Goal: Use online tool/utility: Utilize a website feature to perform a specific function

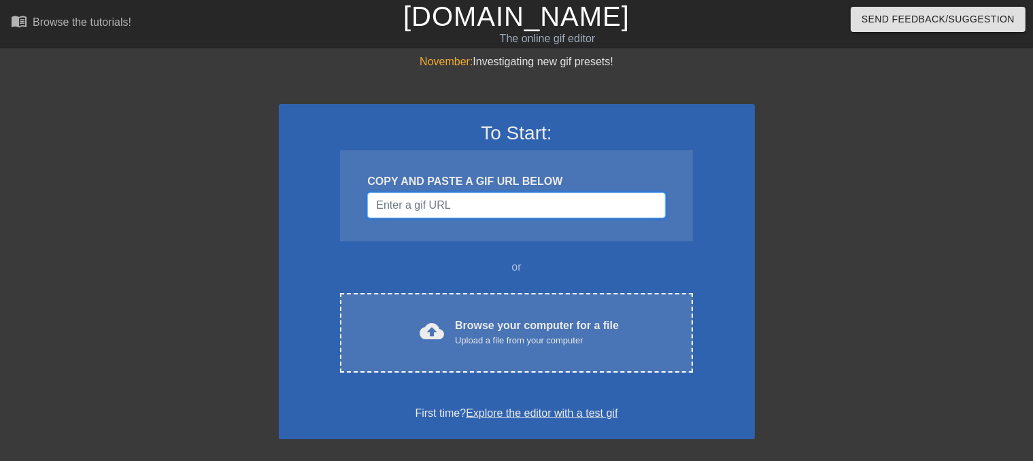
click at [495, 207] on input "Username" at bounding box center [516, 205] width 298 height 26
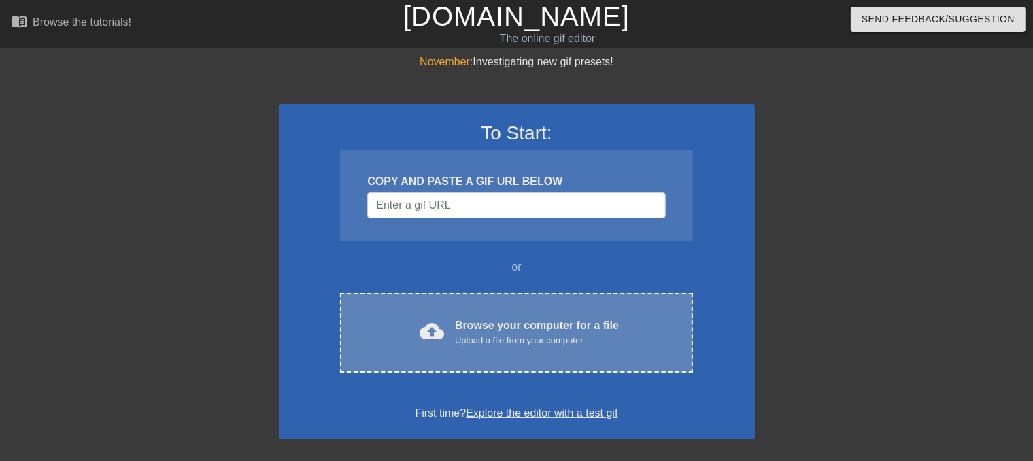
click at [525, 323] on div "Browse your computer for a file Upload a file from your computer" at bounding box center [537, 333] width 164 height 30
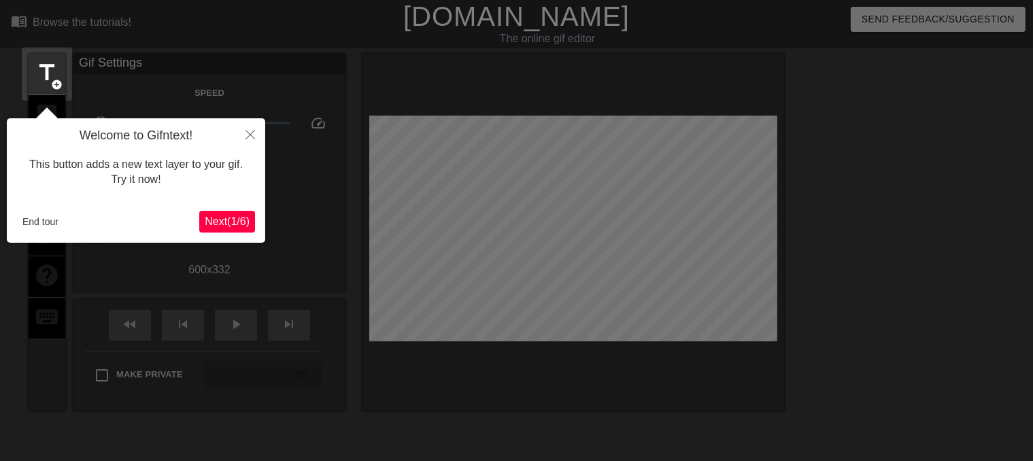
scroll to position [33, 0]
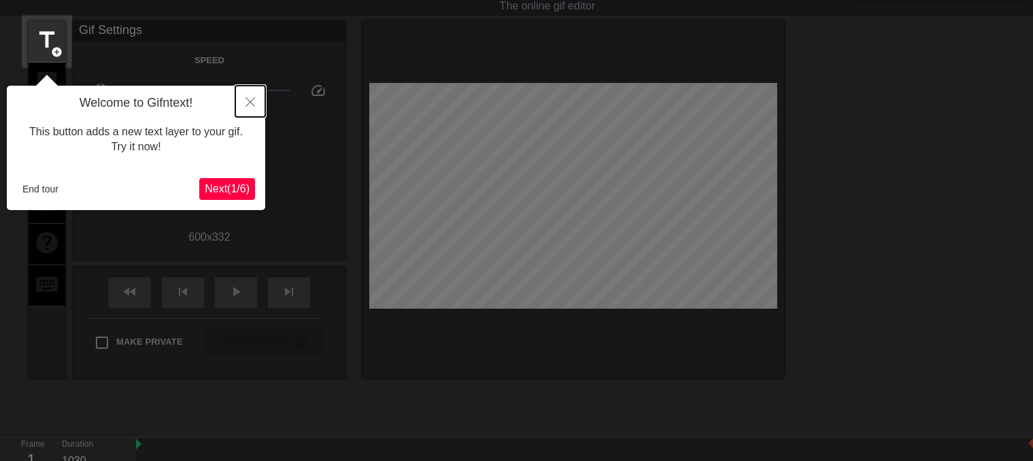
click at [250, 97] on button "Close" at bounding box center [250, 101] width 30 height 31
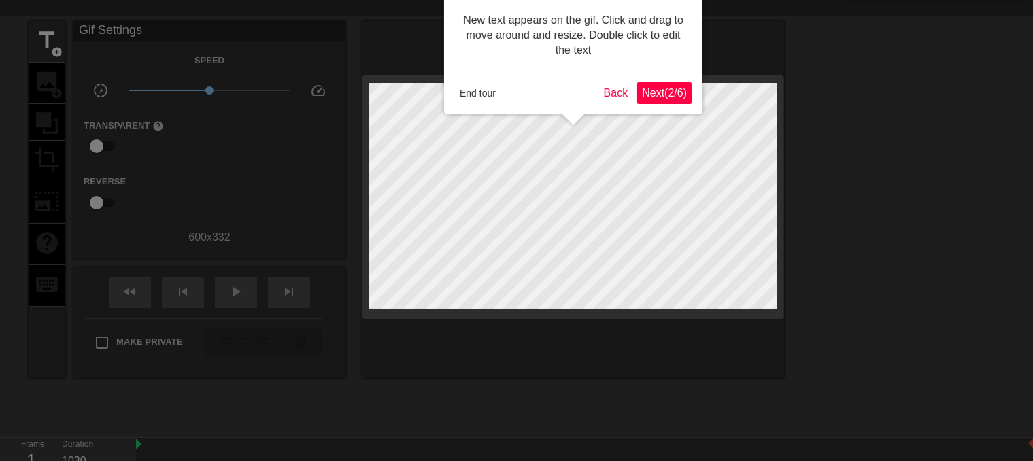
scroll to position [0, 0]
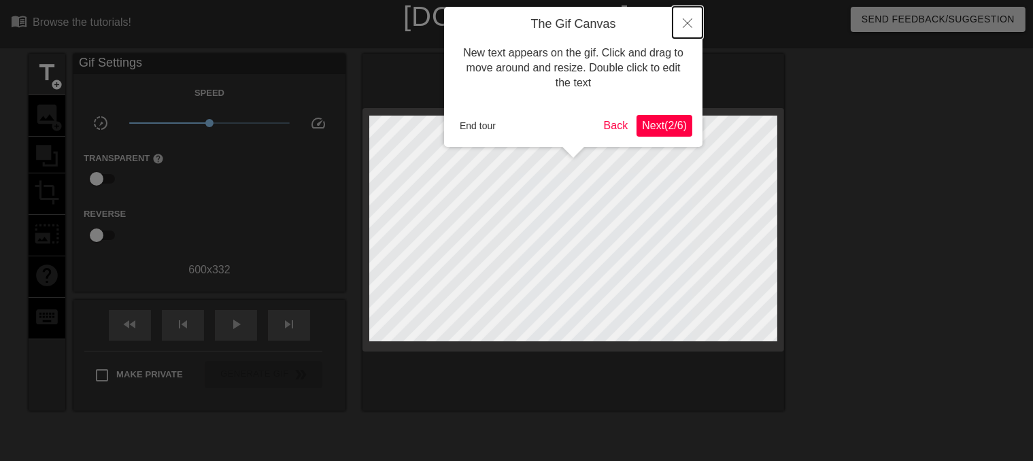
click at [685, 26] on icon "Close" at bounding box center [688, 23] width 10 height 10
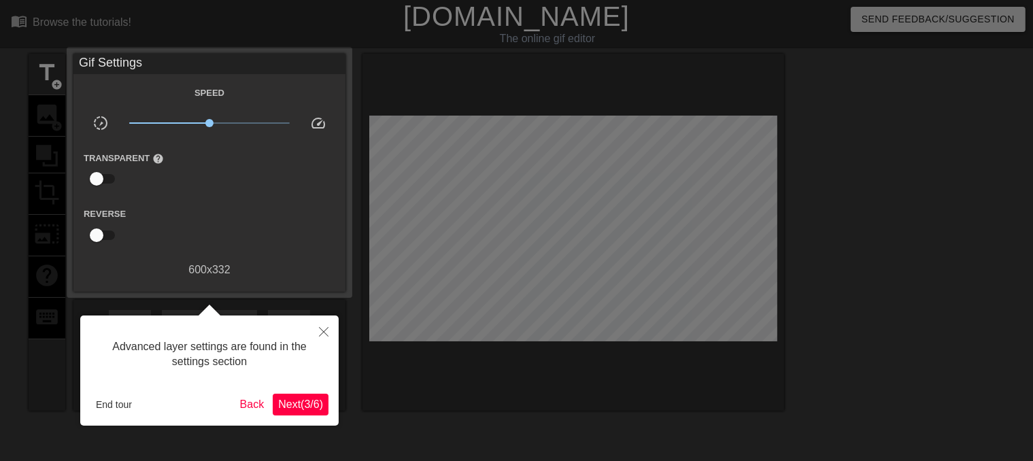
scroll to position [33, 0]
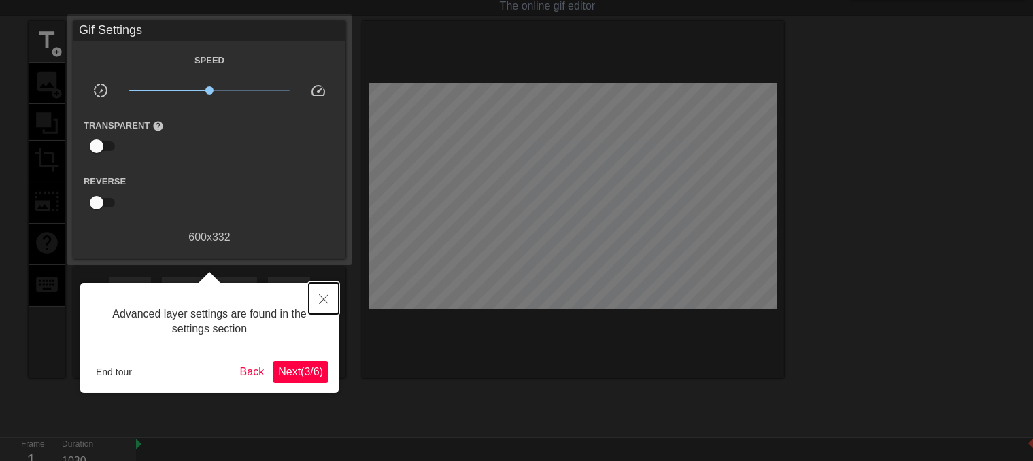
click at [327, 295] on icon "Close" at bounding box center [324, 299] width 10 height 10
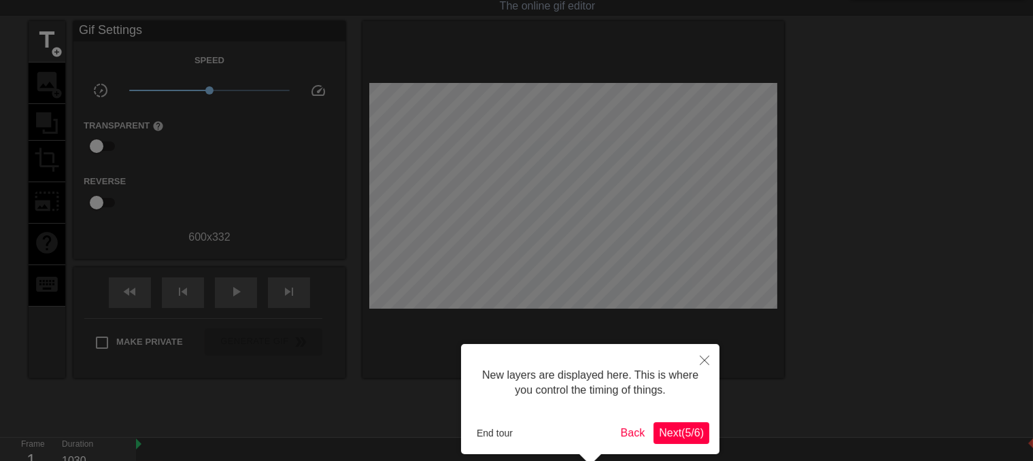
scroll to position [144, 0]
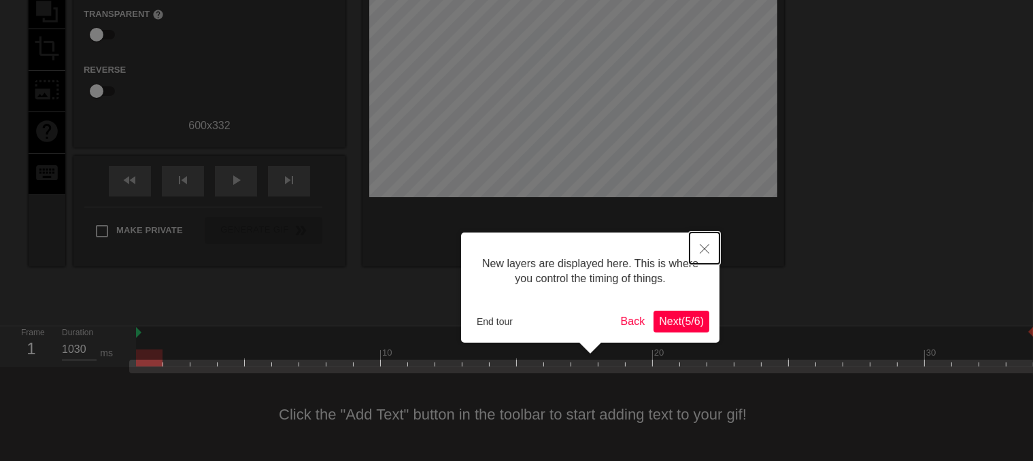
click at [710, 247] on button "Close" at bounding box center [705, 248] width 30 height 31
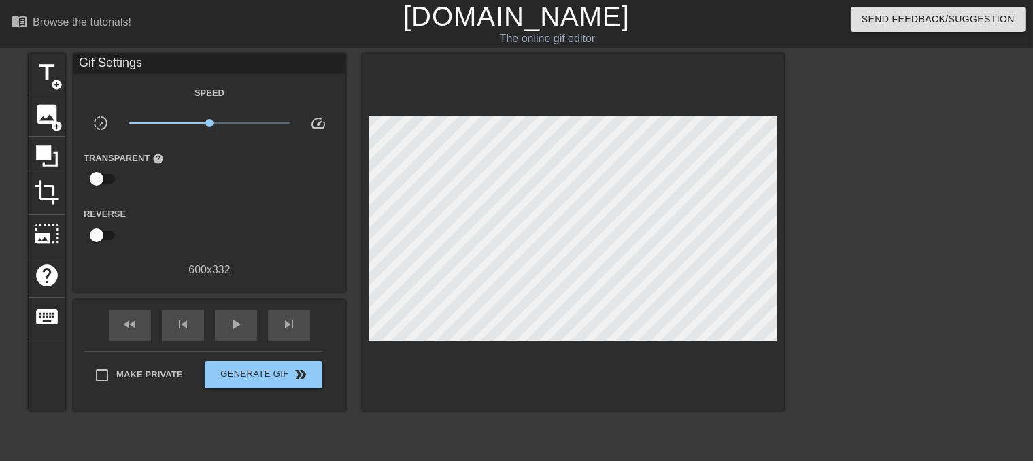
scroll to position [0, 0]
click at [54, 92] on div "title add_circle" at bounding box center [47, 74] width 37 height 41
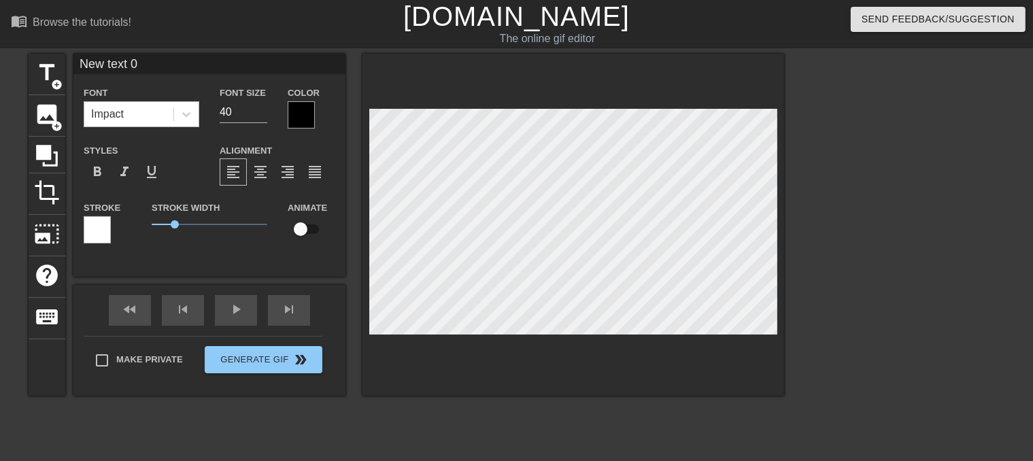
click at [143, 108] on div "Impact" at bounding box center [128, 114] width 89 height 24
click at [144, 109] on div "Impact" at bounding box center [128, 114] width 89 height 24
click at [141, 242] on div "Stroke Stroke Width 1 Animate" at bounding box center [209, 227] width 272 height 56
click at [316, 272] on div "New text 0 Font Impact Font Size 40 Color Styles format_bold format_italic form…" at bounding box center [209, 165] width 272 height 223
click at [310, 263] on div "New text 0 Font Impact Font Size 40 Color Styles format_bold format_italic form…" at bounding box center [209, 165] width 272 height 223
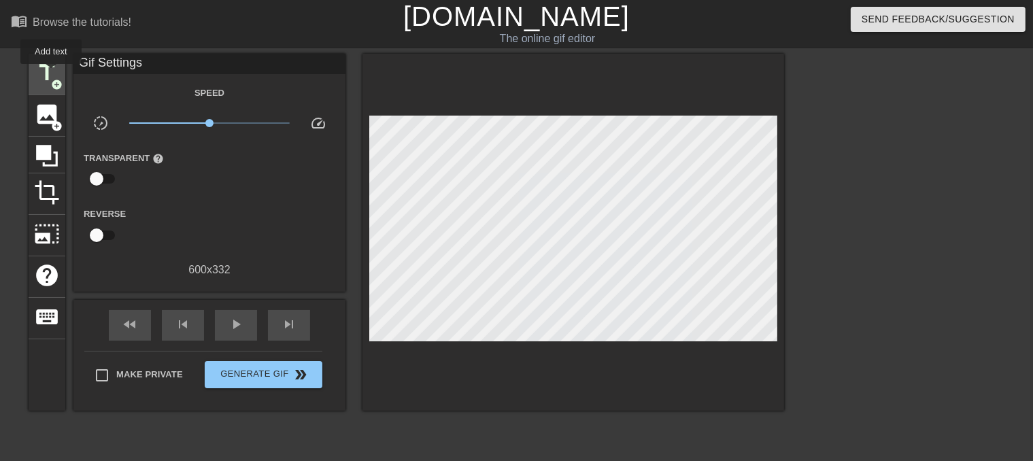
click at [50, 73] on span "title" at bounding box center [47, 73] width 26 height 26
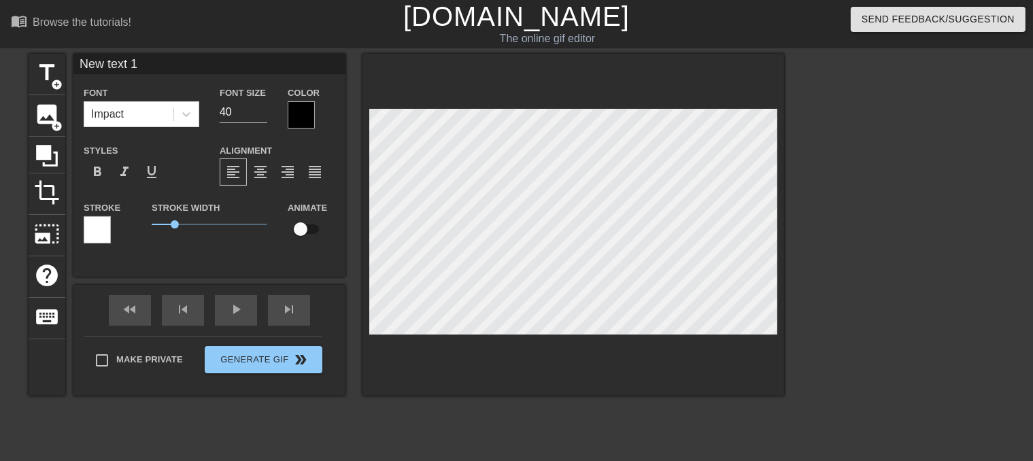
drag, startPoint x: 214, startPoint y: 65, endPoint x: 0, endPoint y: 57, distance: 213.7
click at [0, 57] on div "title add_circle image add_circle crop photo_size_select_large help keyboard Ne…" at bounding box center [516, 258] width 1033 height 408
type input "本來想說點什麼"
click at [299, 116] on div at bounding box center [301, 114] width 27 height 27
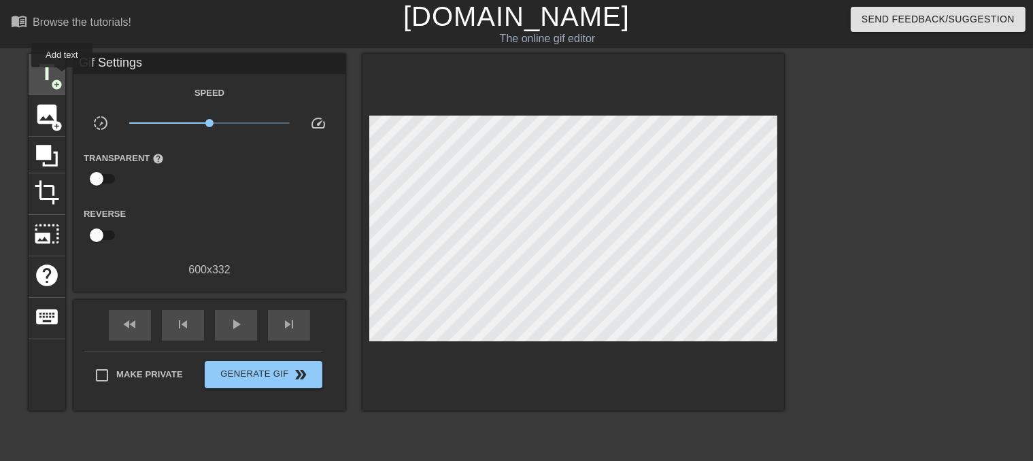
click at [61, 76] on div "title add_circle" at bounding box center [47, 74] width 37 height 41
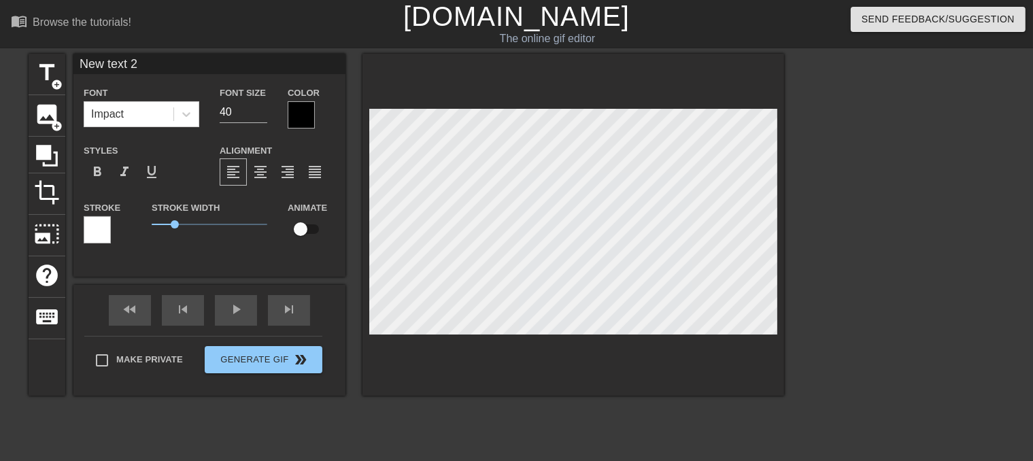
drag, startPoint x: 162, startPoint y: 67, endPoint x: 16, endPoint y: 58, distance: 146.5
click at [16, 58] on div "title add_circle image add_circle crop photo_size_select_large help keyboard Ne…" at bounding box center [516, 258] width 1033 height 408
type input "本來想說點什麼"
drag, startPoint x: 241, startPoint y: 108, endPoint x: 192, endPoint y: 108, distance: 48.3
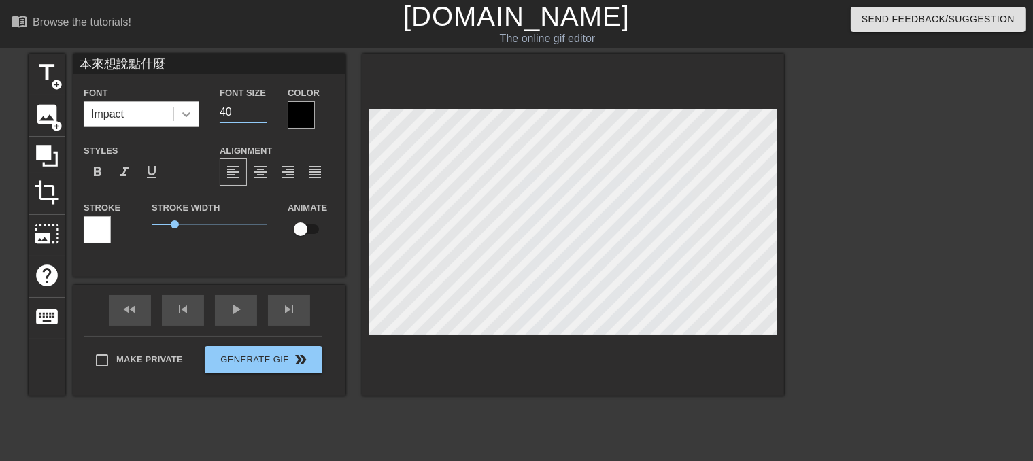
click at [192, 108] on div "Font Impact Font Size 40 Color" at bounding box center [209, 106] width 272 height 44
type input "32"
click at [267, 172] on span "format_align_center" at bounding box center [260, 172] width 16 height 16
drag, startPoint x: 178, startPoint y: 224, endPoint x: 197, endPoint y: 225, distance: 18.4
click at [197, 225] on span "1.95" at bounding box center [196, 224] width 8 height 8
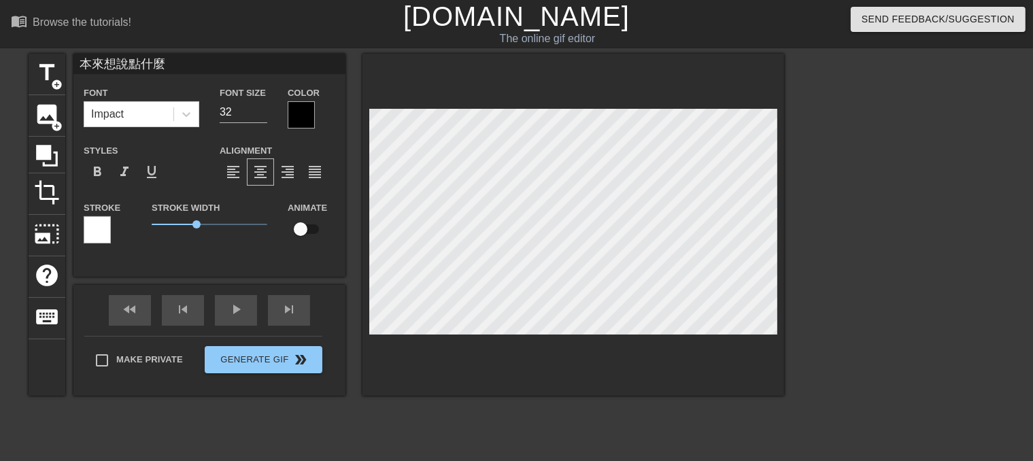
click at [101, 231] on div at bounding box center [97, 229] width 27 height 27
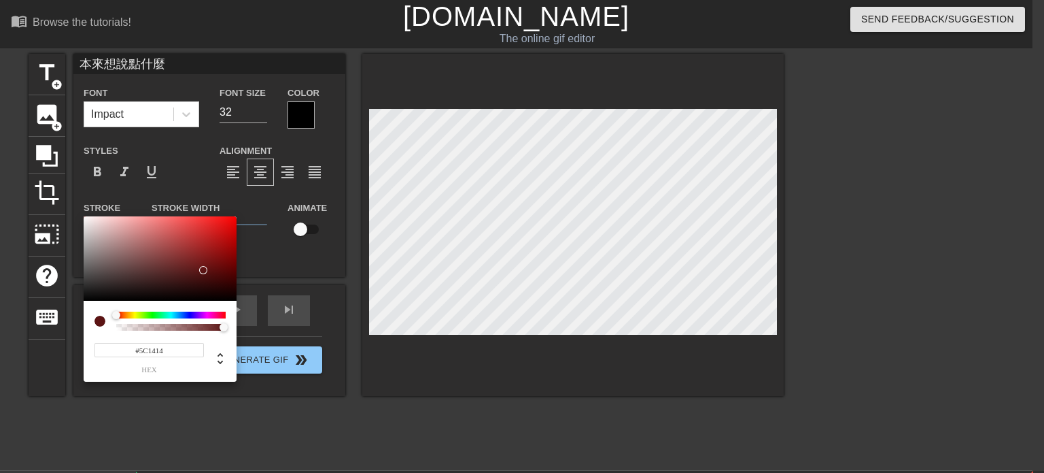
drag, startPoint x: 115, startPoint y: 290, endPoint x: 201, endPoint y: 275, distance: 87.8
click at [201, 274] on div at bounding box center [160, 258] width 153 height 84
click at [187, 316] on div at bounding box center [170, 314] width 109 height 7
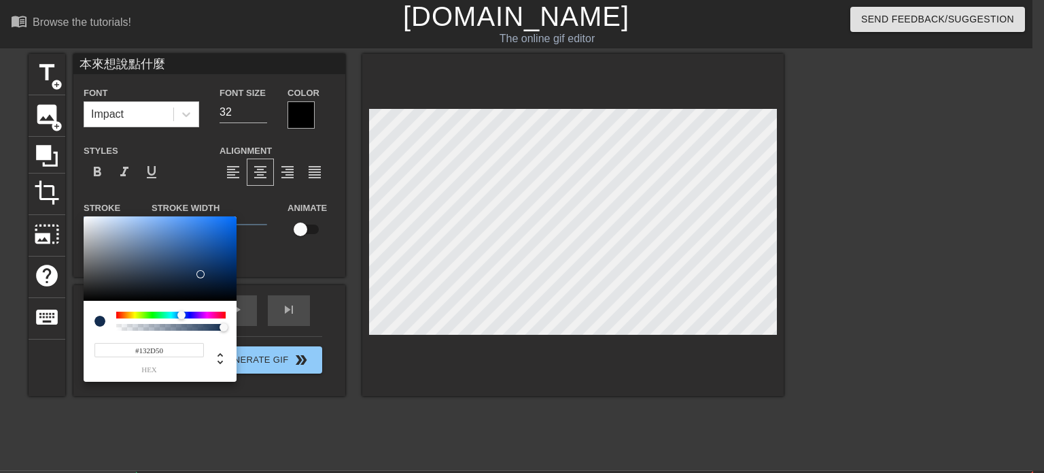
click at [182, 312] on div at bounding box center [170, 314] width 109 height 7
type input "#FFFFFF"
drag, startPoint x: 204, startPoint y: 271, endPoint x: 46, endPoint y: 186, distance: 179.5
click at [46, 186] on div "#FFFFFF hex" at bounding box center [522, 236] width 1044 height 473
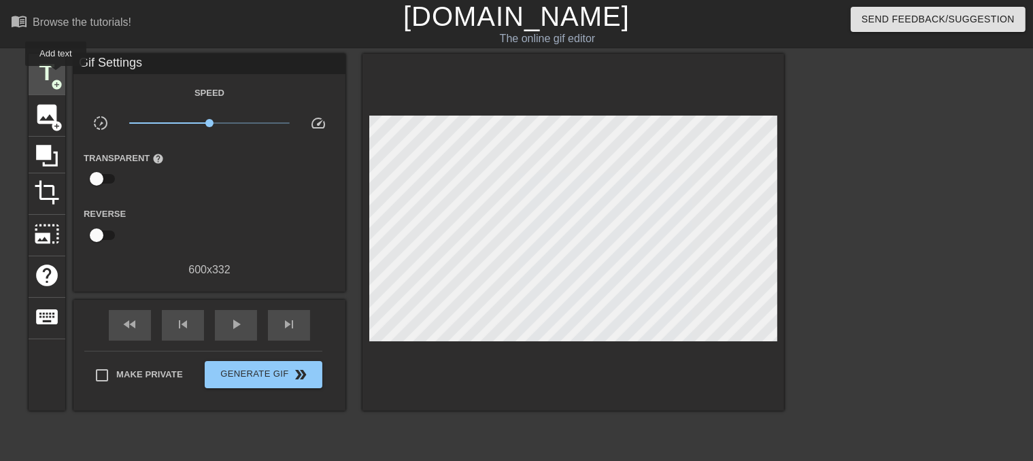
click at [56, 75] on span "title" at bounding box center [47, 73] width 26 height 26
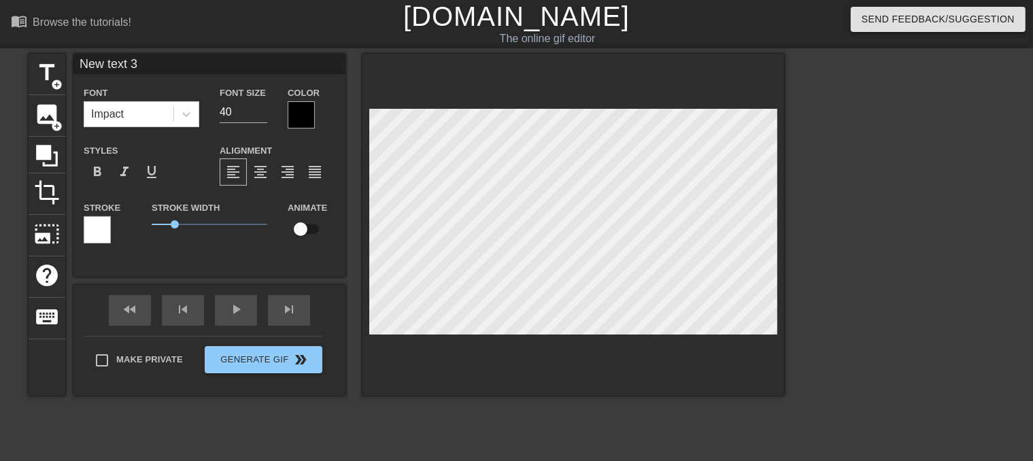
click at [306, 122] on div at bounding box center [301, 114] width 27 height 27
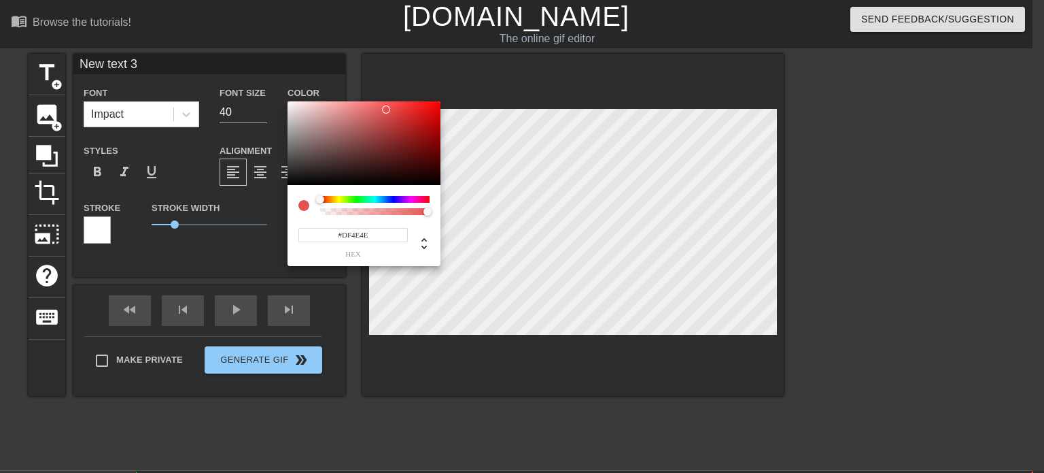
type input "#DB4C4C"
drag, startPoint x: 375, startPoint y: 159, endPoint x: 388, endPoint y: 113, distance: 47.8
click at [388, 113] on div at bounding box center [364, 143] width 153 height 84
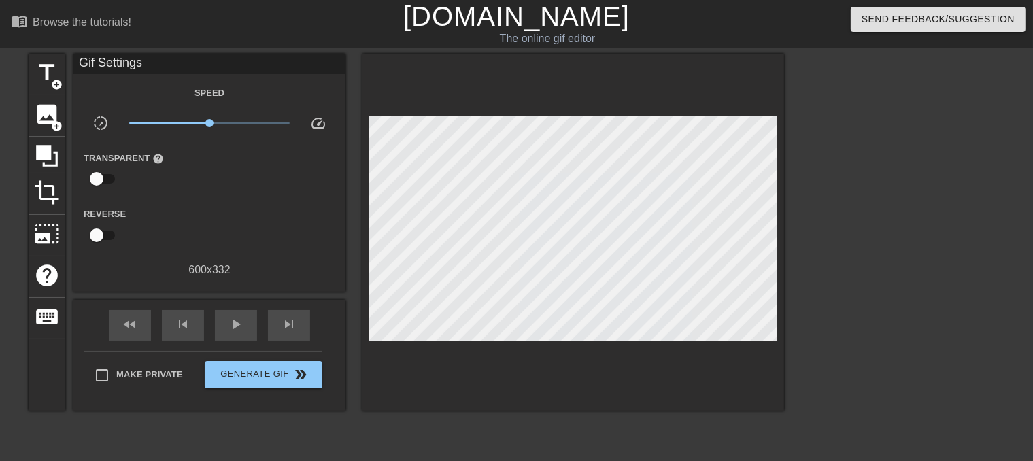
click at [222, 58] on div "Gif Settings" at bounding box center [209, 64] width 272 height 20
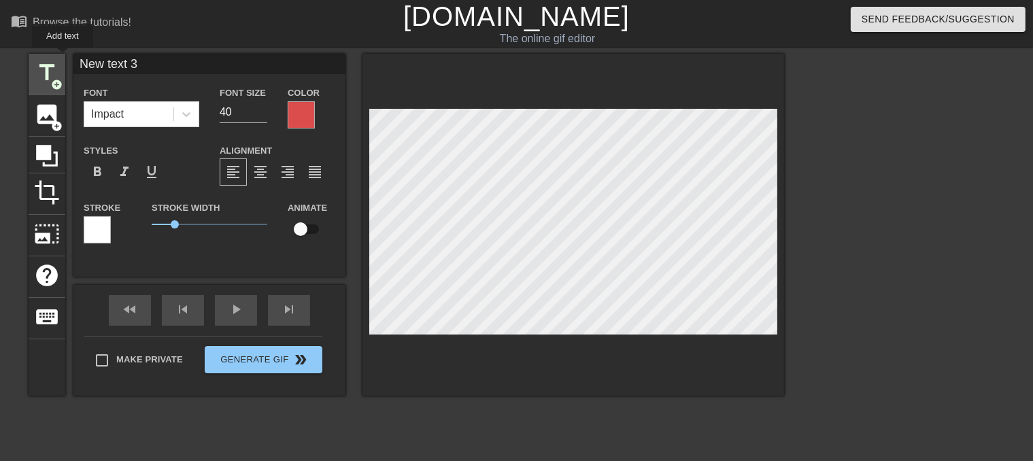
drag, startPoint x: 160, startPoint y: 61, endPoint x: 62, endPoint y: 58, distance: 97.9
click at [62, 58] on div "title add_circle image add_circle crop photo_size_select_large help keyboard Ne…" at bounding box center [406, 225] width 755 height 342
type input "本來想說點什麼"
type input "32"
click at [101, 171] on span "format_bold" at bounding box center [97, 172] width 16 height 16
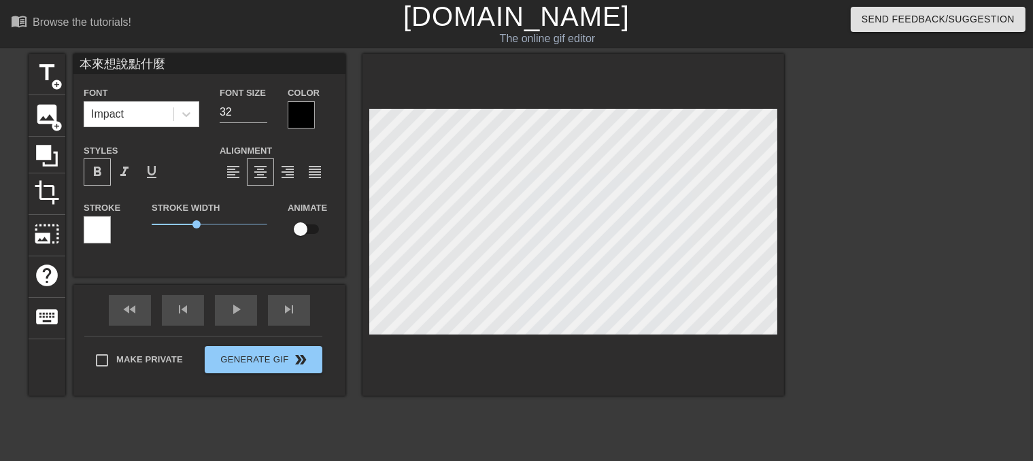
click at [308, 229] on input "checkbox" at bounding box center [301, 229] width 78 height 26
click at [307, 228] on input "checkbox" at bounding box center [314, 229] width 78 height 26
checkbox input "false"
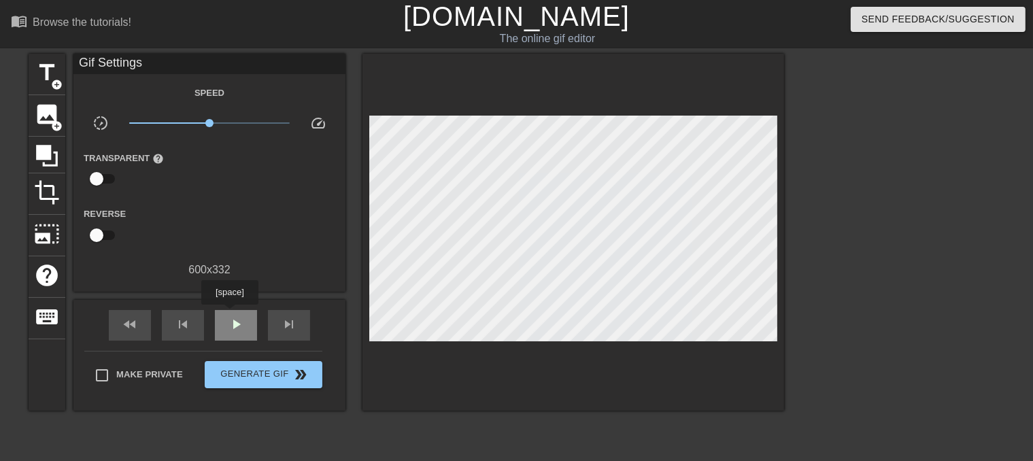
click at [229, 314] on div "play_arrow" at bounding box center [236, 325] width 42 height 31
click at [54, 239] on span "photo_size_select_large" at bounding box center [47, 234] width 26 height 26
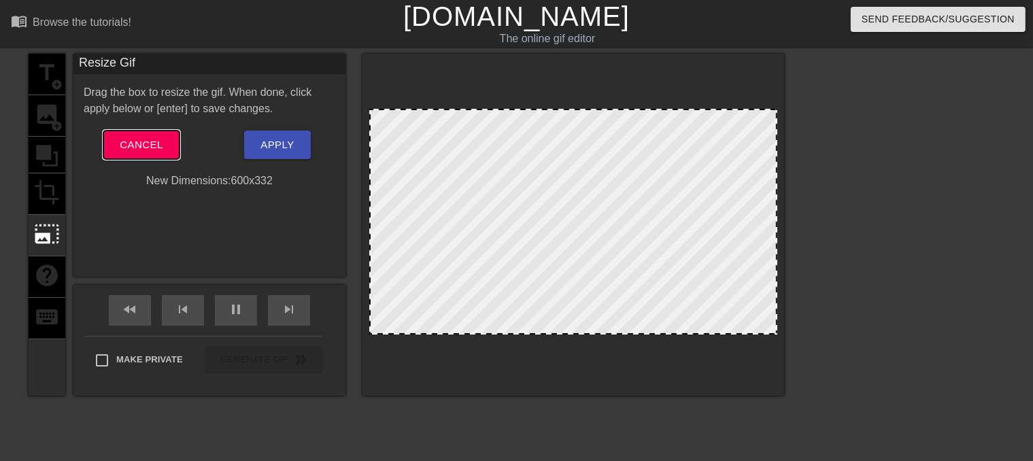
click at [137, 146] on span "Cancel" at bounding box center [141, 145] width 43 height 18
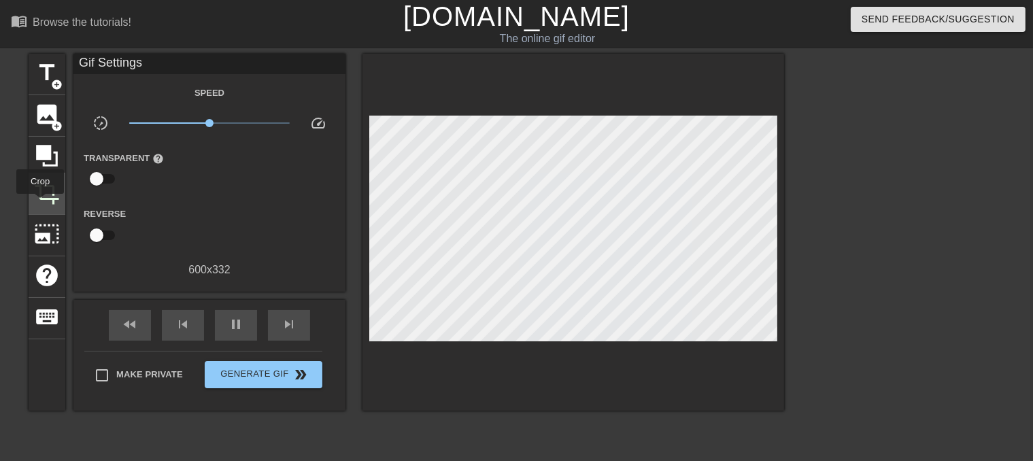
click at [40, 203] on div "crop" at bounding box center [47, 193] width 37 height 41
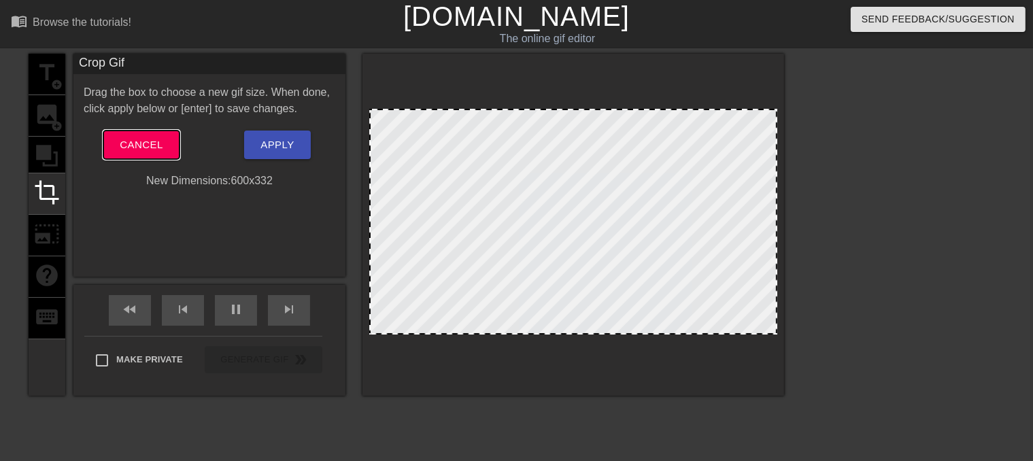
click at [144, 144] on span "Cancel" at bounding box center [141, 145] width 43 height 18
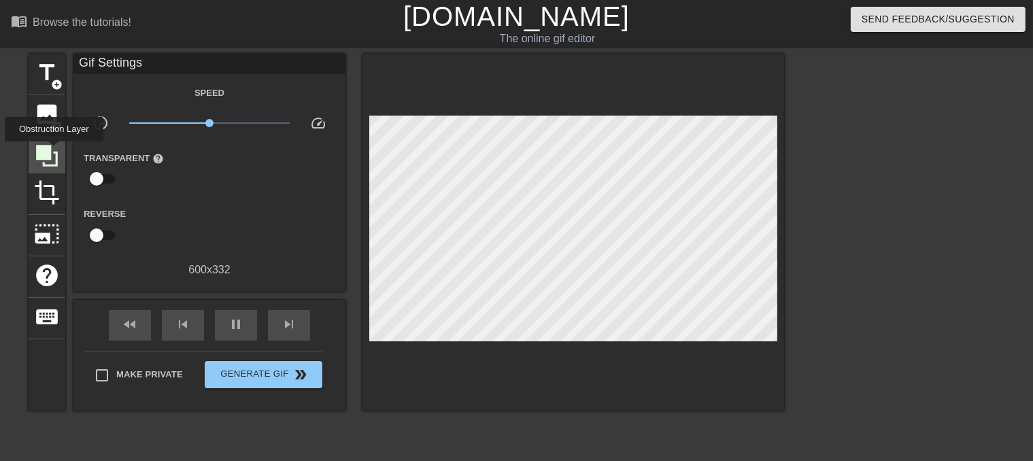
click at [54, 151] on icon at bounding box center [47, 156] width 22 height 22
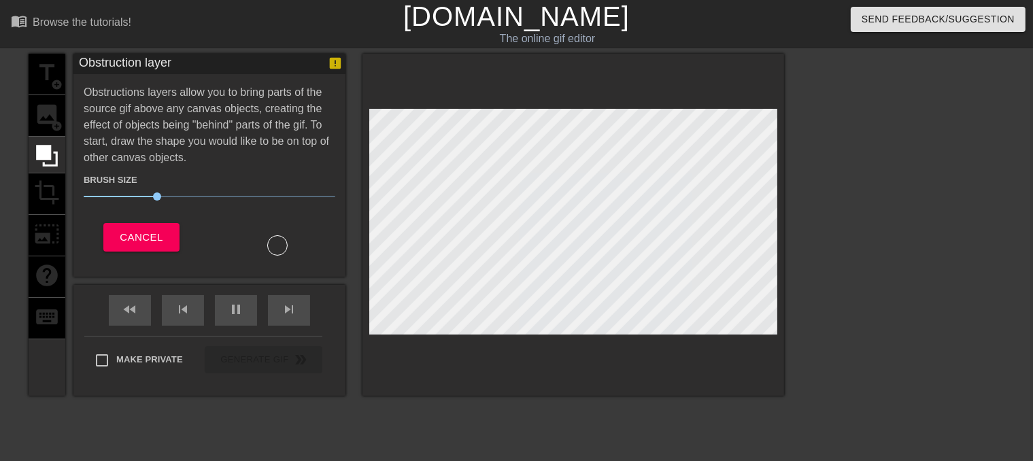
click at [57, 112] on div "title add_circle image add_circle crop photo_size_select_large help keyboard" at bounding box center [47, 225] width 37 height 342
click at [153, 237] on span "Cancel" at bounding box center [141, 237] width 43 height 18
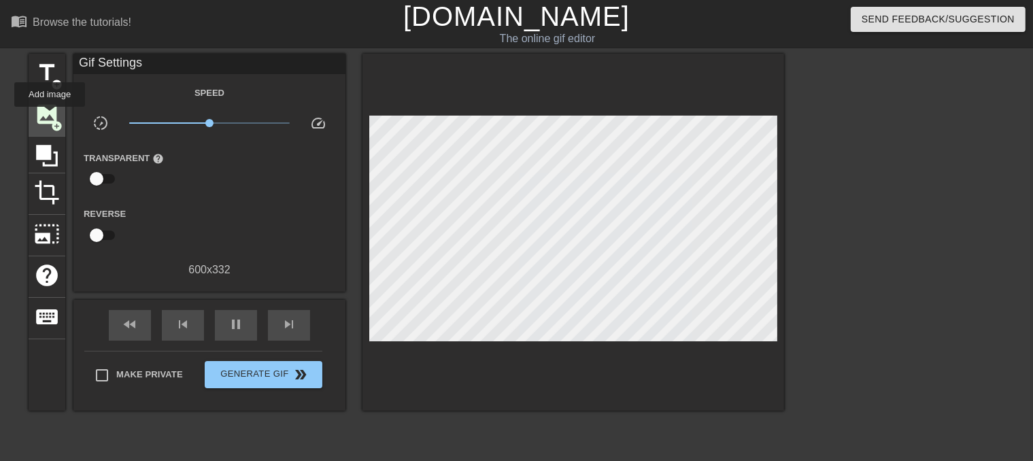
click at [50, 116] on span "image" at bounding box center [47, 114] width 26 height 26
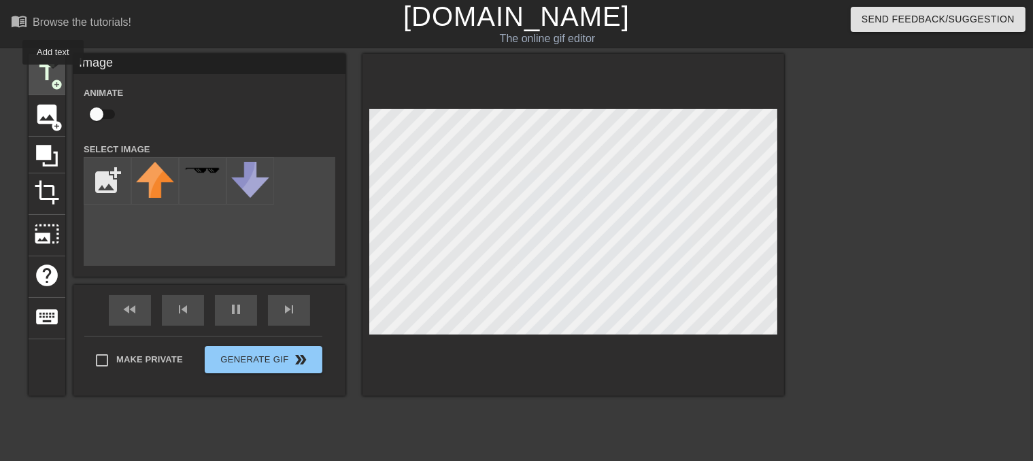
click at [53, 74] on span "title" at bounding box center [47, 73] width 26 height 26
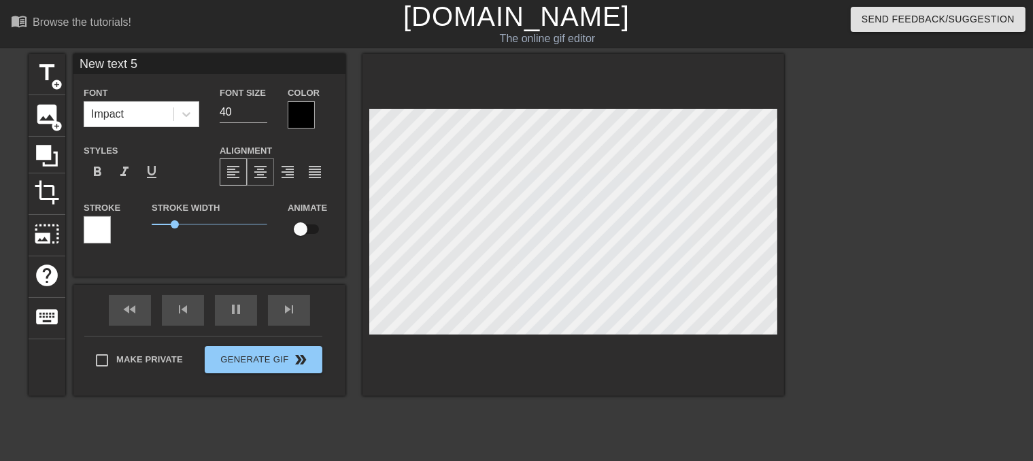
click at [262, 169] on span "format_align_center" at bounding box center [260, 172] width 16 height 16
type input "1030"
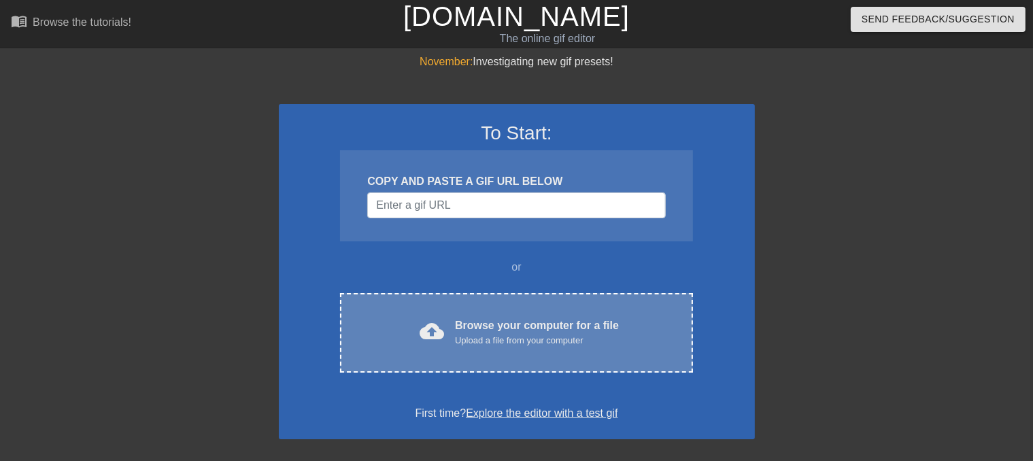
click at [523, 328] on div "Browse your computer for a file Upload a file from your computer" at bounding box center [537, 333] width 164 height 30
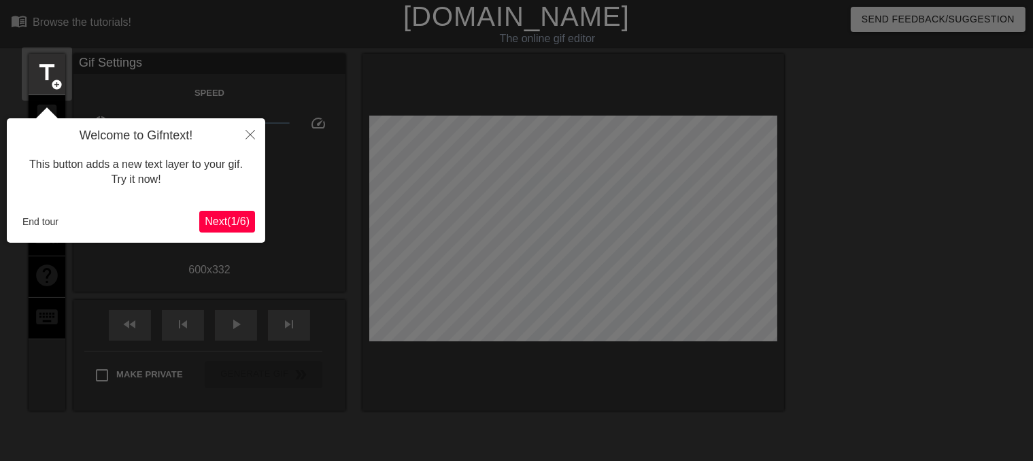
scroll to position [33, 0]
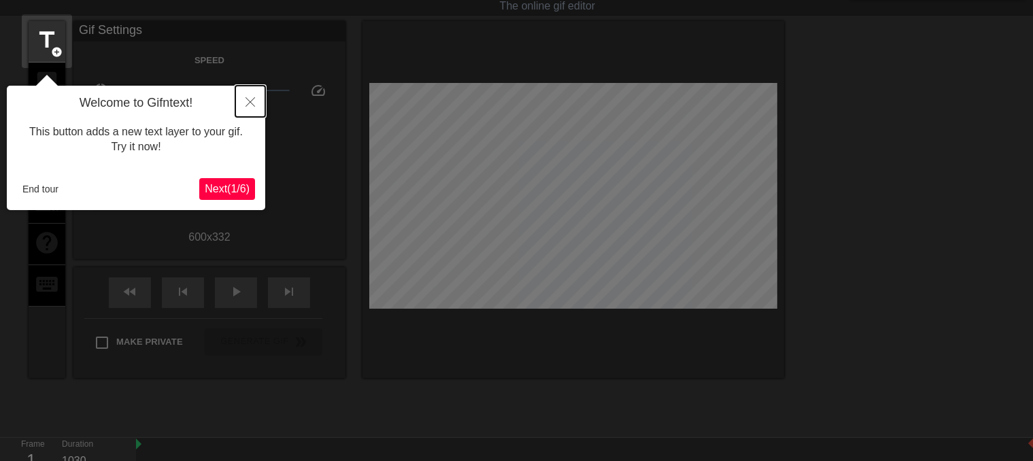
click at [248, 95] on button "Close" at bounding box center [250, 101] width 30 height 31
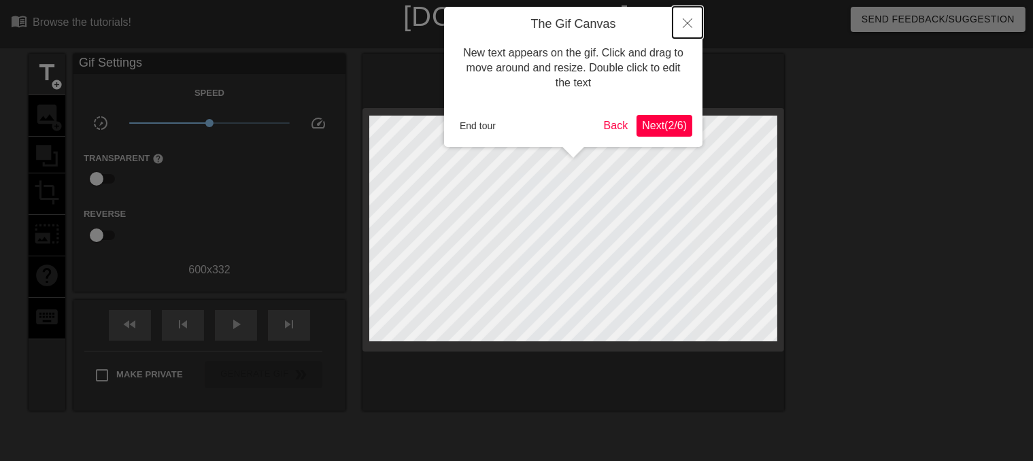
click at [700, 27] on button "Close" at bounding box center [688, 22] width 30 height 31
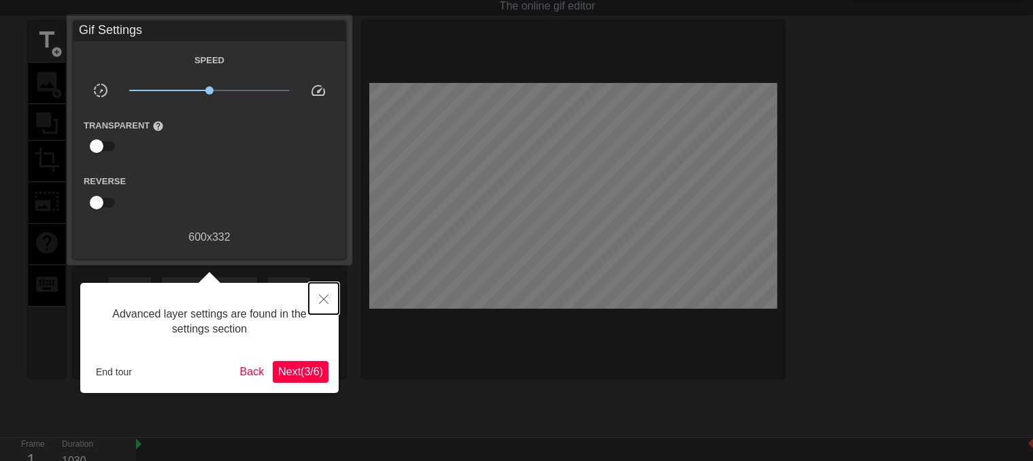
click at [332, 301] on button "Close" at bounding box center [324, 298] width 30 height 31
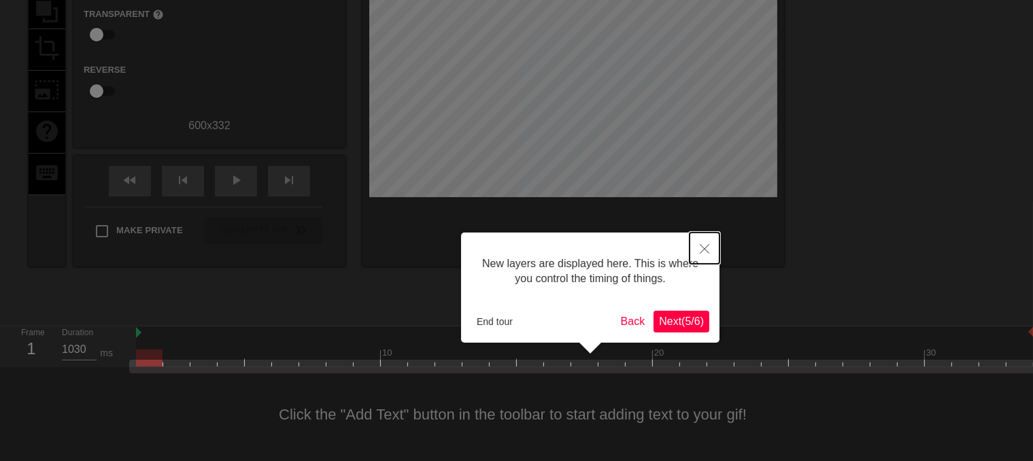
click at [699, 243] on button "Close" at bounding box center [705, 248] width 30 height 31
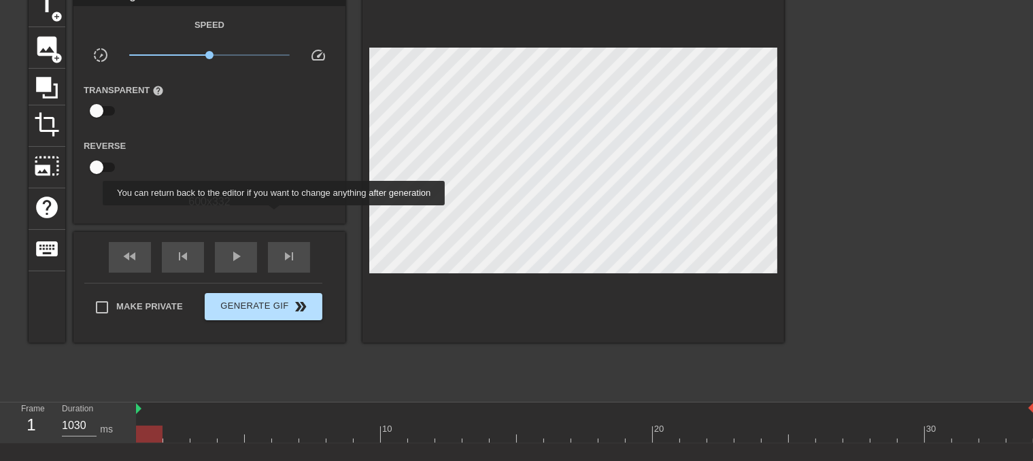
scroll to position [0, 0]
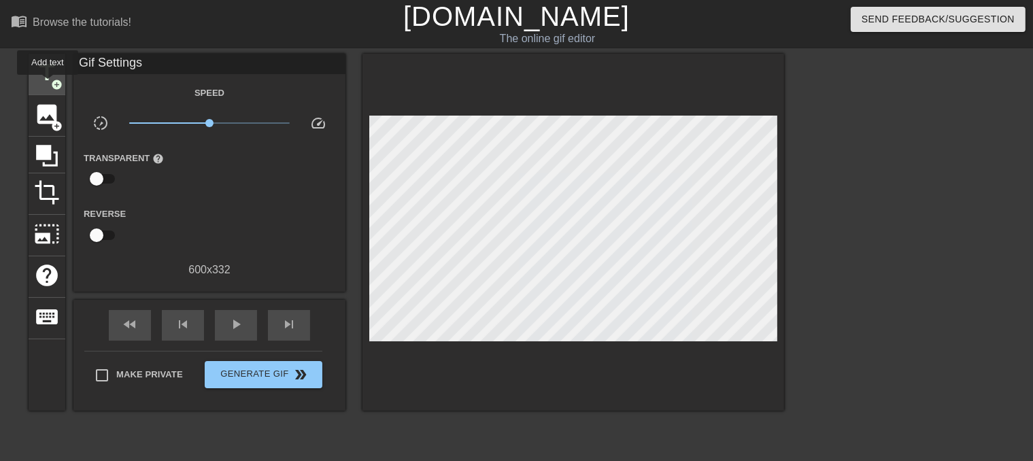
click at [48, 81] on span "title" at bounding box center [47, 73] width 26 height 26
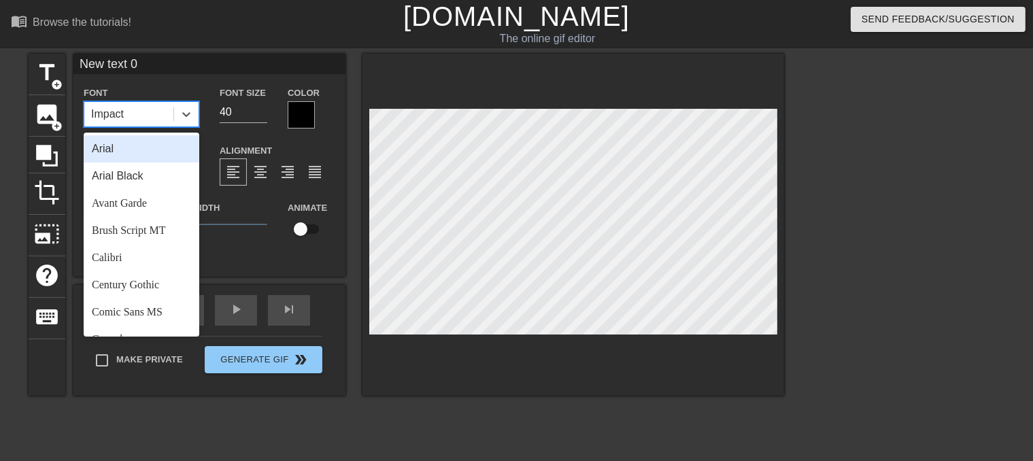
click at [156, 110] on div "Impact" at bounding box center [128, 114] width 89 height 24
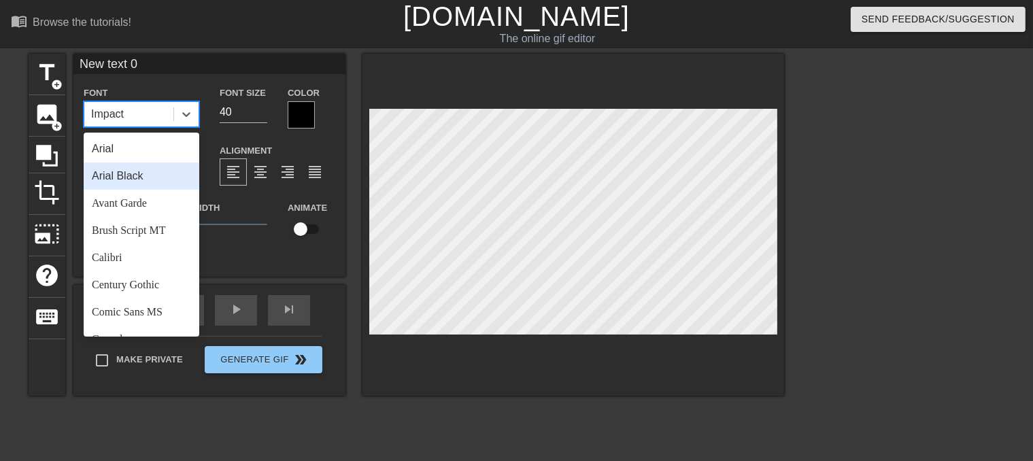
click at [143, 173] on div "Arial Black" at bounding box center [142, 176] width 116 height 27
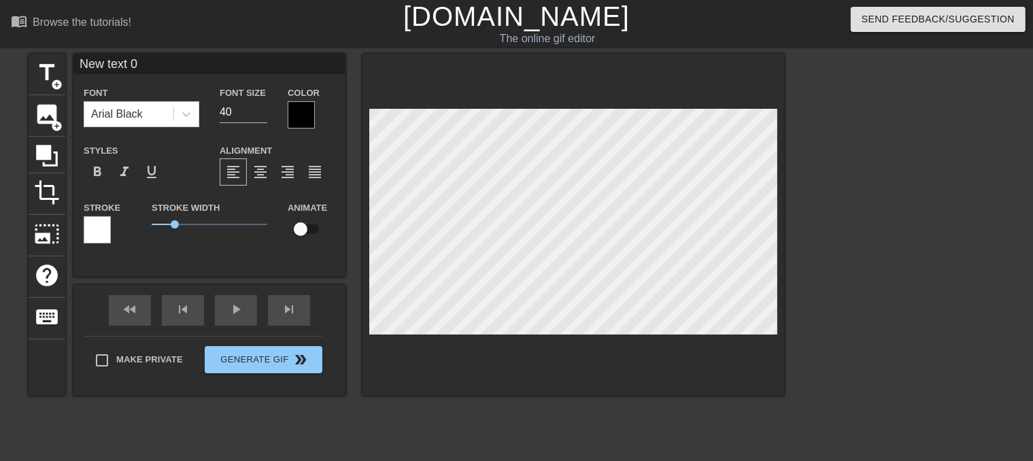
click at [140, 72] on input "New text 0" at bounding box center [209, 64] width 272 height 20
drag, startPoint x: 160, startPoint y: 67, endPoint x: 0, endPoint y: 58, distance: 160.7
click at [0, 58] on div "title add_circle image add_circle crop photo_size_select_large help keyboard Ne…" at bounding box center [516, 258] width 1033 height 408
type input "1"
type input "本來想說點什麼"
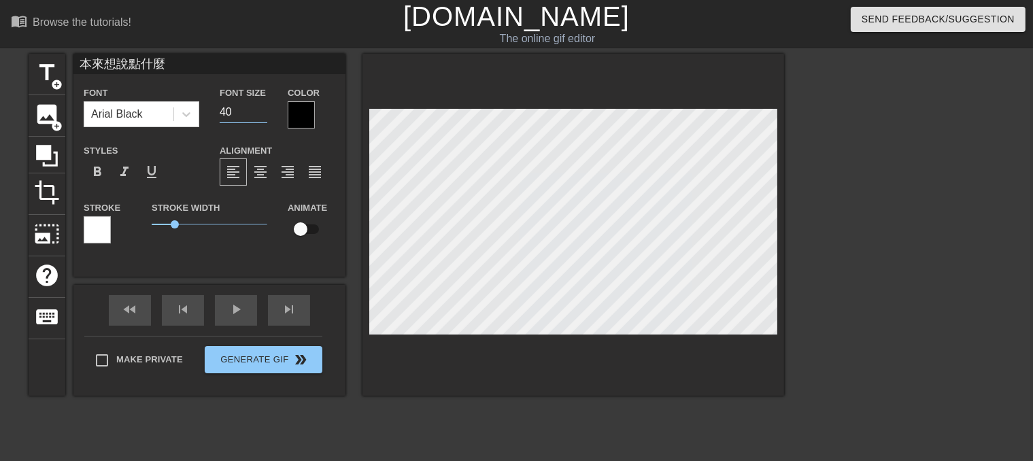
drag, startPoint x: 245, startPoint y: 112, endPoint x: 159, endPoint y: 97, distance: 87.0
click at [162, 99] on div "Font Arial Black Font Size 40 Color" at bounding box center [209, 106] width 272 height 44
drag, startPoint x: 237, startPoint y: 107, endPoint x: 211, endPoint y: 105, distance: 25.9
click at [211, 105] on div "Font Size 30" at bounding box center [243, 106] width 68 height 44
drag, startPoint x: 230, startPoint y: 109, endPoint x: 199, endPoint y: 109, distance: 30.6
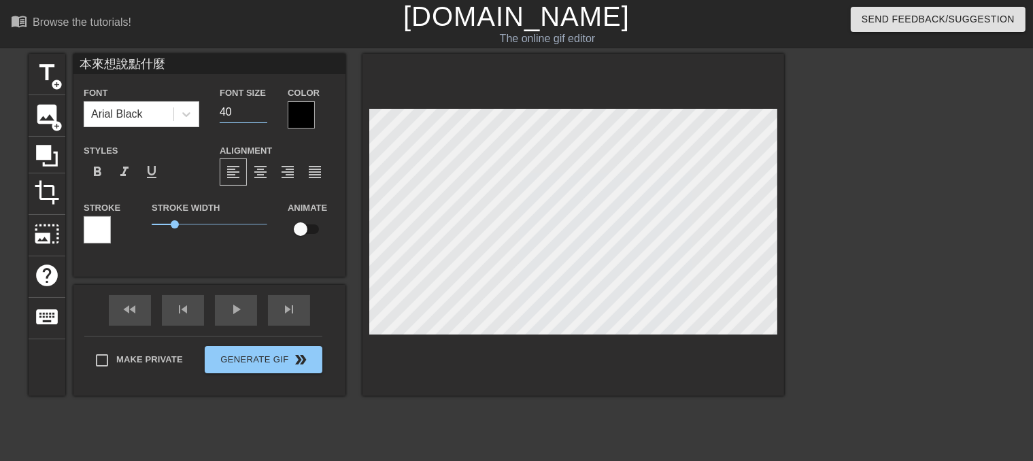
click at [200, 108] on div "Font Arial Black Font Size 40 Color" at bounding box center [209, 106] width 272 height 44
click at [269, 169] on div "format_align_center" at bounding box center [260, 171] width 27 height 27
drag, startPoint x: 245, startPoint y: 109, endPoint x: 172, endPoint y: 110, distance: 73.4
click at [172, 110] on div "Font Arial Black Font Size 25 Color" at bounding box center [209, 106] width 272 height 44
drag, startPoint x: 236, startPoint y: 113, endPoint x: 223, endPoint y: 112, distance: 12.9
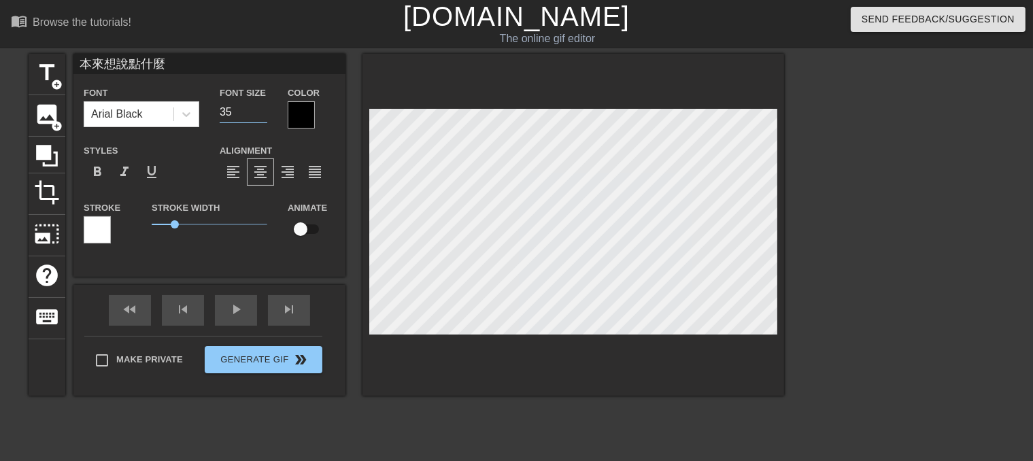
click at [223, 112] on input "35" at bounding box center [244, 112] width 48 height 22
type input "32"
drag, startPoint x: 177, startPoint y: 222, endPoint x: 196, endPoint y: 220, distance: 19.2
click at [196, 220] on span "1.9" at bounding box center [210, 224] width 116 height 16
click at [107, 220] on div at bounding box center [97, 229] width 27 height 27
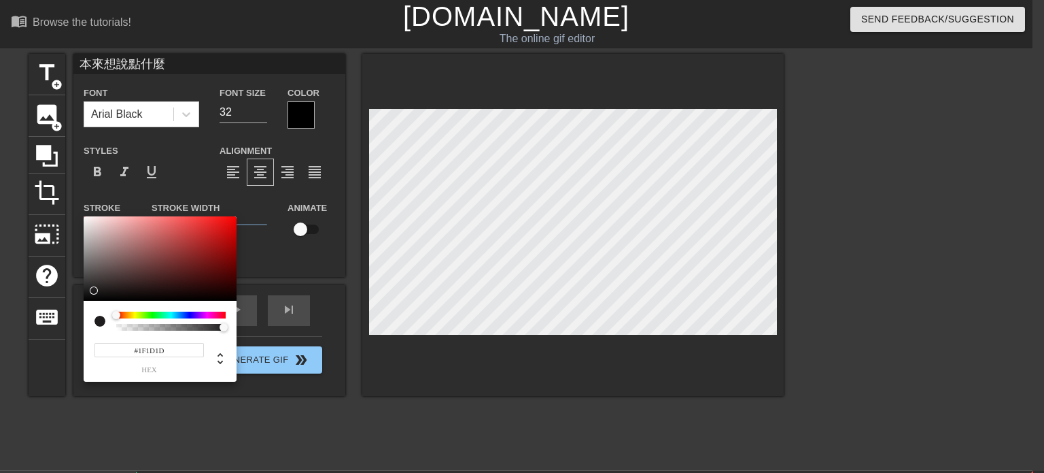
type input "#1D1D1D"
drag, startPoint x: 156, startPoint y: 258, endPoint x: 71, endPoint y: 291, distance: 91.3
click at [71, 291] on div "#1D1D1D hex" at bounding box center [522, 236] width 1044 height 473
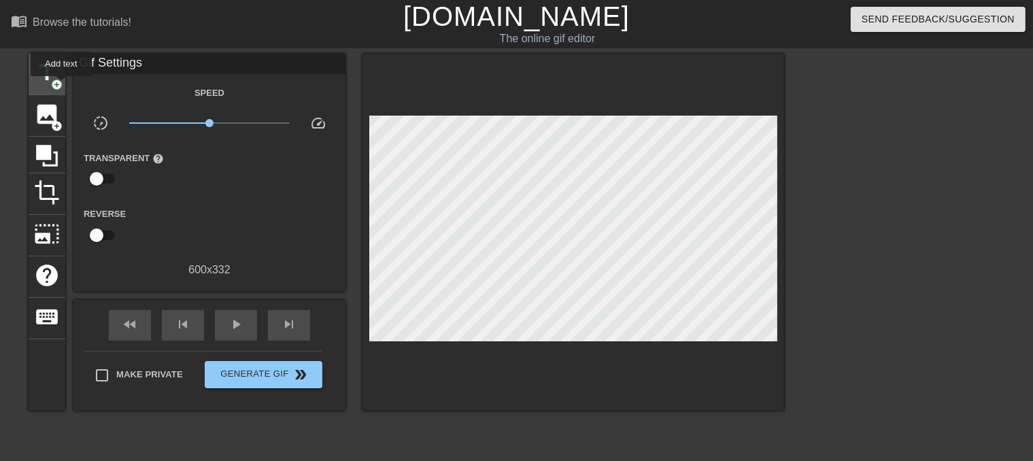
click at [48, 74] on span "title" at bounding box center [47, 73] width 26 height 26
click at [47, 75] on span "title" at bounding box center [47, 73] width 26 height 26
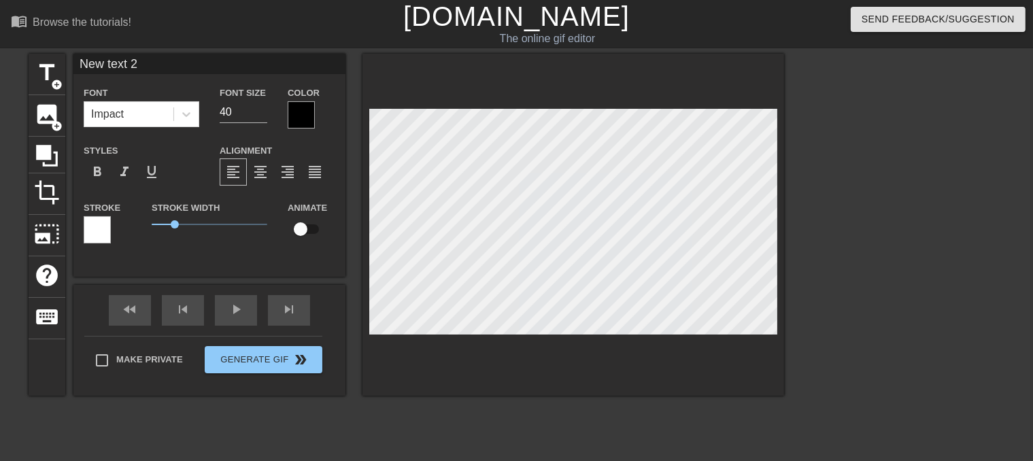
scroll to position [1, 3]
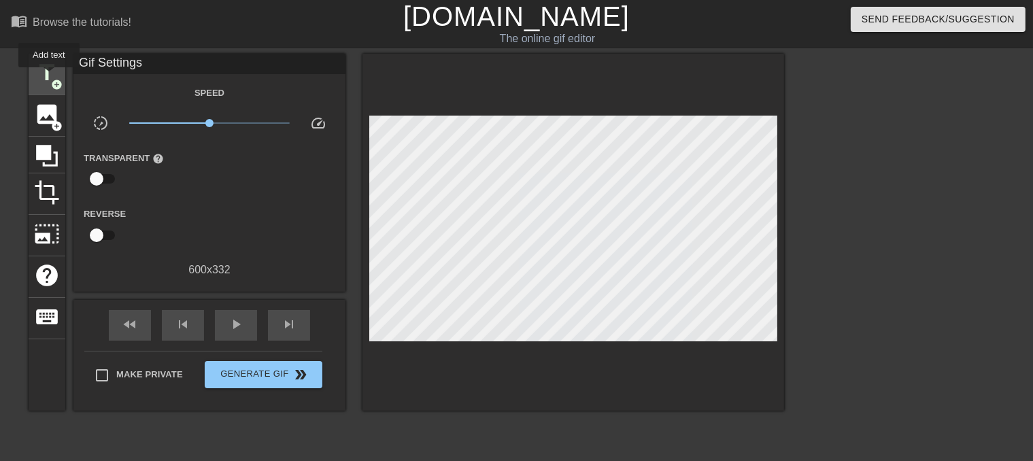
click at [49, 77] on span "title" at bounding box center [47, 73] width 26 height 26
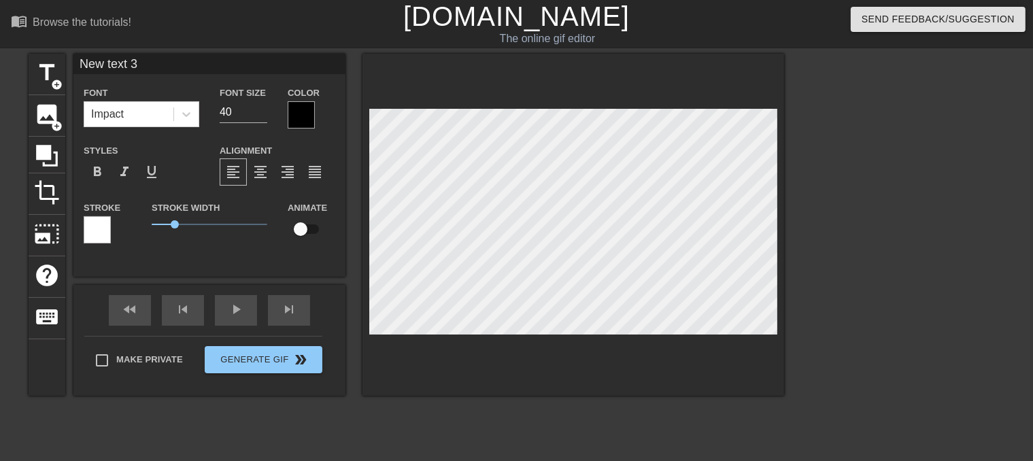
type input "90"
drag, startPoint x: 192, startPoint y: 63, endPoint x: 72, endPoint y: 61, distance: 119.7
click at [72, 61] on div "title add_circle image add_circle crop photo_size_select_large help keyboard Ne…" at bounding box center [406, 225] width 755 height 342
drag, startPoint x: 139, startPoint y: 59, endPoint x: 106, endPoint y: 56, distance: 33.4
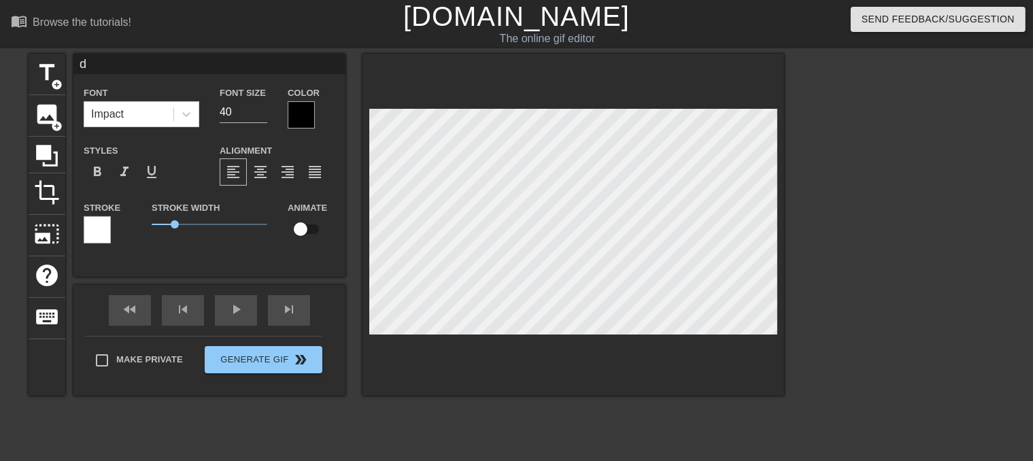
click at [106, 56] on input "d" at bounding box center [209, 64] width 272 height 20
type input "d"
type input "本來想說點什麼"
type input "32"
click at [301, 103] on div at bounding box center [301, 114] width 27 height 27
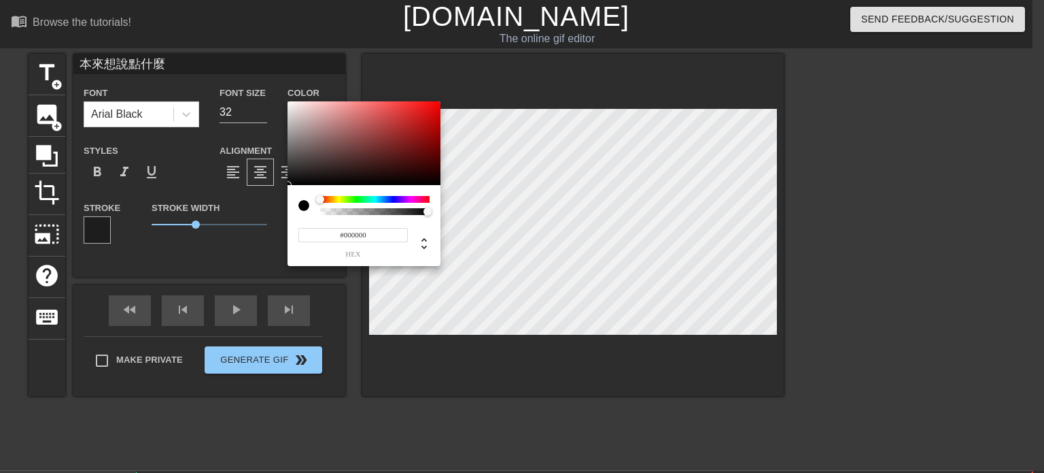
drag, startPoint x: 326, startPoint y: 173, endPoint x: 379, endPoint y: 216, distance: 67.2
click at [379, 216] on div "#000000 hex" at bounding box center [364, 183] width 153 height 165
type input "#850000"
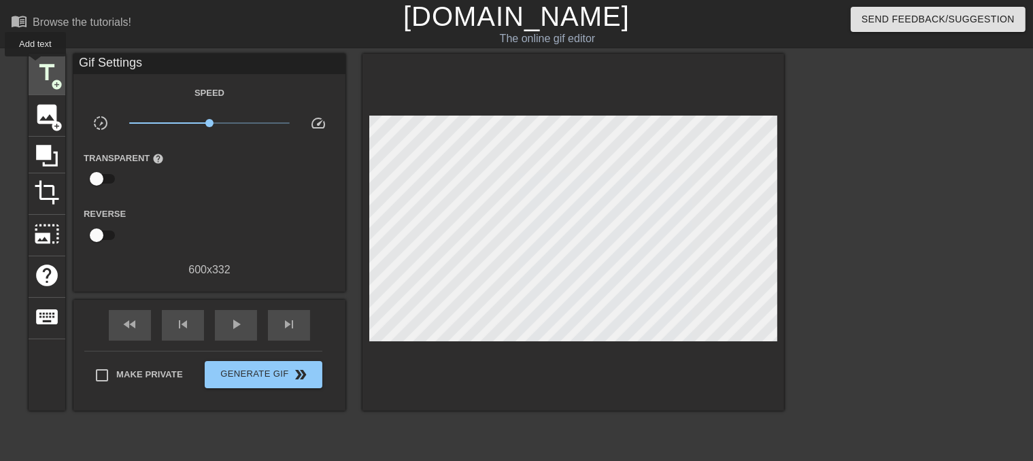
click at [35, 65] on span "title" at bounding box center [47, 73] width 26 height 26
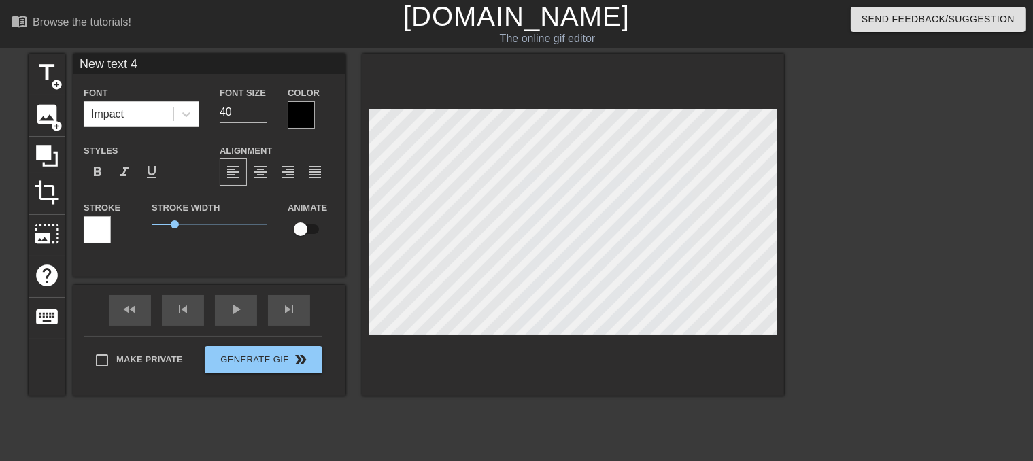
type input "本來想說點什麼"
type input "32"
type input "New text 4"
type input "40"
drag, startPoint x: 192, startPoint y: 69, endPoint x: 8, endPoint y: 70, distance: 183.6
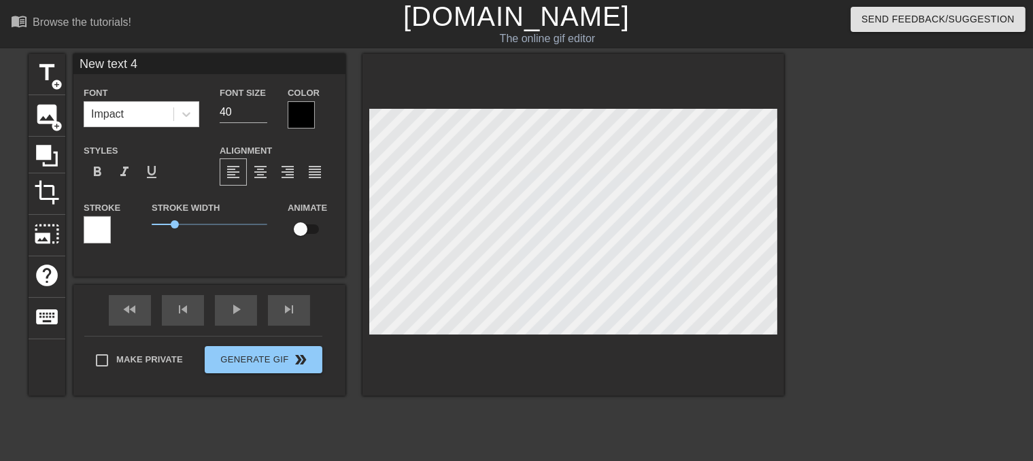
click at [0, 66] on div "title add_circle image add_circle crop photo_size_select_large help keyboard Ne…" at bounding box center [516, 258] width 1033 height 408
type input "本來想說點什麼"
type input "32"
click at [186, 118] on icon at bounding box center [187, 114] width 14 height 14
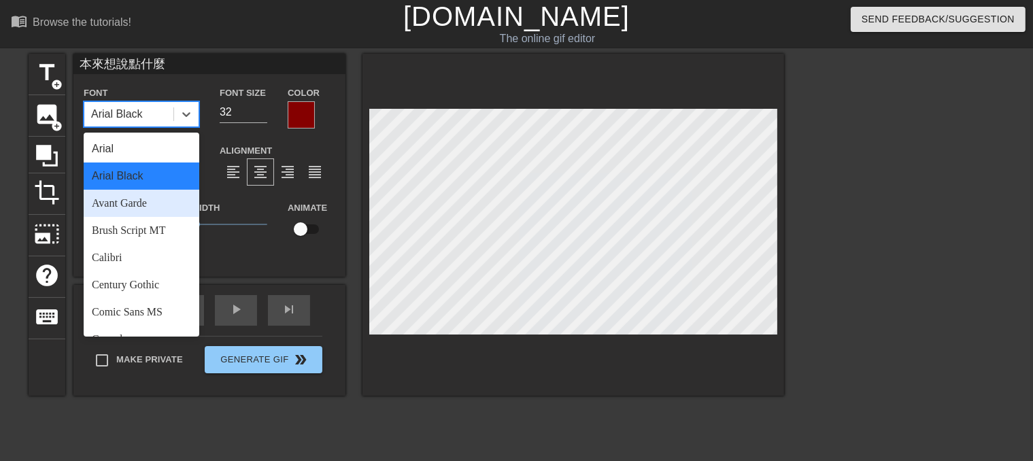
click at [144, 202] on div "Avant Garde" at bounding box center [142, 203] width 116 height 27
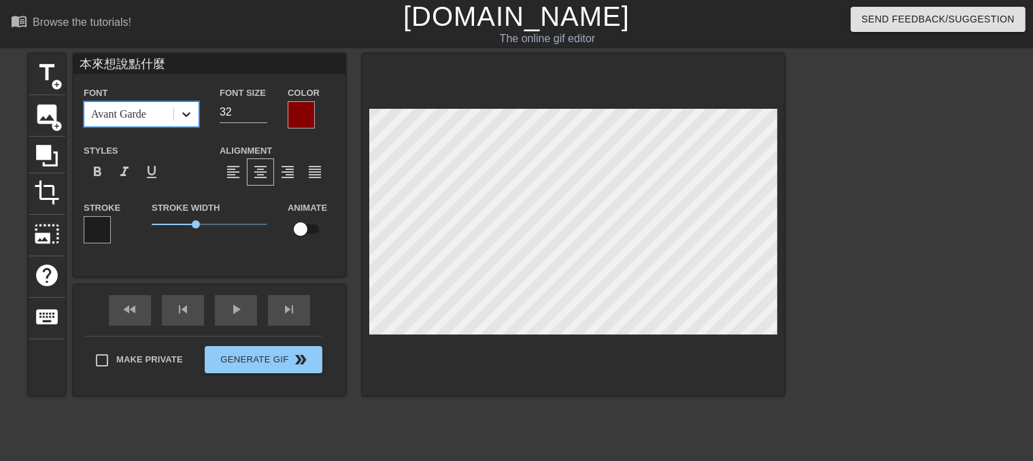
click at [176, 123] on div at bounding box center [186, 114] width 24 height 24
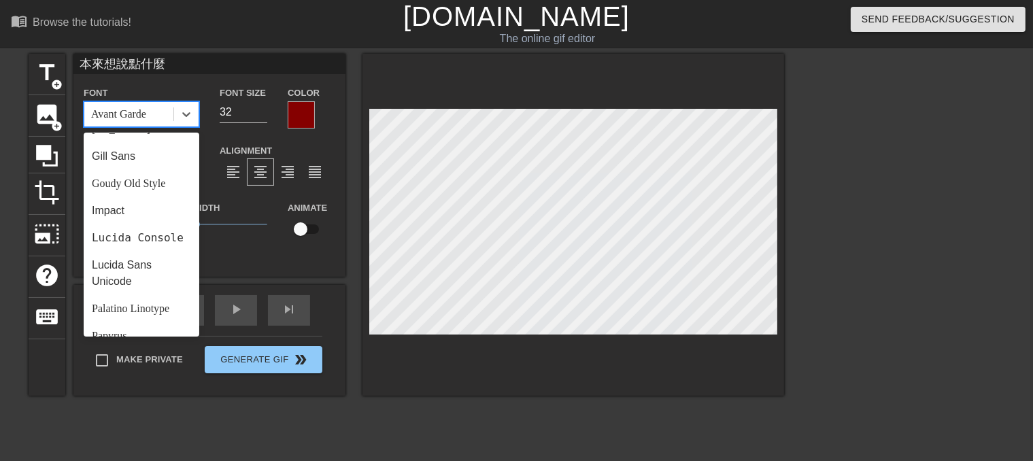
scroll to position [294, 0]
click at [162, 213] on div "Impact" at bounding box center [142, 208] width 116 height 27
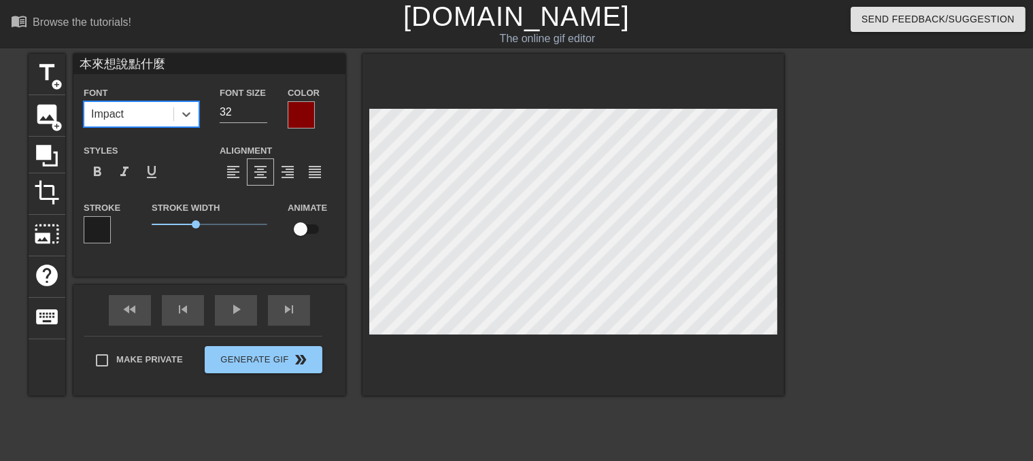
click at [103, 218] on div at bounding box center [97, 229] width 27 height 27
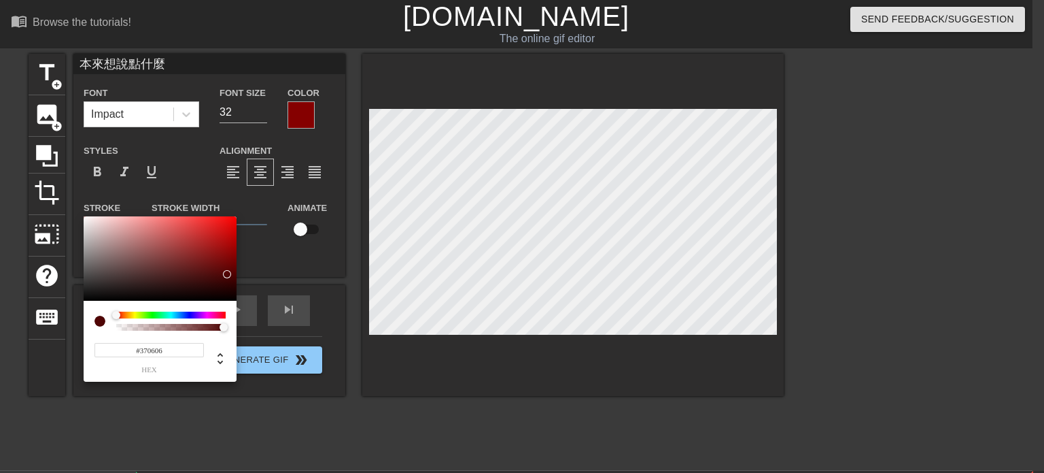
drag, startPoint x: 194, startPoint y: 234, endPoint x: 213, endPoint y: 285, distance: 54.2
click at [219, 282] on div at bounding box center [160, 258] width 153 height 84
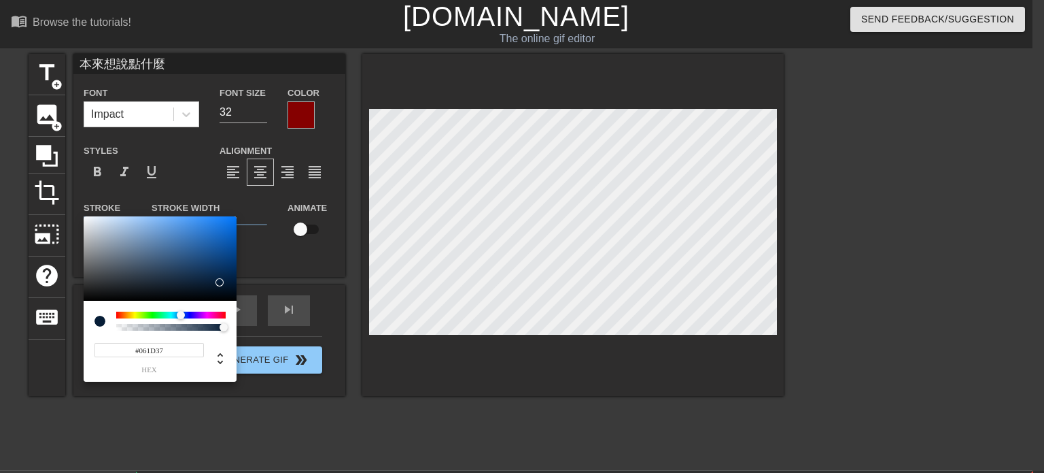
click at [181, 316] on div at bounding box center [170, 314] width 109 height 7
type input "6"
type input "0"
drag, startPoint x: 221, startPoint y: 326, endPoint x: 76, endPoint y: 321, distance: 144.9
click at [76, 321] on div "6 r 29 g 55 b 0 a" at bounding box center [522, 236] width 1044 height 473
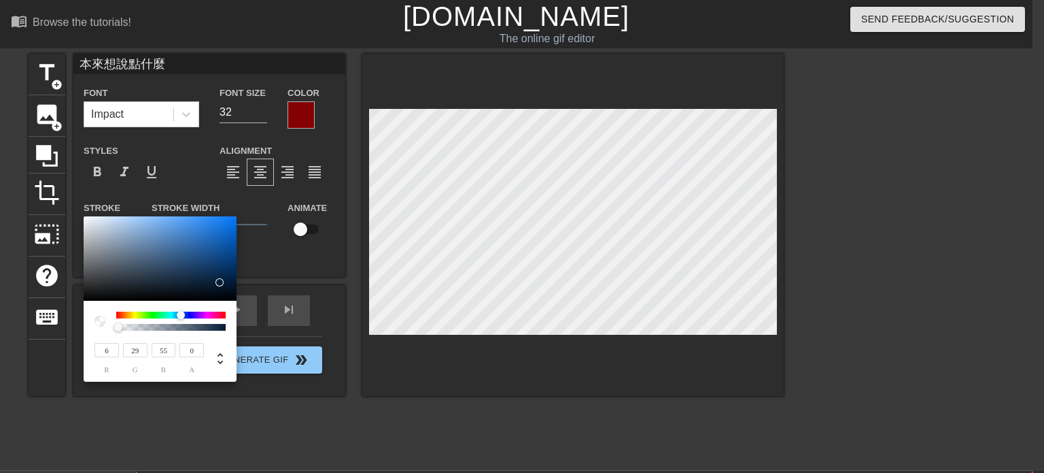
type input "55"
type input "74"
type input "97"
type input "76"
type input "101"
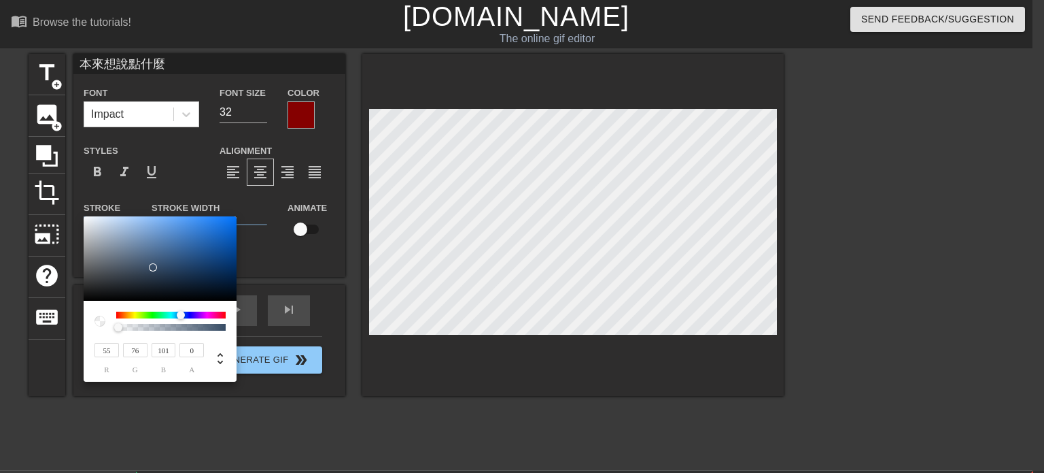
type input "39"
type input "120"
type input "216"
type input "119"
type input "214"
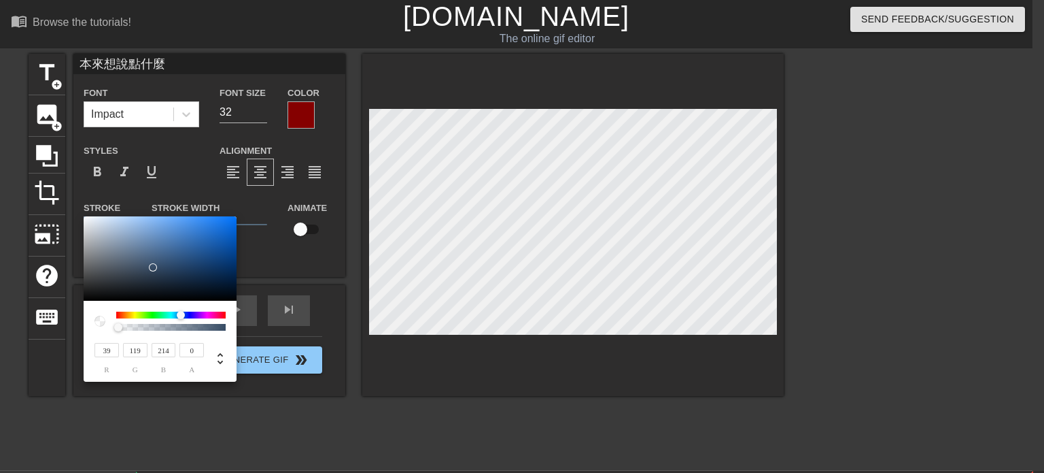
type input "25"
type input "92"
type input "173"
type input "21"
type input "85"
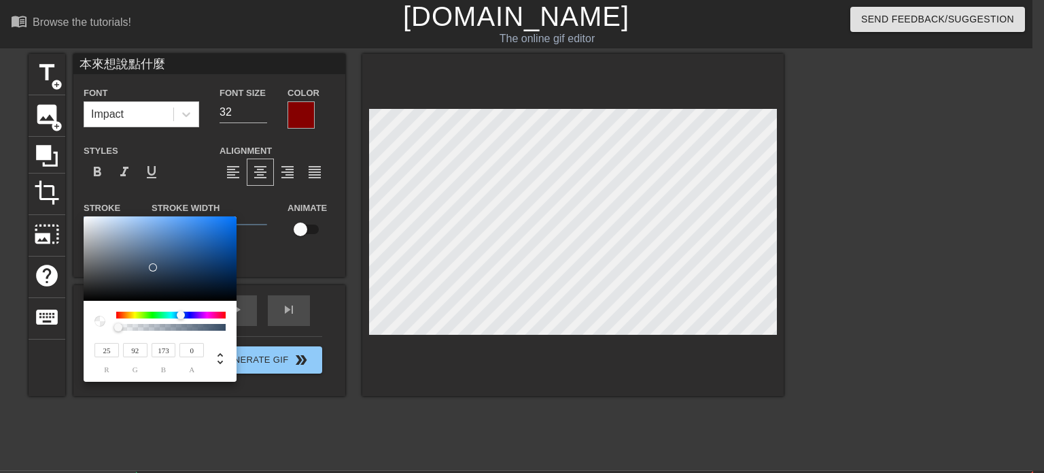
type input "162"
type input "22"
type input "88"
type input "169"
type input "27"
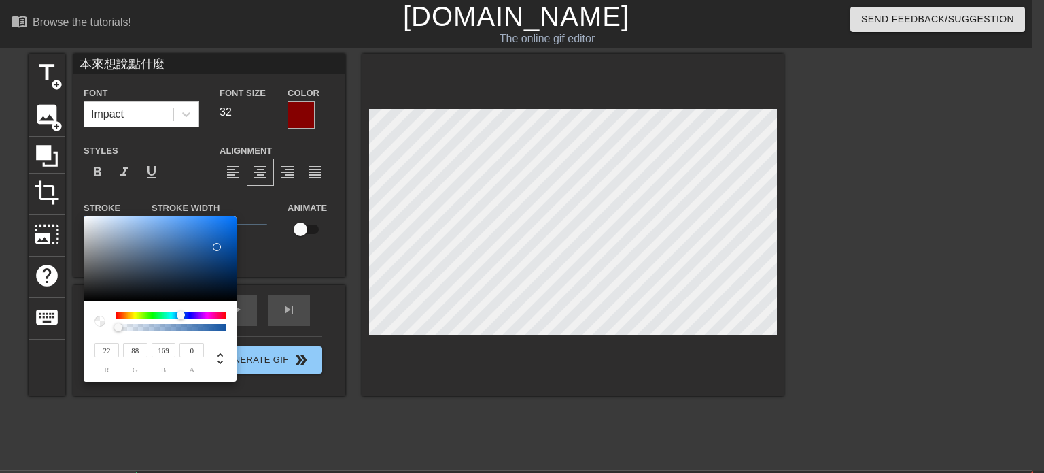
type input "99"
type input "187"
type input "28"
type input "102"
type input "191"
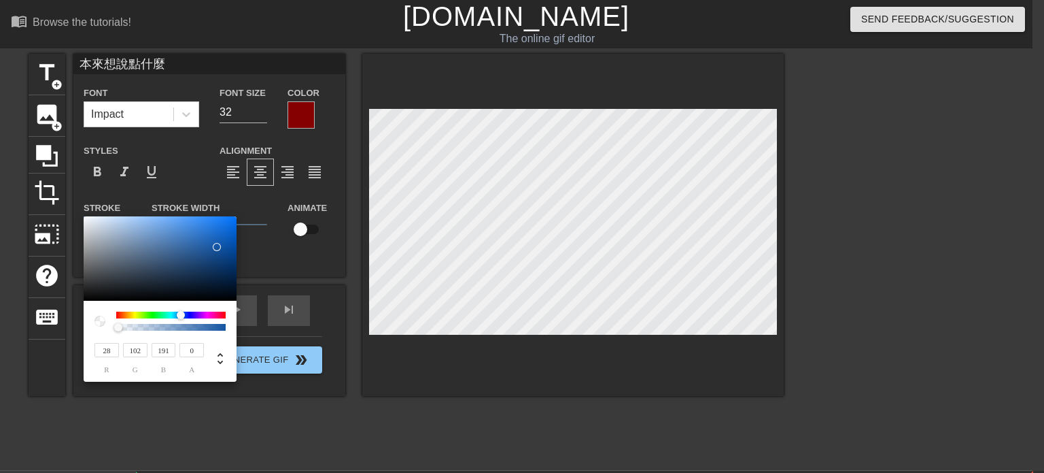
type input "30"
type input "109"
type input "204"
type input "38"
type input "131"
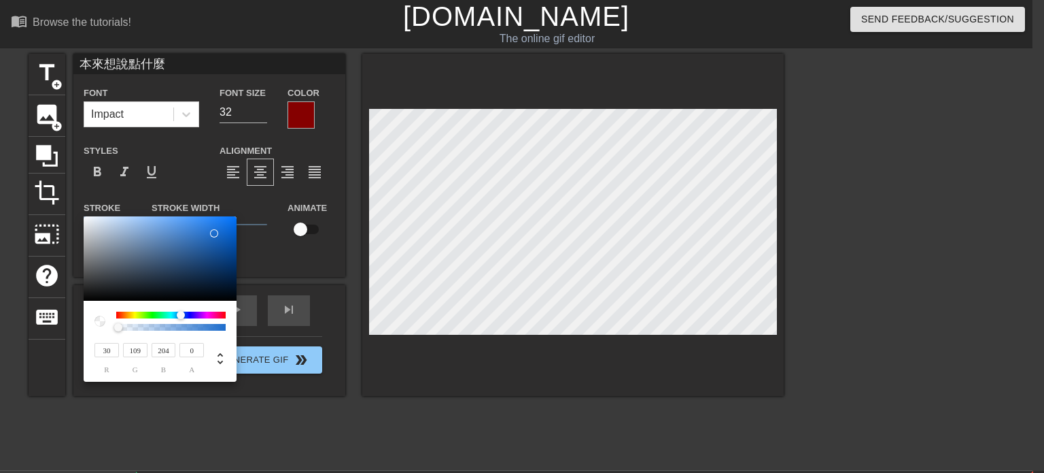
type input "243"
type input "40"
type input "241"
type input "37"
type input "120"
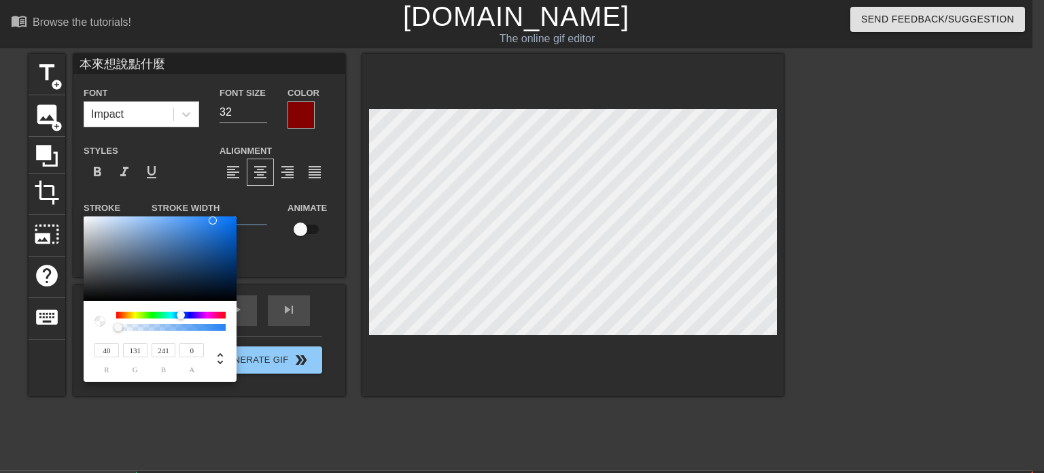
type input "220"
type input "32"
type input "110"
type input "204"
type input "28"
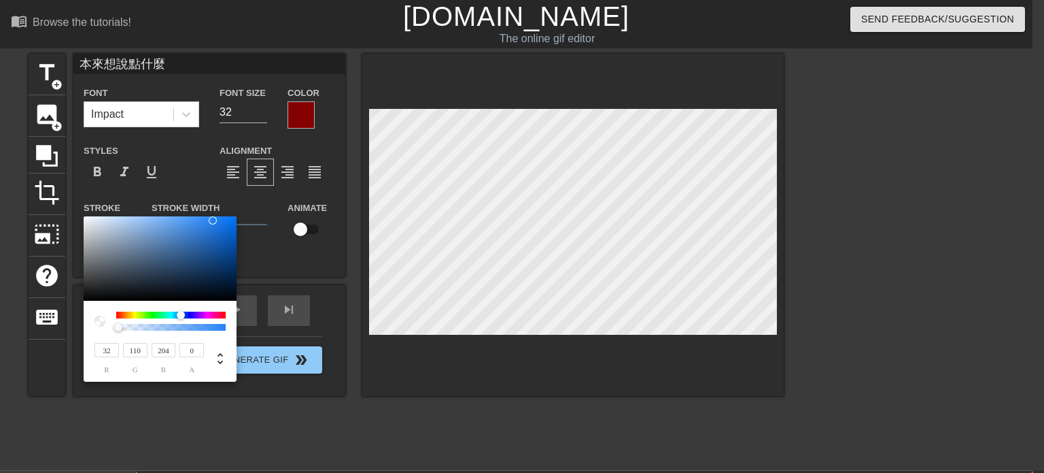
type input "96"
type input "179"
type input "25"
type input "83"
type input "154"
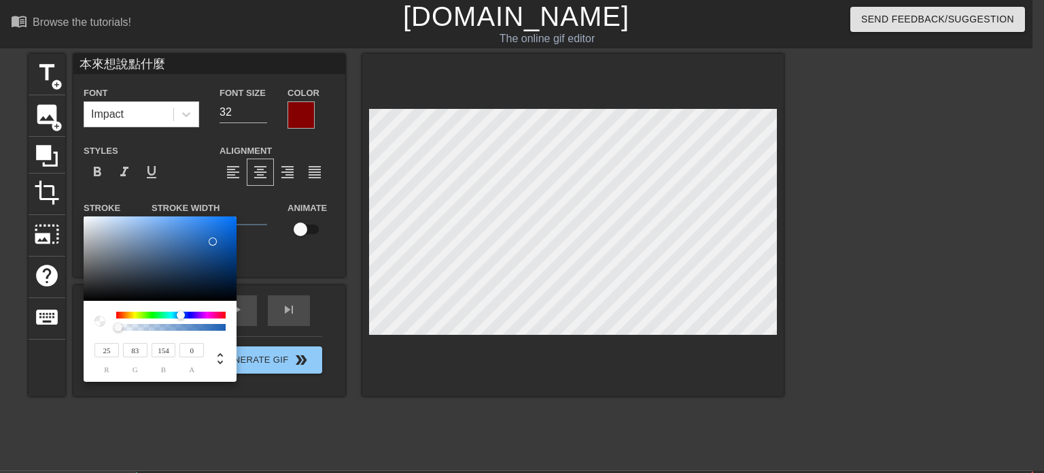
type input "78"
type input "142"
type input "28"
type input "74"
type input "130"
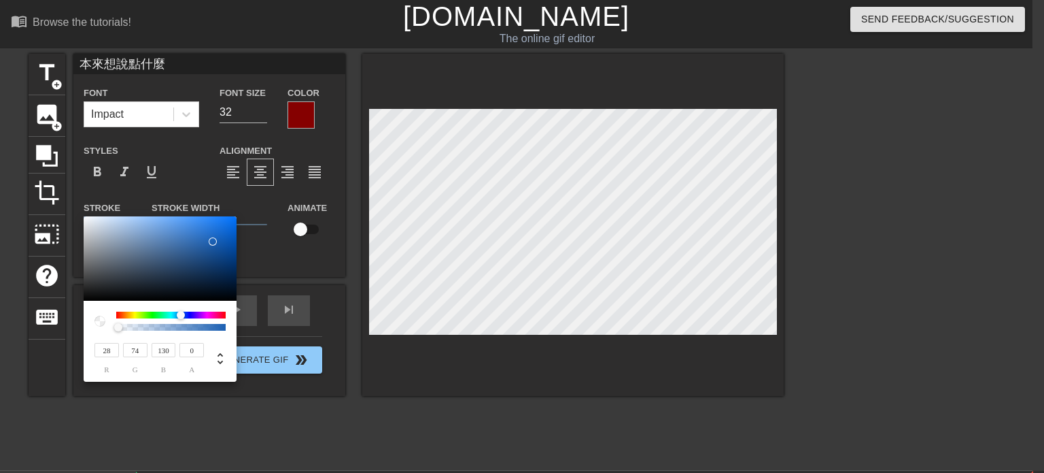
type input "33"
type input "69"
type input "113"
type input "37"
type input "70"
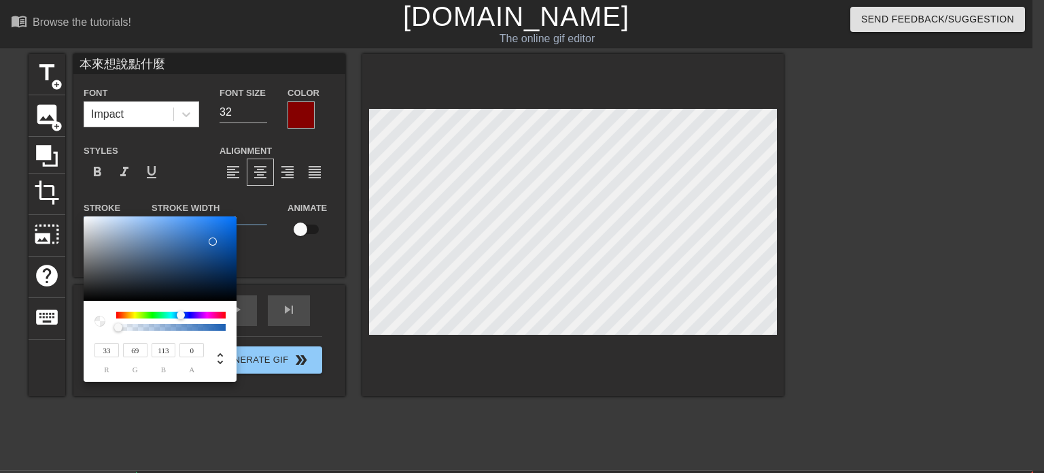
type input "109"
type input "39"
type input "71"
type input "40"
type input "72"
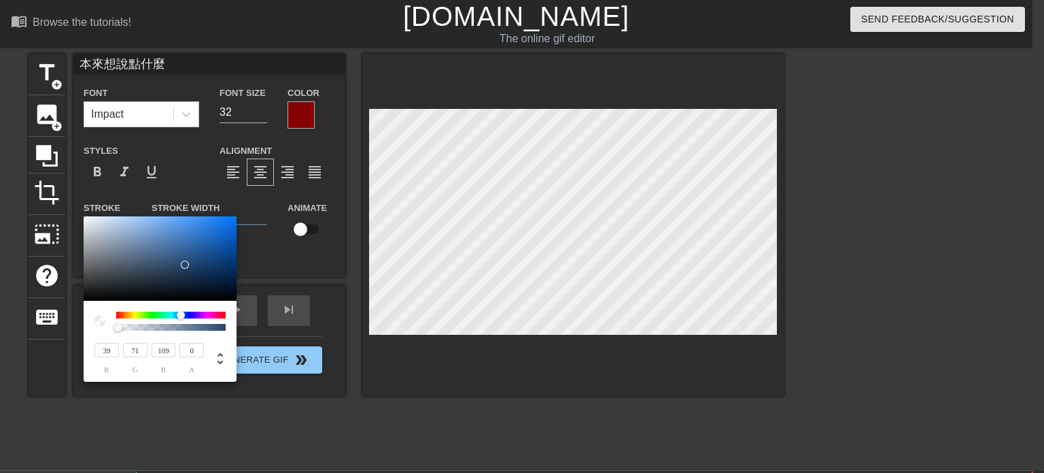
type input "111"
type input "73"
type input "113"
type input "39"
type input "72"
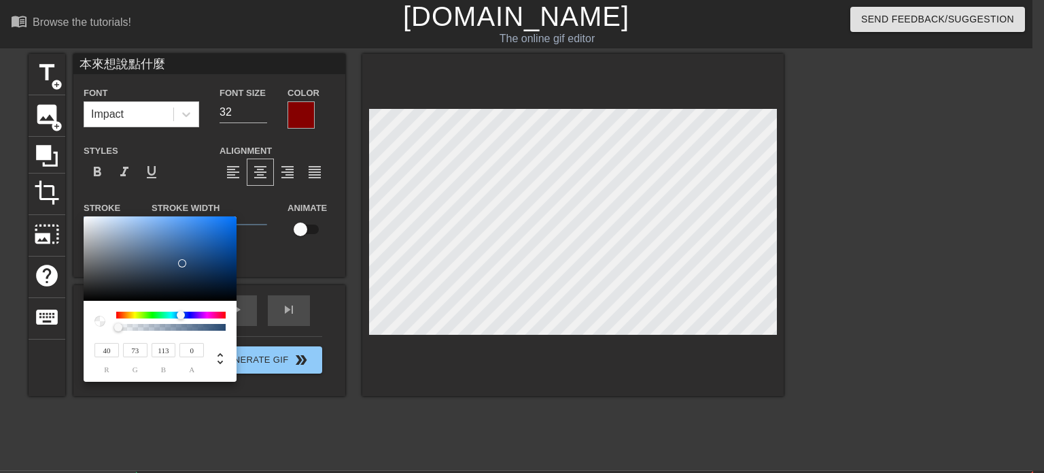
type input "111"
type input "42"
type input "71"
type input "105"
type input "50"
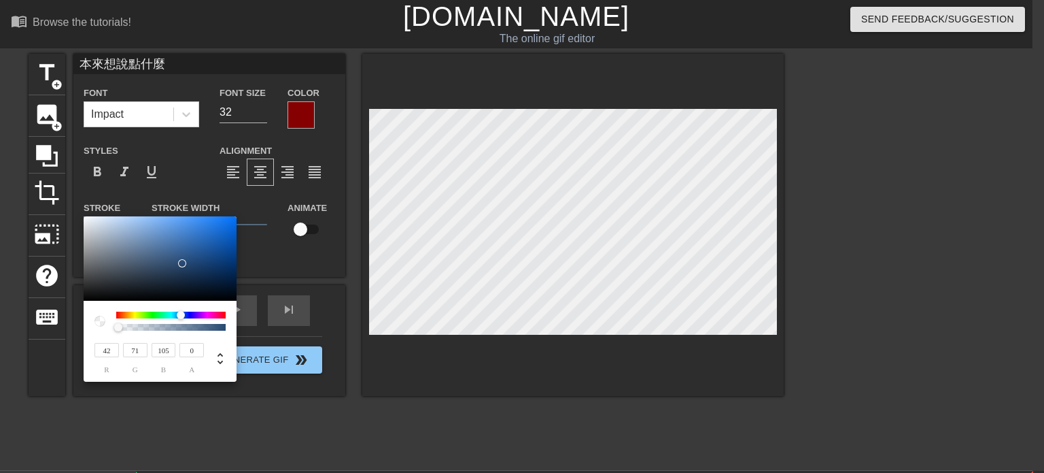
type input "75"
type input "49"
type input "71"
type input "99"
type input "48"
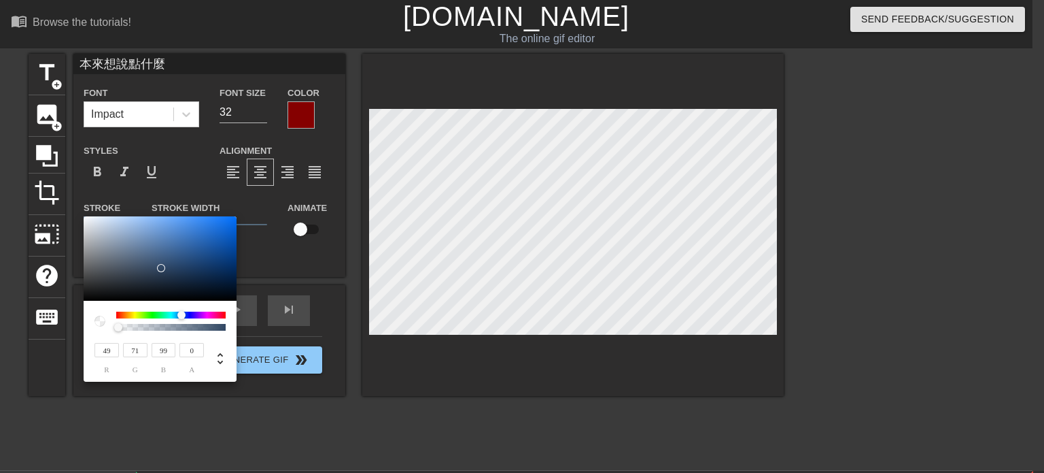
type input "69"
type input "97"
click at [160, 269] on div at bounding box center [161, 269] width 8 height 8
type input "50"
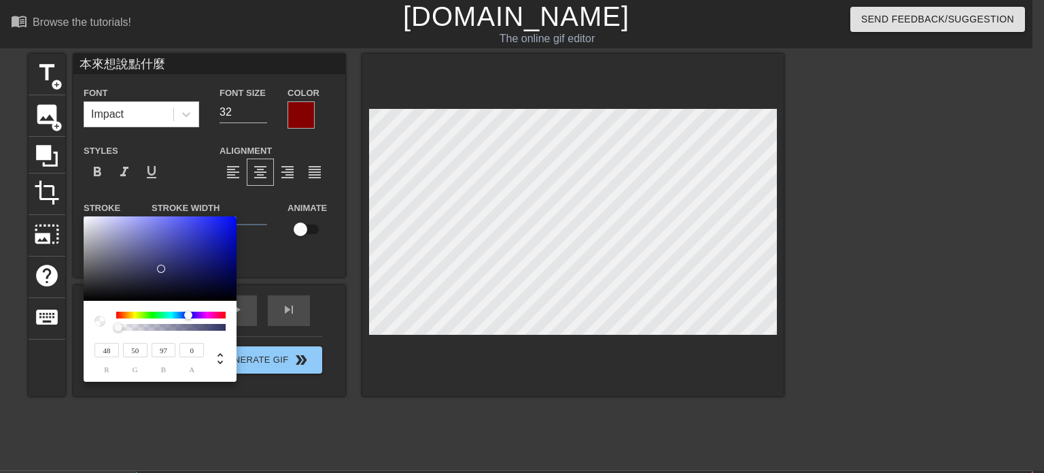
click at [188, 316] on div at bounding box center [192, 315] width 8 height 8
drag, startPoint x: 163, startPoint y: 330, endPoint x: 180, endPoint y: 330, distance: 16.3
click at [180, 330] on div "48 r 50 g 97 b 0 a" at bounding box center [160, 351] width 131 height 43
type input "31"
type input "32"
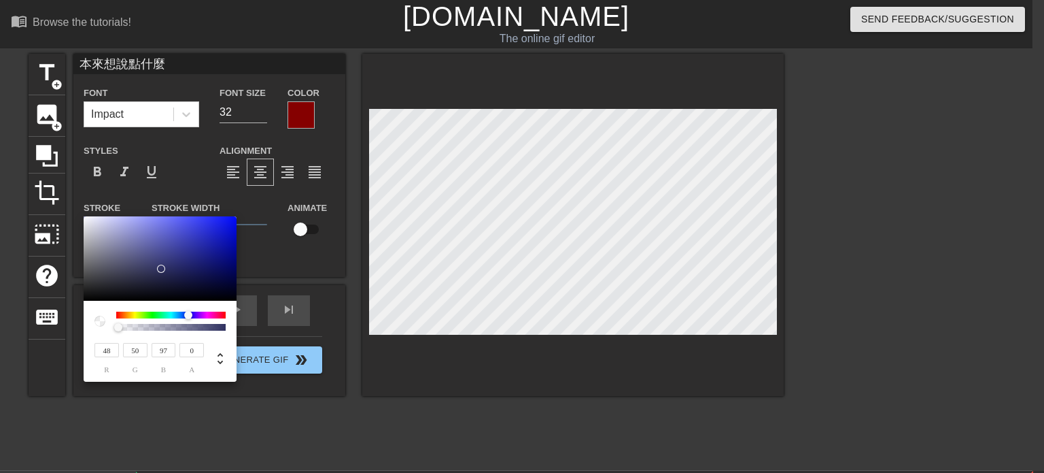
type input "72"
type input "32"
type input "33"
type input "74"
type input "35"
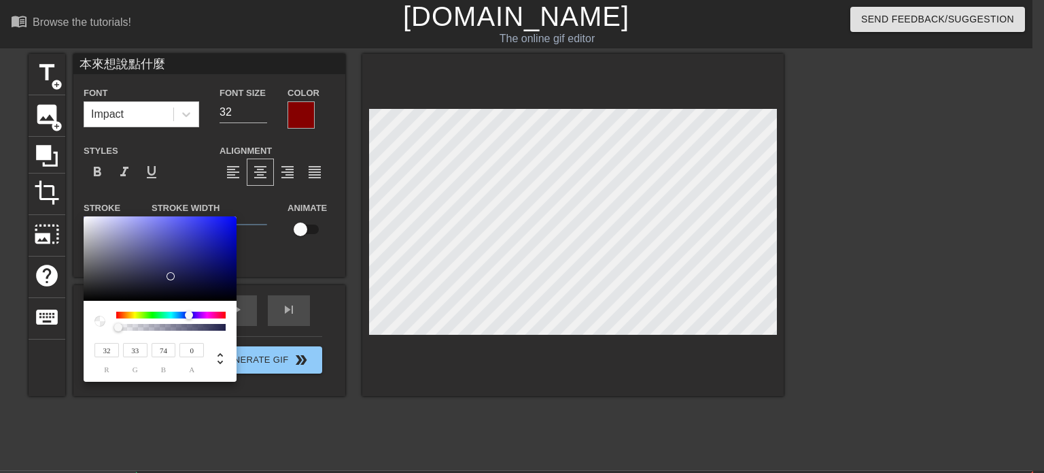
type input "36"
type input "80"
type input "38"
type input "39"
type input "101"
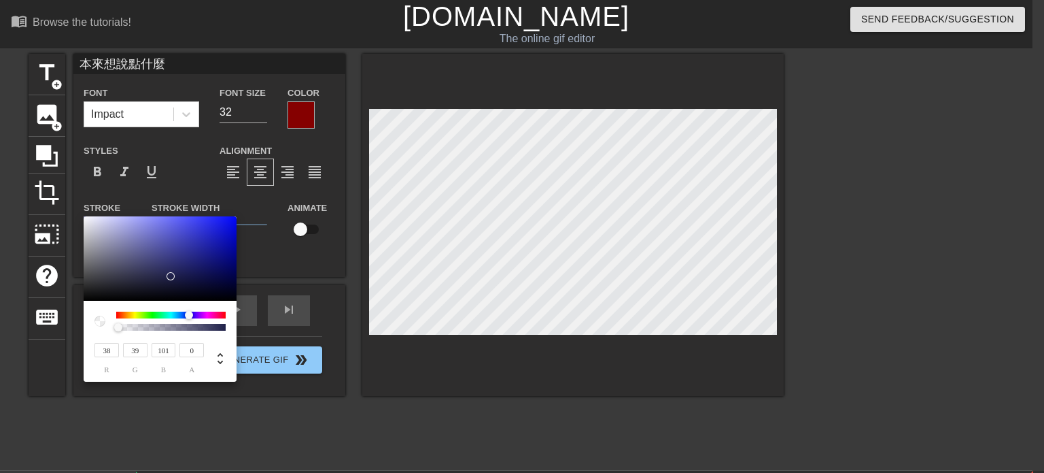
type input "39"
type input "40"
type input "115"
type input "42"
type input "43"
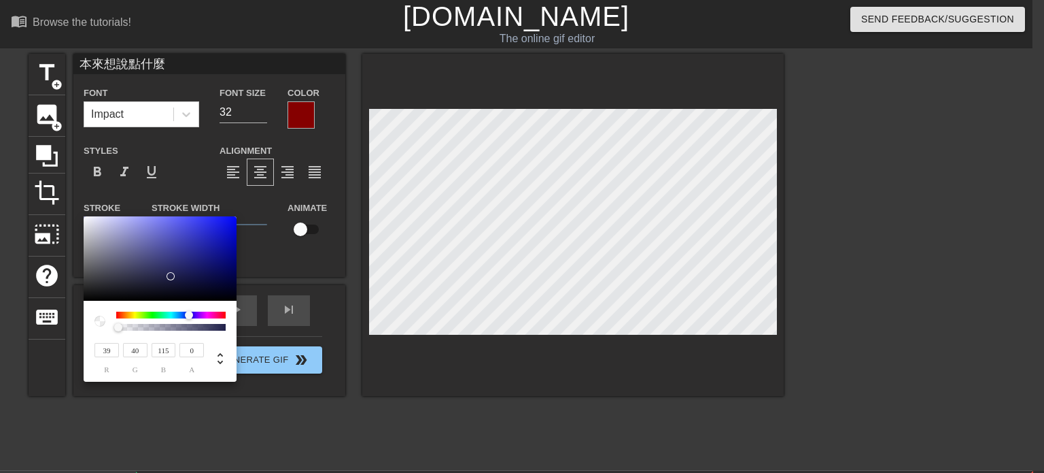
type input "132"
type input "46"
type input "47"
type input "144"
type input "47"
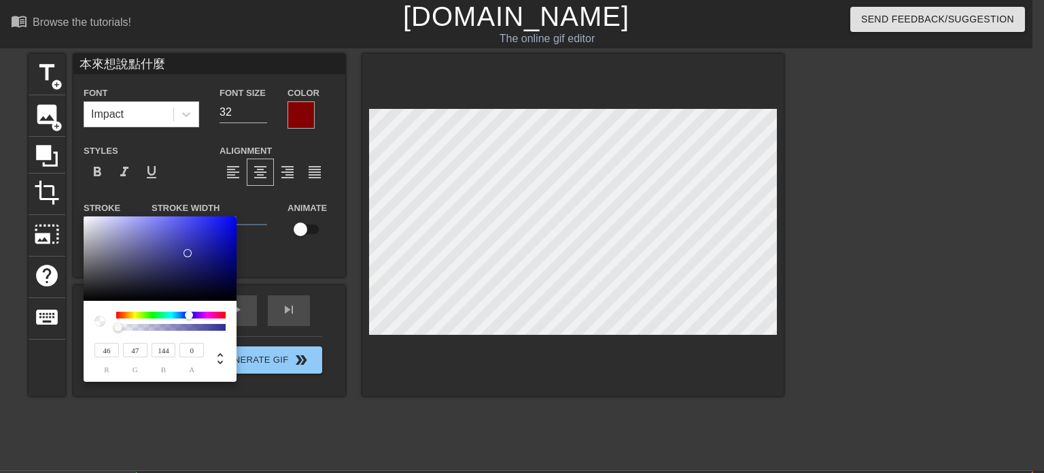
type input "48"
type input "148"
type input "55"
type input "56"
type input "165"
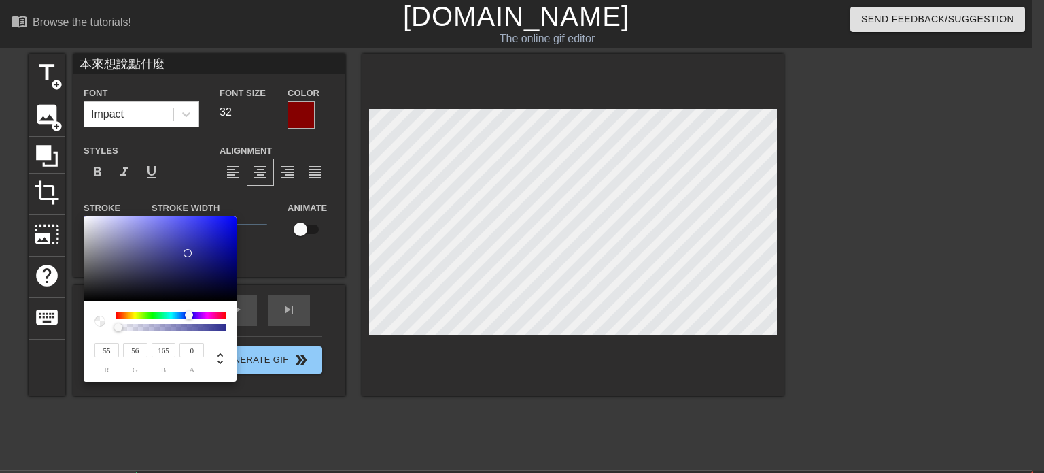
type input "67"
type input "68"
type input "193"
type input "84"
type input "85"
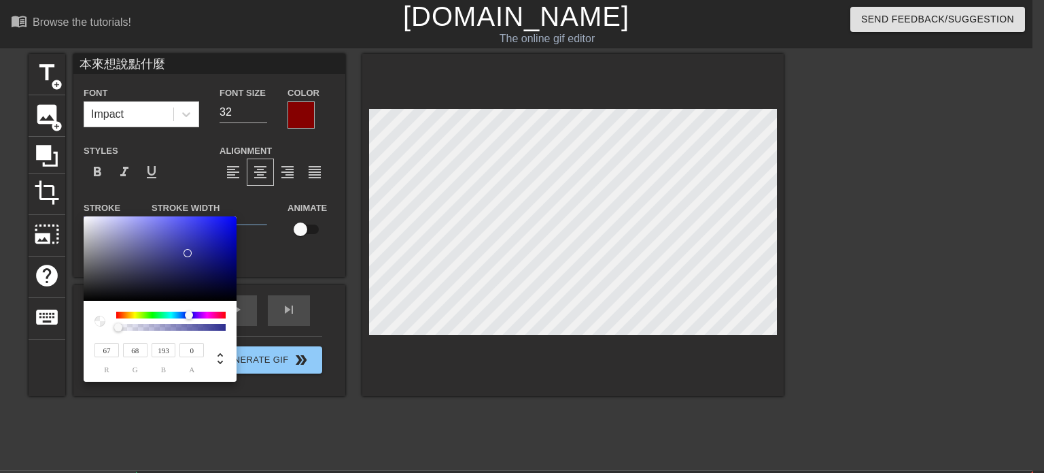
type input "226"
type input "86"
type input "87"
type input "230"
type input "91"
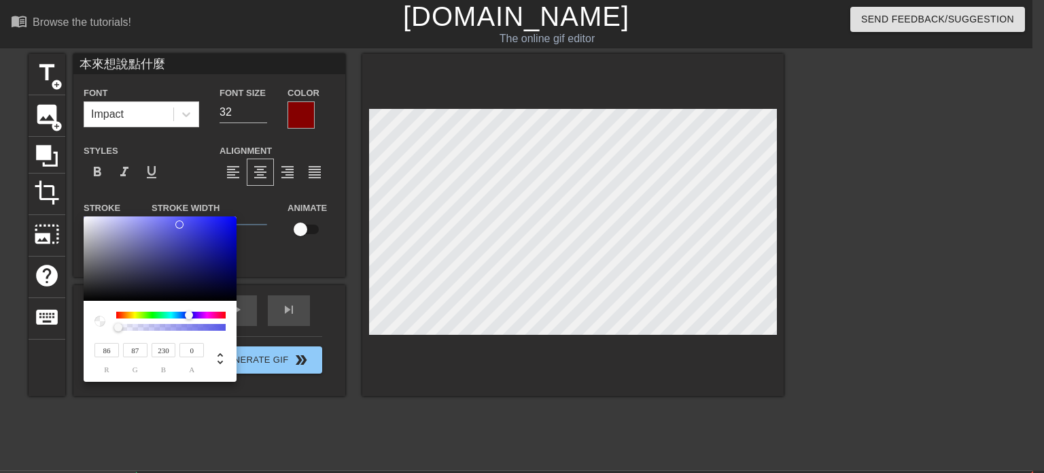
type input "92"
type input "239"
type input "98"
type input "99"
type input "253"
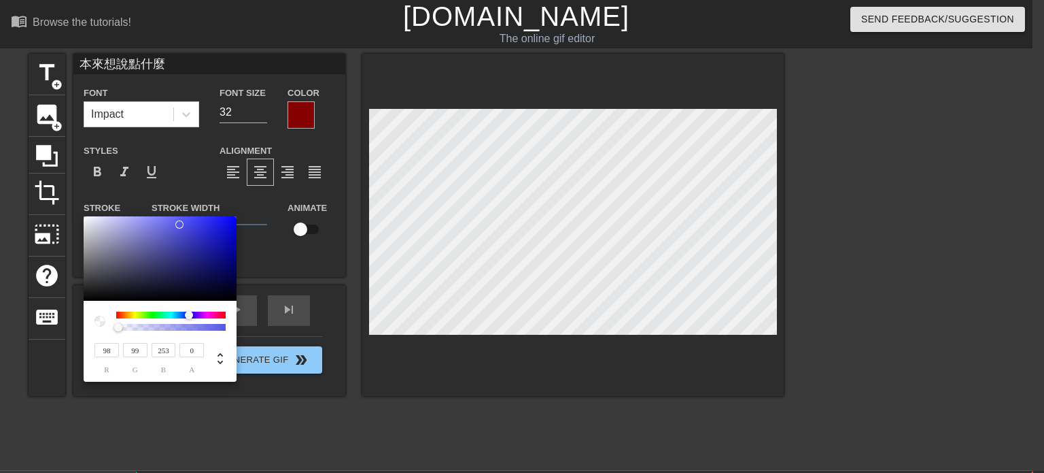
type input "99"
type input "100"
type input "255"
type input "94"
type input "95"
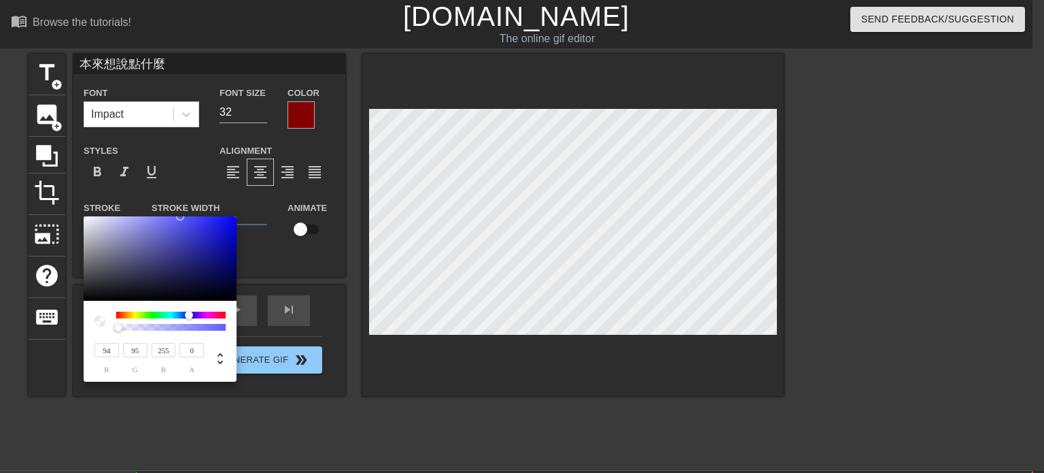
type input "91"
type input "92"
type input "46"
type input "47"
type input "208"
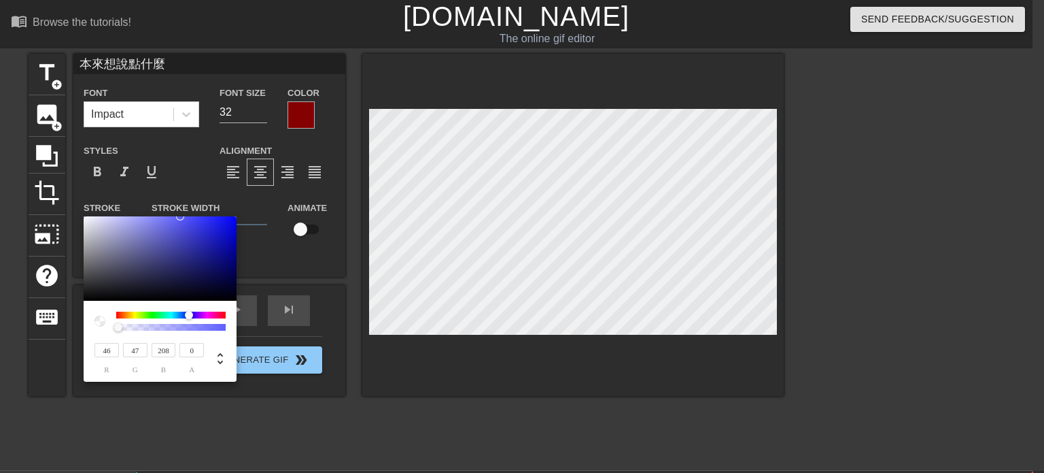
type input "15"
type input "121"
type input "3"
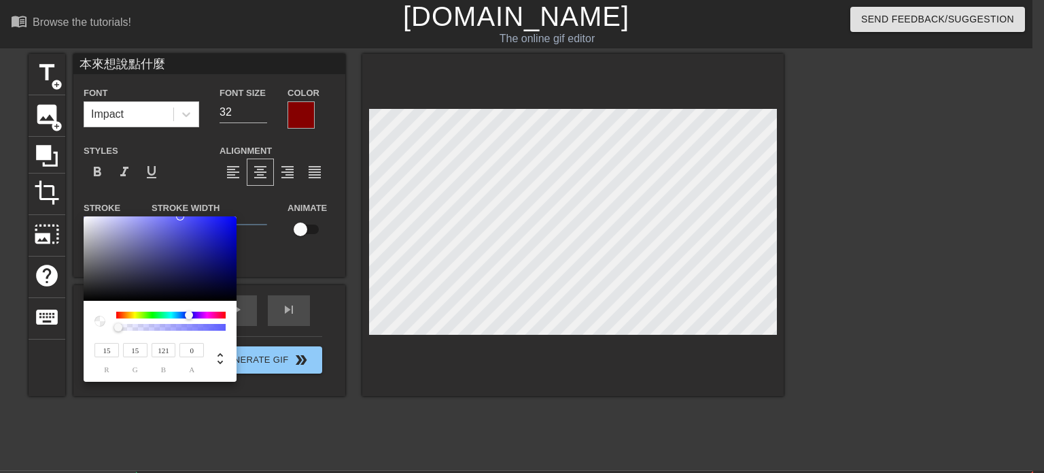
type input "47"
type input "1"
type input "16"
type input "0"
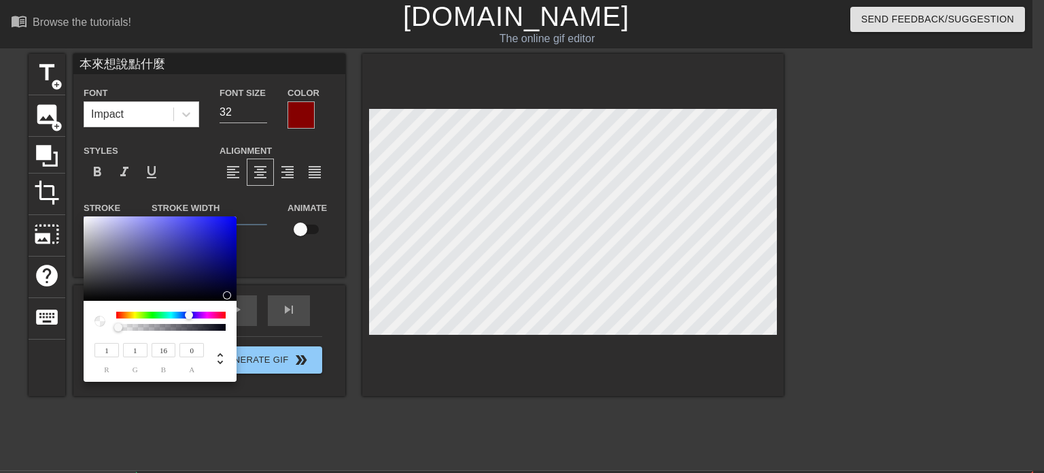
type input "0"
type input "1"
type input "55"
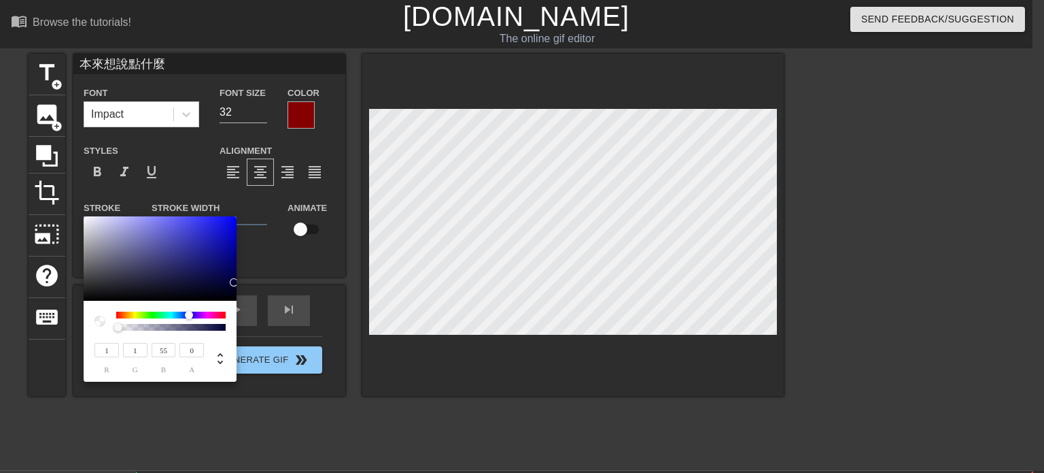
type input "14"
type input "208"
type input "20"
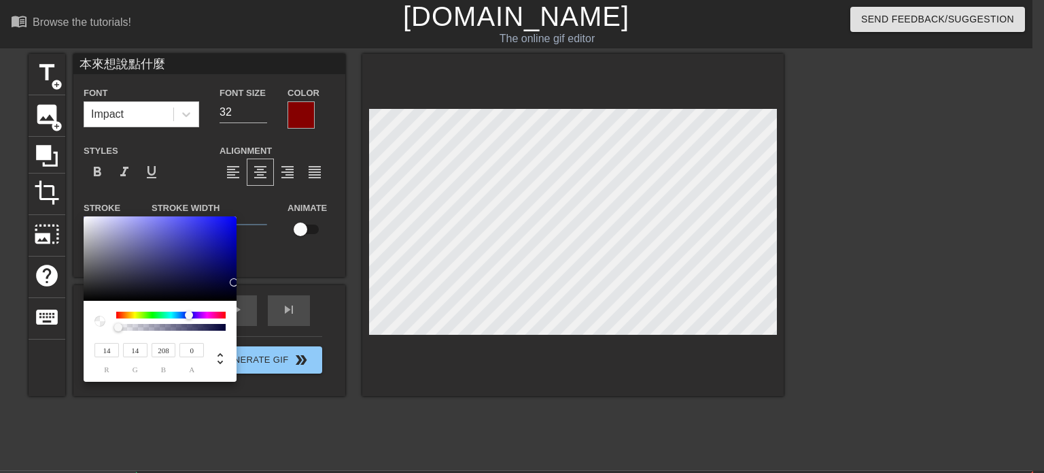
type input "253"
type input "22"
type input "255"
type input "23"
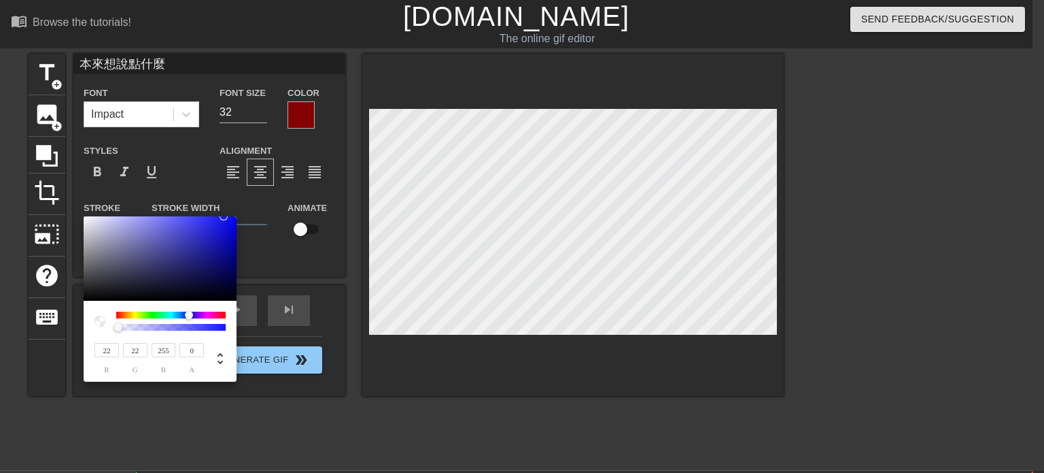
type input "23"
drag, startPoint x: 171, startPoint y: 276, endPoint x: 151, endPoint y: 232, distance: 48.4
click at [220, 216] on div at bounding box center [160, 258] width 153 height 84
type input "28"
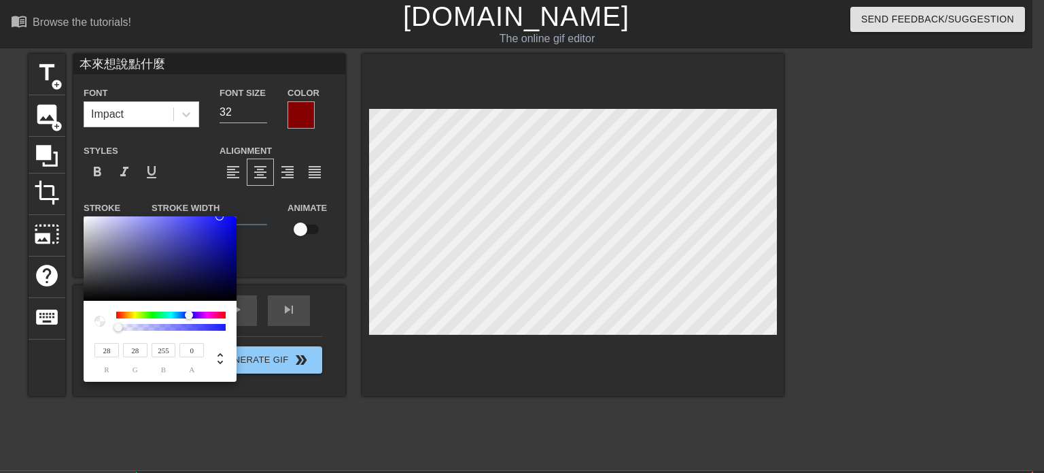
type input "171"
type input "202"
type input "174"
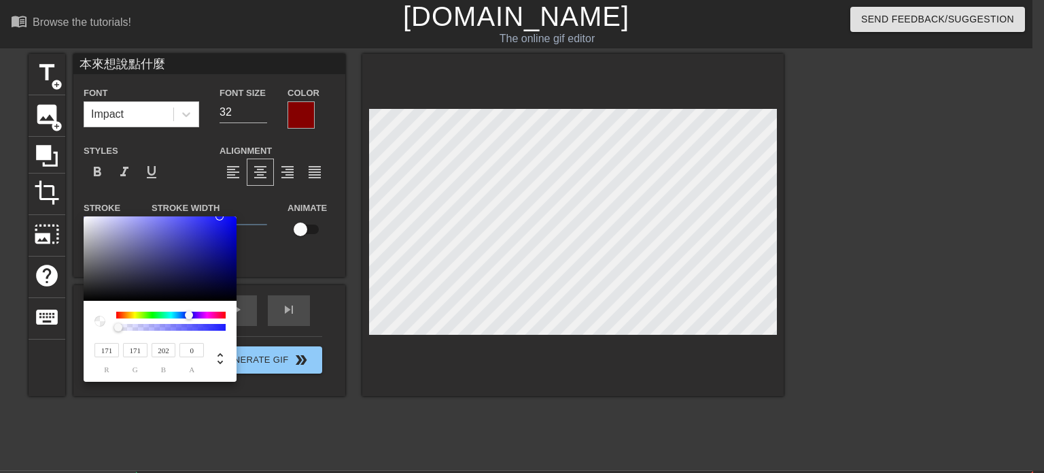
type input "204"
type input "175"
type input "174"
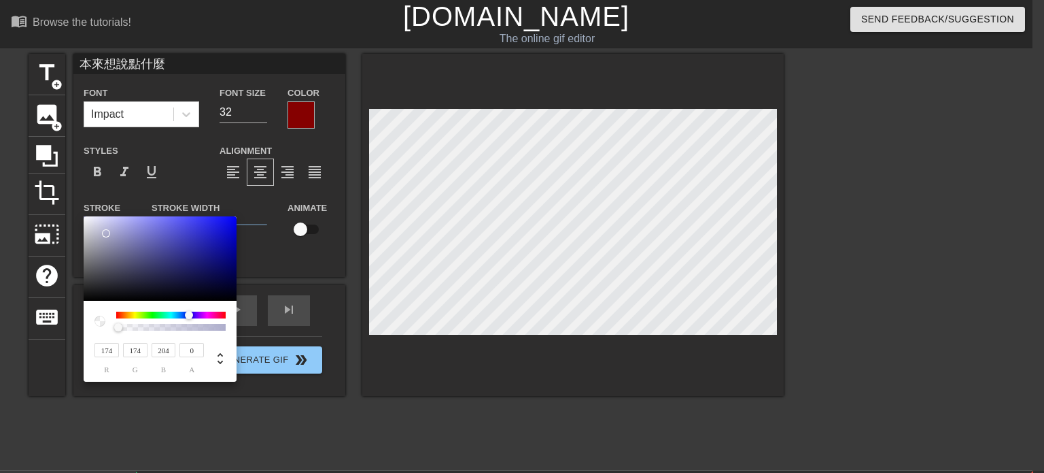
type input "169"
type input "21"
type input "80"
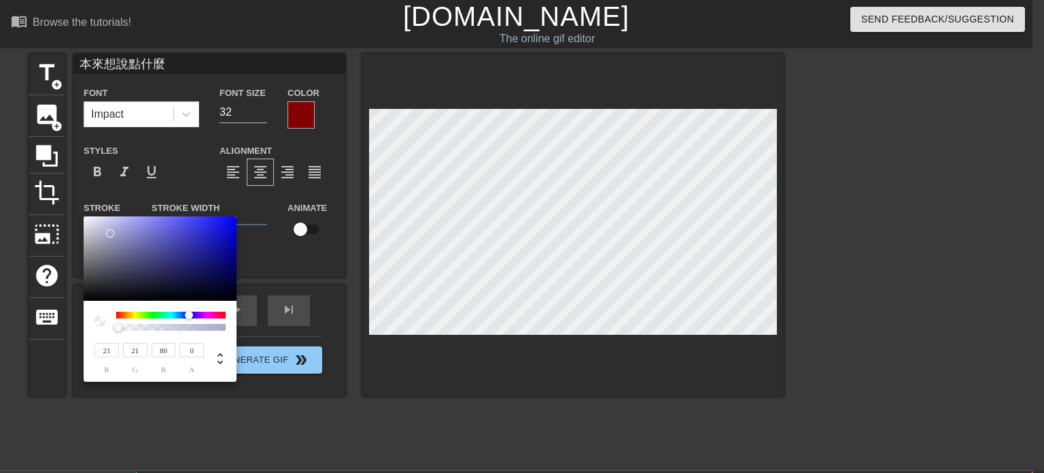
type input "18"
type input "64"
type input "62"
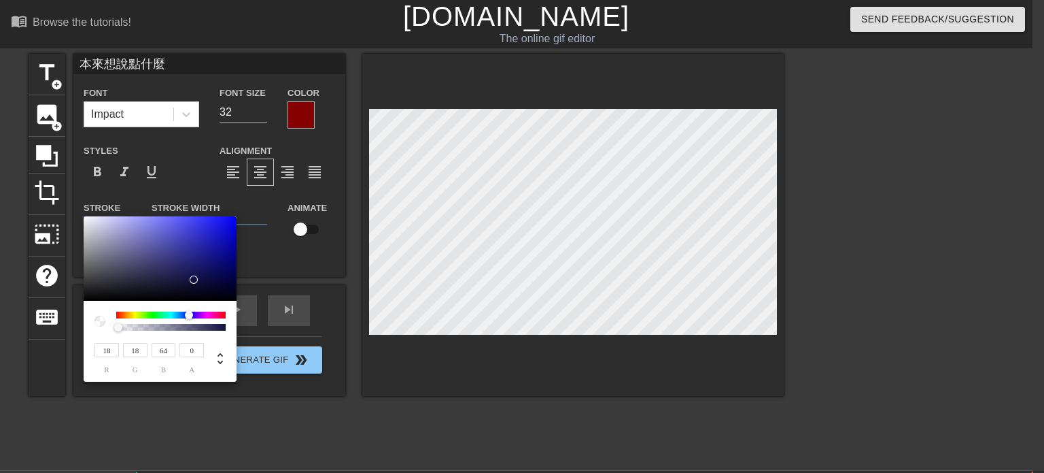
type input "175"
type input "0"
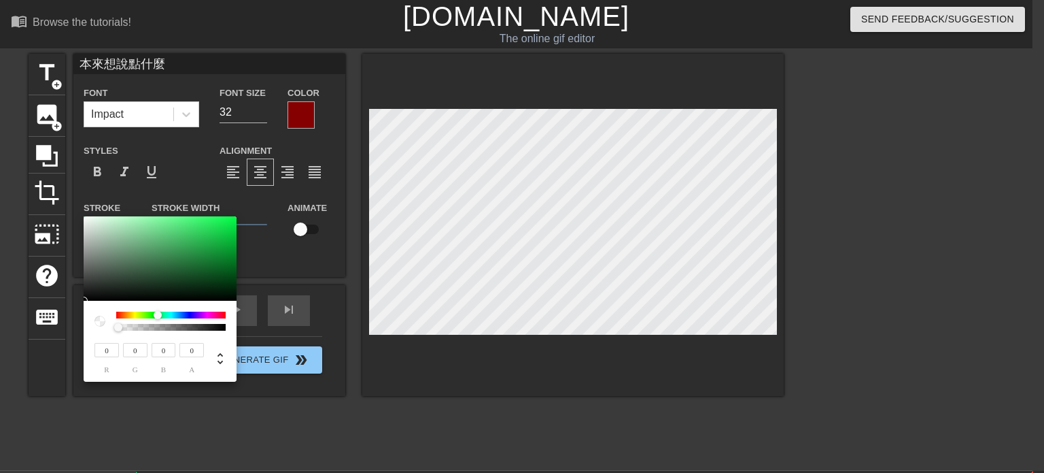
drag, startPoint x: 198, startPoint y: 316, endPoint x: 158, endPoint y: 303, distance: 42.1
click at [158, 303] on div "0 r 0 g 0 b 0 a" at bounding box center [160, 341] width 153 height 81
click at [188, 324] on div at bounding box center [170, 327] width 105 height 7
type input "0"
drag, startPoint x: 203, startPoint y: 326, endPoint x: 90, endPoint y: 318, distance: 113.2
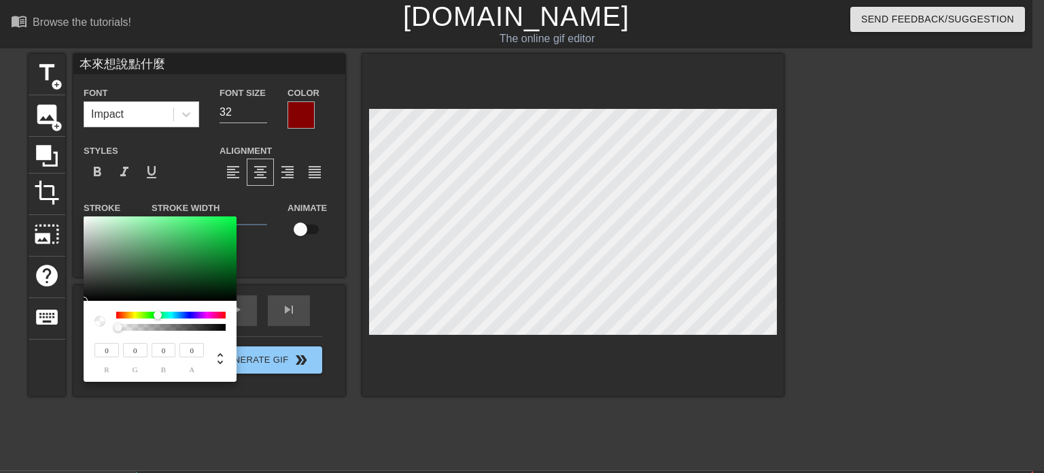
click at [90, 318] on div "0 r 0 g 0 b 0 a" at bounding box center [160, 341] width 153 height 81
click at [168, 238] on div at bounding box center [160, 258] width 153 height 84
click at [181, 316] on div at bounding box center [170, 314] width 109 height 7
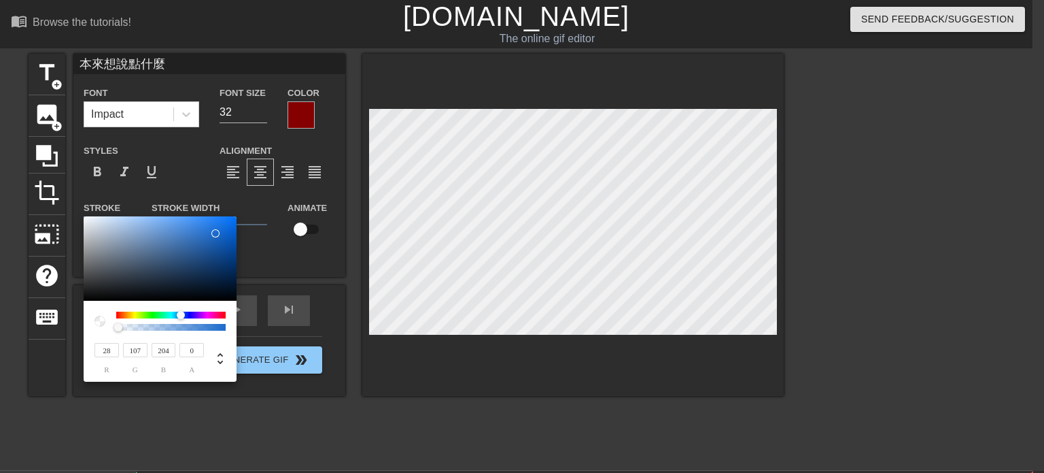
drag, startPoint x: 201, startPoint y: 262, endPoint x: 216, endPoint y: 233, distance: 31.9
click at [216, 233] on div at bounding box center [160, 258] width 153 height 84
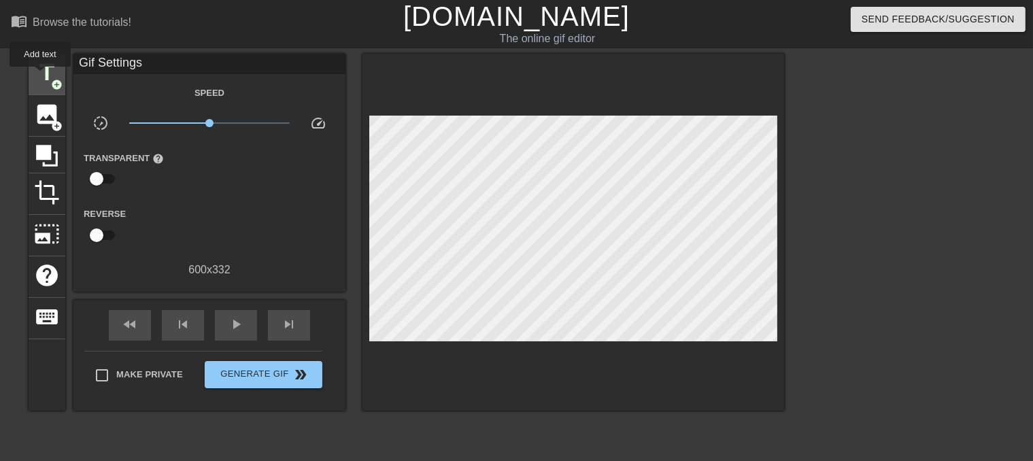
click at [40, 76] on span "title" at bounding box center [47, 73] width 26 height 26
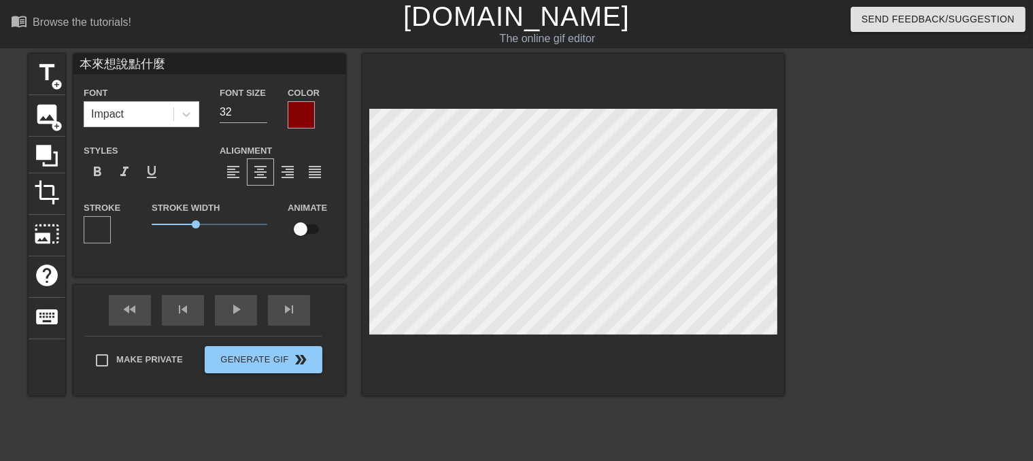
click at [313, 117] on div at bounding box center [301, 114] width 27 height 27
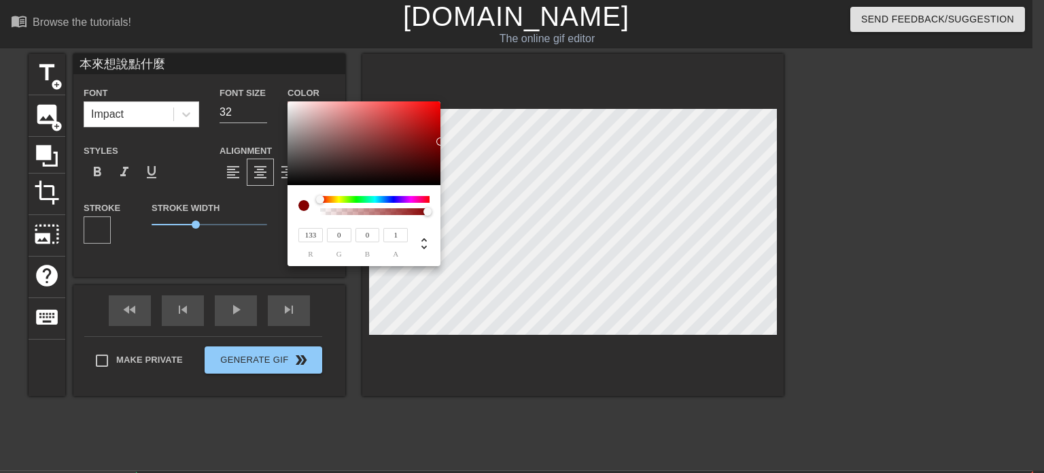
drag, startPoint x: 405, startPoint y: 211, endPoint x: 468, endPoint y: 214, distance: 62.6
click at [468, 214] on div "133 r 0 g 0 b 1 a" at bounding box center [522, 236] width 1044 height 473
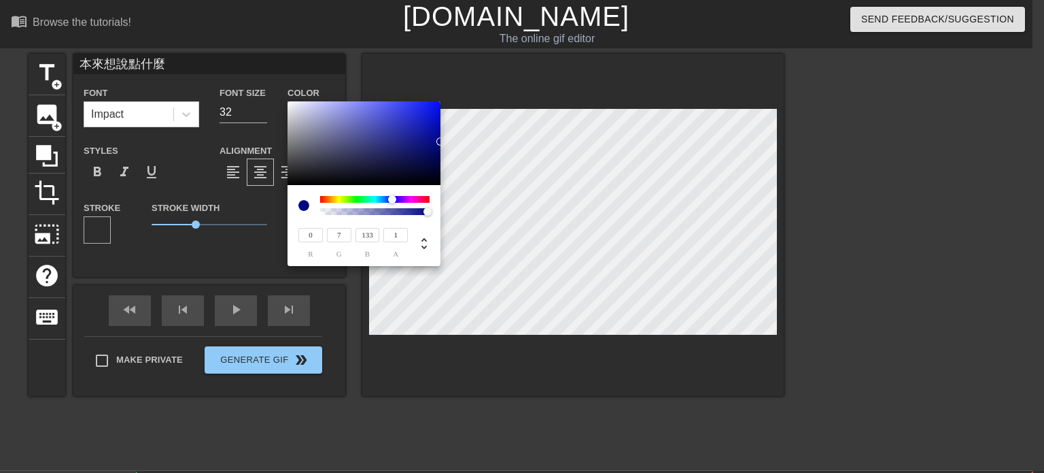
click at [392, 198] on div at bounding box center [374, 199] width 109 height 7
drag, startPoint x: 388, startPoint y: 126, endPoint x: 294, endPoint y: 92, distance: 100.5
click at [294, 92] on div "245 r 245 g 255 b 1 a" at bounding box center [522, 236] width 1044 height 473
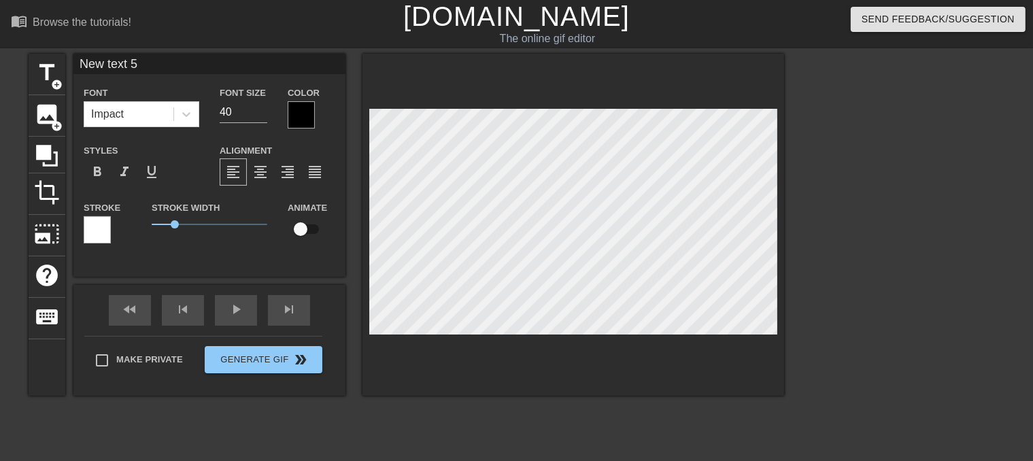
drag, startPoint x: 152, startPoint y: 65, endPoint x: 2, endPoint y: 51, distance: 150.9
click at [2, 51] on div "menu_book Browse the tutorials! [DOMAIN_NAME] The online gif editor Send Feedba…" at bounding box center [516, 317] width 1033 height 634
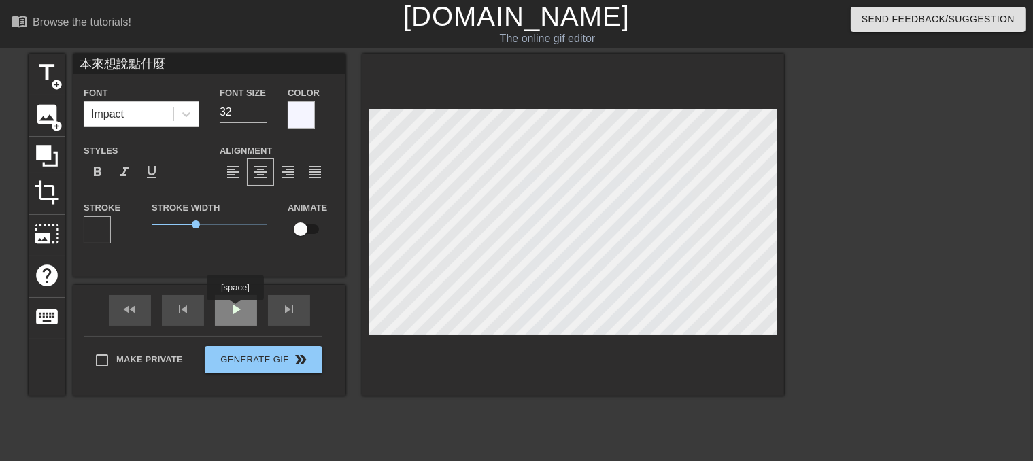
click at [236, 310] on div "play_arrow" at bounding box center [236, 310] width 42 height 31
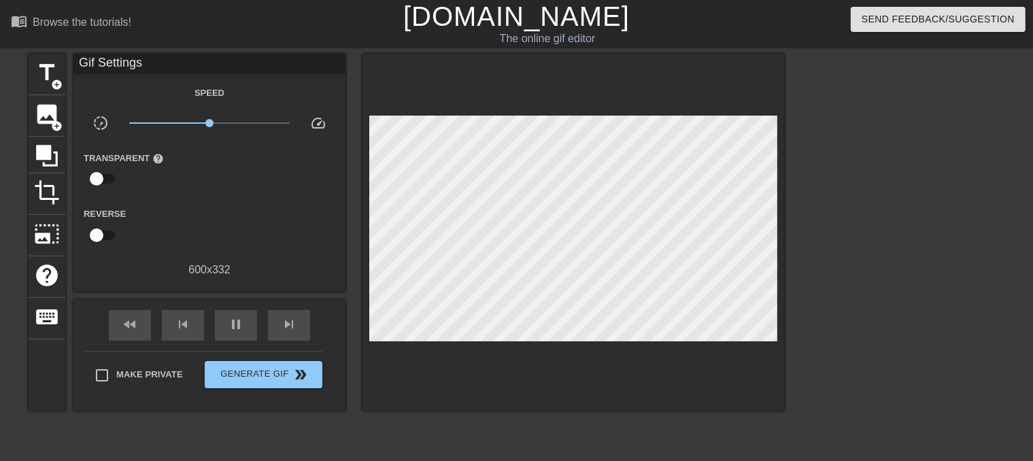
click at [92, 172] on input "checkbox" at bounding box center [97, 179] width 78 height 26
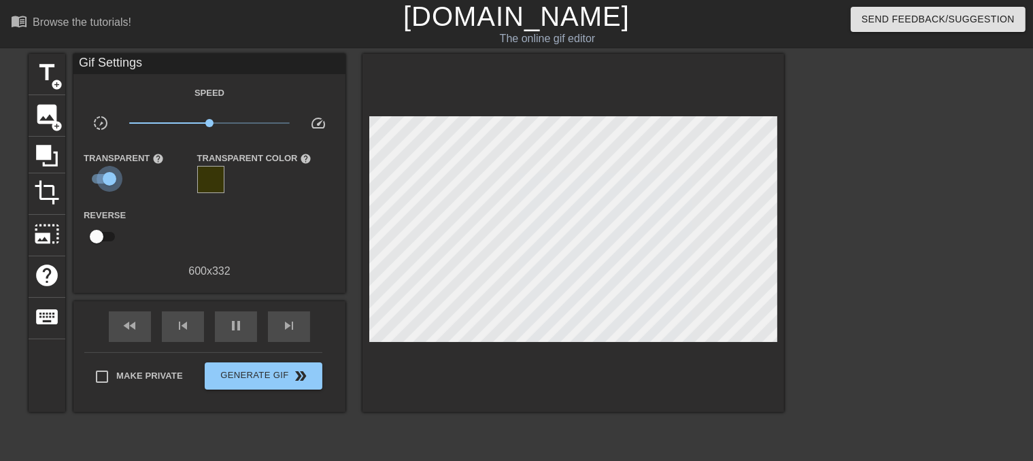
click at [97, 174] on input "checkbox" at bounding box center [110, 179] width 78 height 26
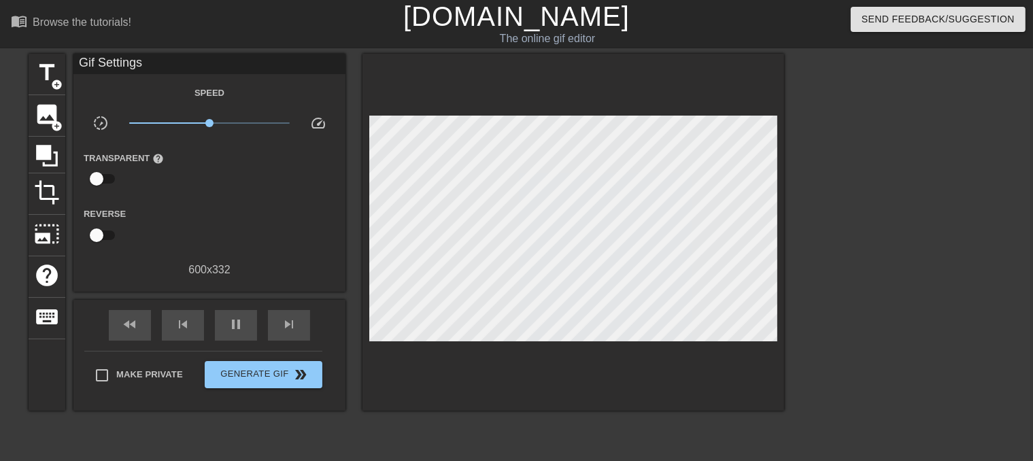
click at [101, 236] on input "checkbox" at bounding box center [97, 235] width 78 height 26
click at [101, 236] on input "checkbox" at bounding box center [110, 235] width 78 height 26
click at [48, 88] on div "title add_circle" at bounding box center [47, 74] width 37 height 41
click at [39, 69] on span "title" at bounding box center [47, 73] width 26 height 26
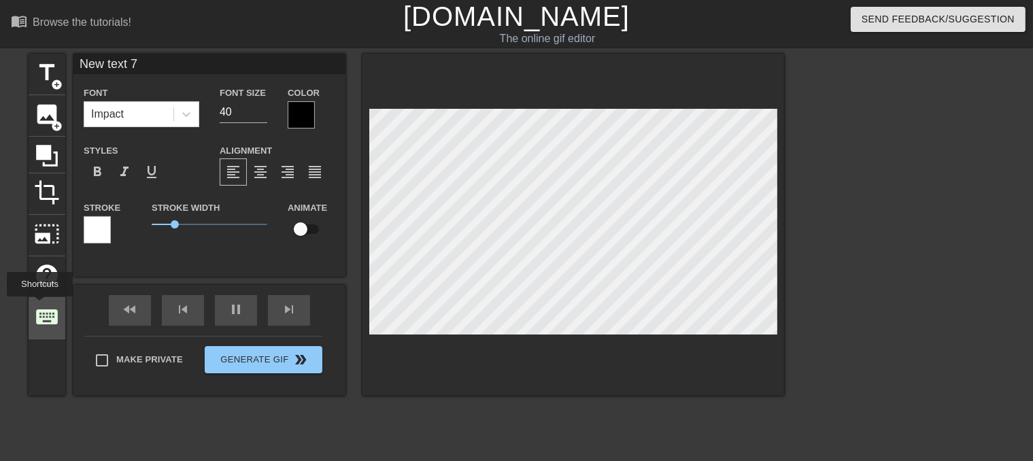
click at [41, 307] on span "keyboard" at bounding box center [47, 317] width 26 height 26
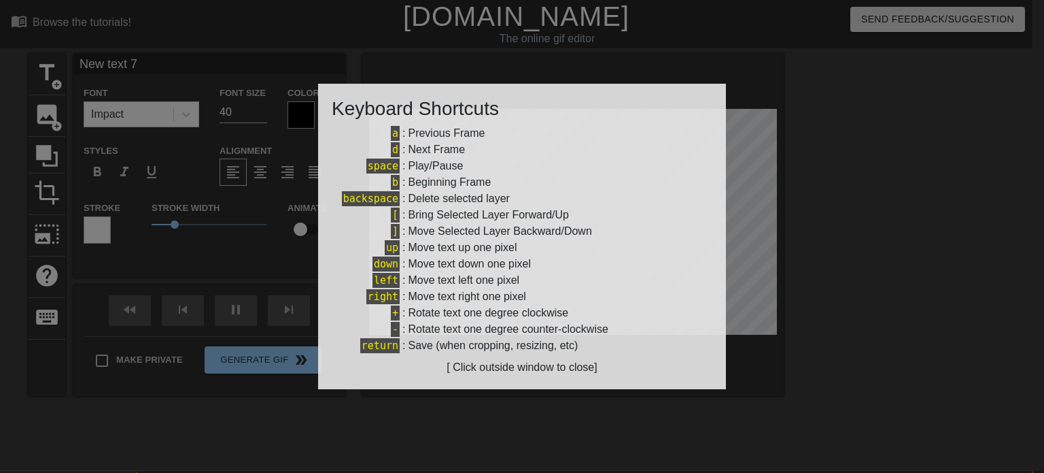
click at [798, 83] on div at bounding box center [522, 236] width 1044 height 473
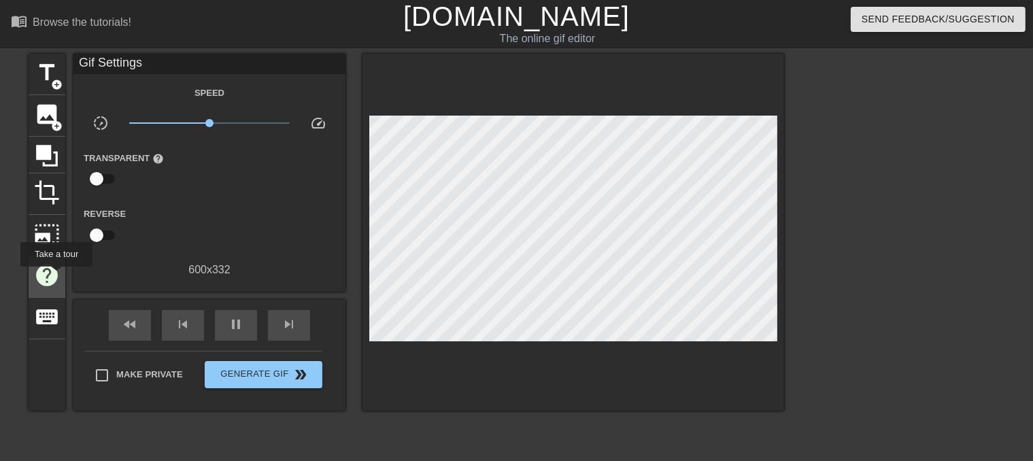
click at [56, 276] on span "help" at bounding box center [47, 275] width 26 height 26
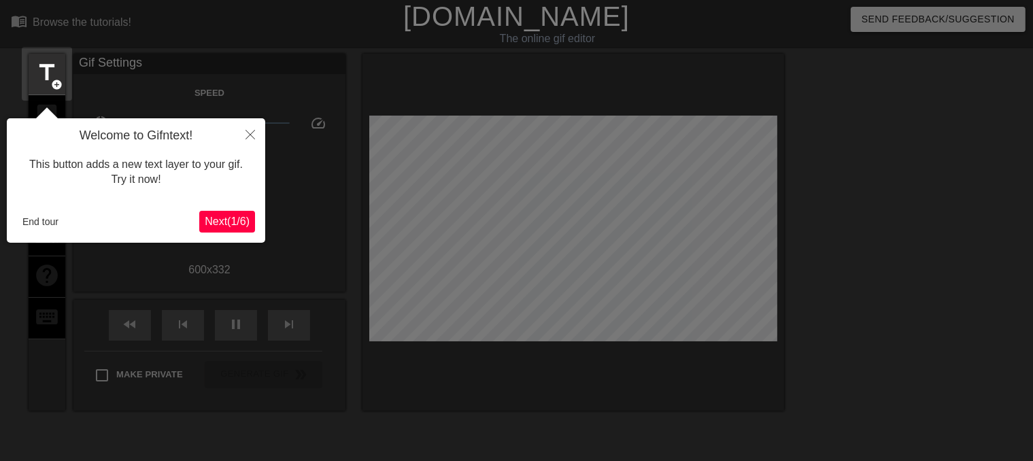
scroll to position [33, 0]
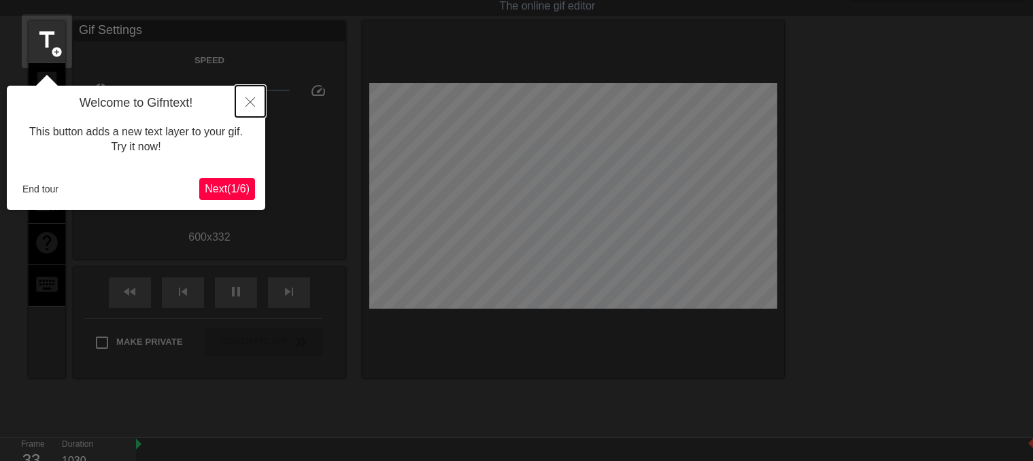
click at [258, 99] on button "Close" at bounding box center [250, 101] width 30 height 31
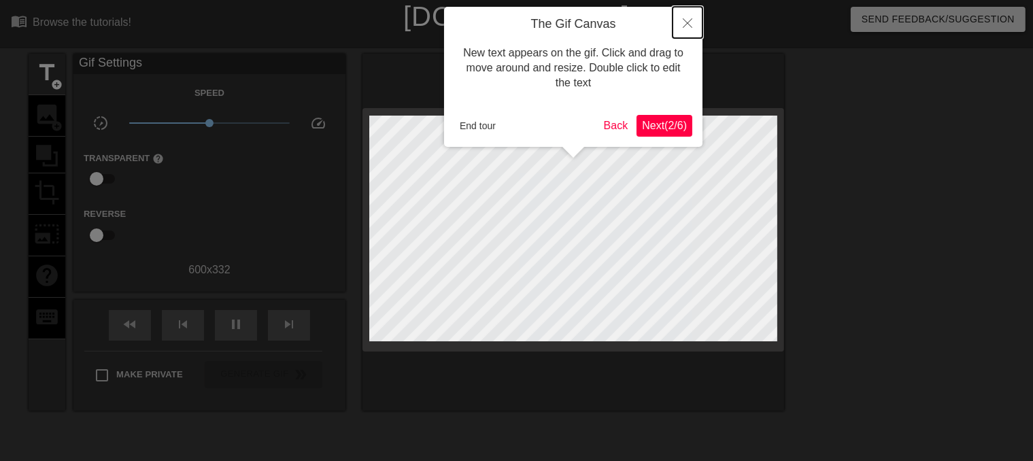
click at [690, 24] on icon "Close" at bounding box center [688, 23] width 10 height 10
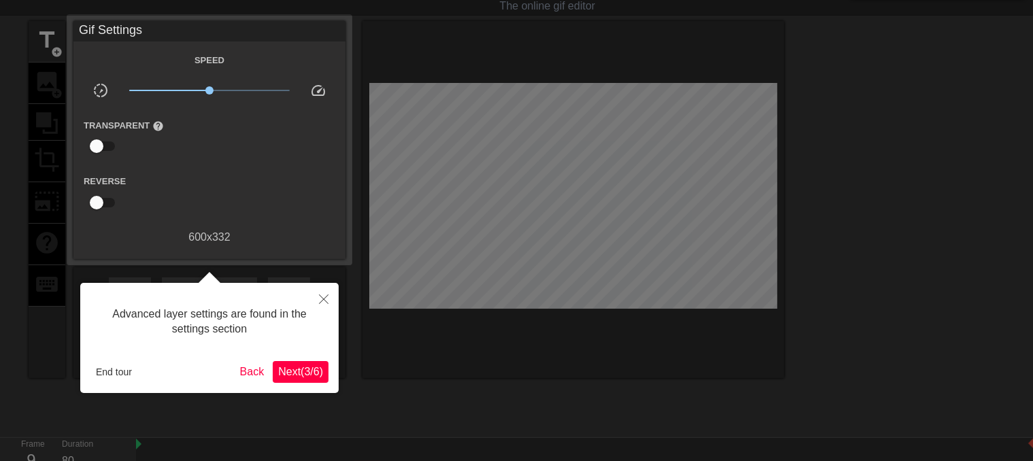
click at [408, 65] on div at bounding box center [516, 316] width 1033 height 698
click at [323, 296] on icon "Close" at bounding box center [324, 299] width 10 height 10
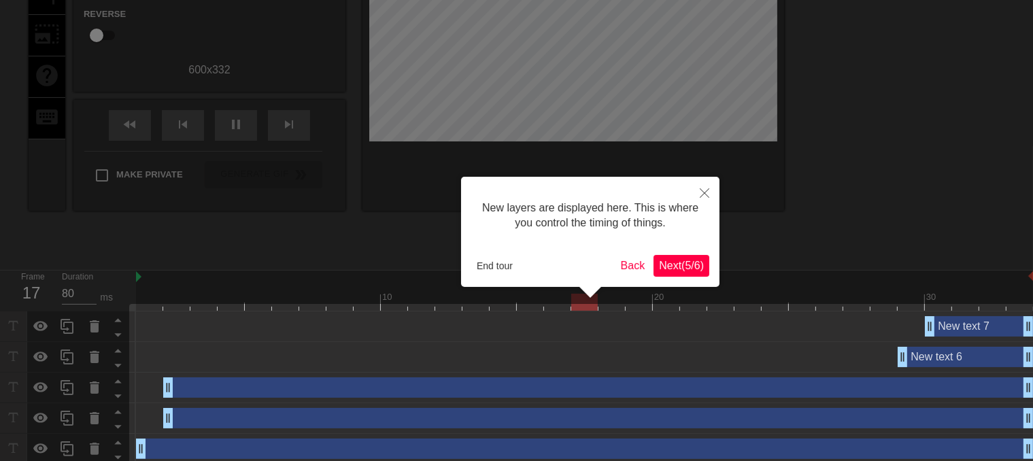
scroll to position [245, 0]
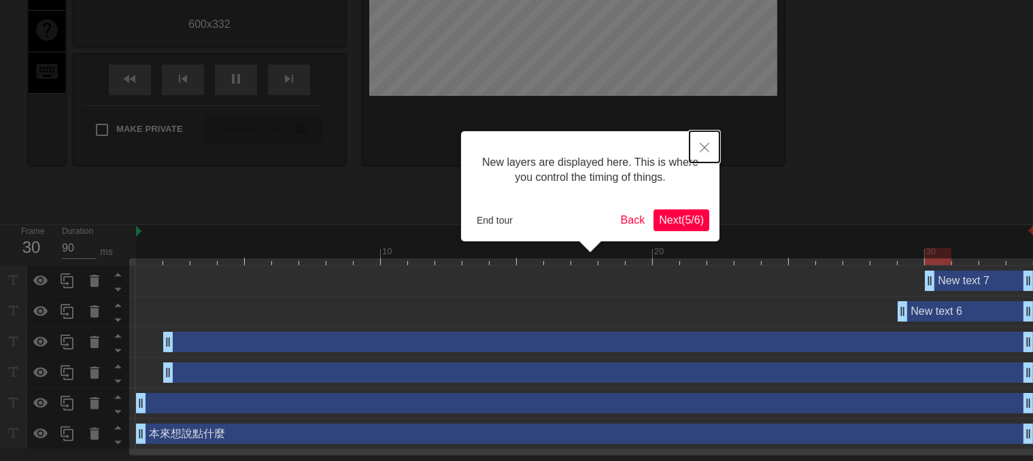
click at [709, 133] on button "Close" at bounding box center [705, 146] width 30 height 31
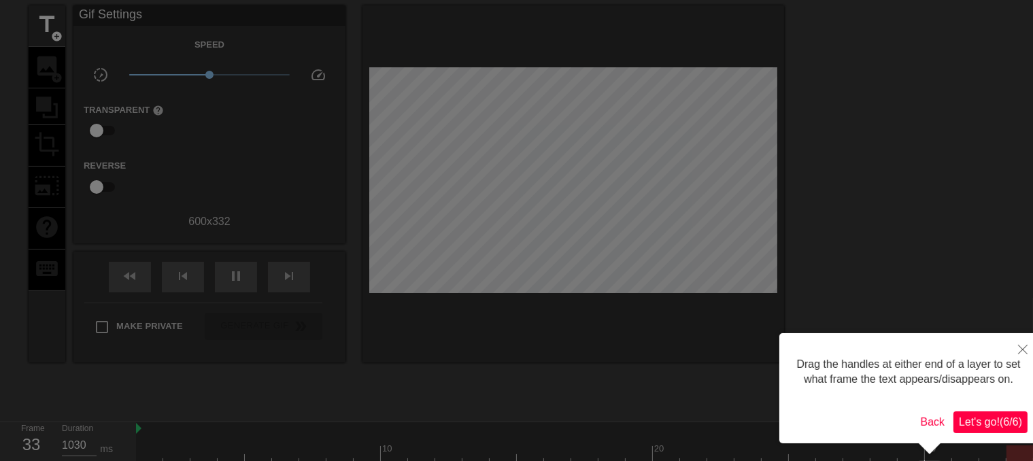
scroll to position [0, 0]
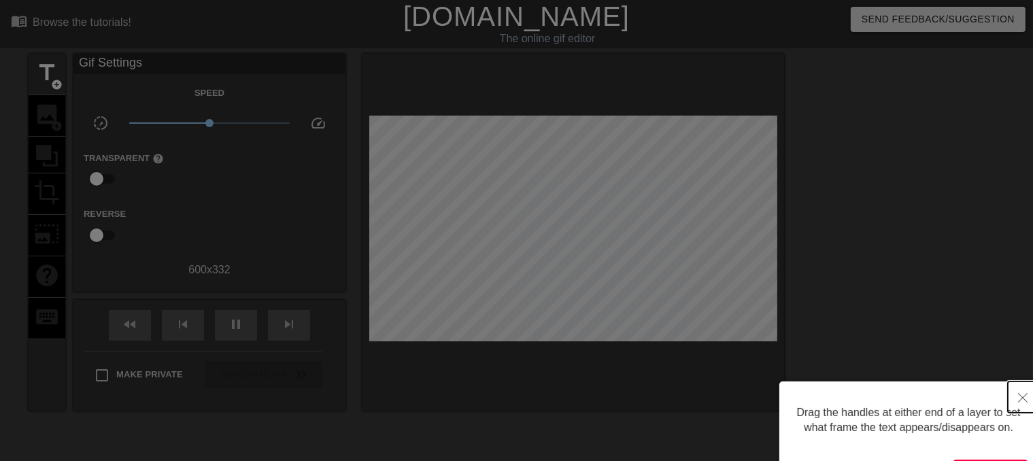
drag, startPoint x: 1025, startPoint y: 390, endPoint x: 1021, endPoint y: 398, distance: 8.2
click at [1023, 393] on button "Close" at bounding box center [1023, 396] width 30 height 31
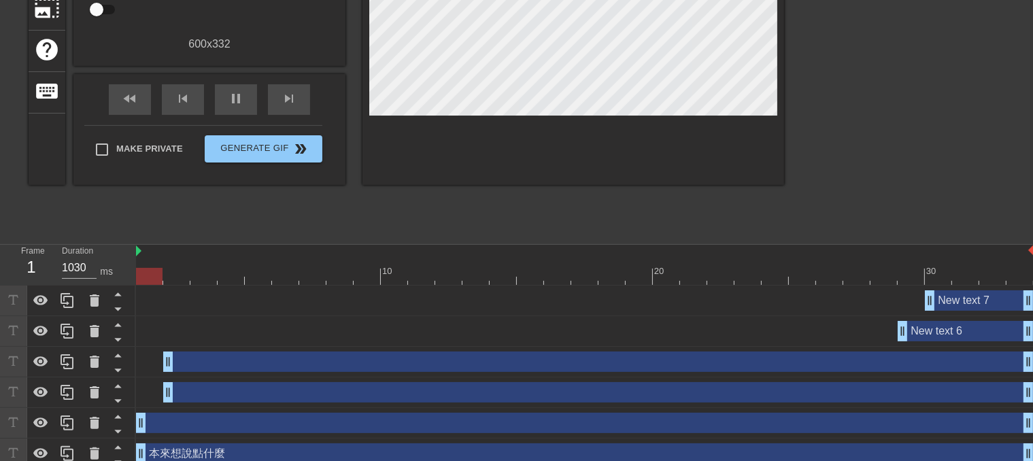
scroll to position [236, 0]
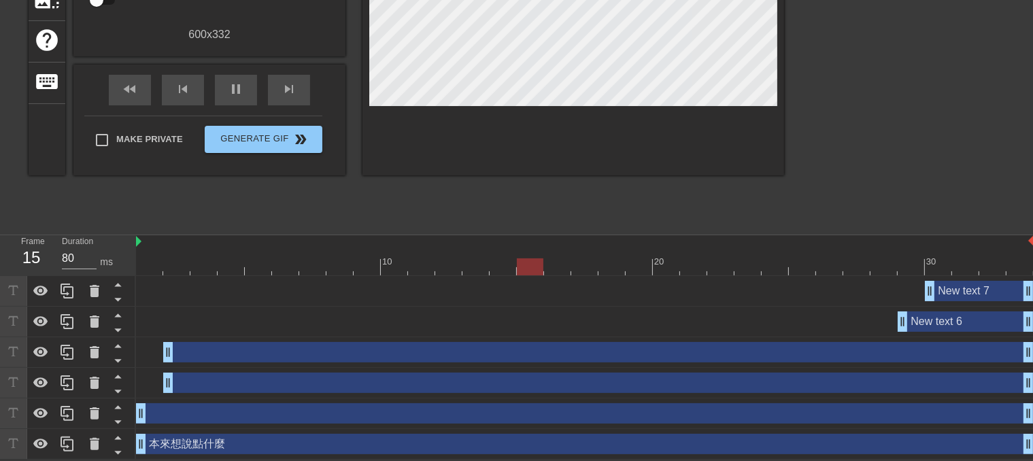
click at [973, 299] on div "New text 7 drag_handle drag_handle" at bounding box center [979, 291] width 109 height 20
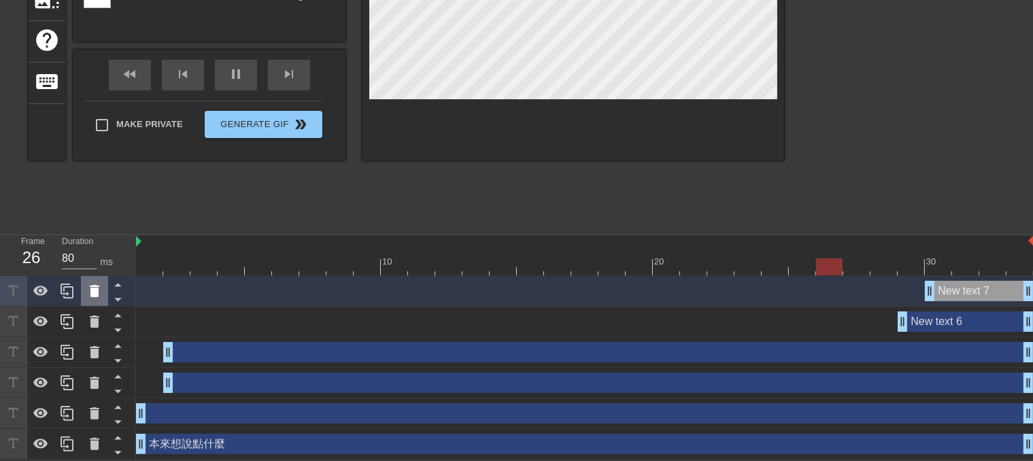
click at [92, 283] on icon at bounding box center [94, 291] width 16 height 16
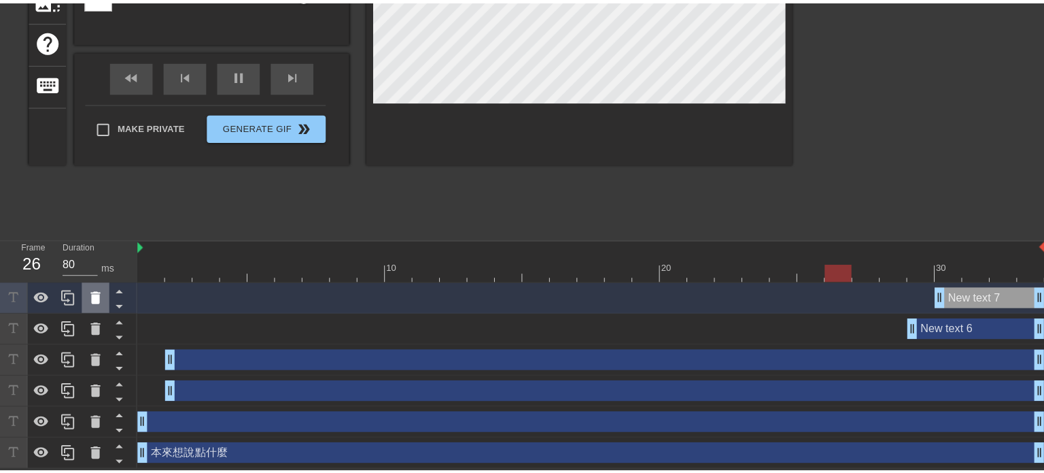
scroll to position [224, 0]
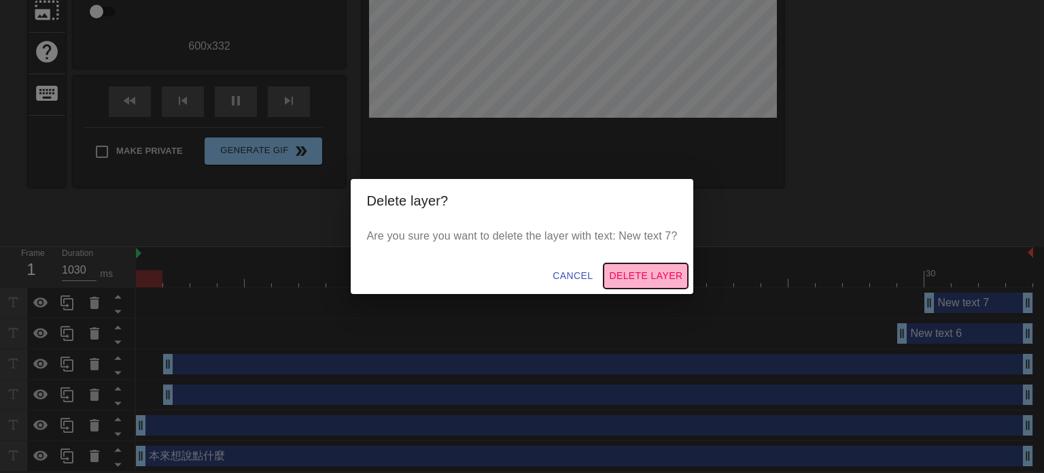
click at [639, 275] on span "Delete Layer" at bounding box center [645, 275] width 73 height 17
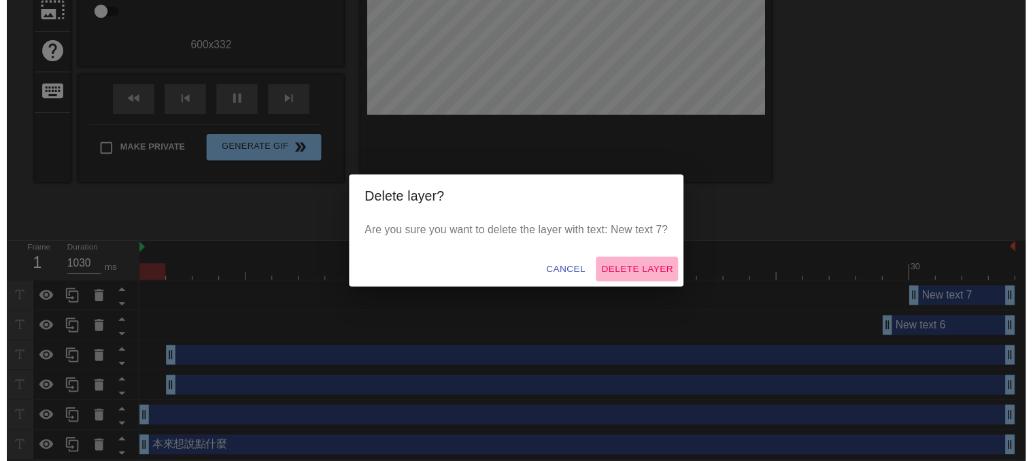
scroll to position [205, 0]
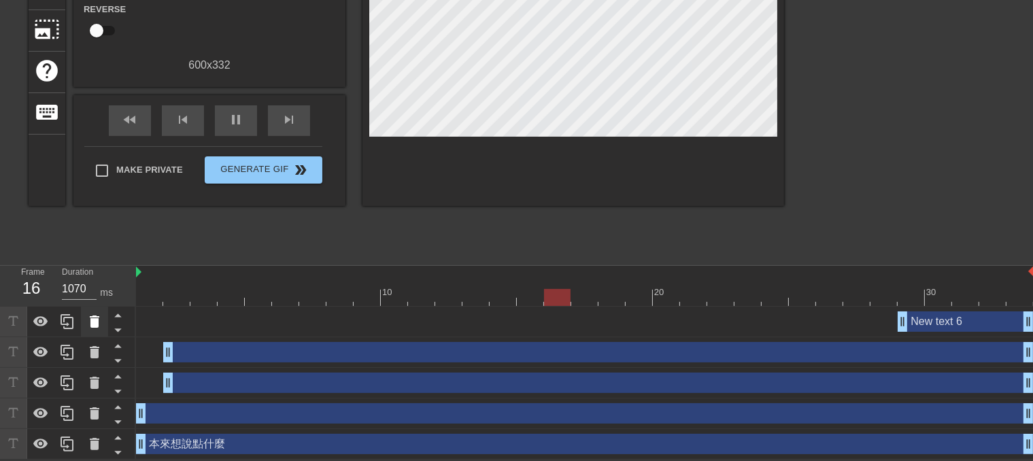
click at [92, 318] on icon at bounding box center [94, 321] width 16 height 16
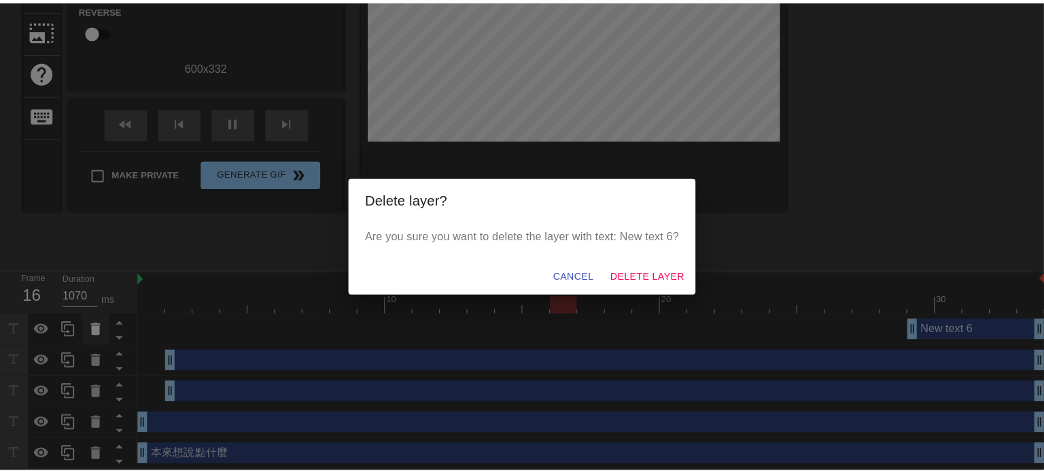
scroll to position [194, 0]
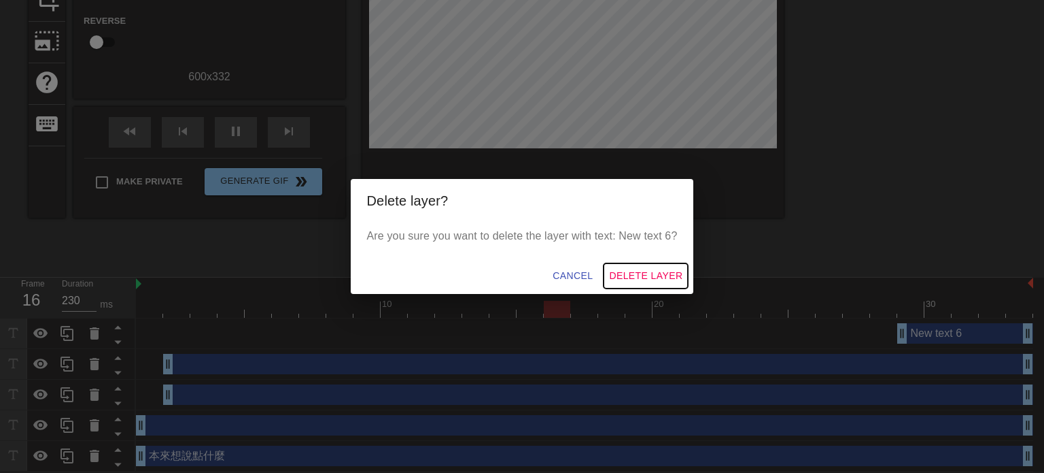
click at [670, 284] on button "Delete Layer" at bounding box center [646, 275] width 84 height 25
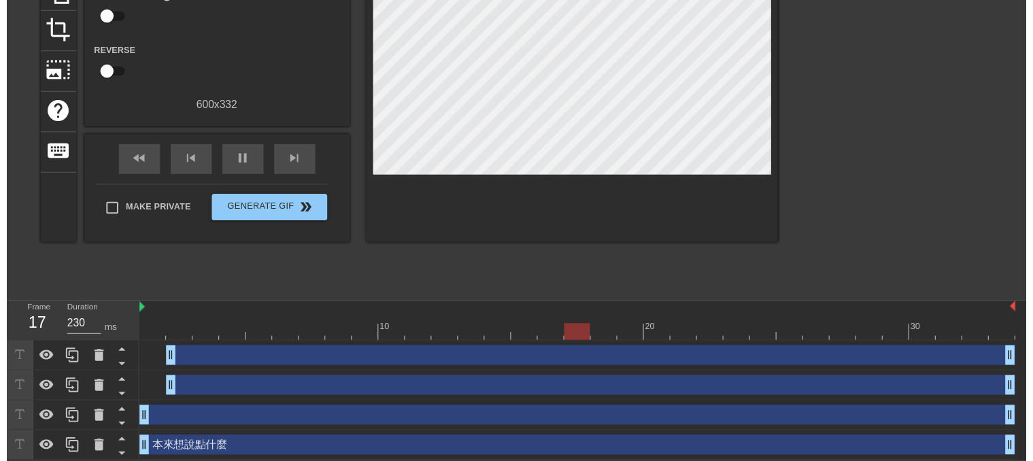
scroll to position [175, 0]
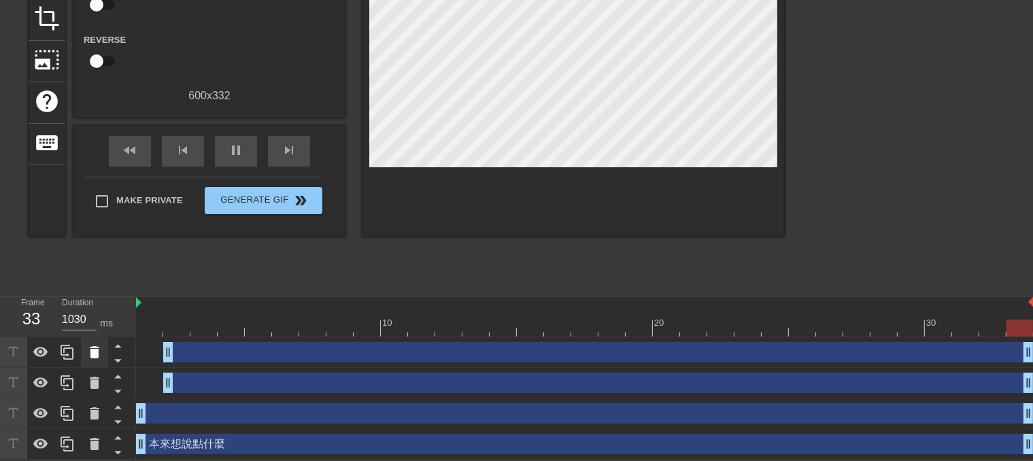
click at [95, 347] on icon at bounding box center [95, 352] width 10 height 12
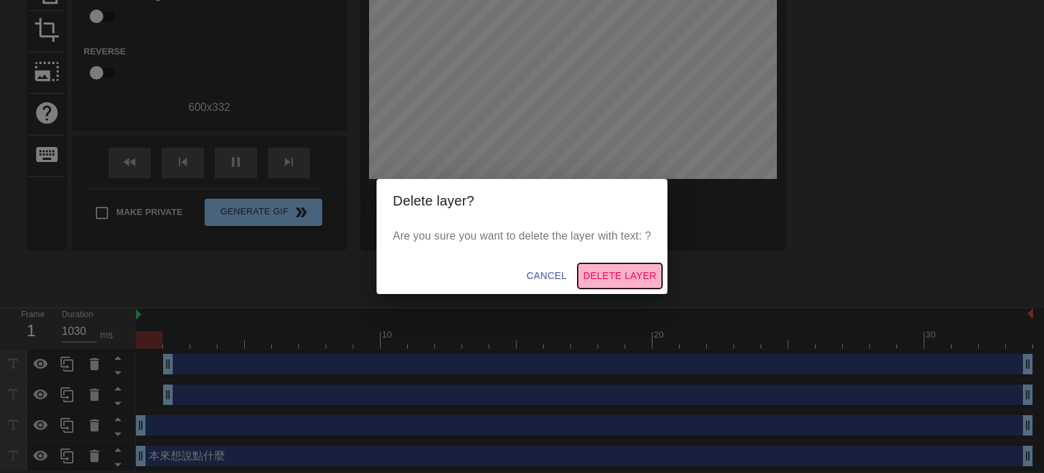
click at [634, 283] on span "Delete Layer" at bounding box center [619, 275] width 73 height 17
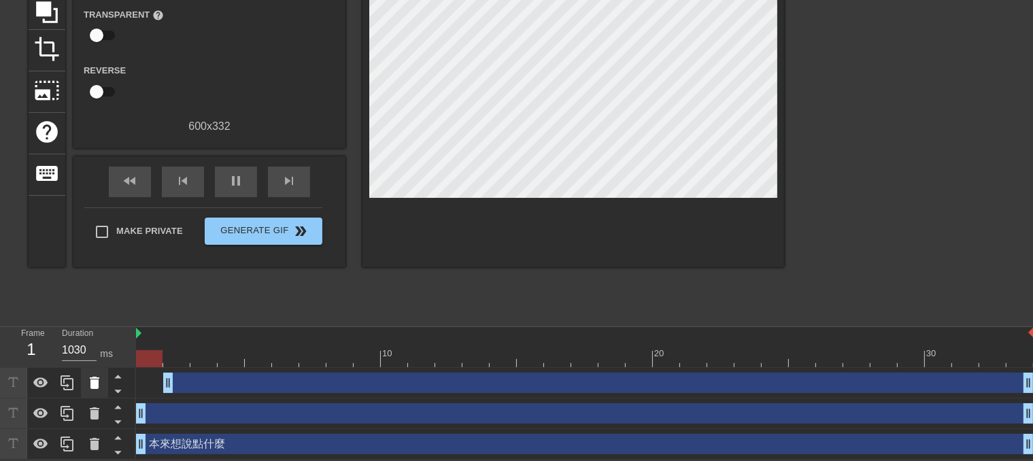
click at [95, 381] on icon at bounding box center [95, 383] width 10 height 12
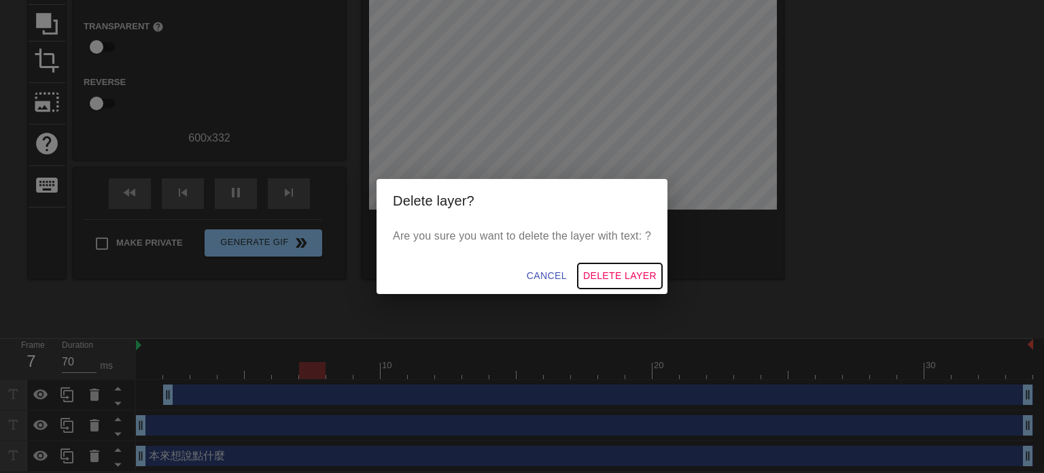
click at [623, 276] on span "Delete Layer" at bounding box center [619, 275] width 73 height 17
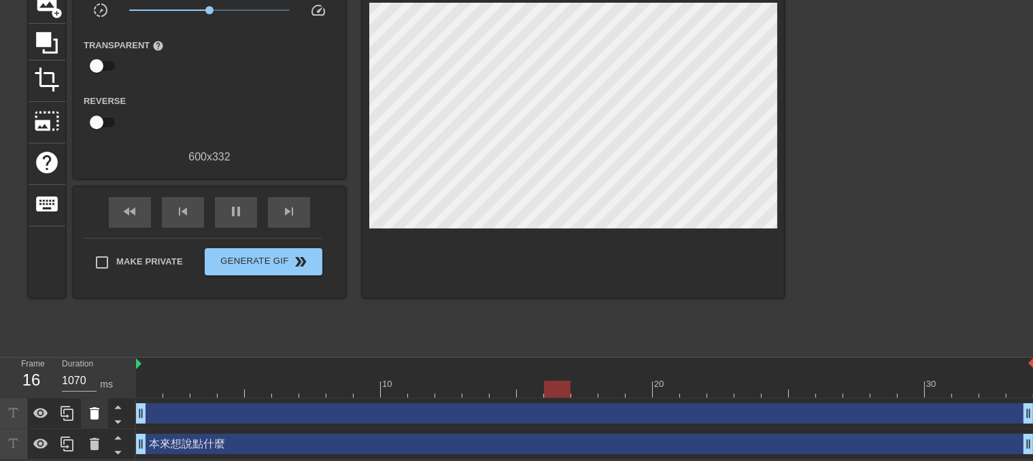
click at [85, 410] on div at bounding box center [94, 413] width 27 height 30
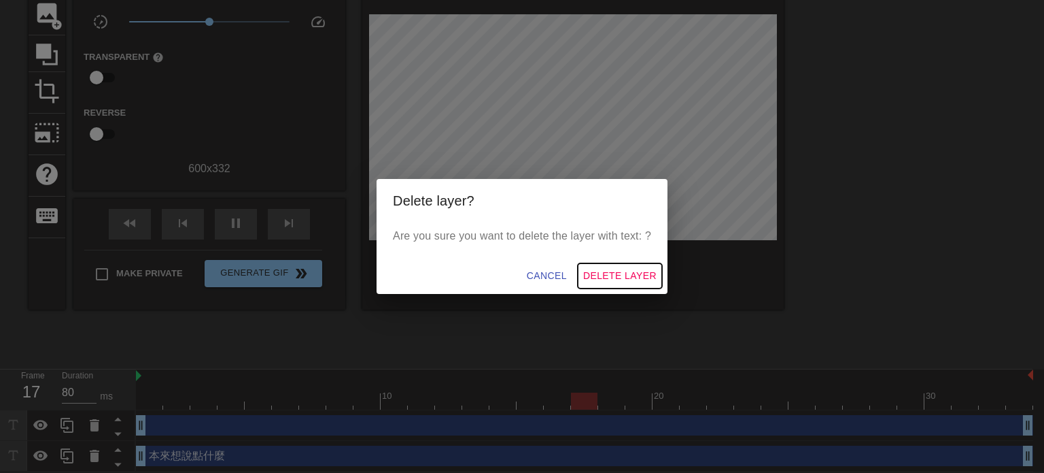
click at [647, 276] on span "Delete Layer" at bounding box center [619, 275] width 73 height 17
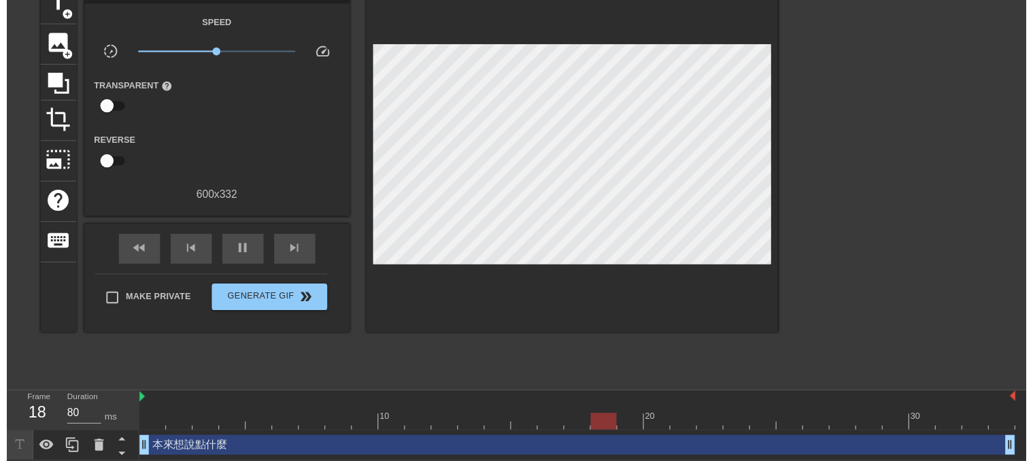
scroll to position [83, 0]
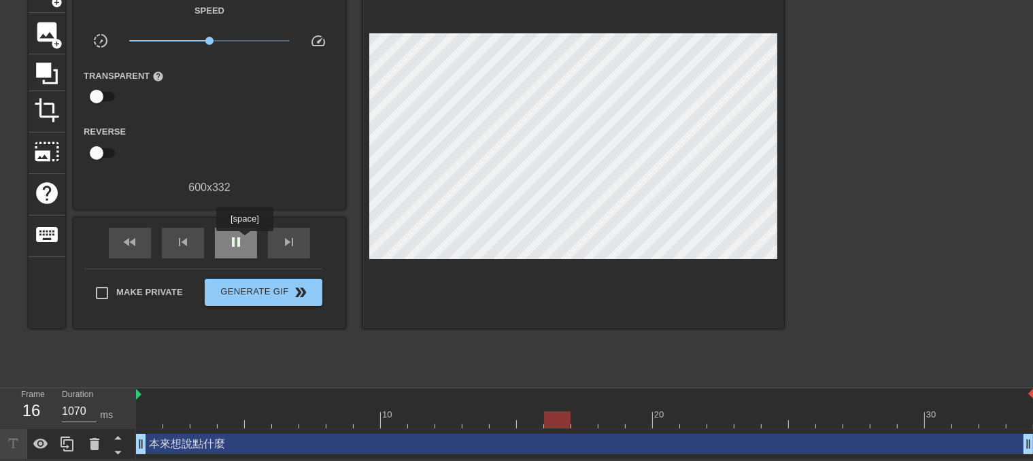
click at [244, 241] on div "pause" at bounding box center [236, 243] width 42 height 31
click at [244, 240] on div "play_arrow" at bounding box center [236, 243] width 42 height 31
click at [244, 240] on div "pause" at bounding box center [236, 243] width 42 height 31
click at [685, 429] on div "本來想說點什麼 drag_handle drag_handle" at bounding box center [585, 444] width 898 height 31
drag, startPoint x: 882, startPoint y: 419, endPoint x: 862, endPoint y: 421, distance: 19.8
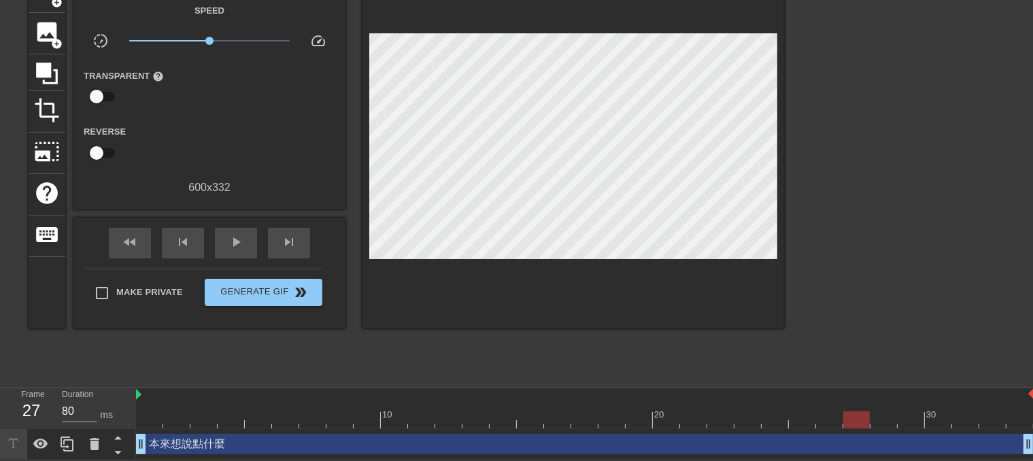
click at [862, 421] on div at bounding box center [856, 419] width 27 height 17
drag, startPoint x: 864, startPoint y: 421, endPoint x: 767, endPoint y: 420, distance: 96.6
click at [767, 420] on div at bounding box center [775, 419] width 27 height 17
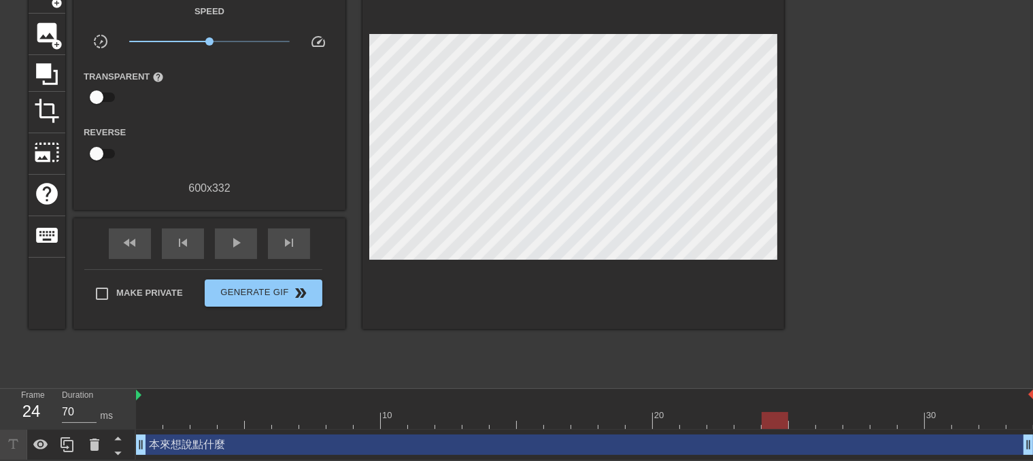
scroll to position [0, 0]
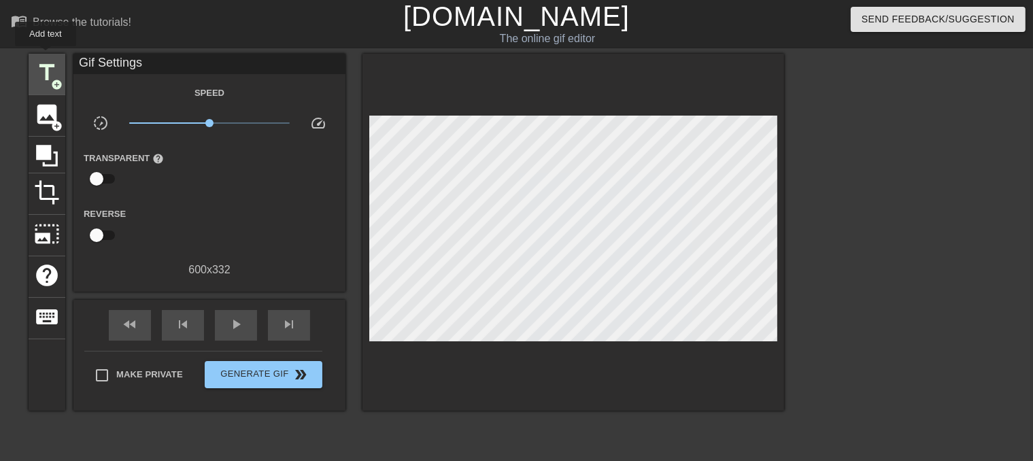
click at [49, 70] on span "title" at bounding box center [47, 73] width 26 height 26
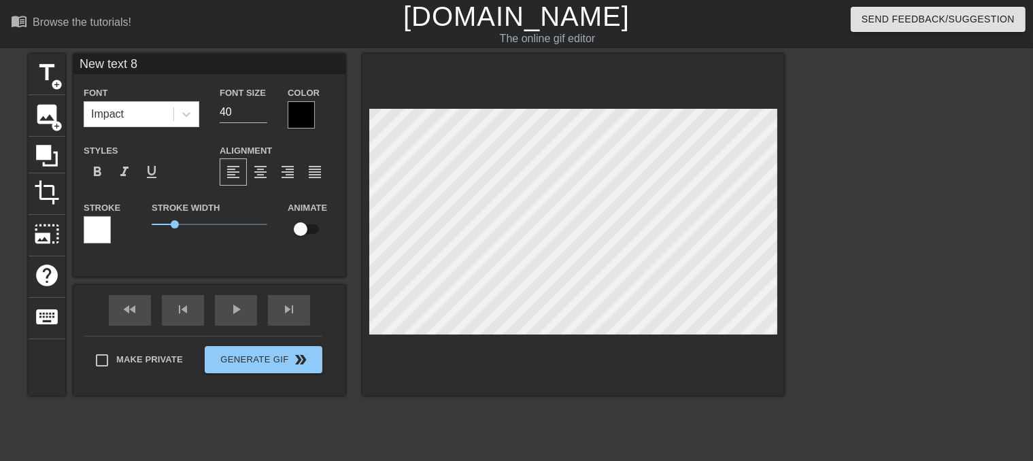
drag, startPoint x: 182, startPoint y: 69, endPoint x: 50, endPoint y: 52, distance: 132.4
click at [52, 52] on div "menu_book Browse the tutorials! [DOMAIN_NAME] The online gif editor Send Feedba…" at bounding box center [516, 286] width 1033 height 573
drag, startPoint x: 234, startPoint y: 110, endPoint x: 211, endPoint y: 109, distance: 23.1
click at [212, 109] on div "Font Size 40" at bounding box center [243, 106] width 68 height 44
click at [303, 114] on div at bounding box center [301, 114] width 27 height 27
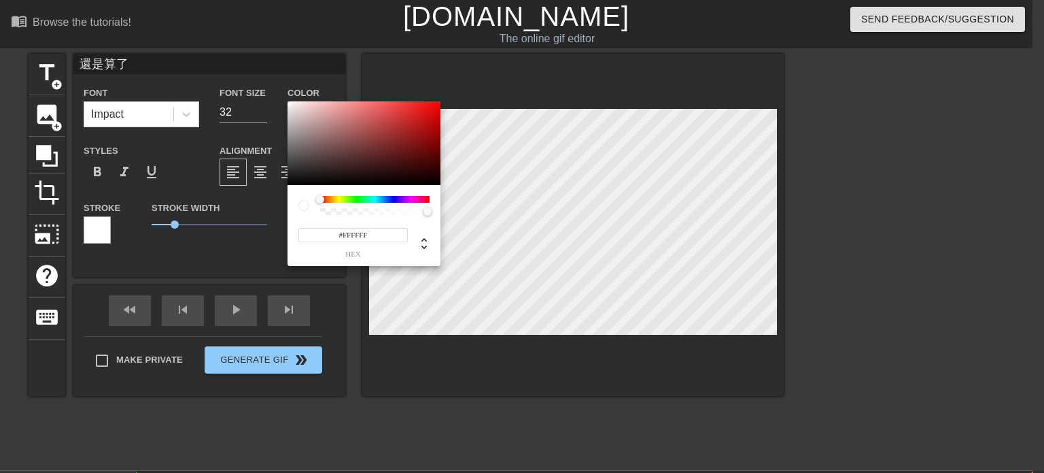
drag, startPoint x: 323, startPoint y: 175, endPoint x: 264, endPoint y: 79, distance: 112.7
click at [264, 79] on div "#FFFFFF hex" at bounding box center [522, 236] width 1044 height 473
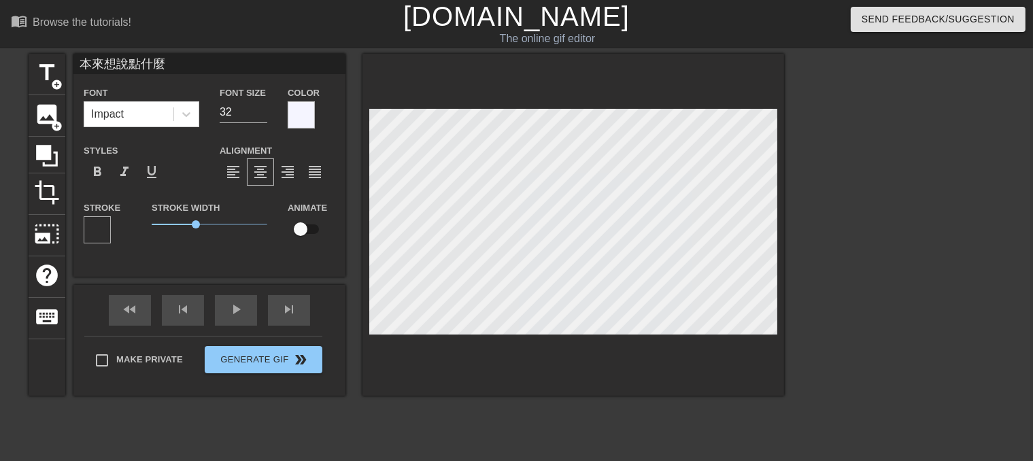
click at [95, 231] on div at bounding box center [97, 229] width 27 height 27
click at [95, 222] on div at bounding box center [97, 229] width 27 height 27
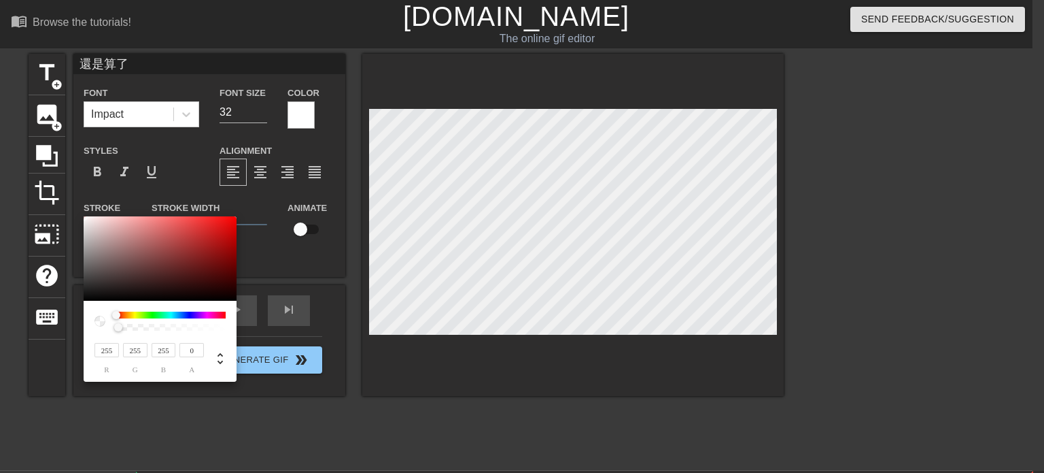
drag, startPoint x: 220, startPoint y: 330, endPoint x: 109, endPoint y: 326, distance: 111.6
click at [109, 326] on div at bounding box center [160, 320] width 131 height 19
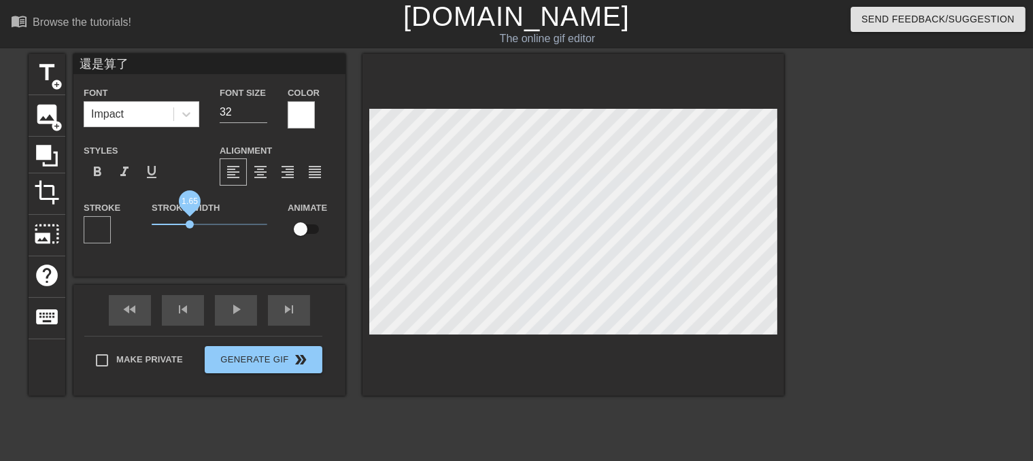
drag, startPoint x: 176, startPoint y: 219, endPoint x: 190, endPoint y: 225, distance: 15.5
click at [190, 225] on span "1.65" at bounding box center [210, 224] width 116 height 16
click at [193, 226] on span "1.8" at bounding box center [193, 224] width 8 height 8
click at [261, 181] on div "format_align_center" at bounding box center [260, 171] width 27 height 27
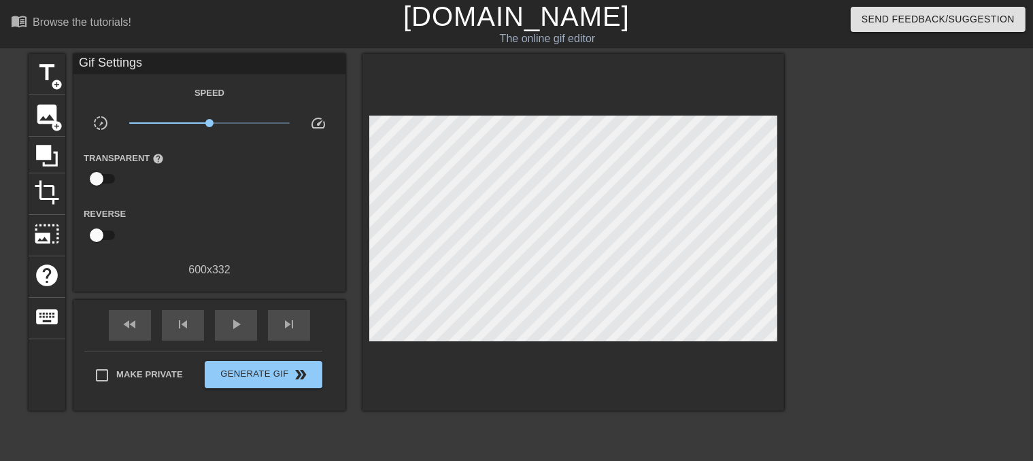
scroll to position [114, 0]
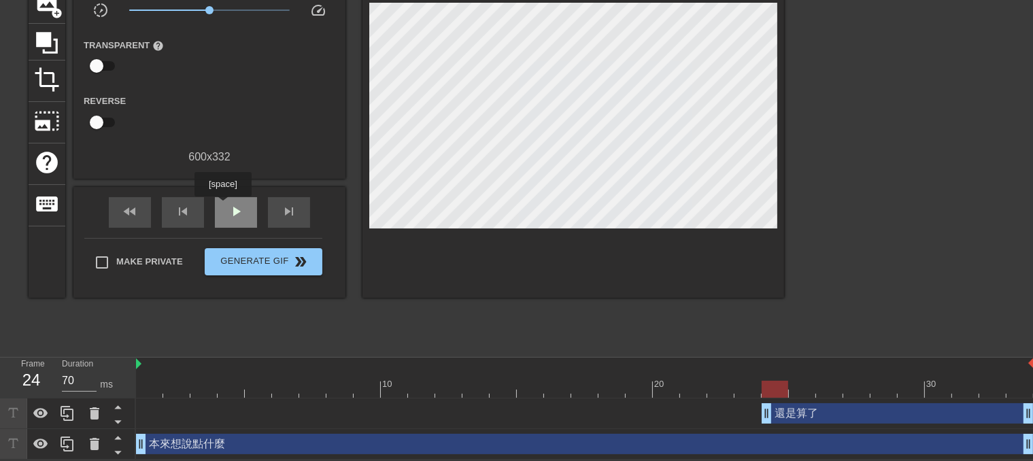
click at [222, 206] on div "play_arrow" at bounding box center [236, 212] width 42 height 31
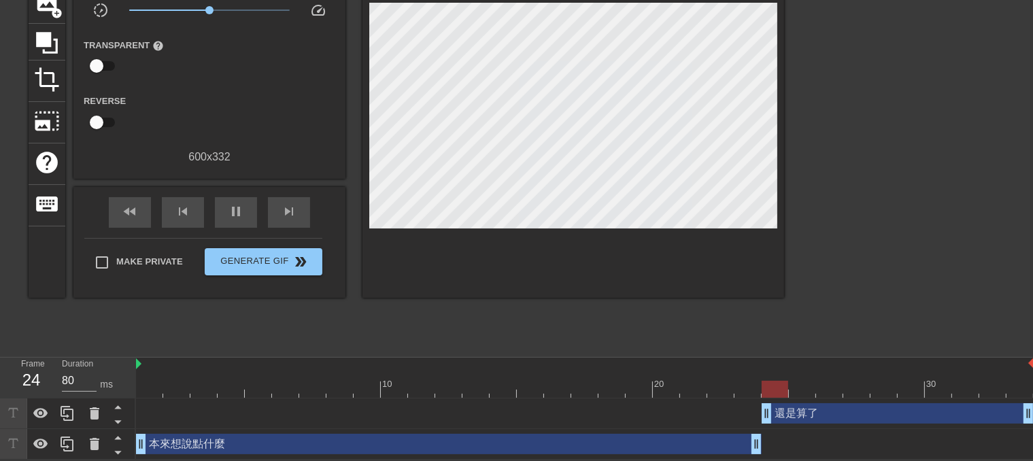
drag, startPoint x: 1026, startPoint y: 444, endPoint x: 761, endPoint y: 439, distance: 265.3
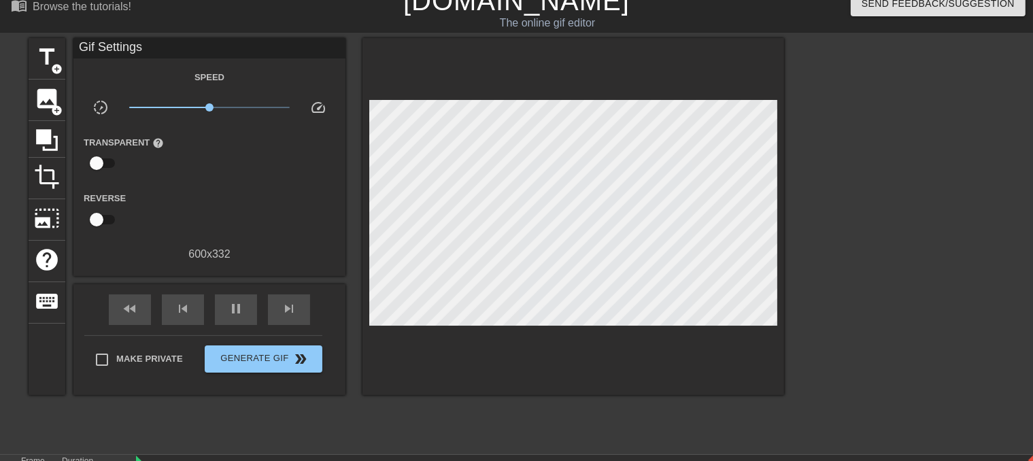
scroll to position [0, 0]
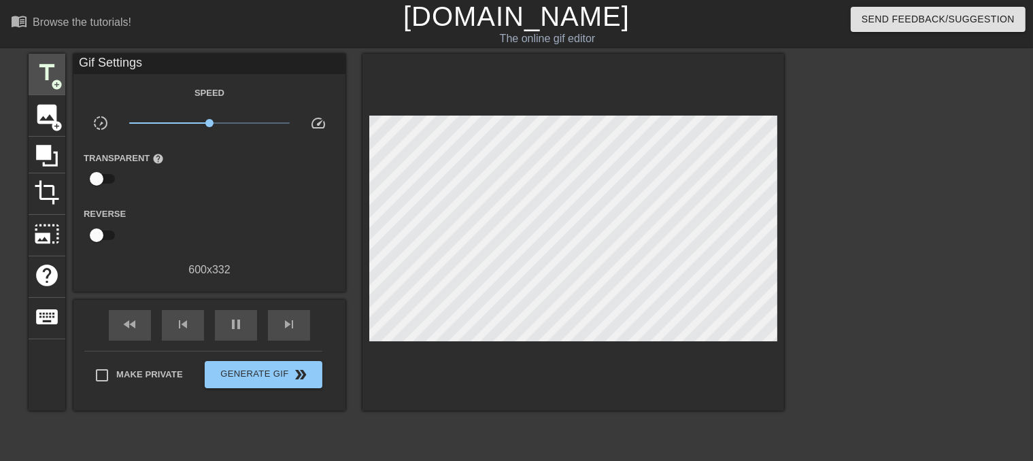
click at [46, 69] on span "title" at bounding box center [47, 73] width 26 height 26
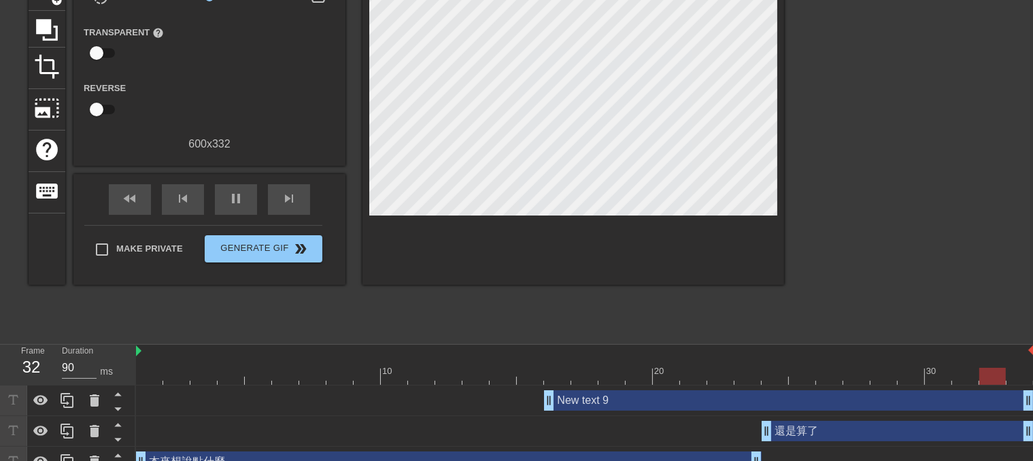
scroll to position [144, 0]
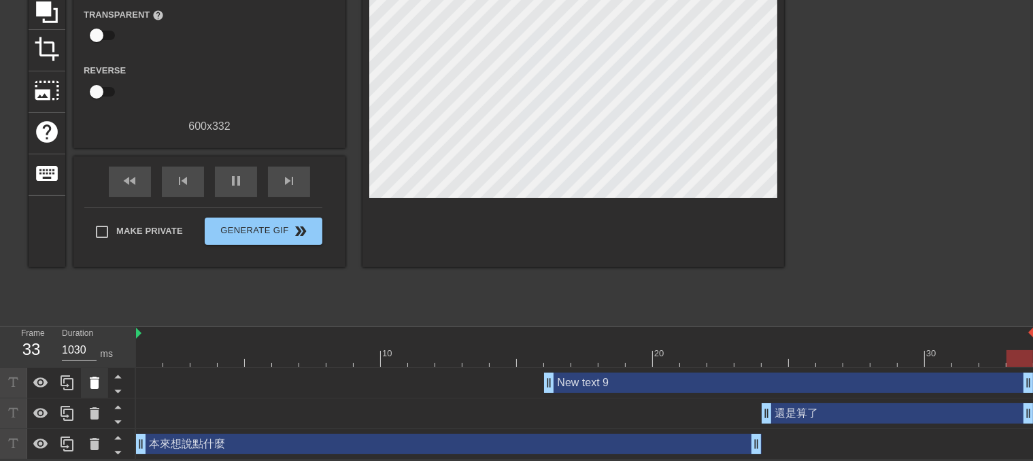
click at [98, 382] on icon at bounding box center [95, 383] width 10 height 12
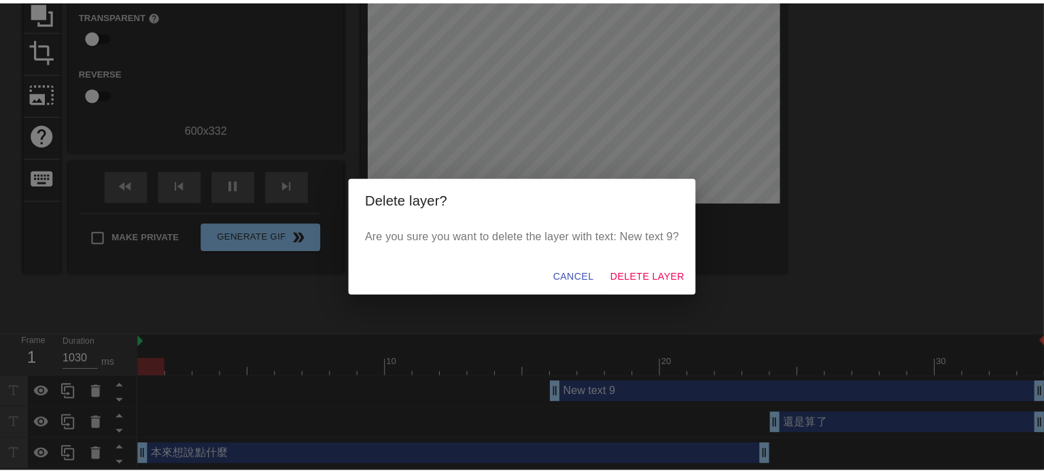
scroll to position [133, 0]
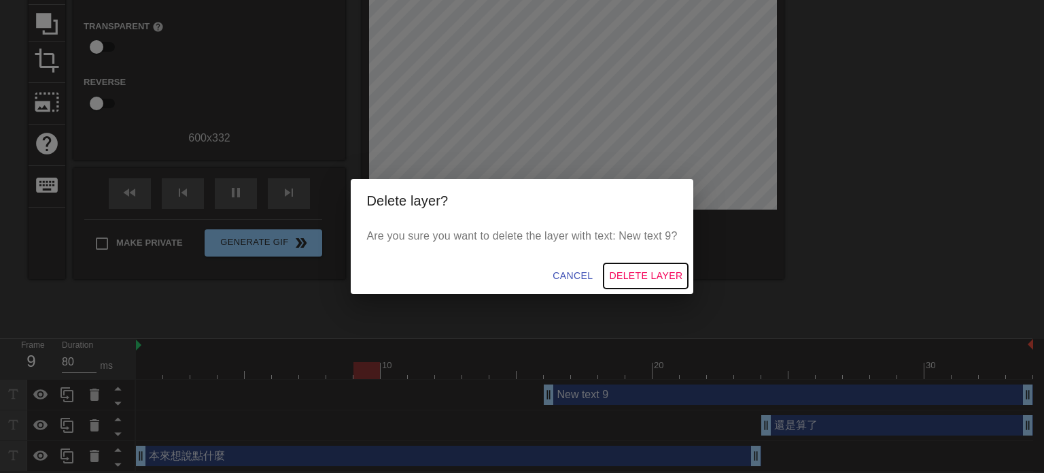
click at [650, 281] on span "Delete Layer" at bounding box center [645, 275] width 73 height 17
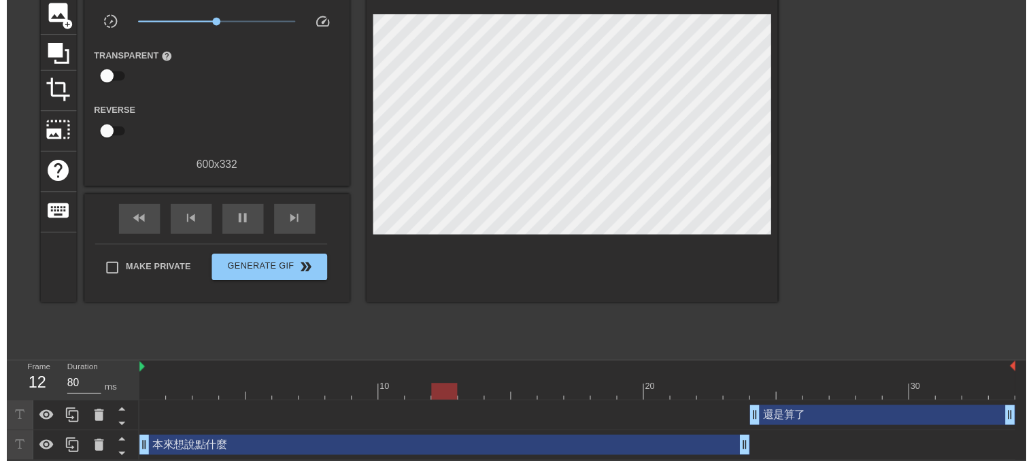
scroll to position [114, 0]
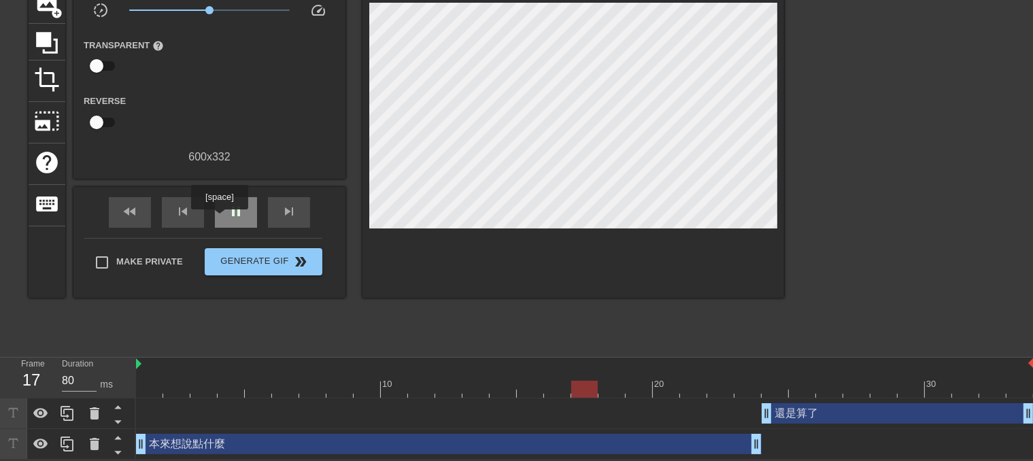
click at [221, 218] on div "pause" at bounding box center [236, 212] width 42 height 31
click at [838, 416] on div "還是算了 drag_handle drag_handle" at bounding box center [898, 413] width 272 height 20
click at [612, 437] on div "本來想說點什麼 drag_handle drag_handle" at bounding box center [449, 444] width 626 height 20
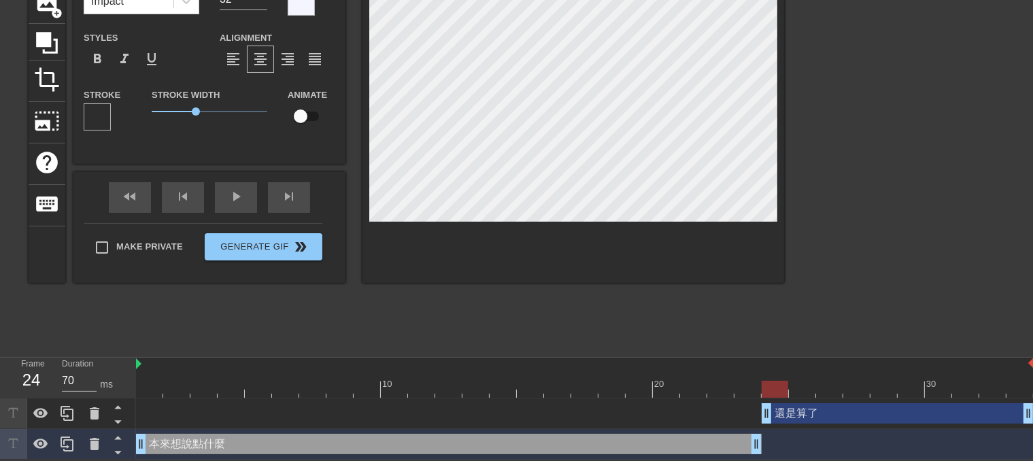
click at [205, 443] on div "本來想說點什麼 drag_handle drag_handle" at bounding box center [449, 444] width 626 height 20
click at [530, 460] on html "menu_book Browse the tutorials! [DOMAIN_NAME] The online gif editor Send Feedba…" at bounding box center [516, 173] width 1033 height 573
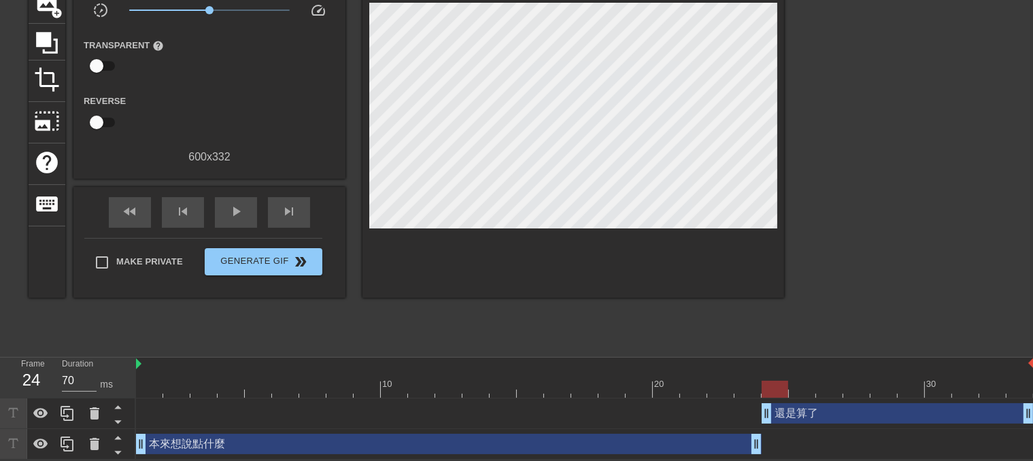
click at [822, 418] on div "還是算了 drag_handle drag_handle" at bounding box center [898, 413] width 272 height 20
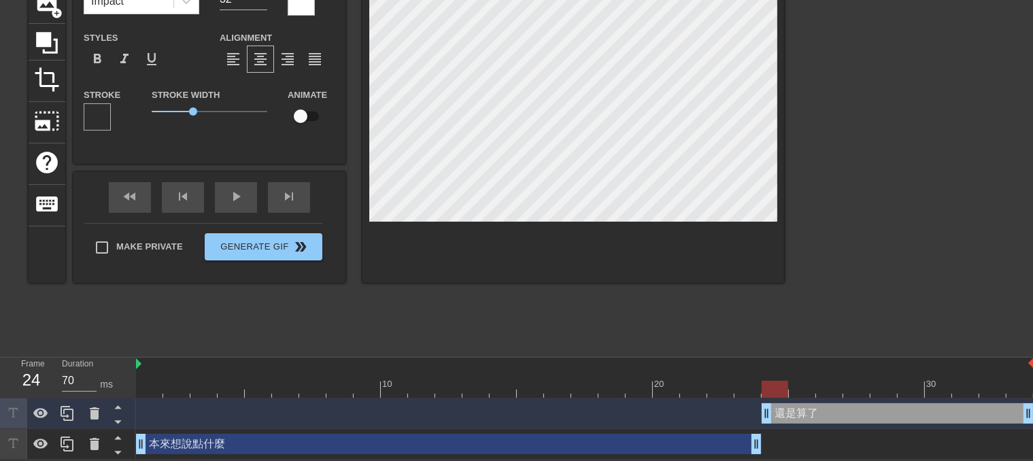
click at [609, 437] on div "本來想說點什麼 drag_handle drag_handle" at bounding box center [449, 444] width 626 height 20
drag, startPoint x: 656, startPoint y: 445, endPoint x: 457, endPoint y: 436, distance: 199.4
click at [656, 444] on div "本來想說點什麼 drag_handle drag_handle" at bounding box center [449, 444] width 626 height 20
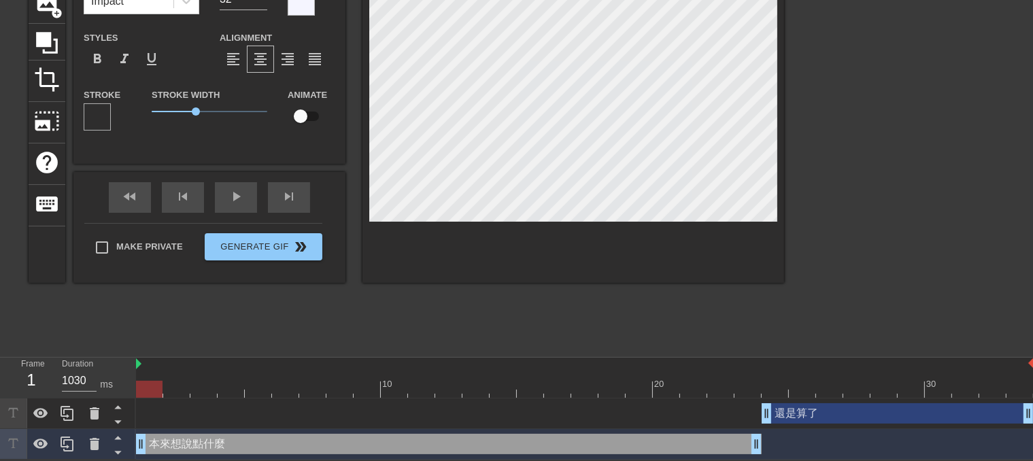
click at [800, 411] on div "還是算了 drag_handle drag_handle" at bounding box center [898, 413] width 272 height 20
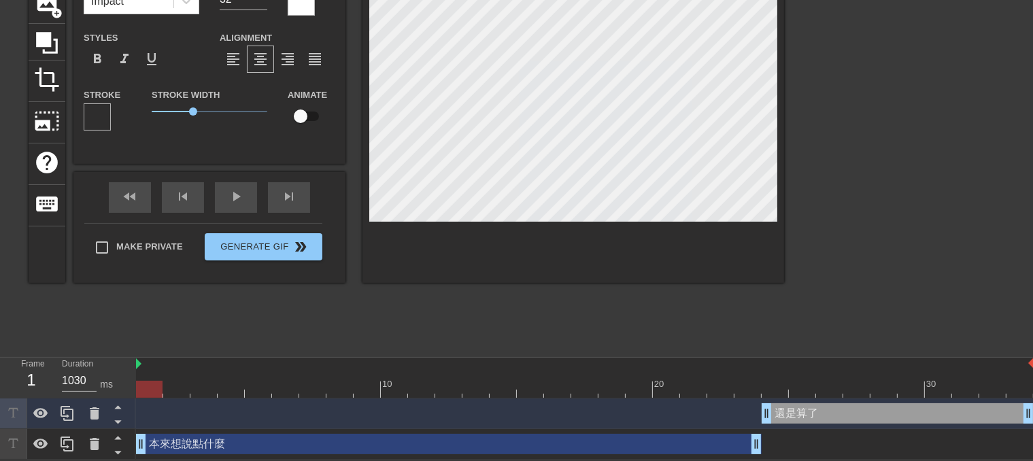
click at [788, 421] on div "還是算了 drag_handle drag_handle" at bounding box center [898, 413] width 272 height 20
click at [810, 420] on div "還是算了 drag_handle drag_handle" at bounding box center [898, 413] width 272 height 20
click at [836, 417] on div "還是算了 drag_handle drag_handle" at bounding box center [898, 413] width 272 height 20
click at [827, 417] on div "還是算了 drag_handle drag_handle" at bounding box center [898, 413] width 272 height 20
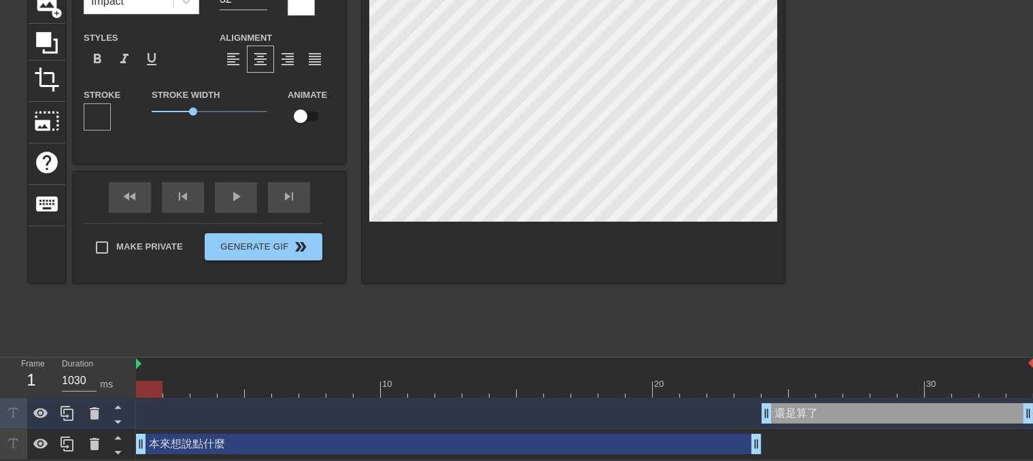
click at [871, 409] on div "還是算了 drag_handle drag_handle" at bounding box center [898, 413] width 272 height 20
click at [288, 456] on div "本來想說點什麼 drag_handle drag_handle" at bounding box center [585, 444] width 898 height 31
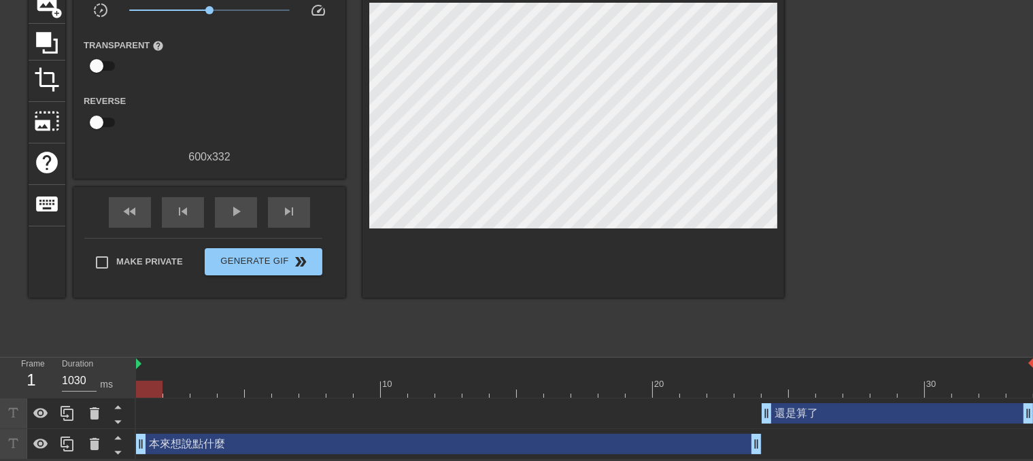
click at [811, 415] on div "還是算了 drag_handle drag_handle" at bounding box center [898, 413] width 272 height 20
click at [614, 430] on div "本來想說點什麼 drag_handle drag_handle" at bounding box center [585, 444] width 898 height 31
click at [231, 211] on span "play_arrow" at bounding box center [236, 211] width 16 height 16
click at [233, 209] on span "pause" at bounding box center [236, 211] width 16 height 16
click at [666, 437] on div "本來想說點什麼 drag_handle drag_handle" at bounding box center [449, 444] width 626 height 20
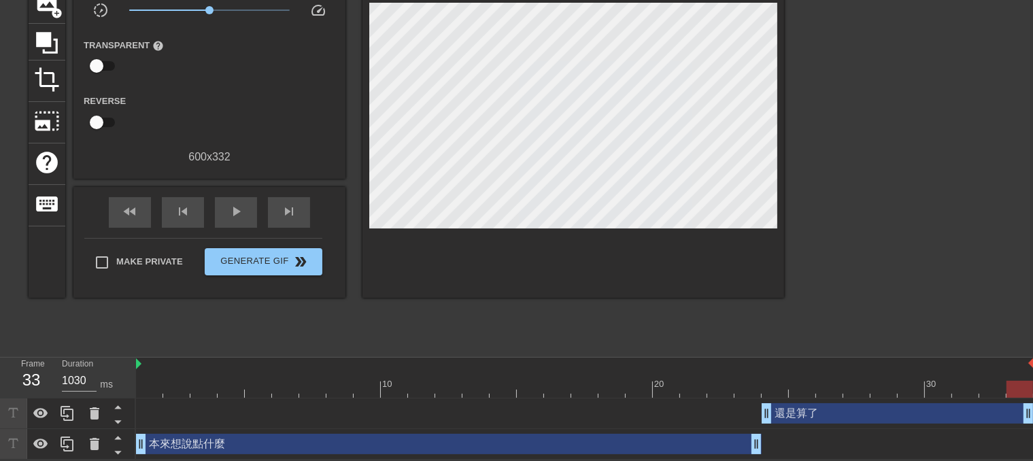
click at [811, 422] on div "還是算了 drag_handle drag_handle" at bounding box center [898, 413] width 272 height 20
click at [817, 418] on div "還是算了 drag_handle drag_handle" at bounding box center [898, 413] width 272 height 20
click at [813, 424] on div "還是算了 drag_handle drag_handle" at bounding box center [585, 413] width 898 height 31
click at [819, 413] on div "還是算了 drag_handle drag_handle" at bounding box center [898, 413] width 272 height 20
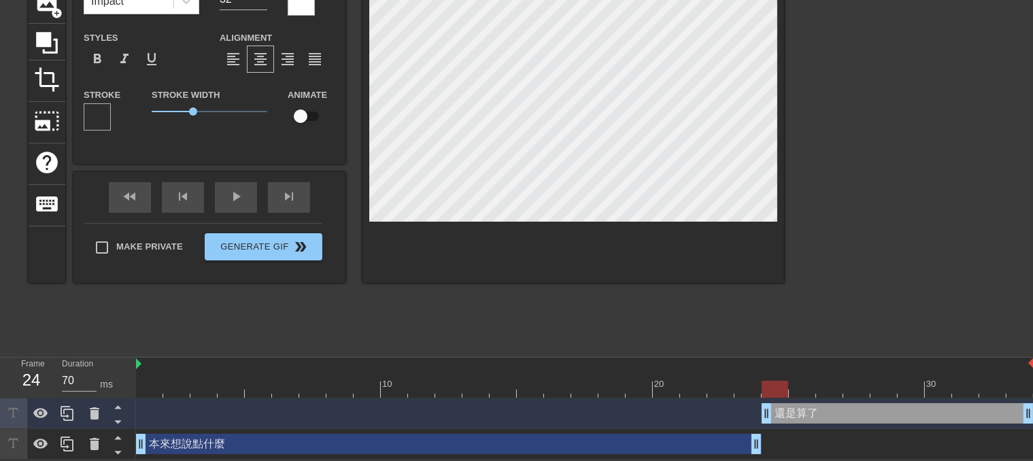
click at [529, 437] on div "本來想說點什麼 drag_handle drag_handle" at bounding box center [449, 444] width 626 height 20
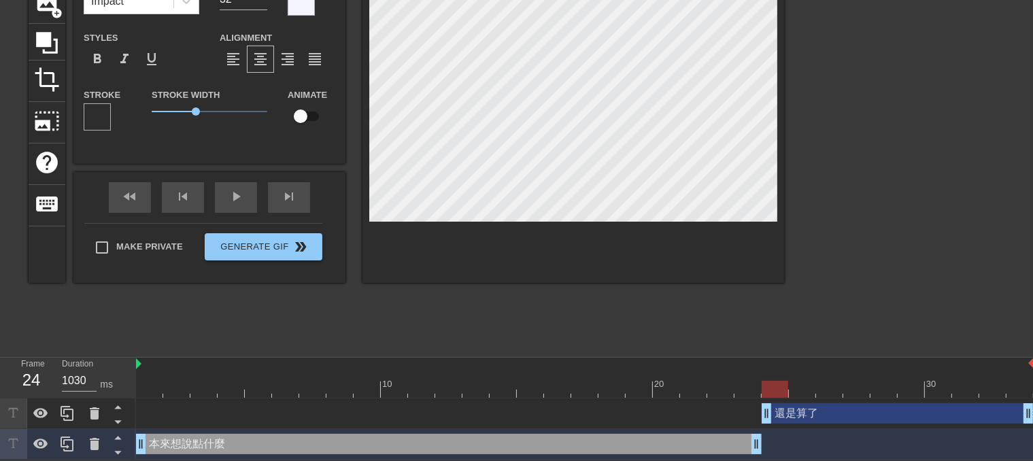
click at [166, 439] on div "本來想說點什麼 drag_handle drag_handle" at bounding box center [449, 444] width 626 height 20
click at [794, 418] on div "還是算了 drag_handle drag_handle" at bounding box center [898, 413] width 272 height 20
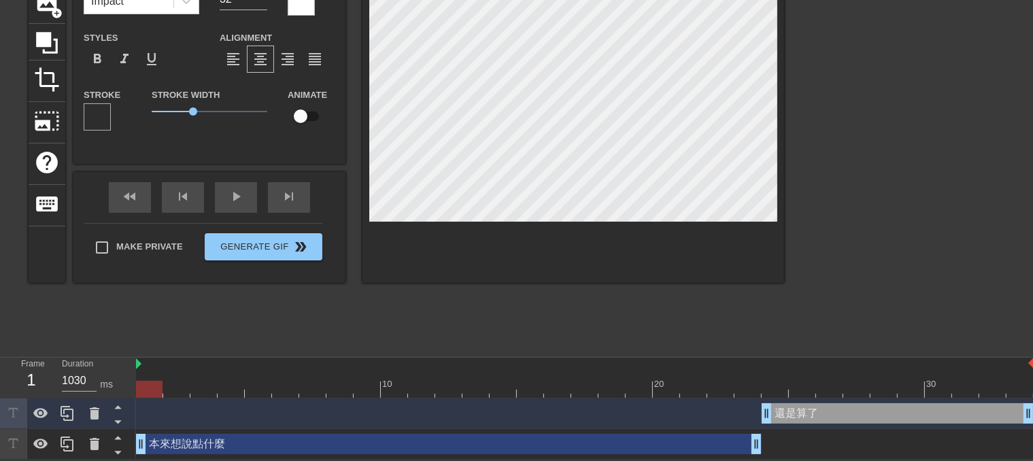
click at [796, 411] on div "還是算了 drag_handle drag_handle" at bounding box center [898, 413] width 272 height 20
drag, startPoint x: 855, startPoint y: 416, endPoint x: 840, endPoint y: 432, distance: 22.6
click at [857, 416] on div "還是算了 drag_handle drag_handle" at bounding box center [898, 413] width 272 height 20
click at [810, 454] on div "本來想說點什麼 drag_handle drag_handle" at bounding box center [585, 444] width 898 height 31
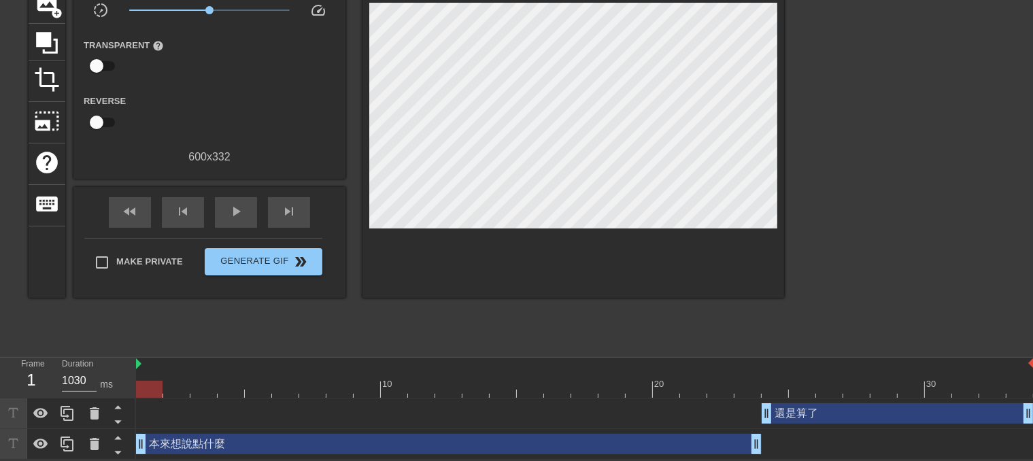
click at [819, 421] on div "還是算了 drag_handle drag_handle" at bounding box center [898, 413] width 272 height 20
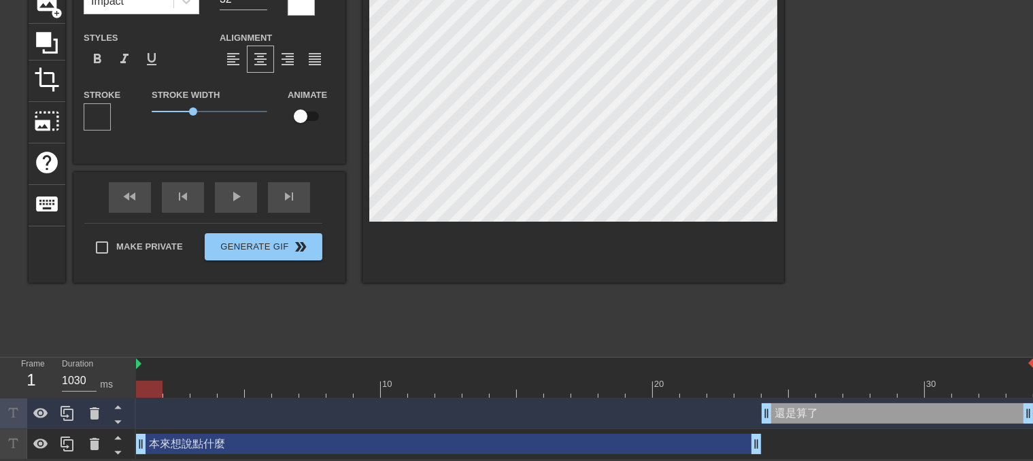
click at [815, 416] on div "還是算了 drag_handle drag_handle" at bounding box center [898, 413] width 272 height 20
click at [818, 415] on div "還是算了 drag_handle drag_handle" at bounding box center [898, 413] width 272 height 20
click at [346, 436] on div "本來想說點什麼 drag_handle drag_handle" at bounding box center [449, 444] width 626 height 20
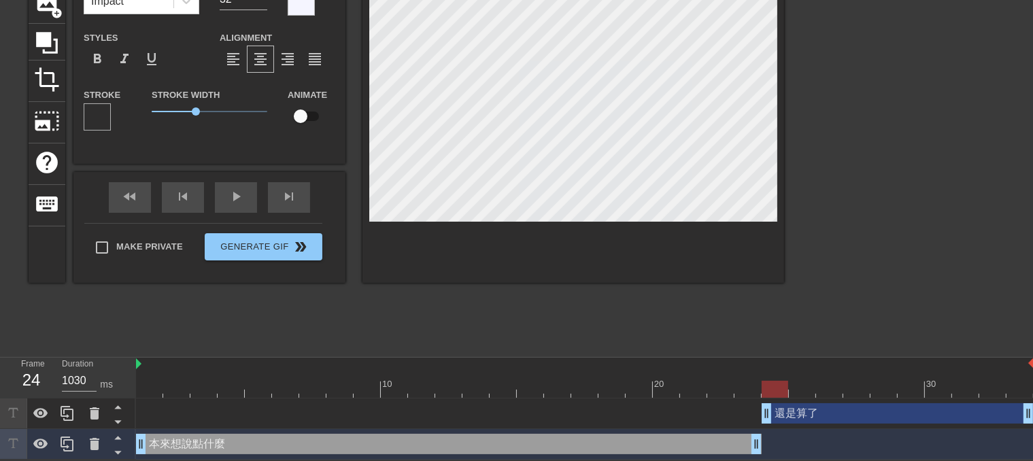
click at [190, 438] on div "本來想說點什麼 drag_handle drag_handle" at bounding box center [449, 444] width 626 height 20
click at [185, 447] on div "本來想說點什麼 drag_handle drag_handle" at bounding box center [449, 444] width 626 height 20
click at [803, 415] on div "還是算了 drag_handle drag_handle" at bounding box center [898, 413] width 272 height 20
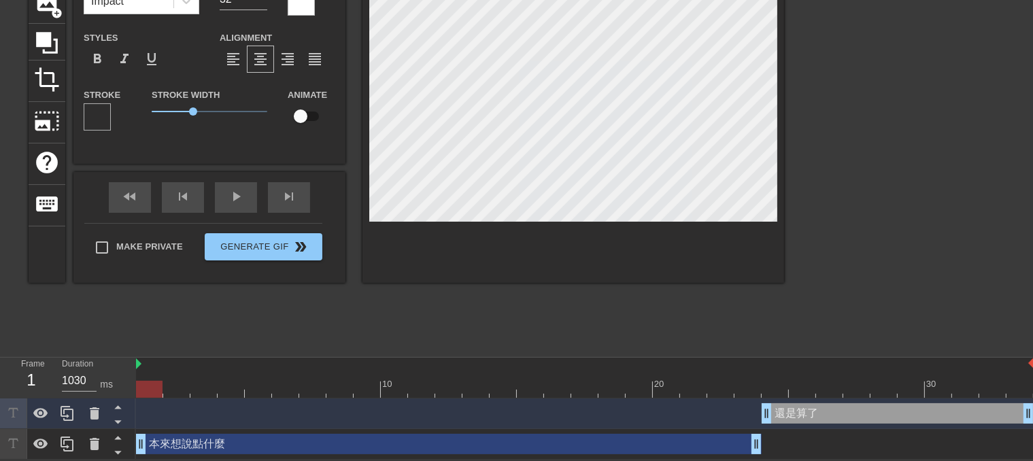
click at [651, 434] on div "本來想說點什麼 drag_handle drag_handle" at bounding box center [449, 444] width 626 height 20
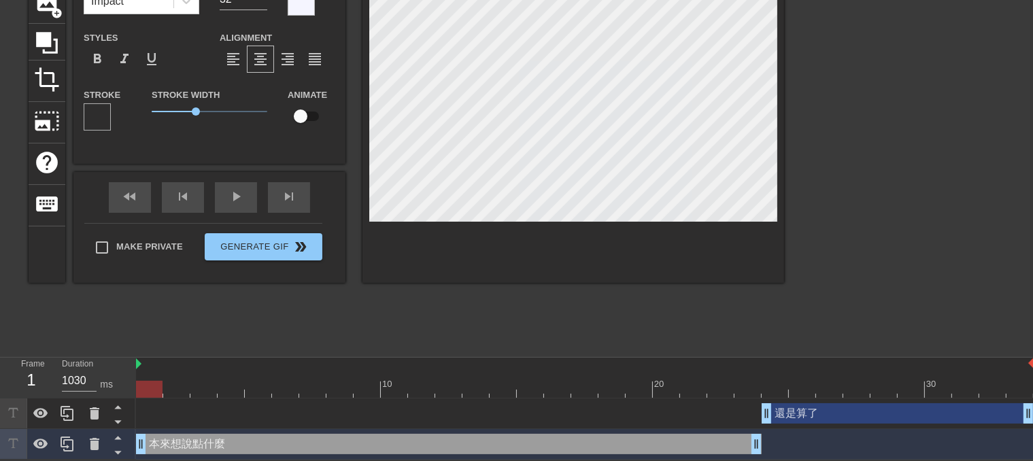
click at [811, 415] on div "還是算了 drag_handle drag_handle" at bounding box center [898, 413] width 272 height 20
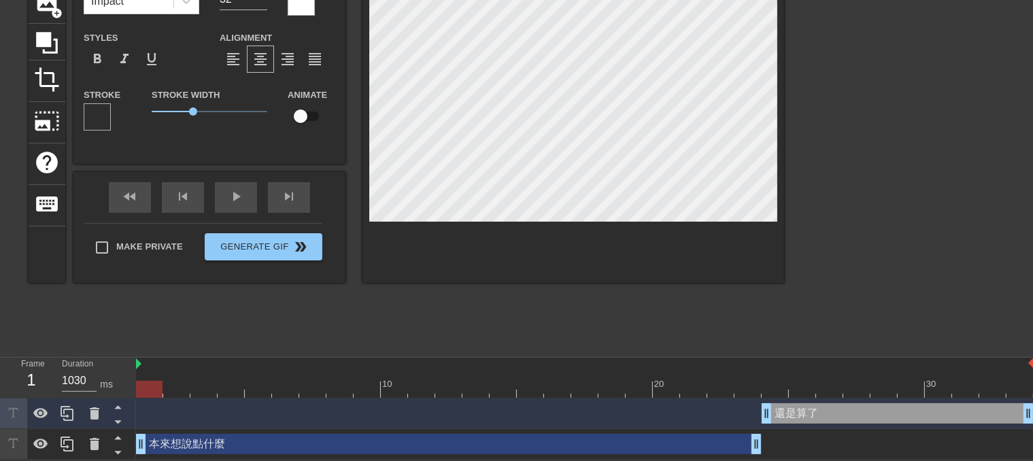
click at [813, 415] on div "還是算了 drag_handle drag_handle" at bounding box center [898, 413] width 272 height 20
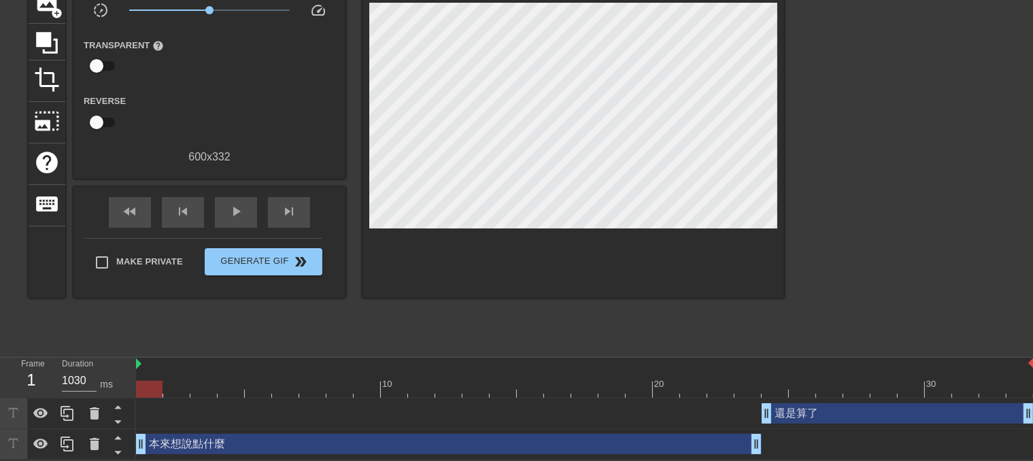
click at [881, 442] on div "本來想說點什麼 drag_handle drag_handle" at bounding box center [585, 444] width 898 height 20
click at [821, 418] on div "還是算了 drag_handle drag_handle" at bounding box center [898, 413] width 272 height 20
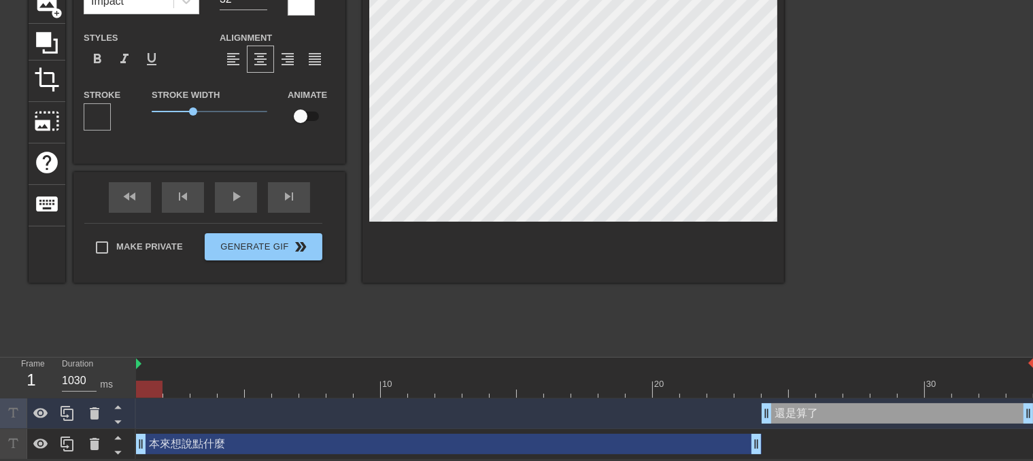
click at [812, 414] on div "還是算了 drag_handle drag_handle" at bounding box center [898, 413] width 272 height 20
click at [846, 417] on div "還是算了 drag_handle drag_handle" at bounding box center [898, 413] width 272 height 20
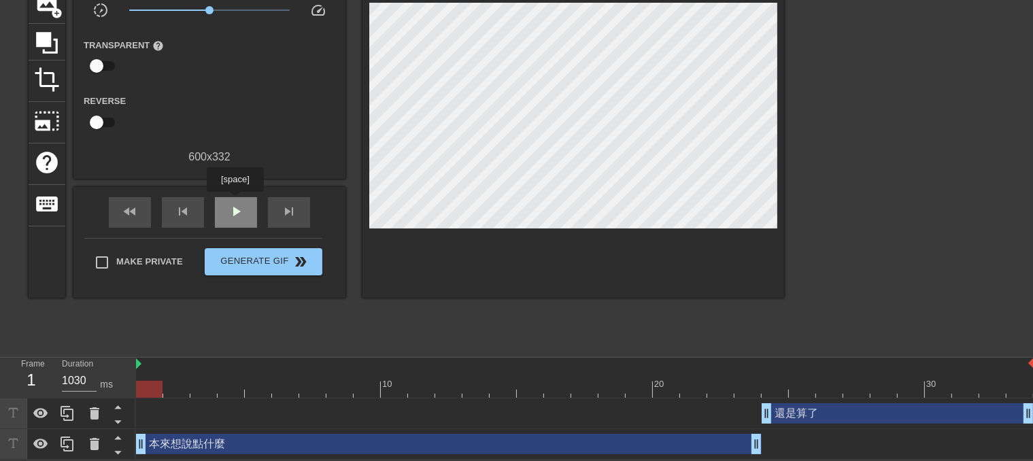
click at [235, 203] on span "play_arrow" at bounding box center [236, 211] width 16 height 16
click at [236, 207] on span "pause" at bounding box center [236, 211] width 16 height 16
drag, startPoint x: 139, startPoint y: 442, endPoint x: 169, endPoint y: 442, distance: 29.9
click at [234, 211] on span "play_arrow" at bounding box center [236, 211] width 16 height 16
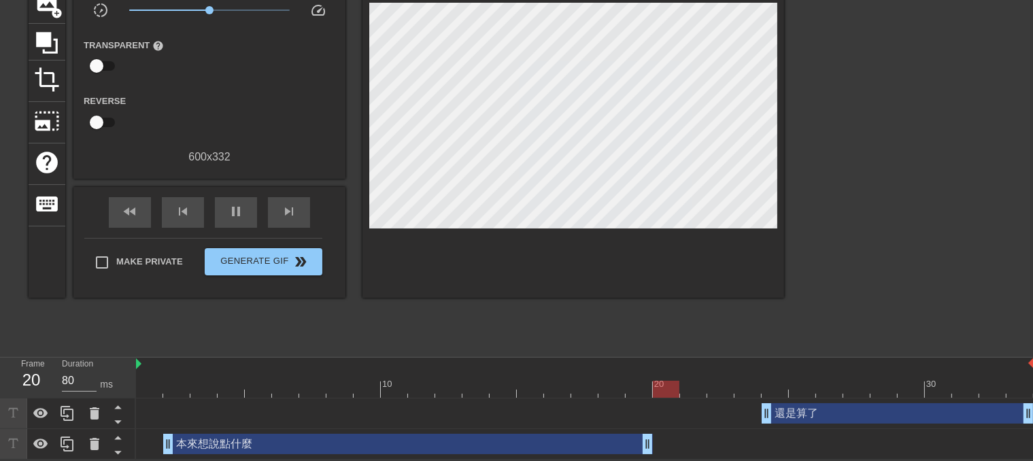
drag, startPoint x: 758, startPoint y: 446, endPoint x: 660, endPoint y: 441, distance: 98.0
click at [660, 441] on div "本來想說點什麼 drag_handle drag_handle" at bounding box center [585, 444] width 898 height 20
drag, startPoint x: 171, startPoint y: 443, endPoint x: 192, endPoint y: 444, distance: 21.8
drag, startPoint x: 647, startPoint y: 447, endPoint x: 601, endPoint y: 443, distance: 46.4
click at [601, 443] on div "本來想說點什麼 drag_handle drag_handle" at bounding box center [585, 444] width 898 height 20
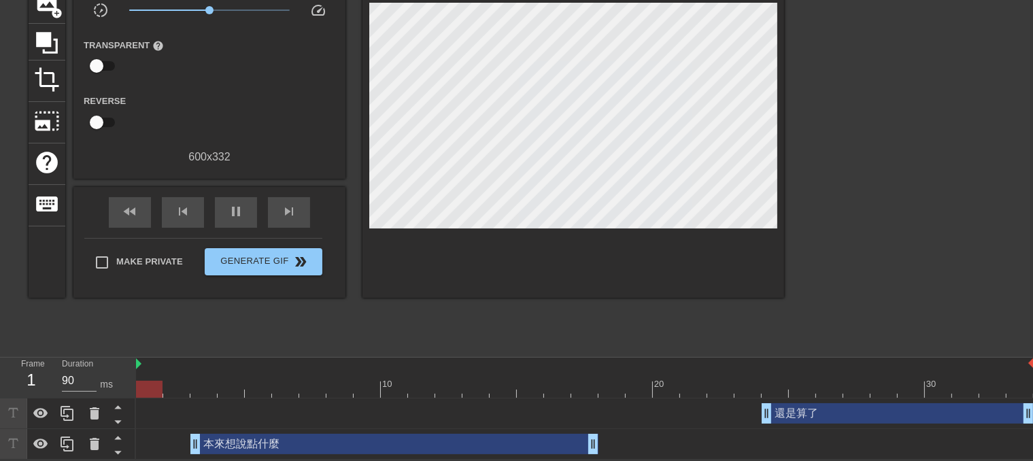
scroll to position [114, 11]
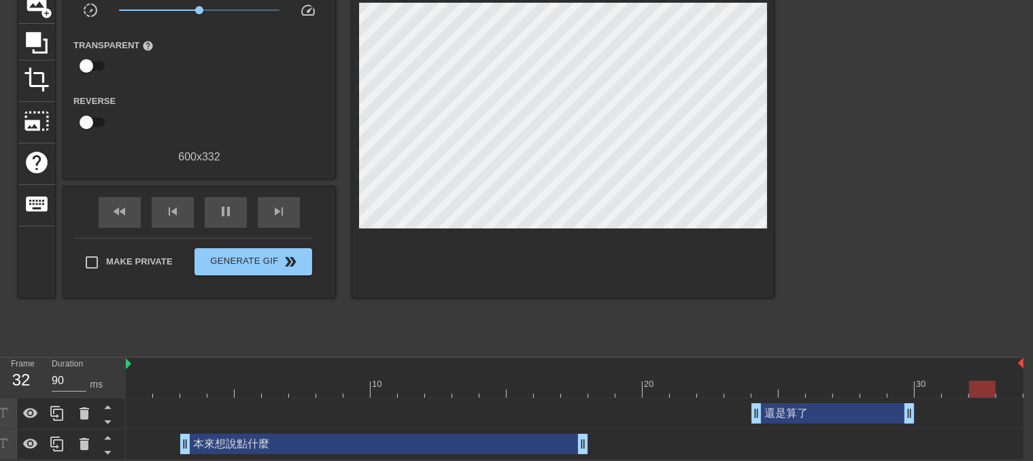
drag, startPoint x: 1019, startPoint y: 419, endPoint x: 917, endPoint y: 413, distance: 102.1
click at [917, 413] on div "還是算了 drag_handle drag_handle" at bounding box center [575, 413] width 898 height 20
drag, startPoint x: 908, startPoint y: 415, endPoint x: 889, endPoint y: 410, distance: 19.1
click at [889, 410] on div "還是算了 drag_handle drag_handle" at bounding box center [575, 413] width 898 height 20
drag, startPoint x: 879, startPoint y: 419, endPoint x: 862, endPoint y: 413, distance: 17.8
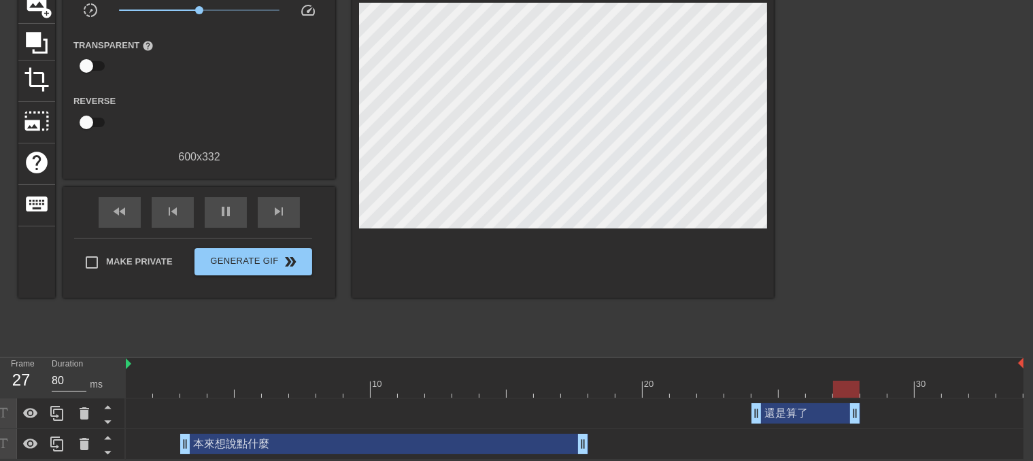
click at [862, 413] on div "還是算了 drag_handle drag_handle" at bounding box center [575, 413] width 898 height 20
drag, startPoint x: 852, startPoint y: 416, endPoint x: 843, endPoint y: 413, distance: 10.1
drag, startPoint x: 853, startPoint y: 413, endPoint x: 840, endPoint y: 409, distance: 13.4
drag, startPoint x: 853, startPoint y: 412, endPoint x: 833, endPoint y: 410, distance: 20.5
click at [833, 410] on div "還是算了 drag_handle drag_handle" at bounding box center [575, 413] width 898 height 20
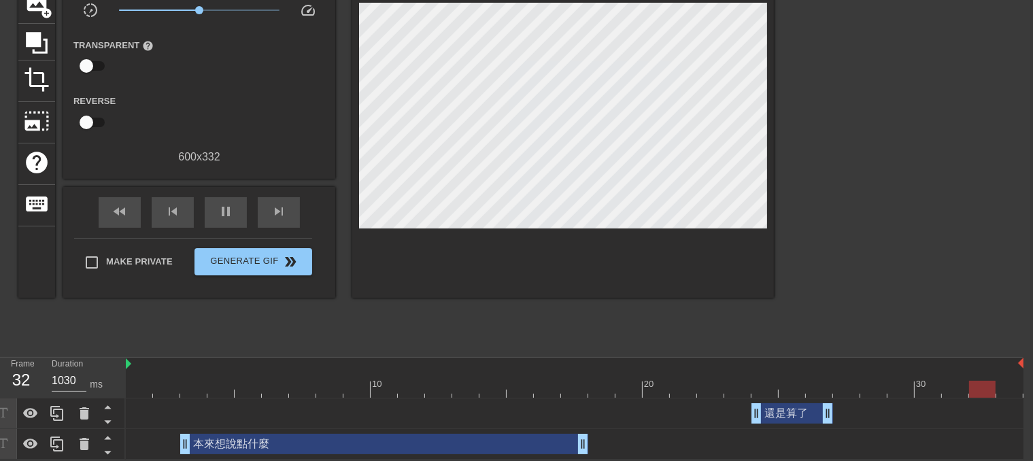
drag, startPoint x: 754, startPoint y: 411, endPoint x: 743, endPoint y: 410, distance: 10.9
click at [743, 410] on div "還是算了 drag_handle drag_handle" at bounding box center [575, 413] width 898 height 20
drag, startPoint x: 759, startPoint y: 410, endPoint x: 742, endPoint y: 409, distance: 17.1
click at [704, 396] on div "10 20 30" at bounding box center [575, 378] width 898 height 41
drag, startPoint x: 826, startPoint y: 410, endPoint x: 898, endPoint y: 418, distance: 72.5
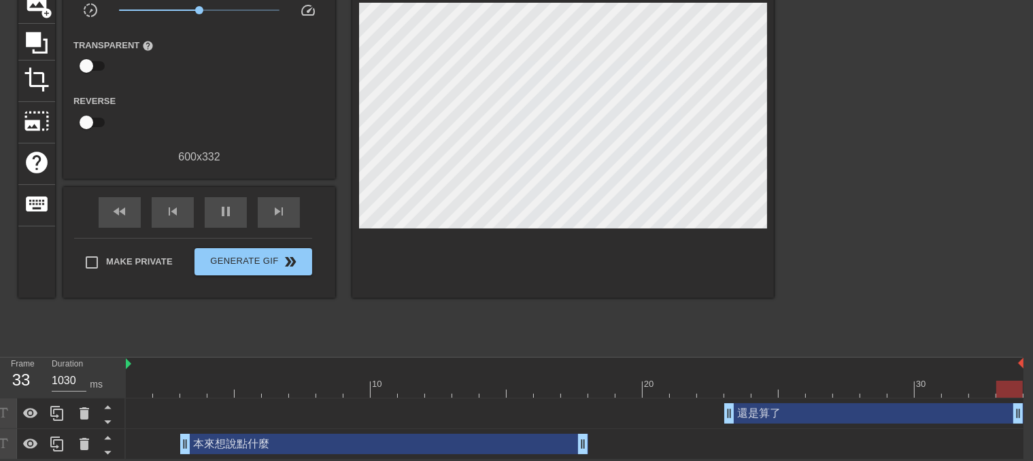
drag, startPoint x: 908, startPoint y: 415, endPoint x: 1044, endPoint y: 422, distance: 135.5
click at [1023, 422] on html "menu_book Browse the tutorials! [DOMAIN_NAME] The online gif editor Send Feedba…" at bounding box center [506, 173] width 1033 height 573
drag, startPoint x: 177, startPoint y: 440, endPoint x: 212, endPoint y: 448, distance: 36.3
click at [212, 448] on div "本來想說點什麼 drag_handle drag_handle" at bounding box center [575, 444] width 898 height 20
drag, startPoint x: 182, startPoint y: 443, endPoint x: 215, endPoint y: 443, distance: 32.6
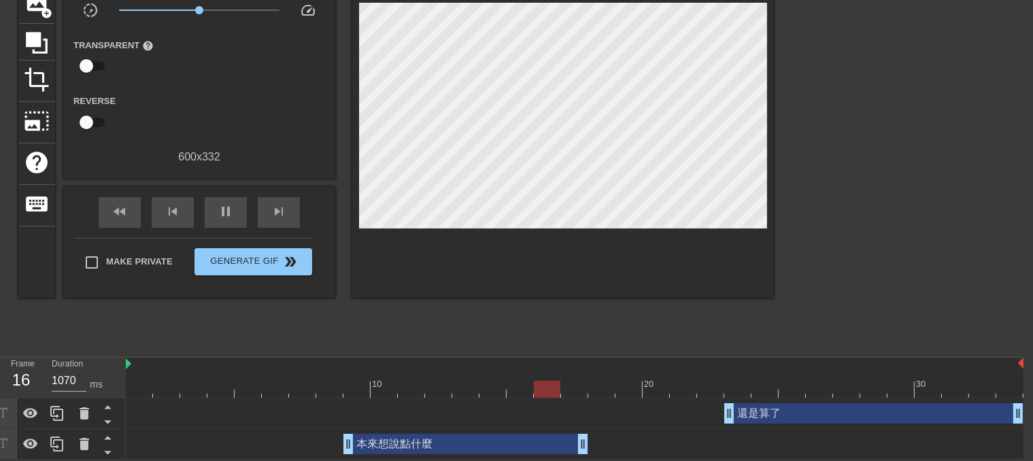
drag, startPoint x: 210, startPoint y: 443, endPoint x: 340, endPoint y: 445, distance: 129.9
click at [340, 445] on div "本來想說點什麼 drag_handle drag_handle" at bounding box center [575, 444] width 898 height 20
drag, startPoint x: 347, startPoint y: 439, endPoint x: 393, endPoint y: 443, distance: 45.8
click at [393, 443] on div "本來想說點什麼 drag_handle drag_handle" at bounding box center [575, 444] width 898 height 20
click at [454, 446] on div "本來想說點什麼 drag_handle drag_handle" at bounding box center [493, 444] width 190 height 20
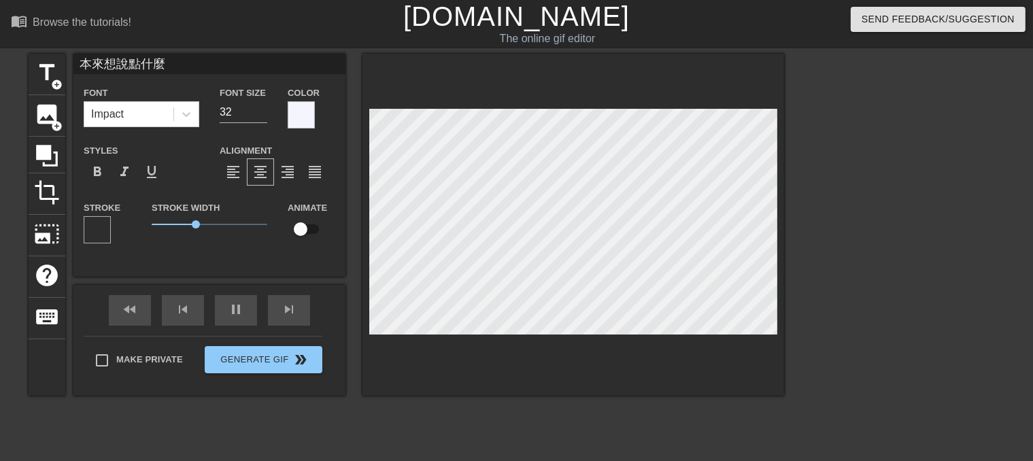
scroll to position [0, 0]
drag, startPoint x: 169, startPoint y: 63, endPoint x: 0, endPoint y: 57, distance: 169.4
click at [0, 57] on div "title add_circle image add_circle crop photo_size_select_large help keyboard 本來…" at bounding box center [516, 258] width 1033 height 408
paste input "⋯"
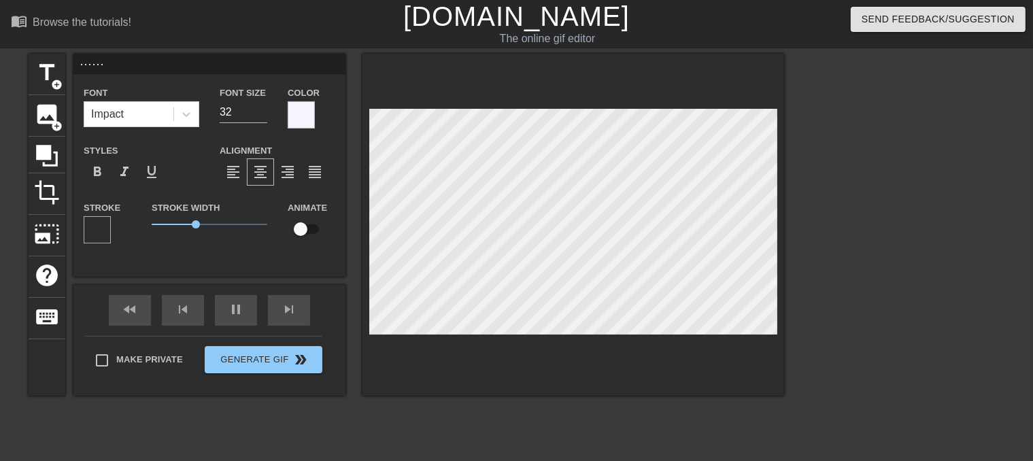
paste input "⋯"
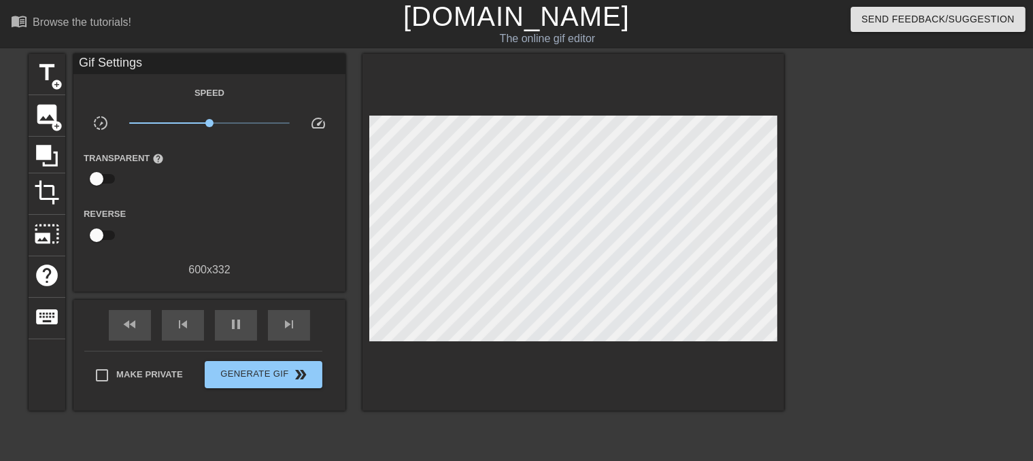
scroll to position [114, 0]
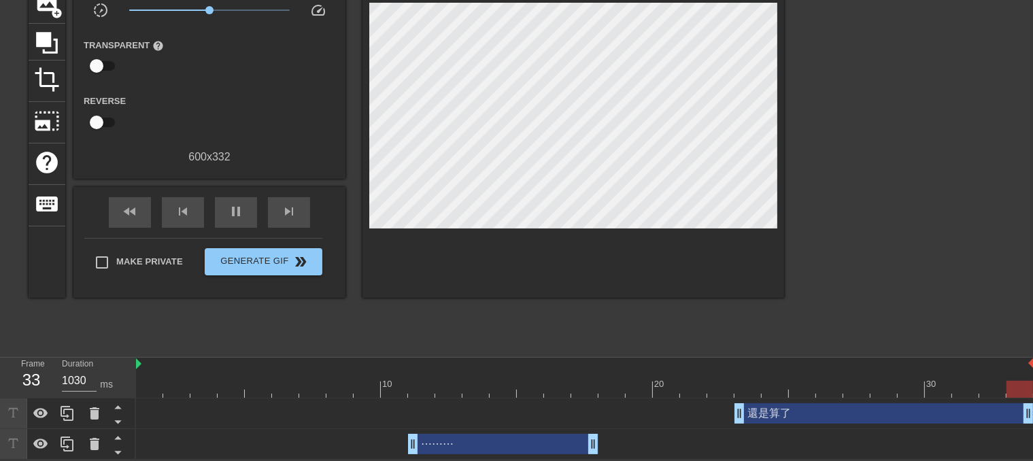
click at [460, 443] on div "⋯⋯⋯ drag_handle drag_handle" at bounding box center [503, 444] width 190 height 20
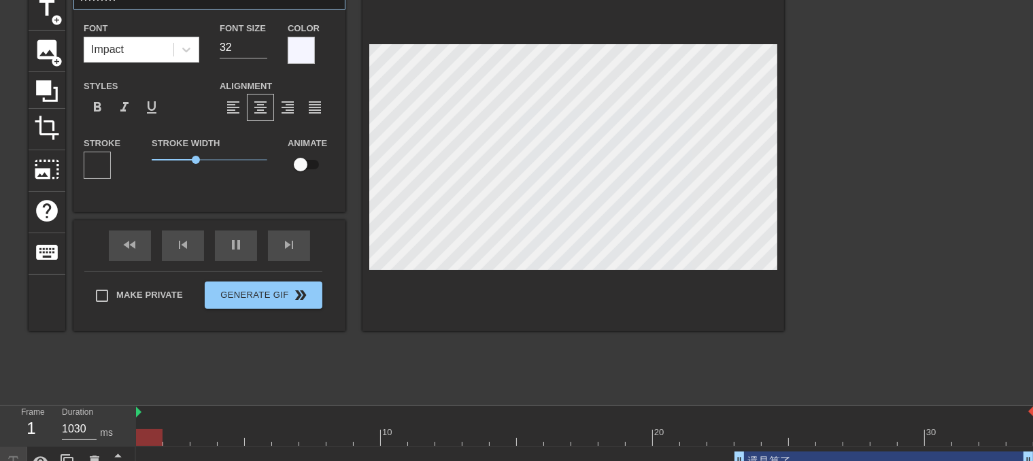
scroll to position [0, 0]
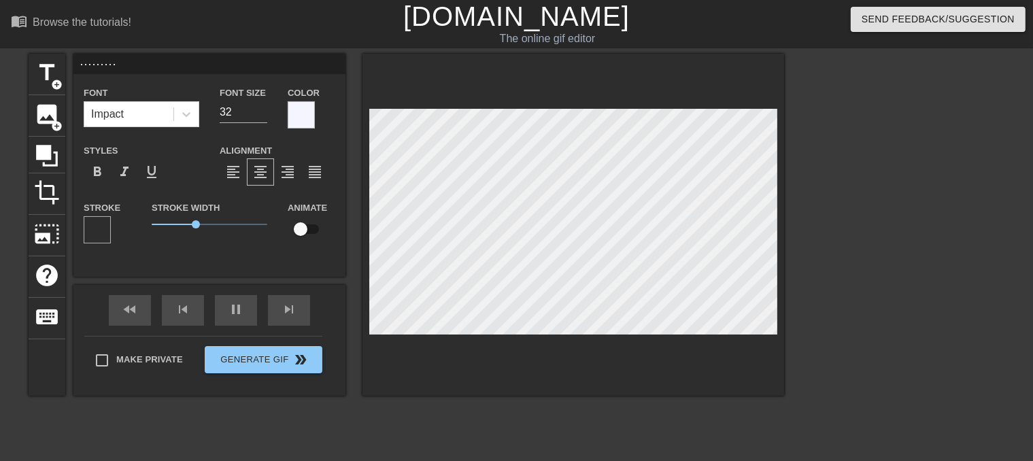
click at [144, 63] on input "⋯⋯⋯" at bounding box center [209, 64] width 272 height 20
paste input "⋯"
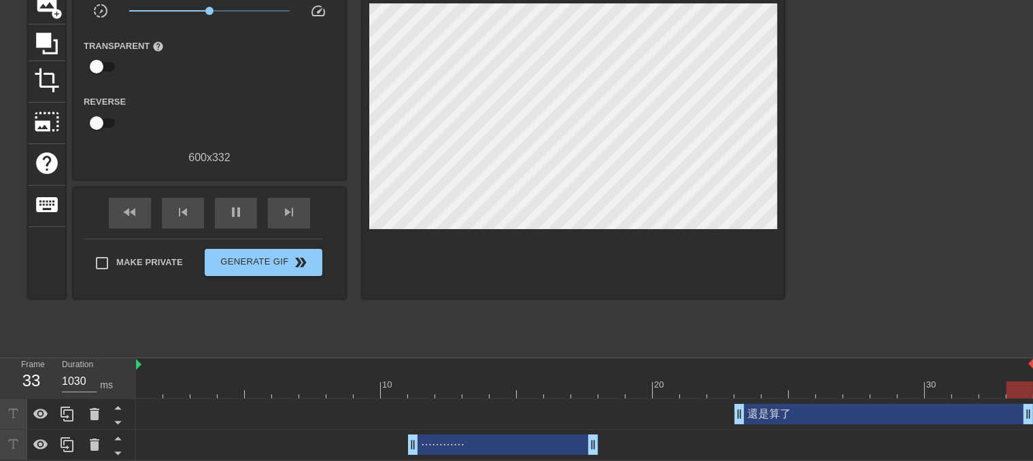
scroll to position [114, 0]
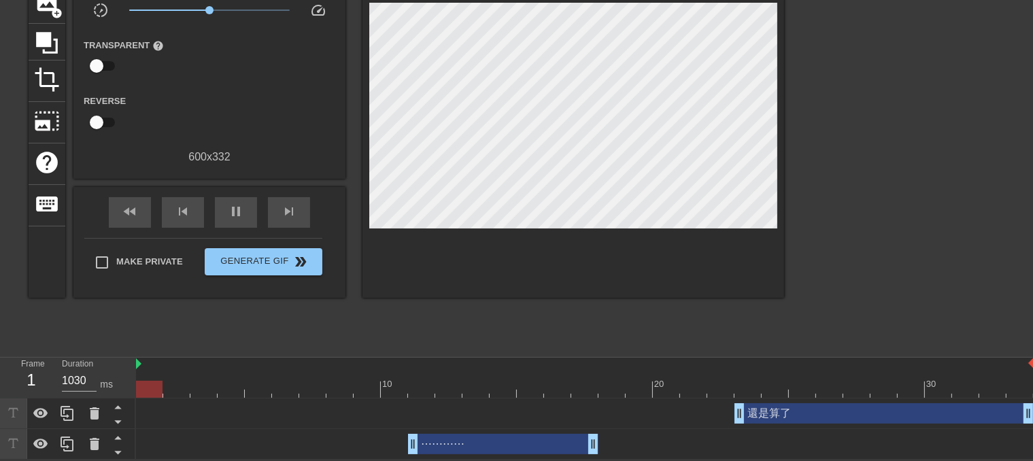
click at [489, 437] on div "⋯⋯⋯⋯ drag_handle drag_handle" at bounding box center [503, 444] width 190 height 20
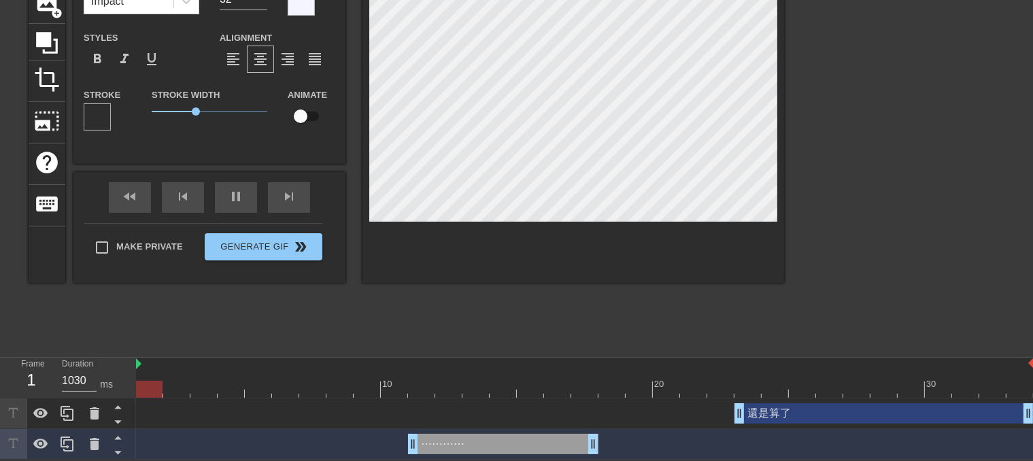
scroll to position [0, 0]
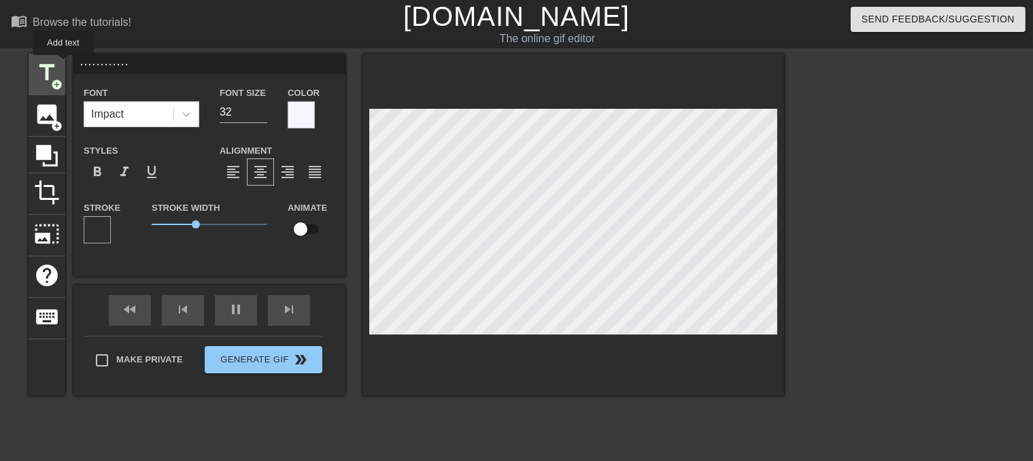
drag, startPoint x: 135, startPoint y: 68, endPoint x: 60, endPoint y: 64, distance: 74.9
click at [60, 64] on div "title add_circle image add_circle crop photo_size_select_large help keyboard ⋯⋯…" at bounding box center [406, 225] width 755 height 342
paste input
paste input "⋯"
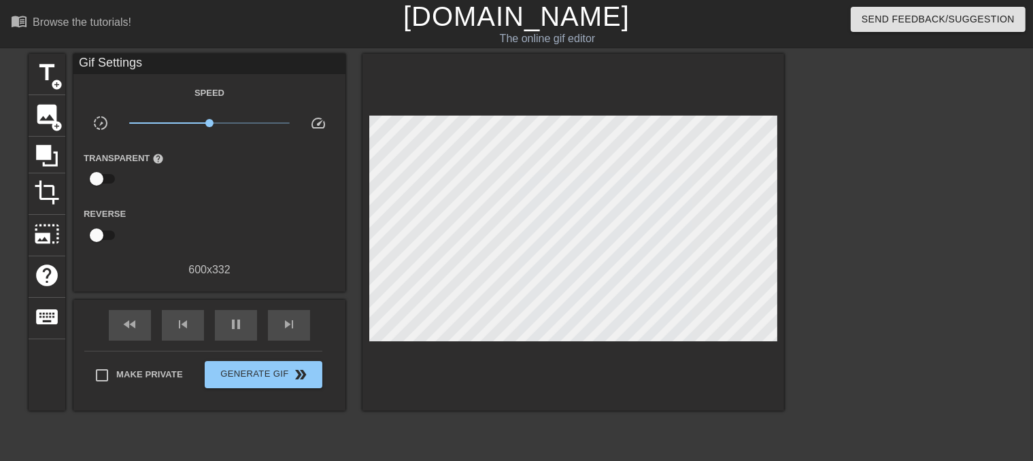
scroll to position [114, 0]
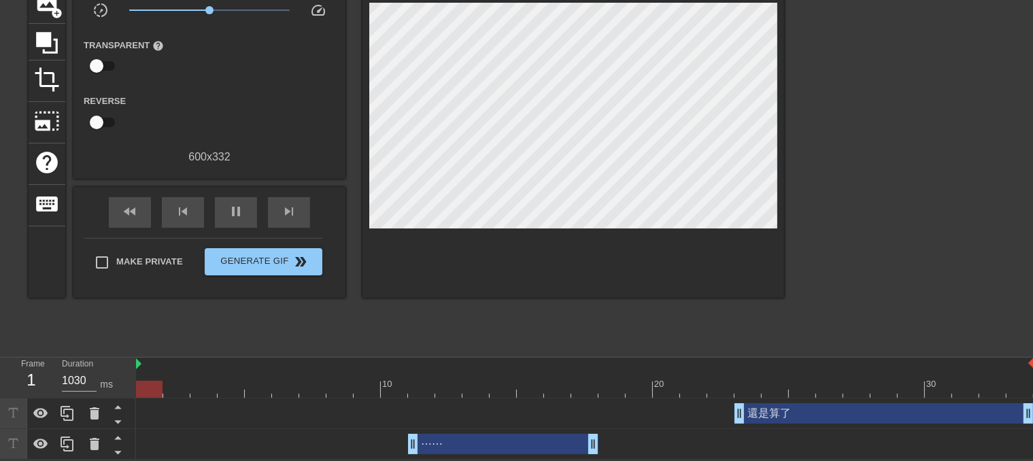
click at [478, 449] on div "⋯⋯ drag_handle drag_handle" at bounding box center [503, 444] width 190 height 20
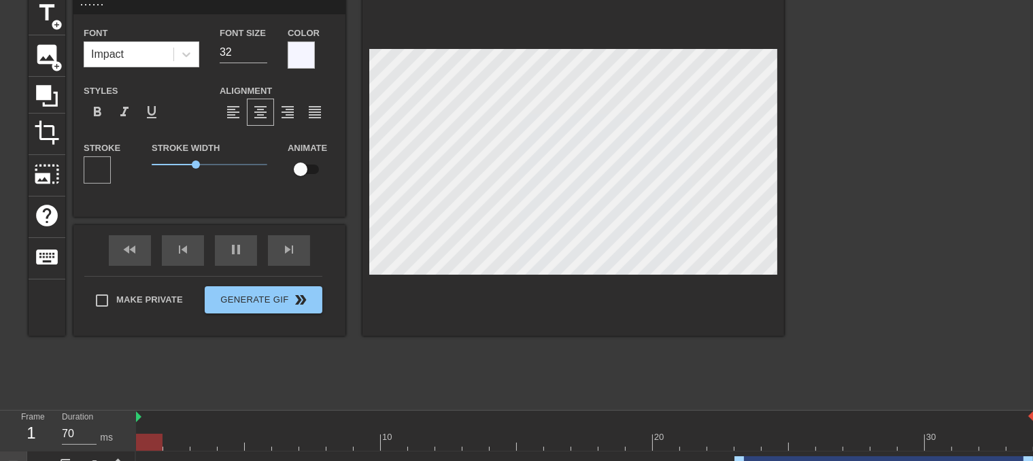
scroll to position [0, 0]
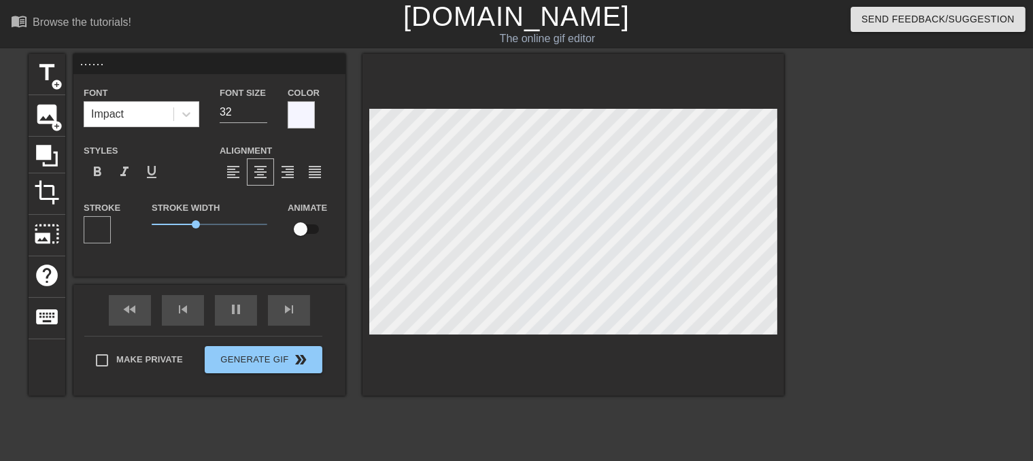
click at [151, 68] on input "⋯⋯" at bounding box center [209, 64] width 272 height 20
paste input "⋯"
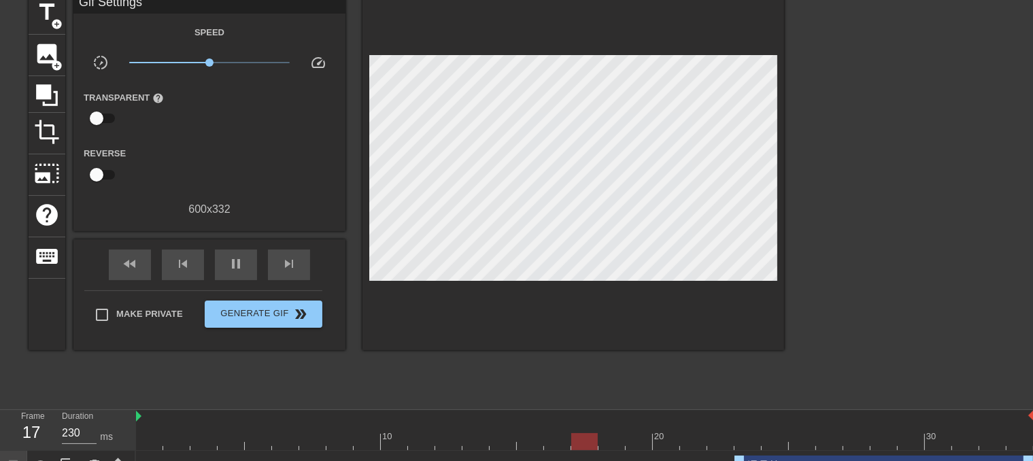
scroll to position [114, 0]
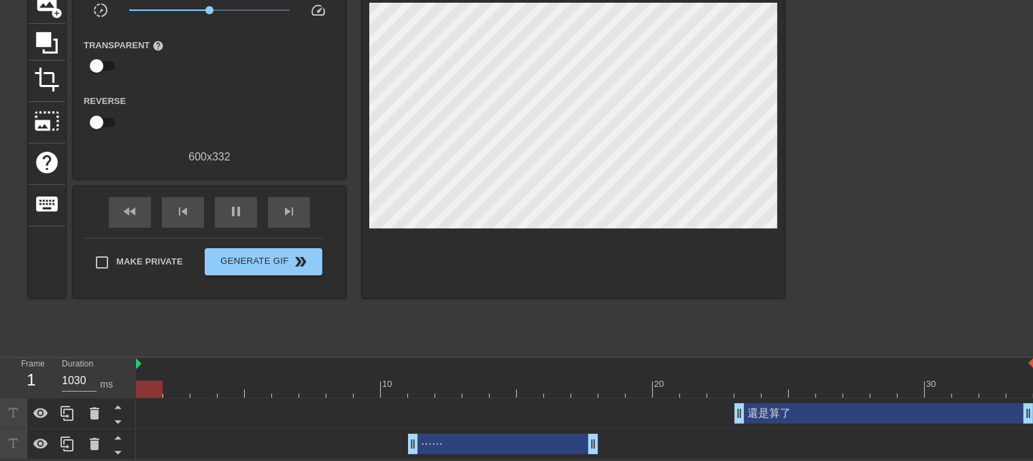
drag, startPoint x: 786, startPoint y: 130, endPoint x: 957, endPoint y: 152, distance: 172.7
click at [957, 152] on div at bounding box center [902, 145] width 204 height 408
click at [823, 411] on div "還是算了 drag_handle drag_handle" at bounding box center [883, 413] width 299 height 20
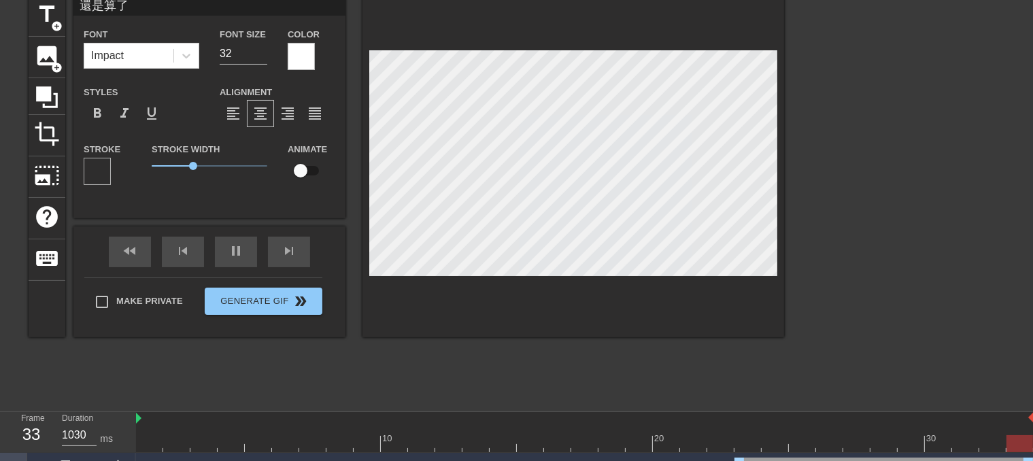
scroll to position [0, 0]
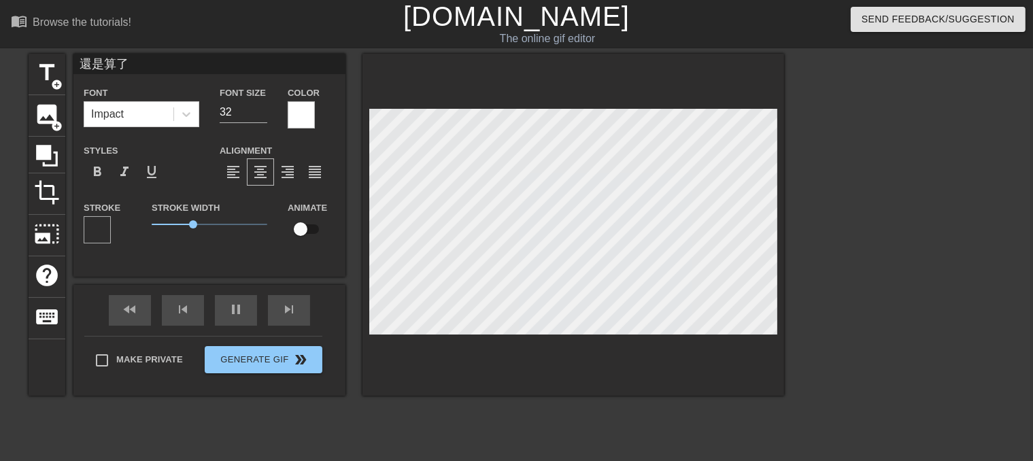
click at [109, 61] on input "還是算了" at bounding box center [209, 64] width 272 height 20
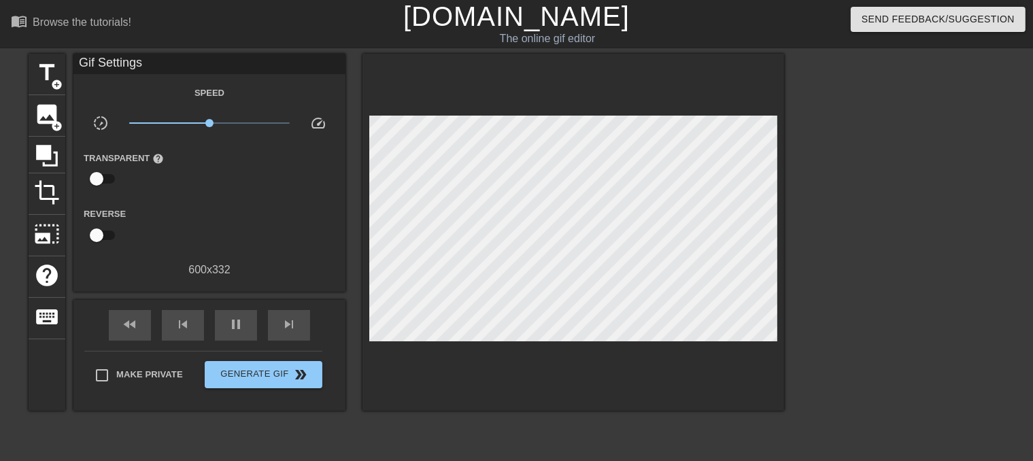
scroll to position [114, 0]
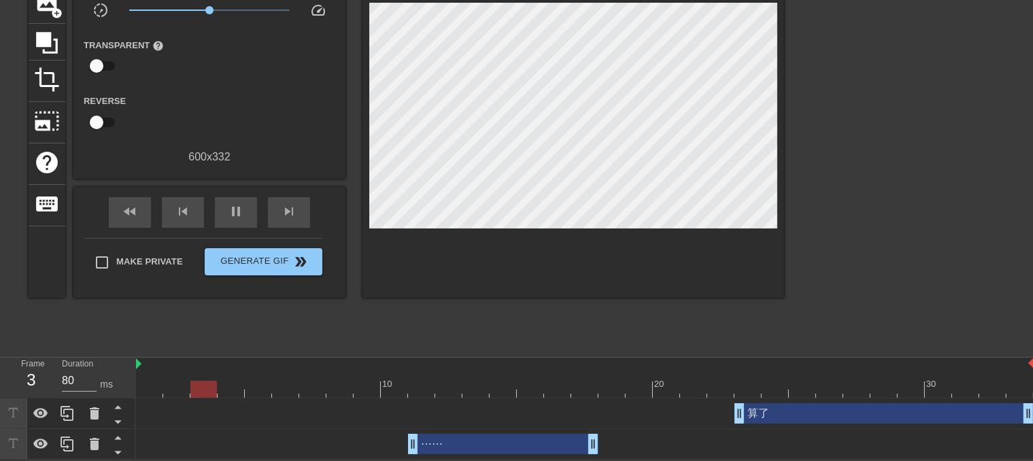
click at [785, 411] on div "算了 drag_handle drag_handle" at bounding box center [883, 413] width 299 height 20
click at [438, 441] on div "⋯⋯ drag_handle drag_handle" at bounding box center [503, 444] width 190 height 20
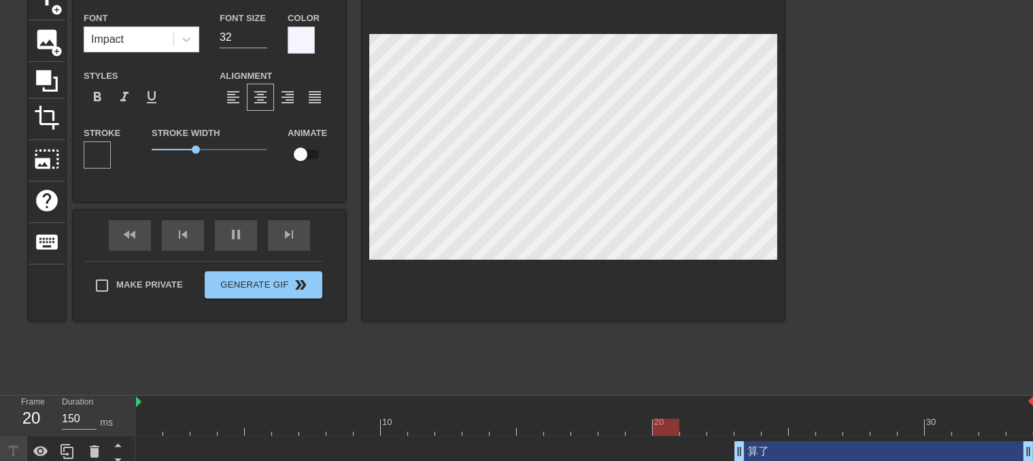
scroll to position [0, 0]
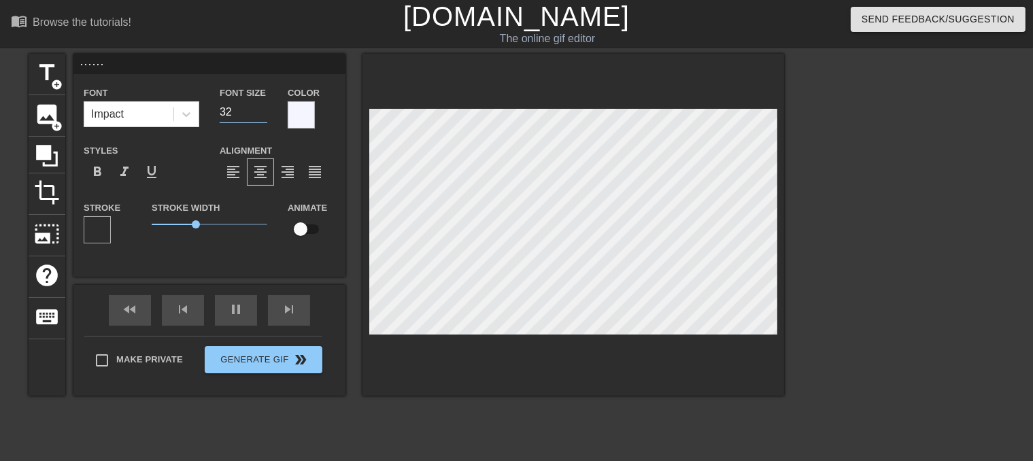
drag, startPoint x: 233, startPoint y: 114, endPoint x: 209, endPoint y: 112, distance: 23.8
click at [211, 112] on div "Font Size 32" at bounding box center [243, 106] width 68 height 44
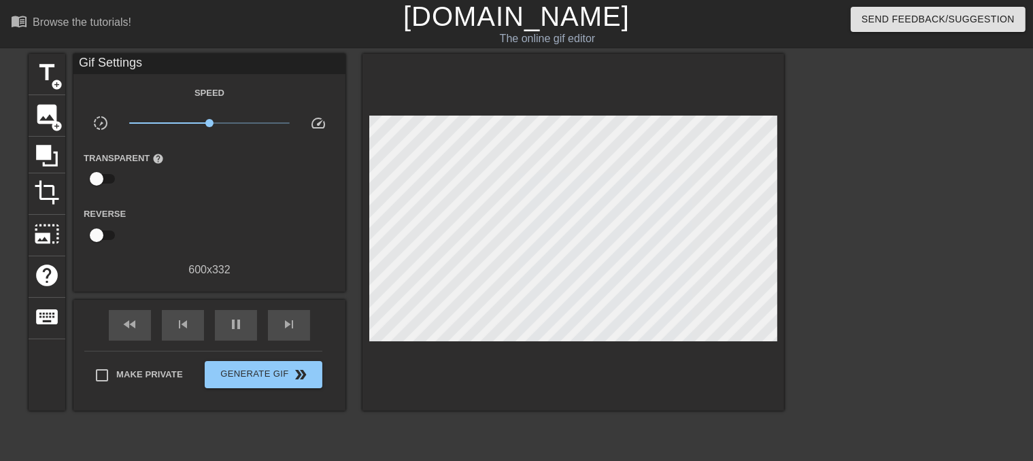
scroll to position [114, 0]
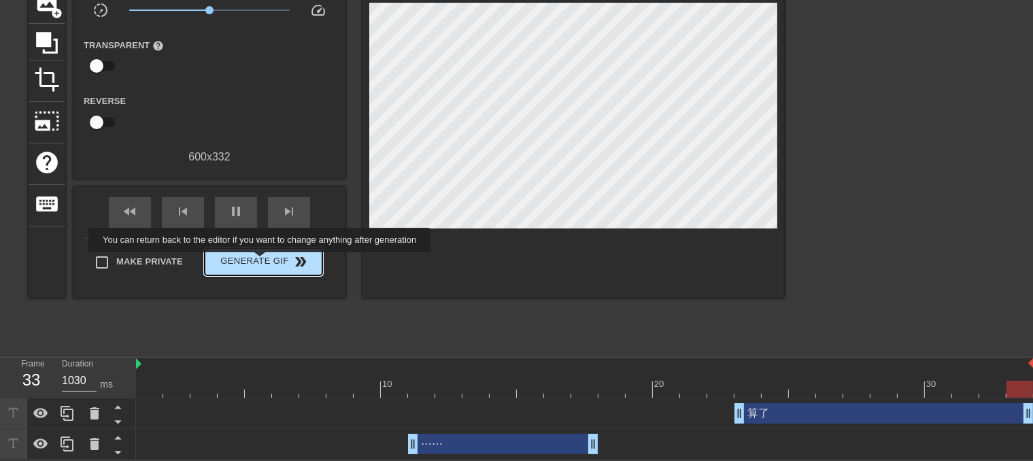
click at [261, 261] on span "Generate Gif double_arrow" at bounding box center [263, 262] width 107 height 16
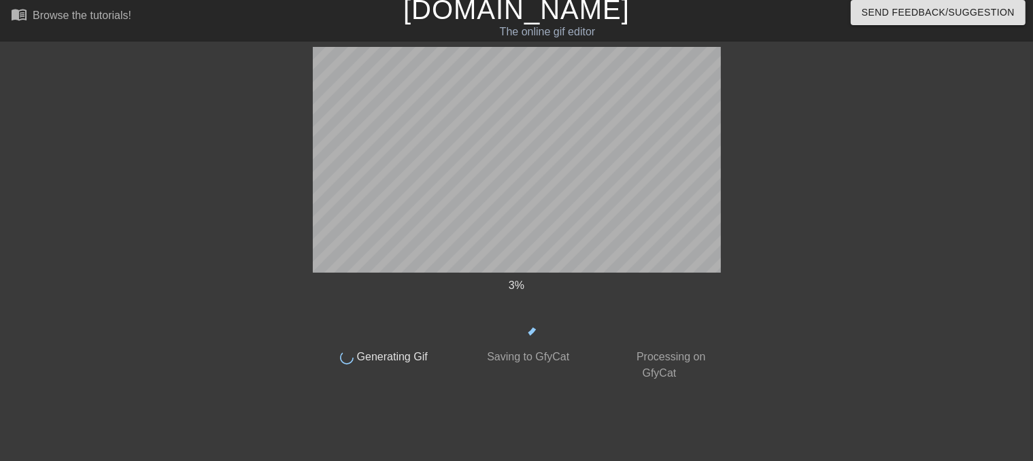
scroll to position [6, 0]
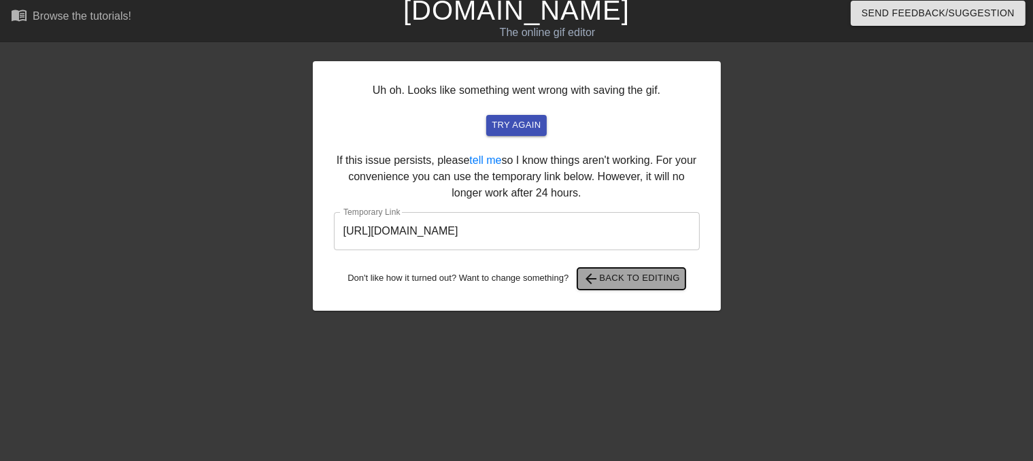
click at [623, 277] on span "arrow_back Back to Editing" at bounding box center [631, 279] width 97 height 16
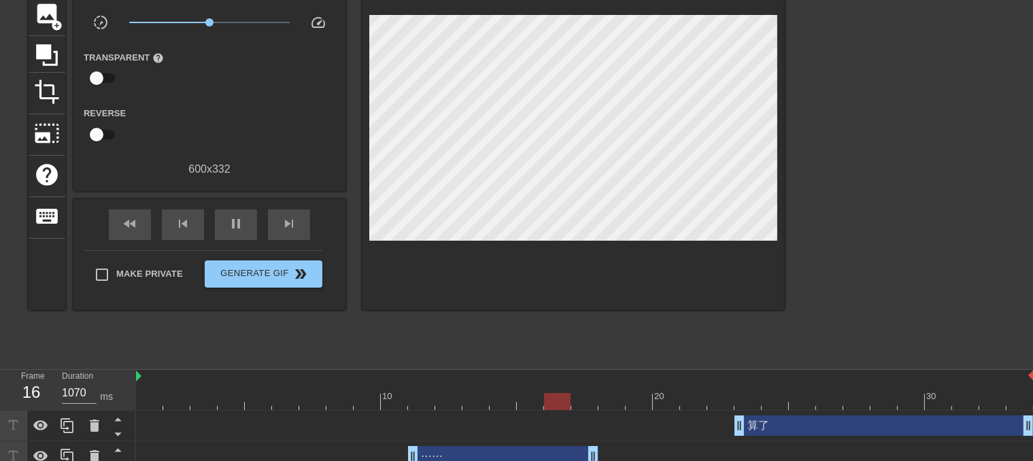
scroll to position [114, 0]
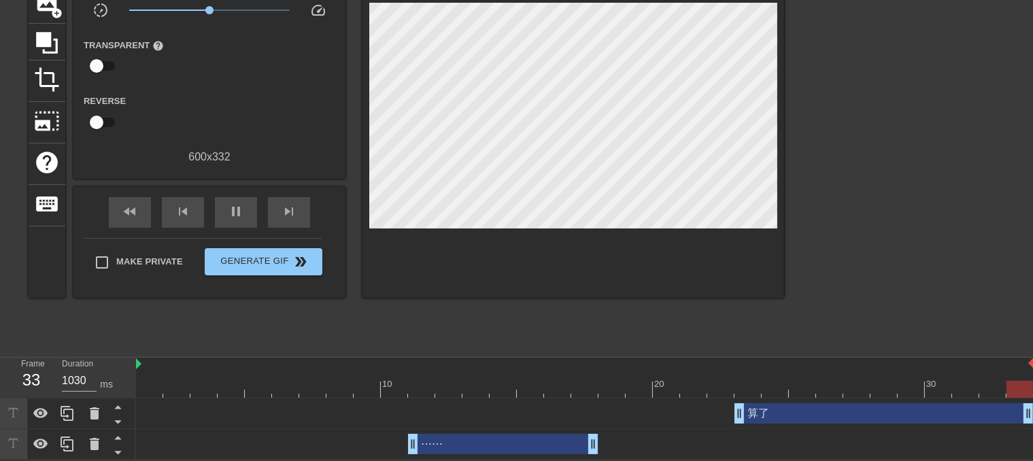
click at [950, 65] on div at bounding box center [902, 145] width 204 height 408
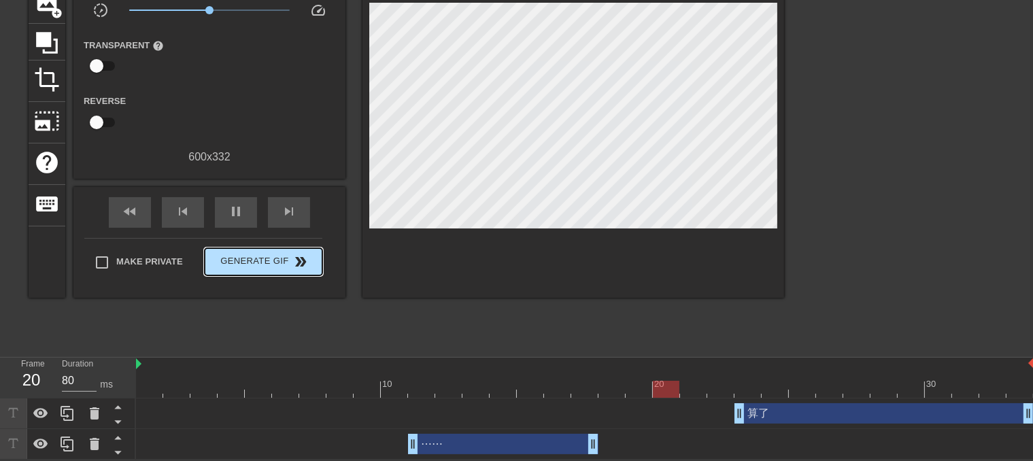
drag, startPoint x: 322, startPoint y: 234, endPoint x: 243, endPoint y: 263, distance: 84.8
click at [243, 263] on span "Generate Gif double_arrow" at bounding box center [263, 262] width 107 height 16
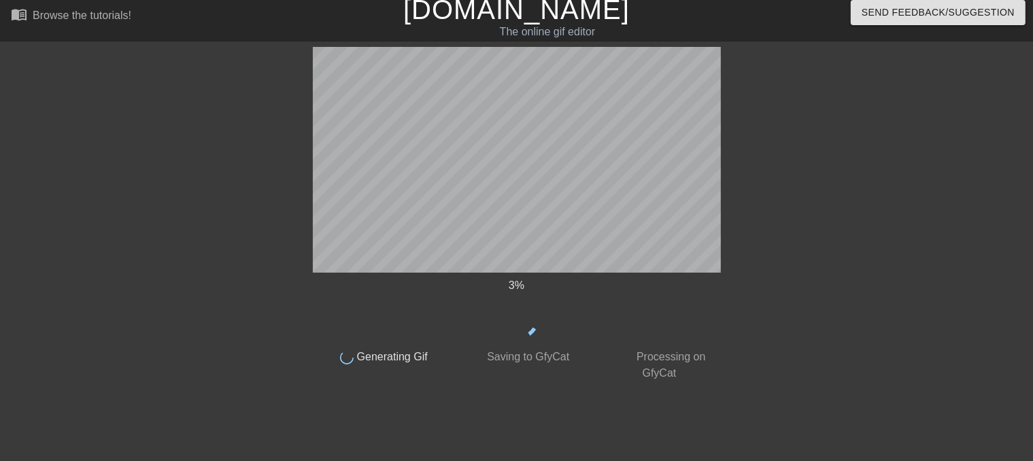
scroll to position [6, 0]
drag, startPoint x: 1044, startPoint y: 210, endPoint x: 1044, endPoint y: 250, distance: 39.4
click at [1032, 250] on html "menu_book Browse the tutorials! [DOMAIN_NAME] The online gif editor Send Feedba…" at bounding box center [516, 228] width 1033 height 468
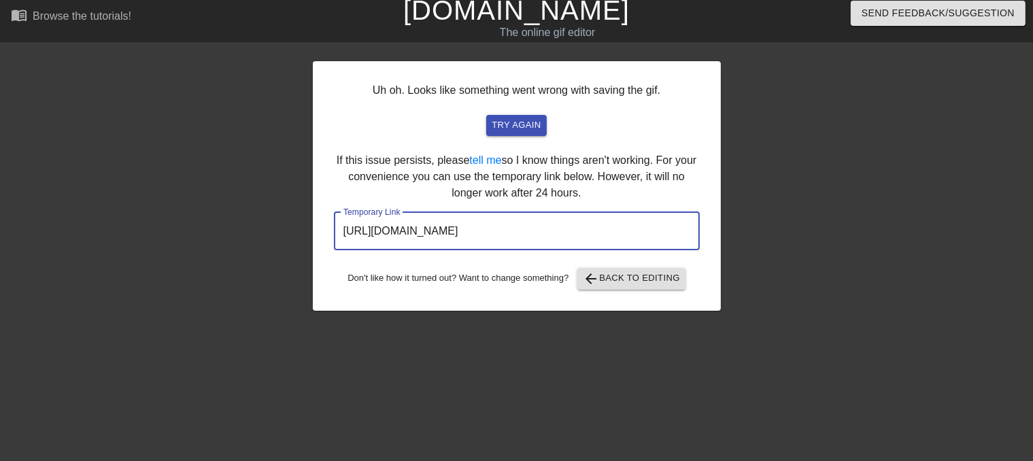
drag, startPoint x: 656, startPoint y: 231, endPoint x: 321, endPoint y: 226, distance: 334.6
click at [321, 226] on div "Uh oh. Looks like something went wrong with saving the gif. try again If this i…" at bounding box center [517, 186] width 408 height 250
click at [644, 275] on span "arrow_back Back to Editing" at bounding box center [631, 279] width 97 height 16
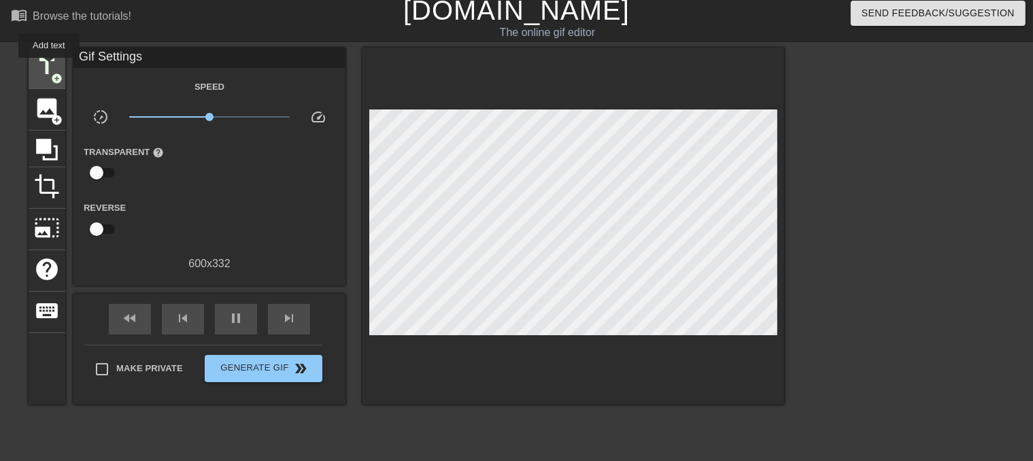
click at [49, 67] on span "title" at bounding box center [47, 67] width 26 height 26
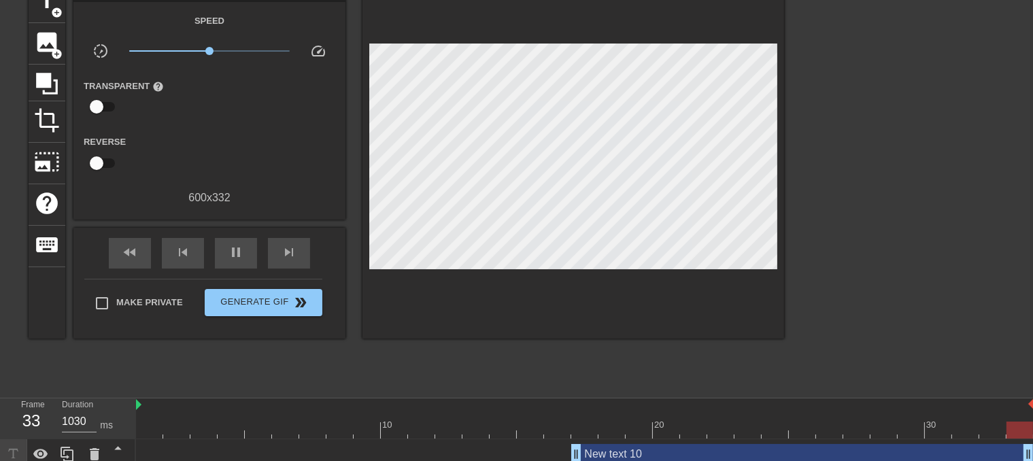
scroll to position [144, 0]
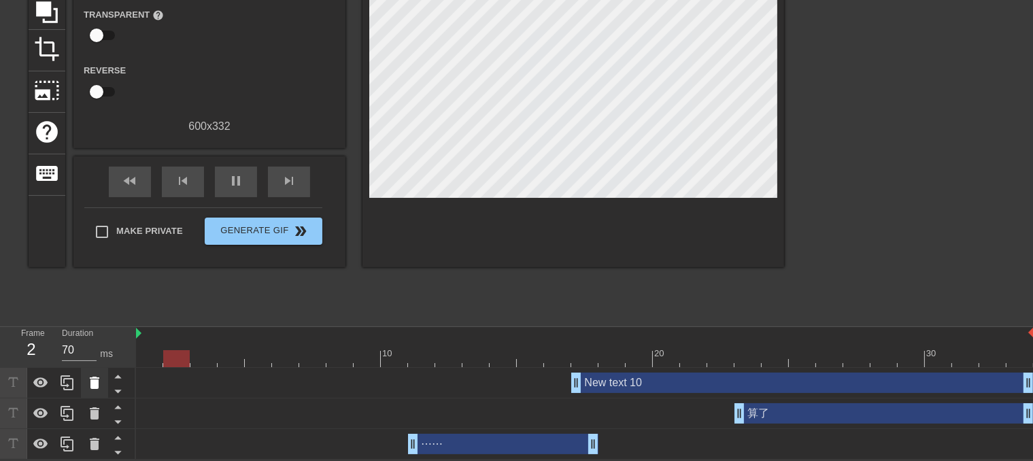
click at [94, 383] on icon at bounding box center [95, 383] width 10 height 12
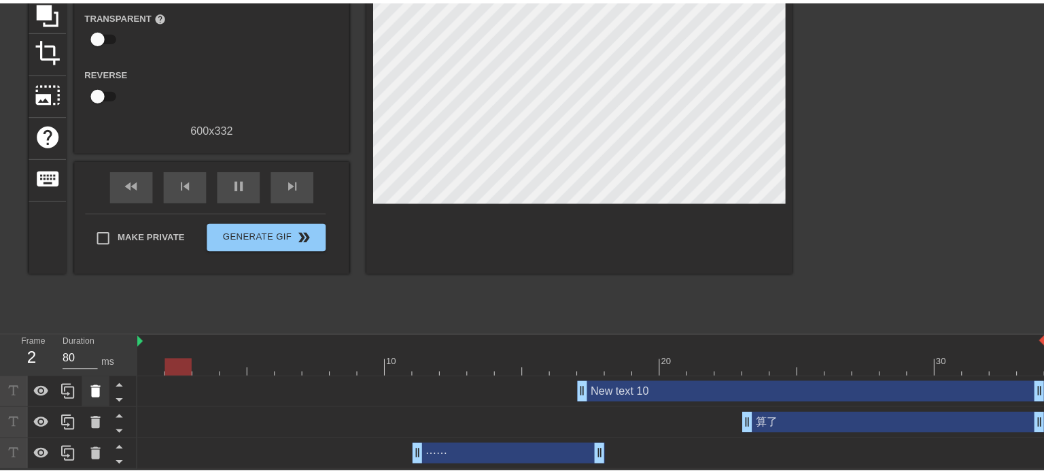
scroll to position [133, 0]
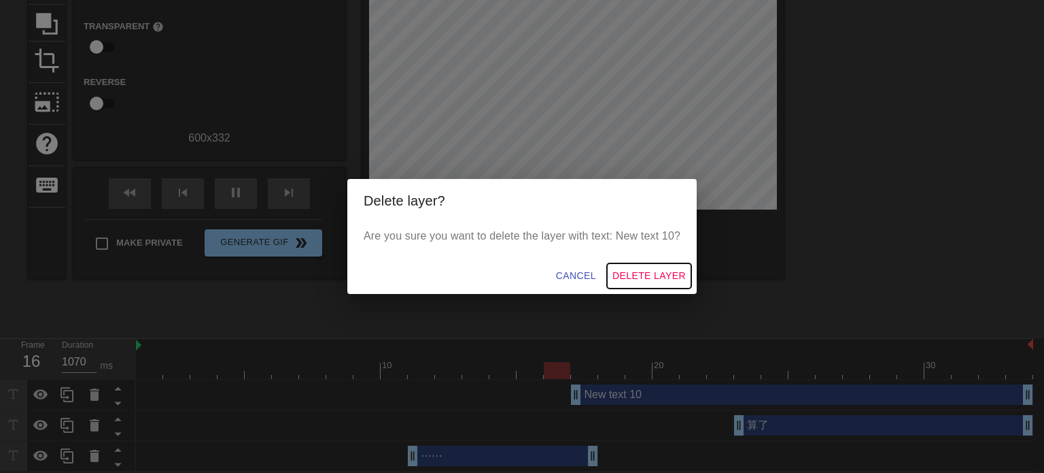
click at [639, 270] on span "Delete Layer" at bounding box center [649, 275] width 73 height 17
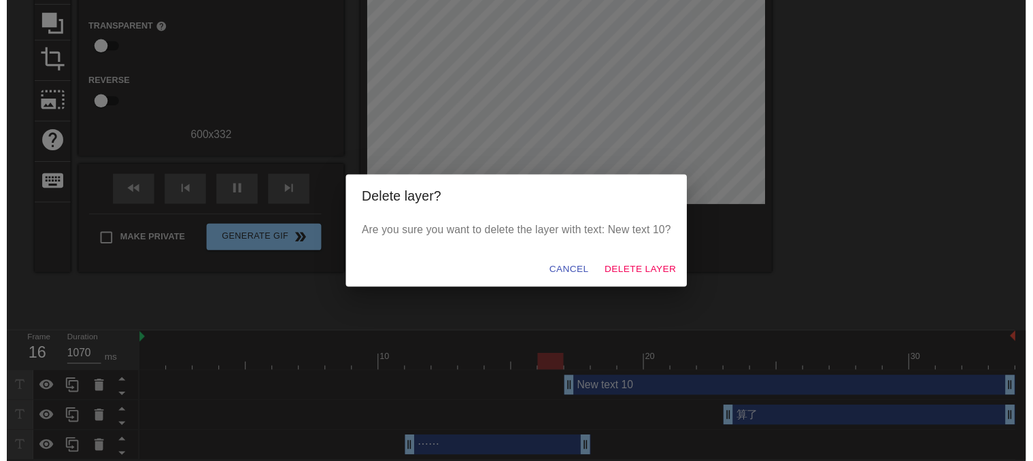
scroll to position [114, 0]
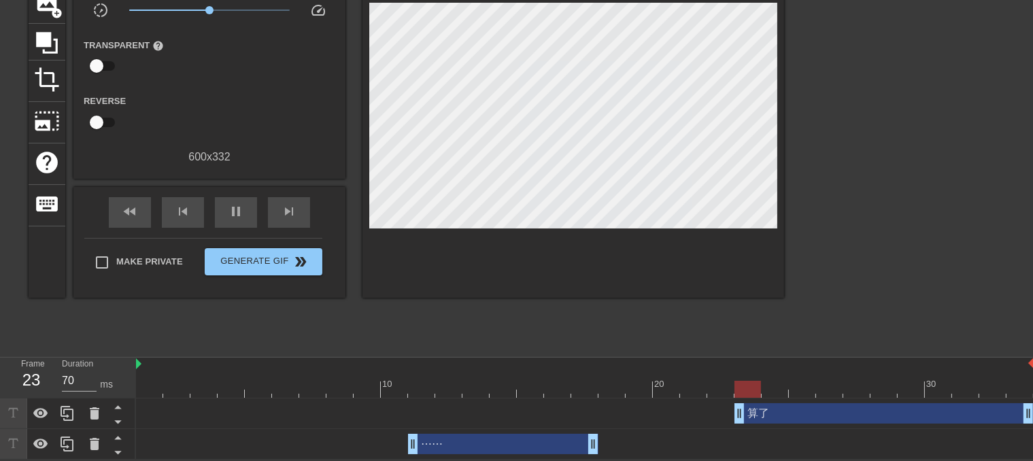
click at [500, 444] on div "⋯⋯ drag_handle drag_handle" at bounding box center [503, 444] width 190 height 20
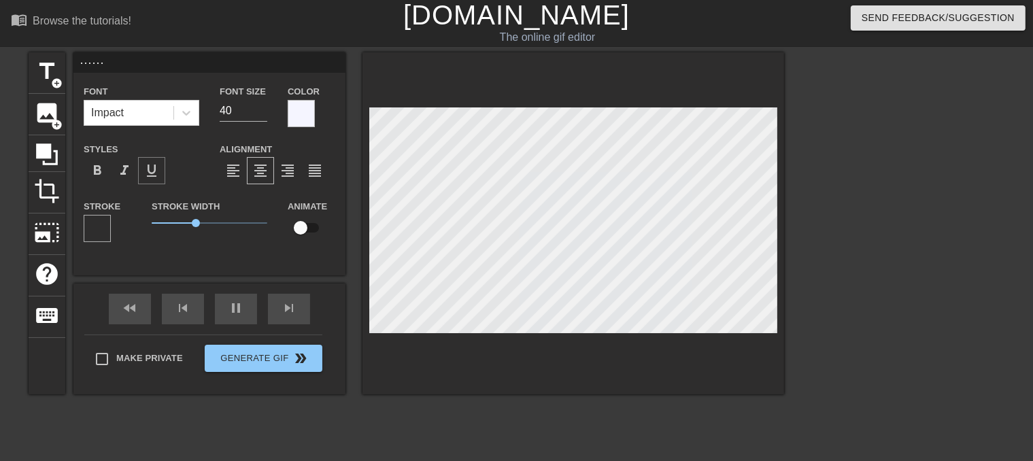
scroll to position [0, 0]
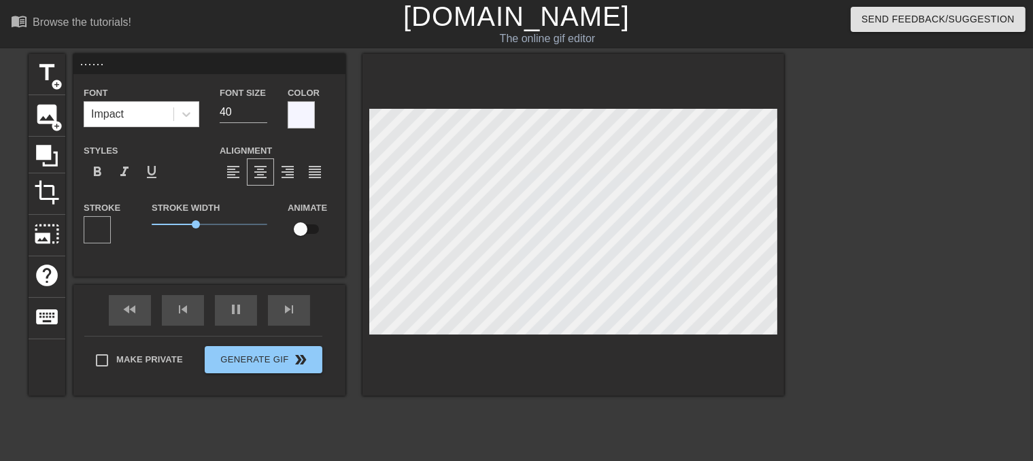
click at [116, 219] on div "Stroke" at bounding box center [108, 221] width 48 height 44
click at [90, 226] on div at bounding box center [97, 229] width 27 height 27
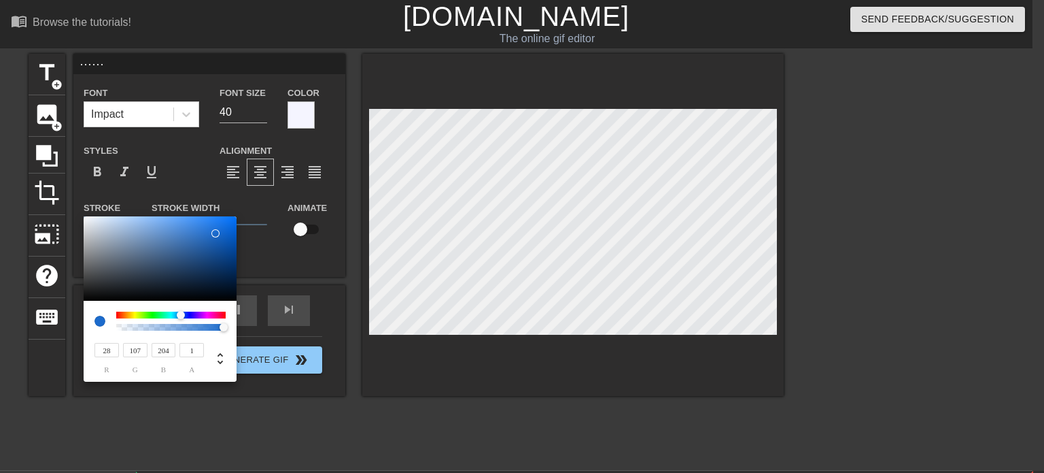
drag, startPoint x: 128, startPoint y: 331, endPoint x: 263, endPoint y: 336, distance: 135.4
click at [263, 336] on div "28 r 107 g 204 b 1 a" at bounding box center [522, 236] width 1044 height 473
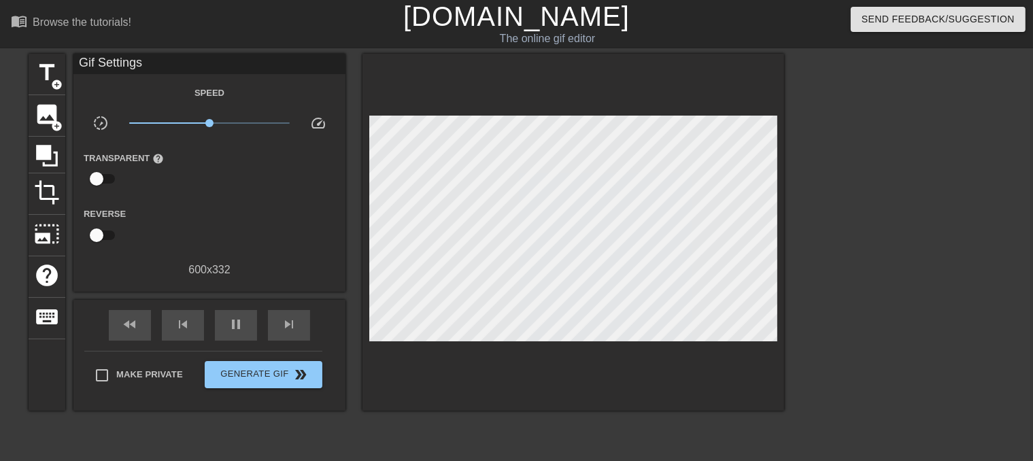
scroll to position [114, 0]
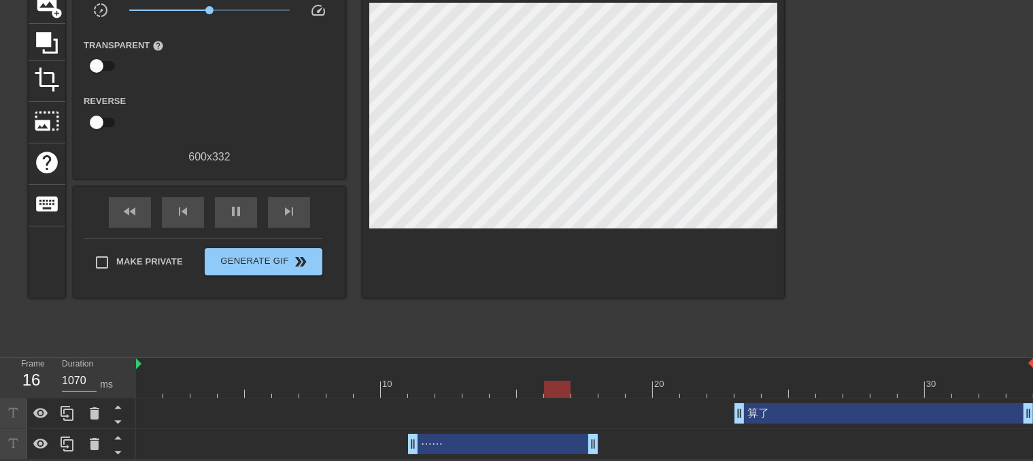
click at [526, 450] on div "⋯⋯ drag_handle drag_handle" at bounding box center [503, 444] width 190 height 20
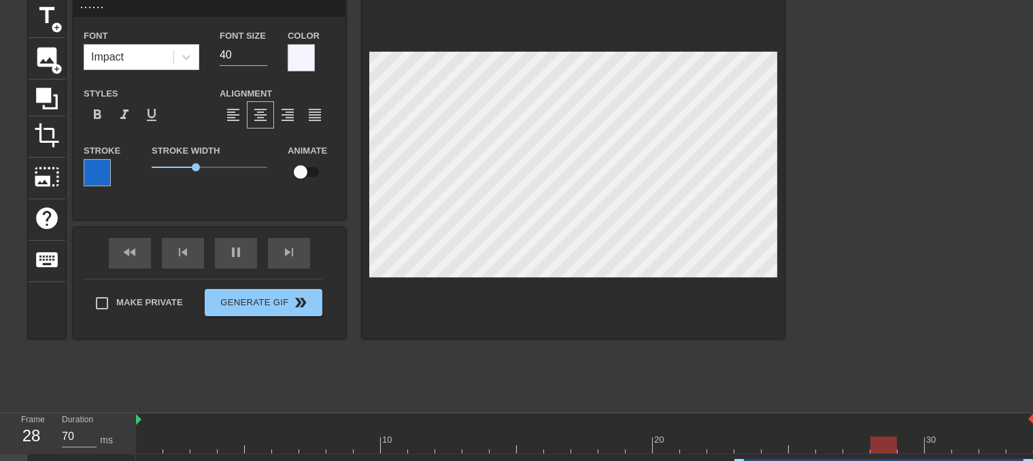
scroll to position [0, 0]
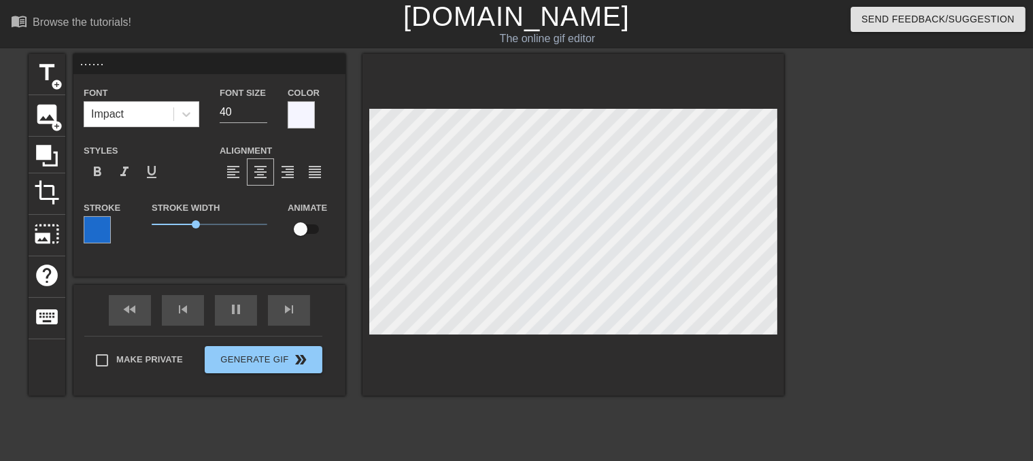
click at [92, 224] on div at bounding box center [97, 229] width 27 height 27
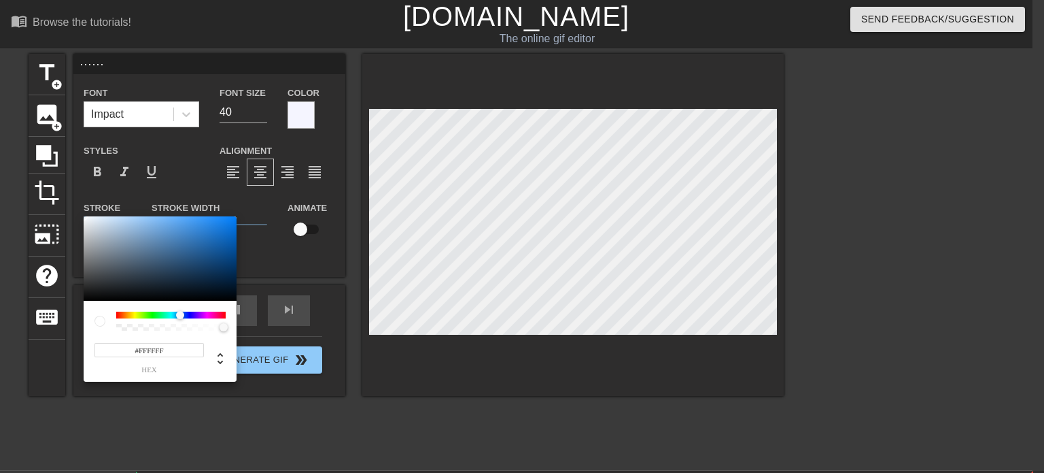
drag, startPoint x: 169, startPoint y: 252, endPoint x: 69, endPoint y: 211, distance: 107.1
click at [69, 211] on div "#FFFFFF hex" at bounding box center [522, 236] width 1044 height 473
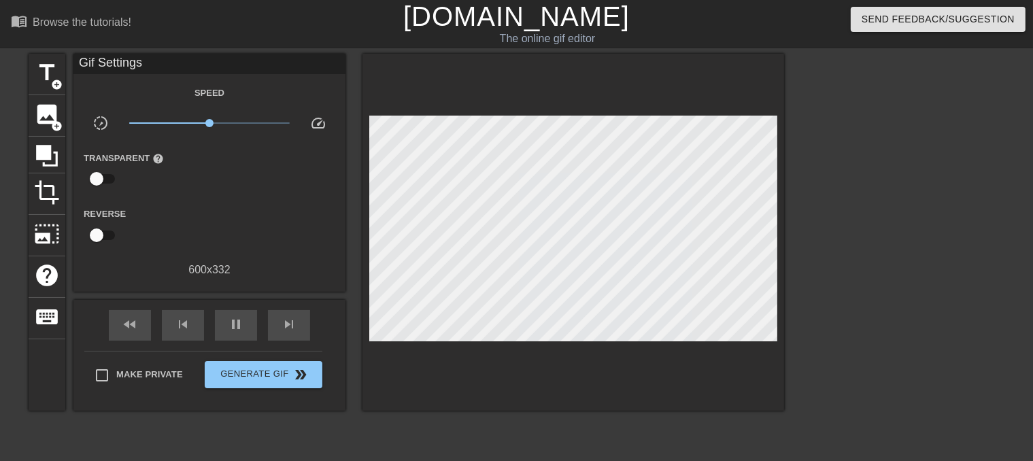
drag, startPoint x: 1044, startPoint y: 137, endPoint x: 1044, endPoint y: 278, distance: 141.4
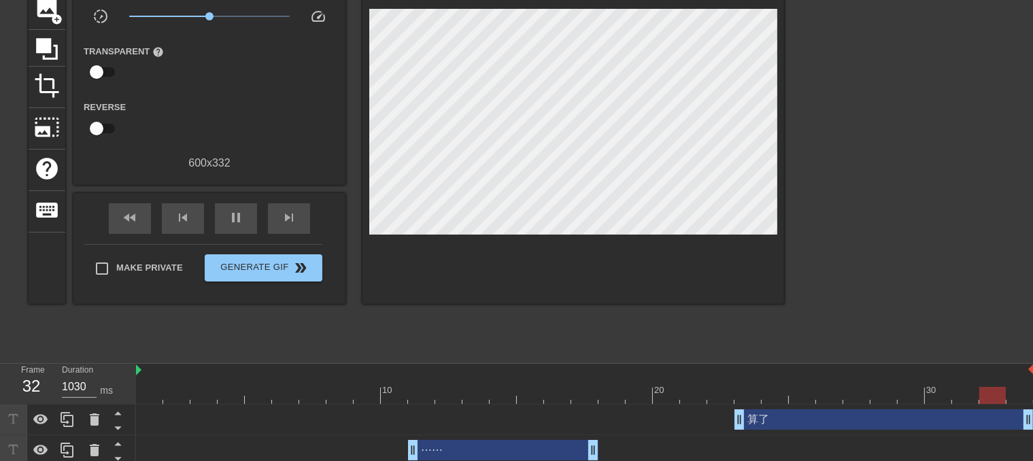
scroll to position [114, 0]
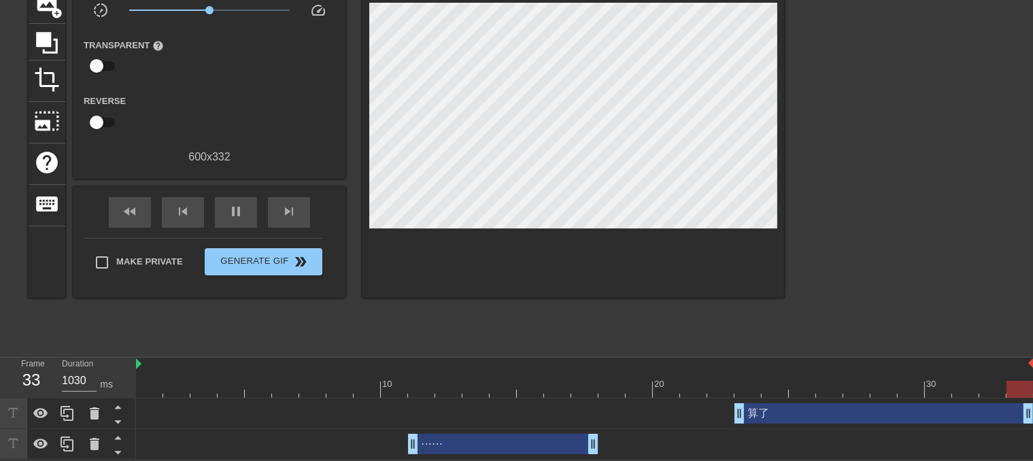
click at [446, 444] on div "⋯⋯ drag_handle drag_handle" at bounding box center [503, 444] width 190 height 20
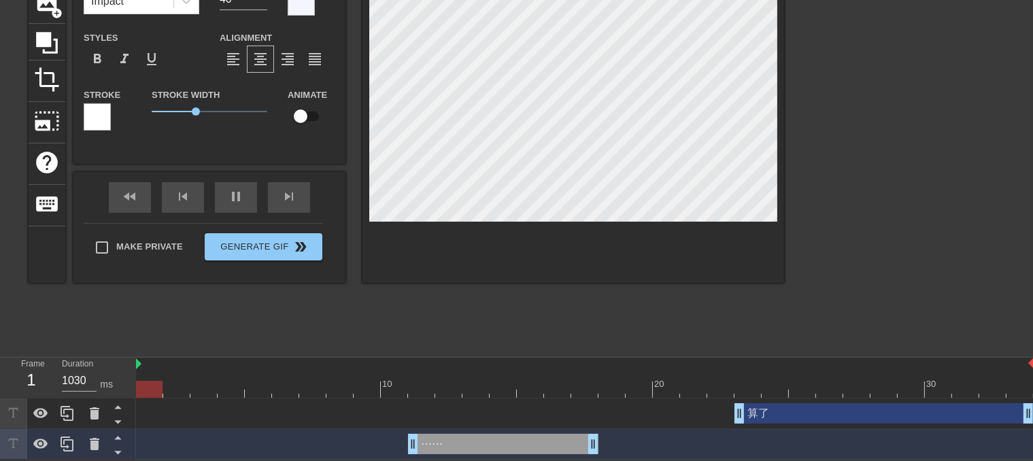
click at [92, 122] on div at bounding box center [97, 116] width 27 height 27
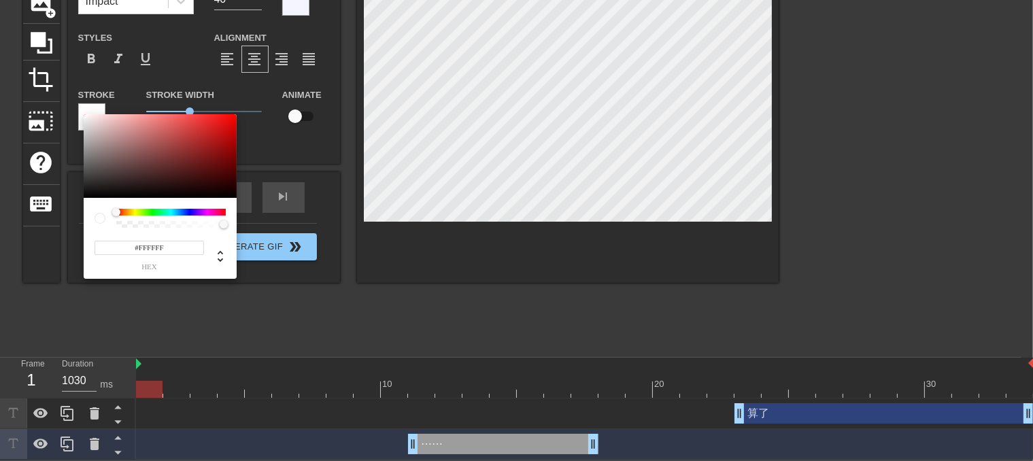
scroll to position [102, 0]
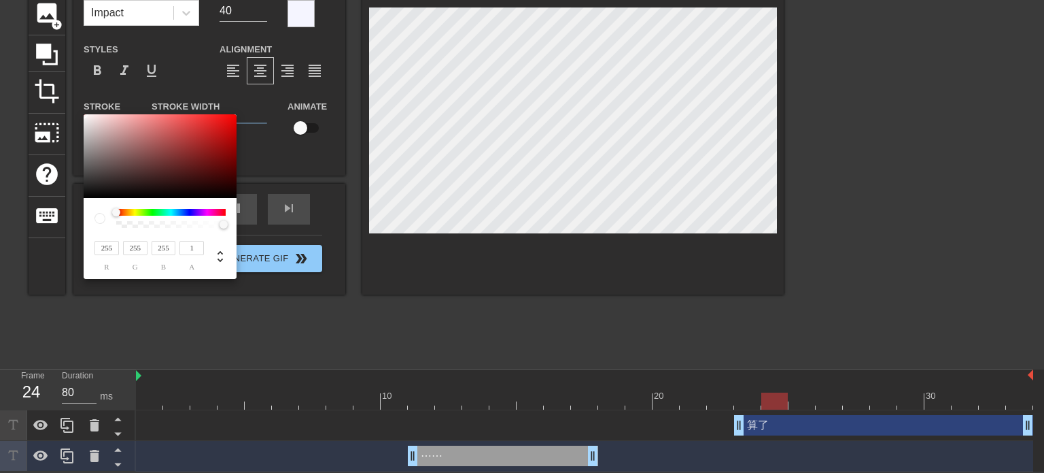
drag, startPoint x: 141, startPoint y: 224, endPoint x: 258, endPoint y: 233, distance: 118.0
click at [258, 233] on div "255 r 255 g 255 b 1 a" at bounding box center [522, 236] width 1044 height 473
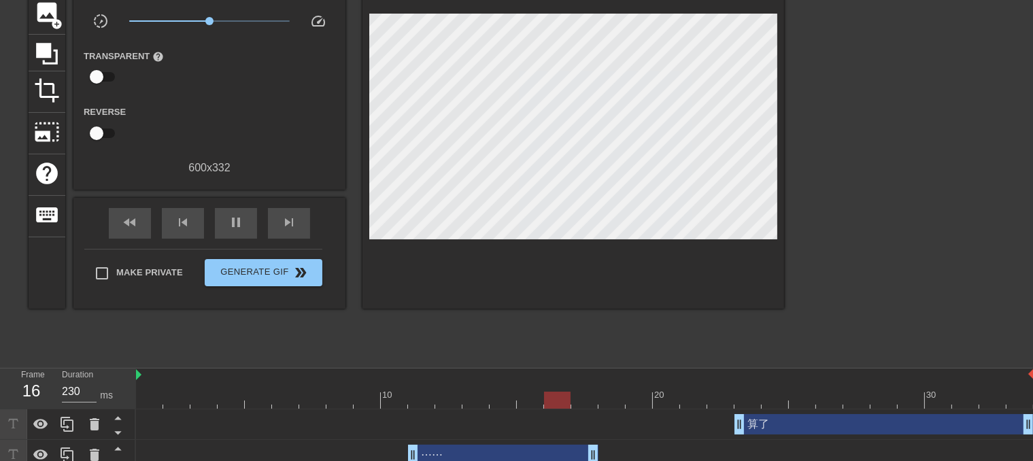
click at [811, 429] on div "算了 drag_handle drag_handle" at bounding box center [883, 424] width 299 height 20
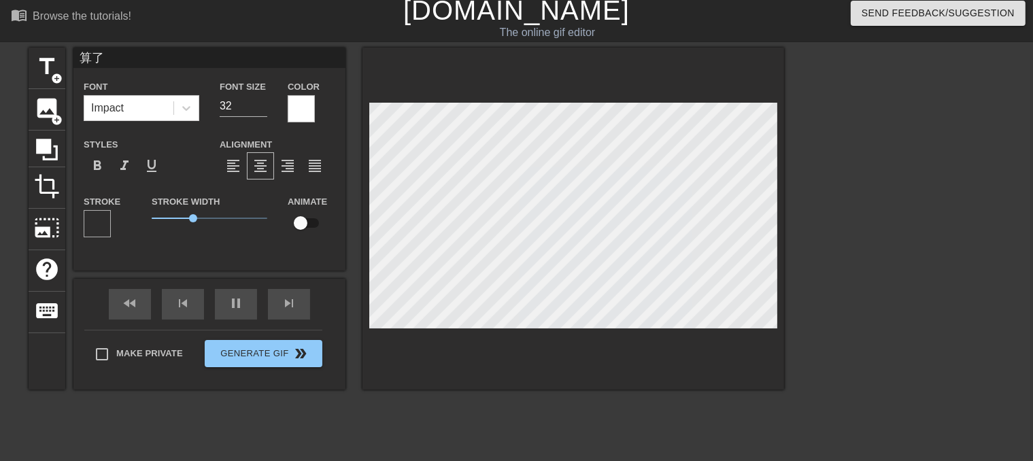
scroll to position [0, 0]
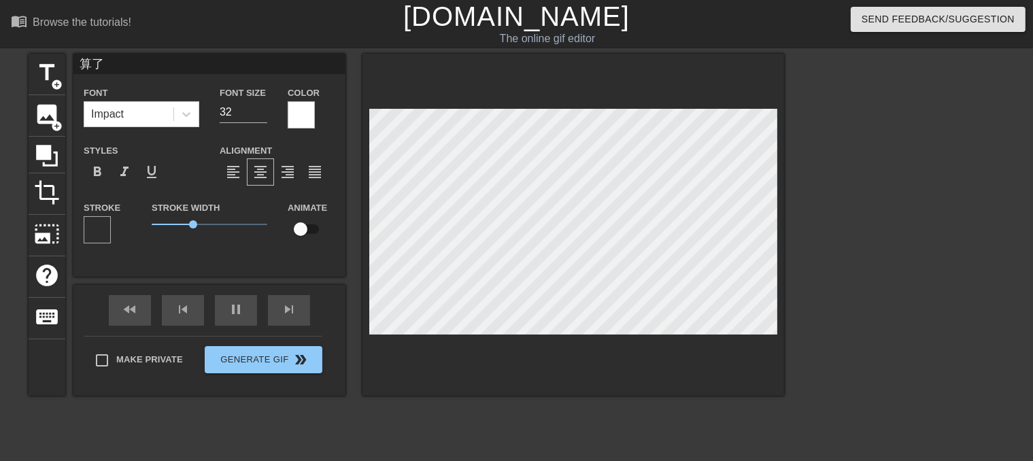
click at [112, 232] on div "Stroke" at bounding box center [108, 221] width 48 height 44
click at [101, 231] on div at bounding box center [97, 229] width 27 height 27
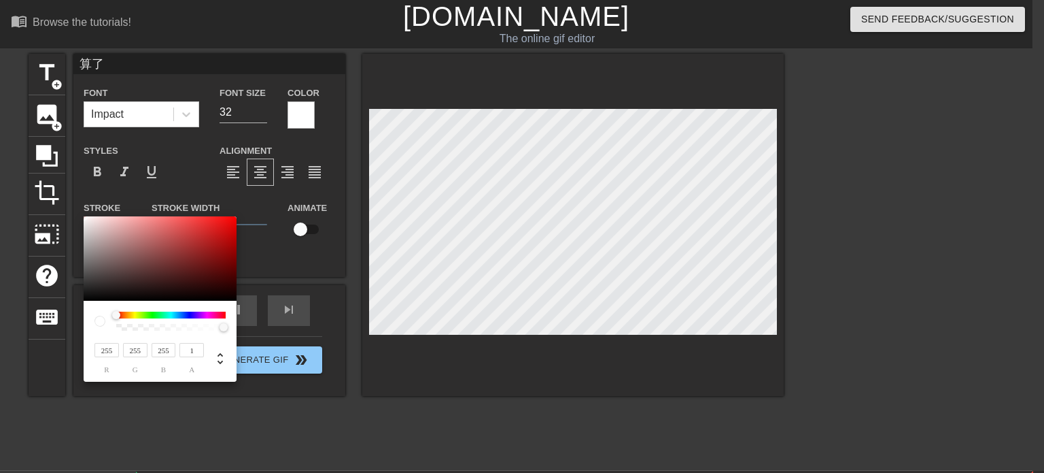
drag, startPoint x: 120, startPoint y: 326, endPoint x: 280, endPoint y: 339, distance: 161.1
click at [280, 339] on div "255 r 255 g 255 b 1 a" at bounding box center [522, 236] width 1044 height 473
click at [115, 327] on div at bounding box center [118, 327] width 8 height 8
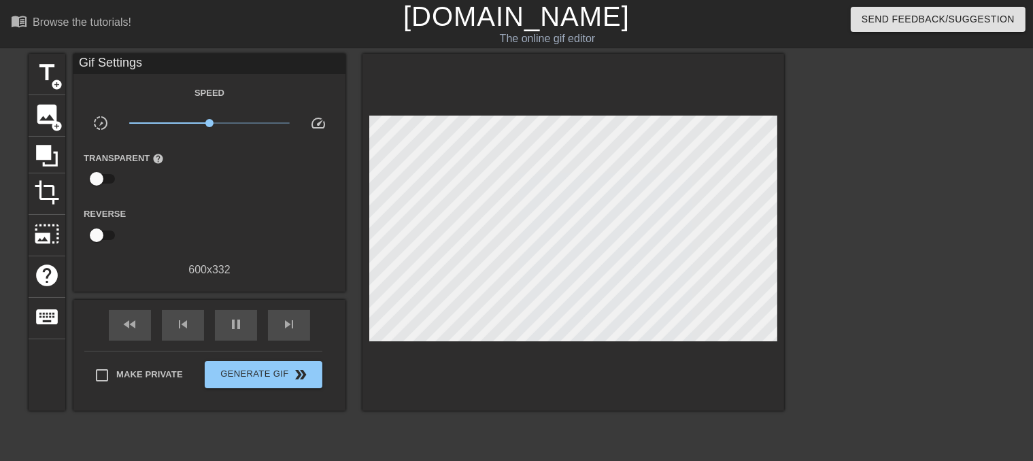
scroll to position [114, 0]
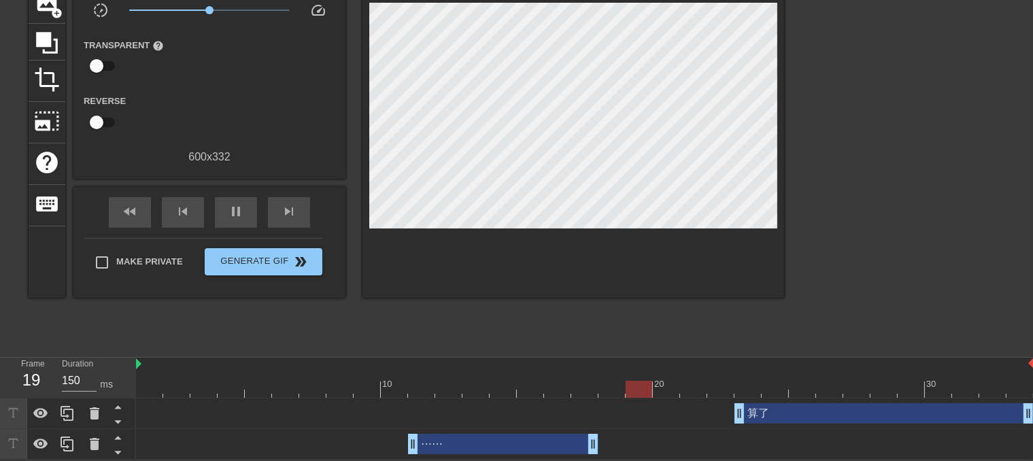
click at [786, 412] on div "算了 drag_handle drag_handle" at bounding box center [883, 413] width 299 height 20
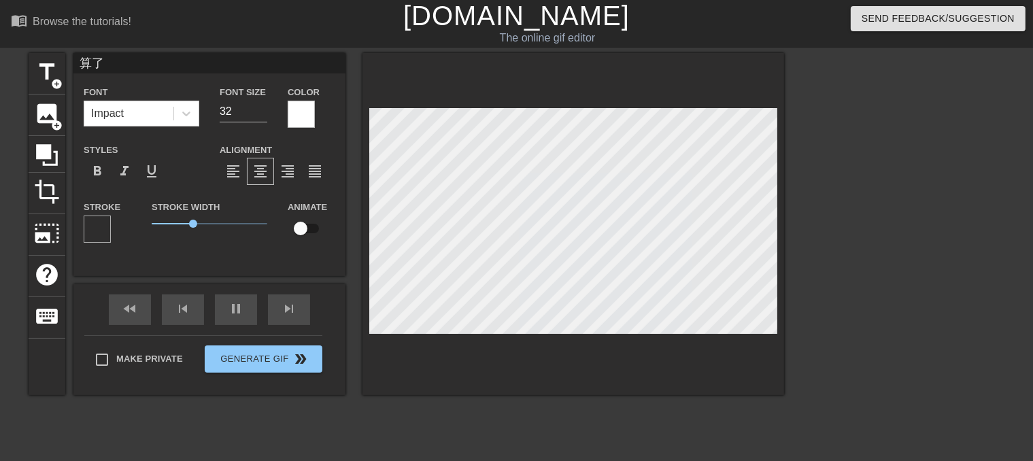
scroll to position [0, 0]
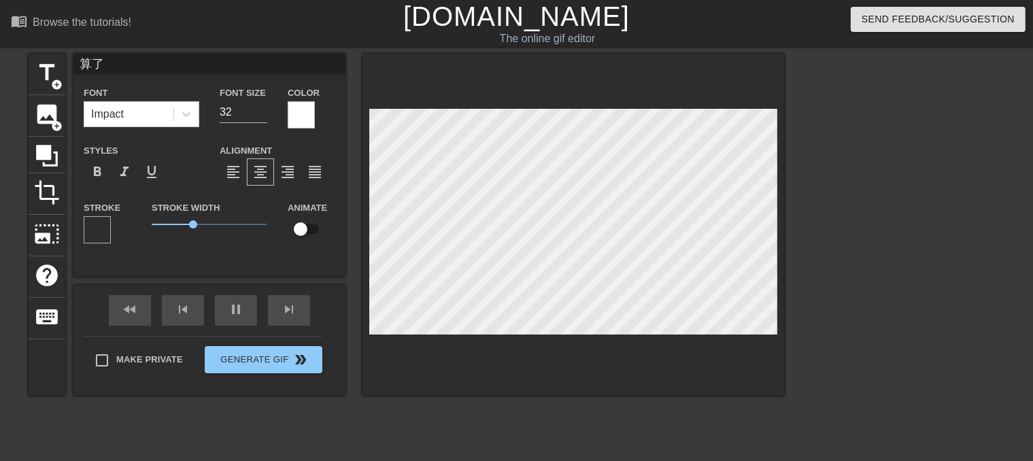
click at [293, 116] on div at bounding box center [301, 114] width 27 height 27
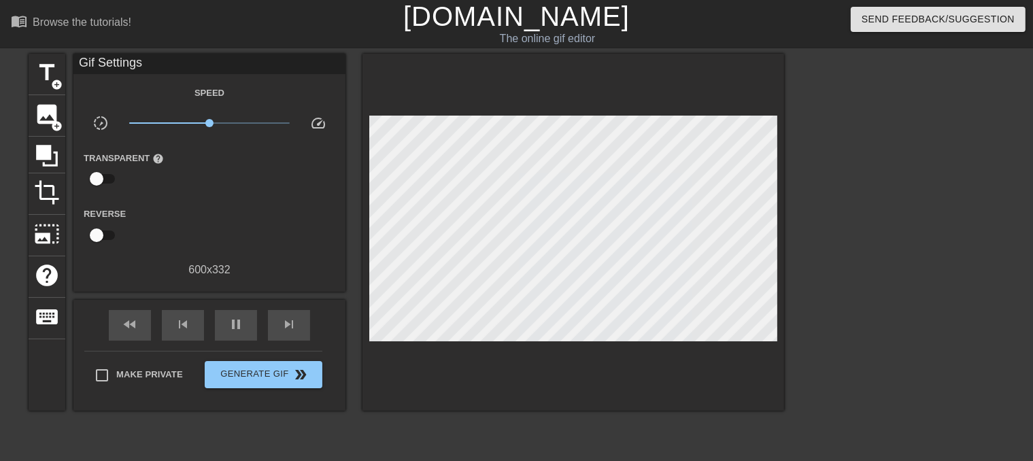
scroll to position [114, 0]
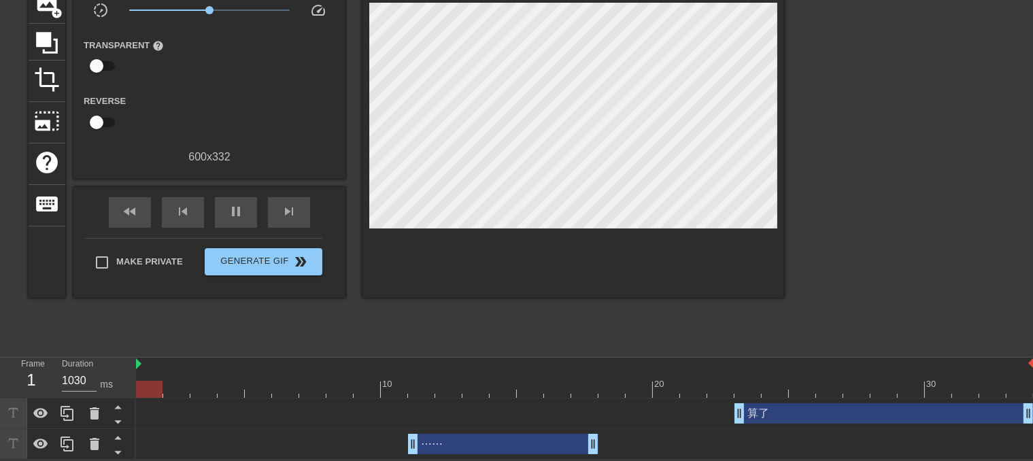
click at [785, 413] on div "算了 drag_handle drag_handle" at bounding box center [883, 413] width 299 height 20
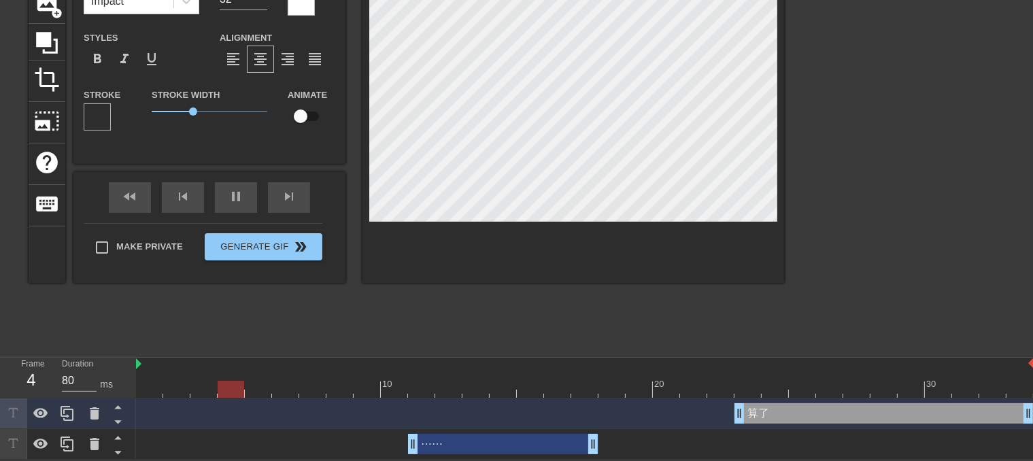
click at [108, 116] on div at bounding box center [97, 116] width 27 height 27
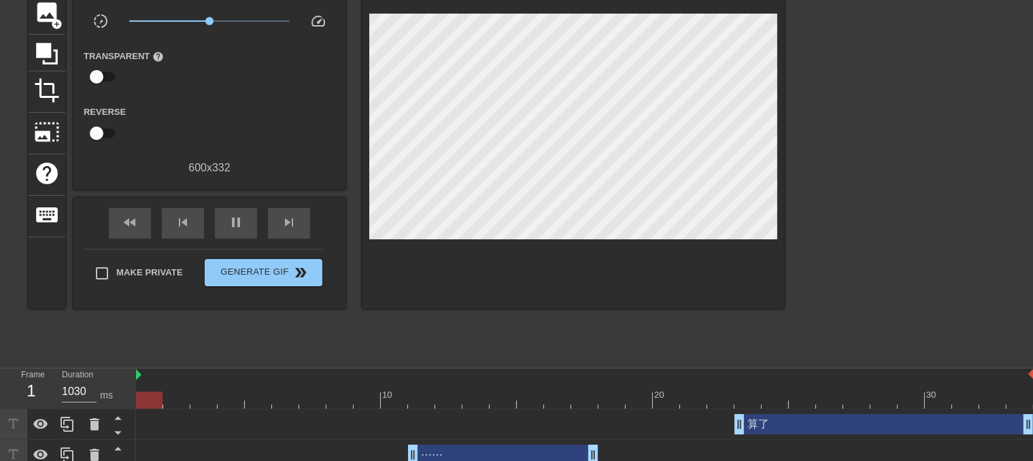
click at [485, 454] on div "⋯⋯ drag_handle drag_handle" at bounding box center [503, 455] width 190 height 20
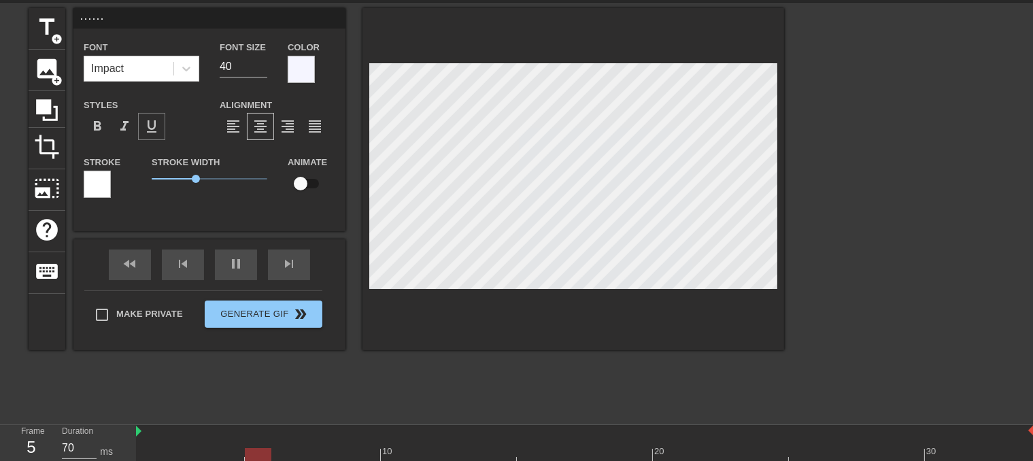
scroll to position [0, 0]
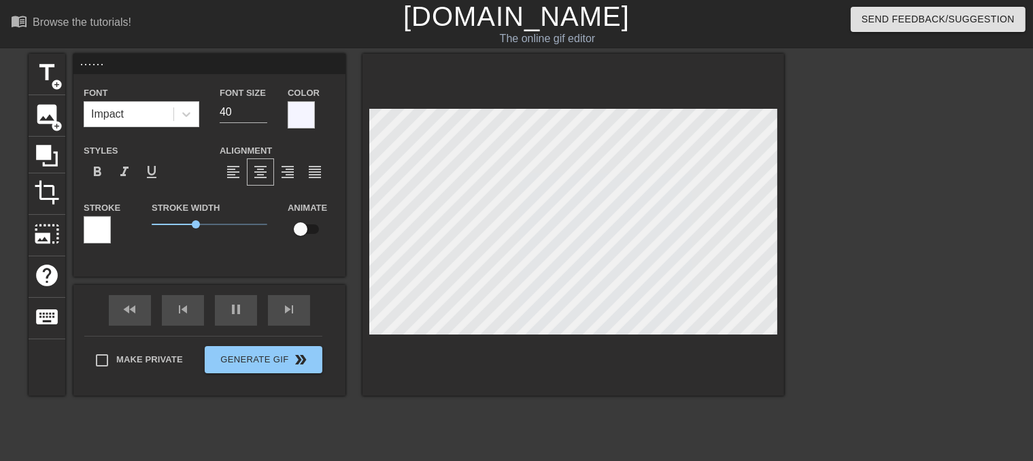
click at [321, 104] on div "Color" at bounding box center [312, 106] width 48 height 44
click at [310, 111] on div at bounding box center [301, 114] width 27 height 27
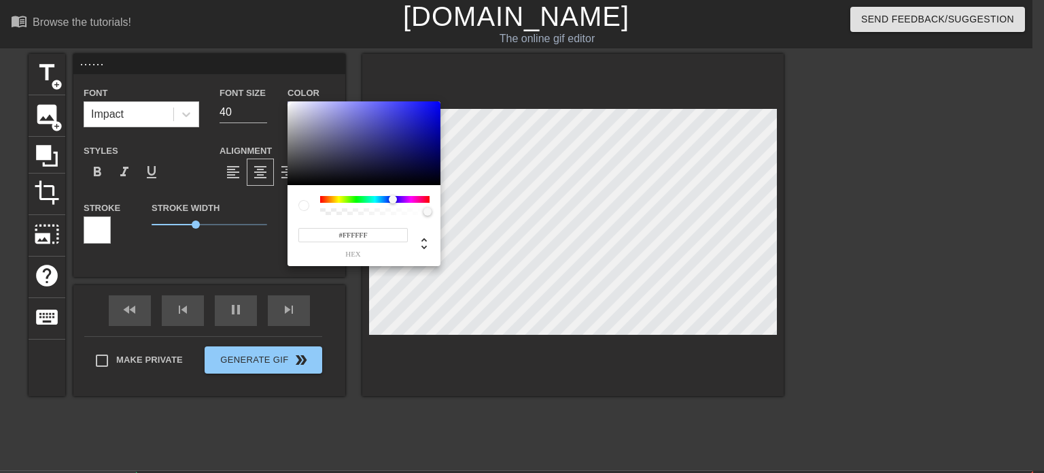
drag, startPoint x: 302, startPoint y: 114, endPoint x: 277, endPoint y: 89, distance: 34.6
click at [277, 89] on div "#FFFFFF hex" at bounding box center [522, 236] width 1044 height 473
click at [288, 103] on div at bounding box center [364, 143] width 153 height 84
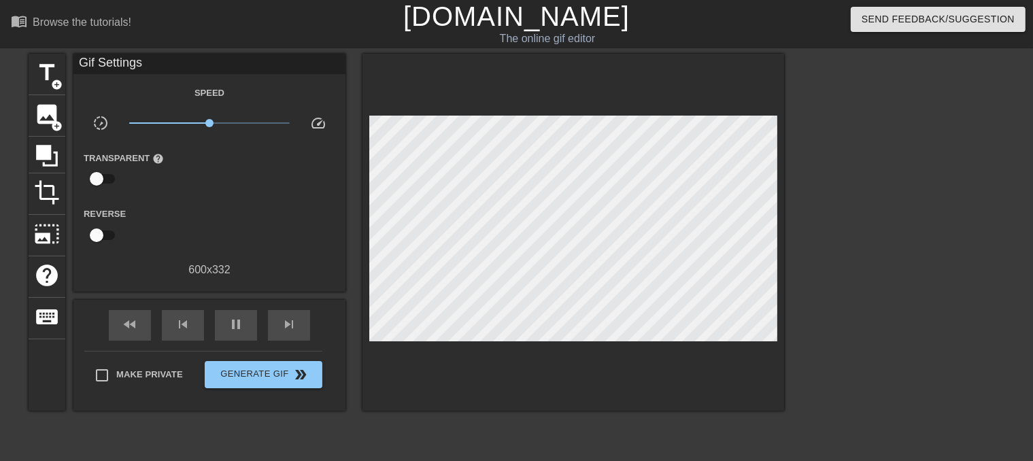
scroll to position [114, 0]
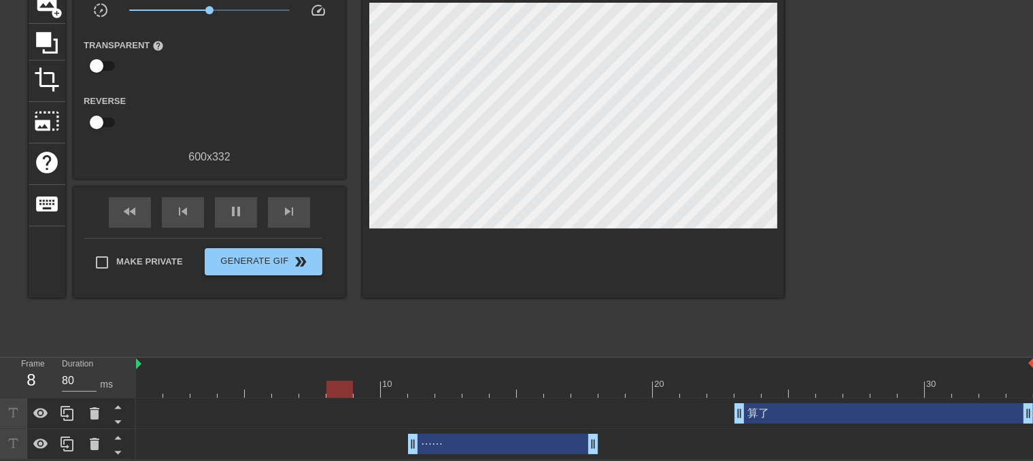
click at [479, 448] on div "⋯⋯ drag_handle drag_handle" at bounding box center [503, 444] width 190 height 20
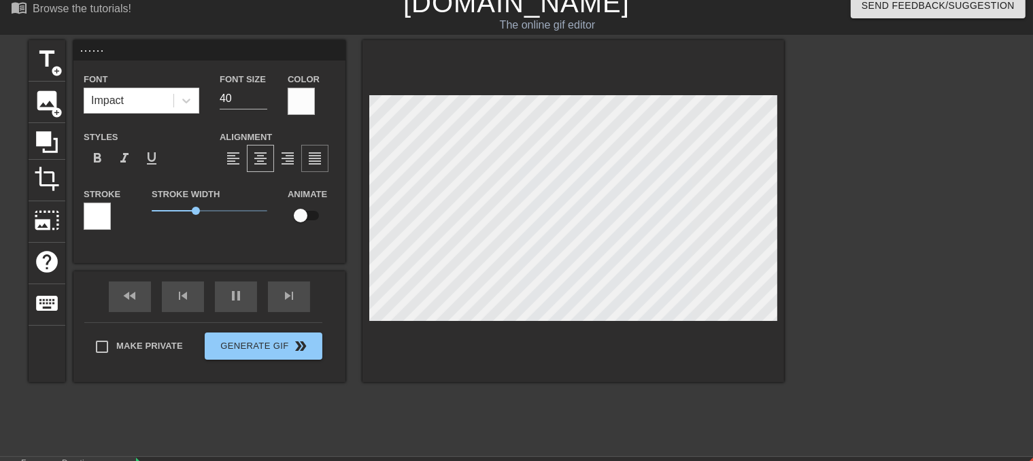
scroll to position [0, 0]
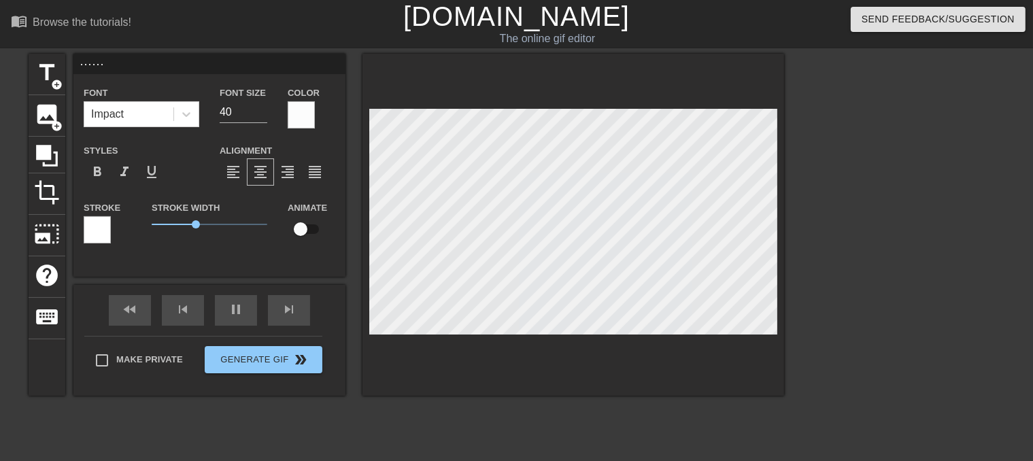
click at [101, 218] on div at bounding box center [97, 229] width 27 height 27
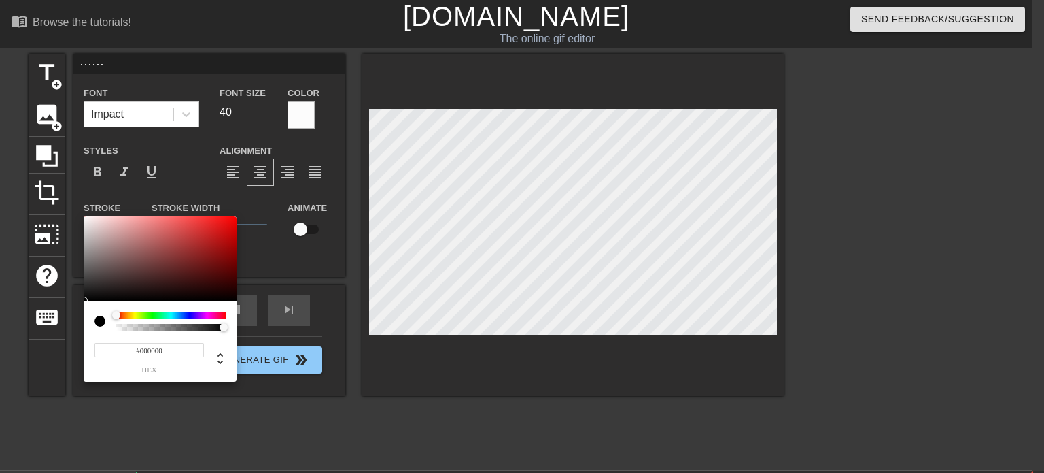
drag, startPoint x: 137, startPoint y: 235, endPoint x: 76, endPoint y: 305, distance: 92.5
click at [76, 305] on div "#000000 hex" at bounding box center [522, 236] width 1044 height 473
drag, startPoint x: 222, startPoint y: 328, endPoint x: 108, endPoint y: 330, distance: 113.6
click at [108, 330] on div at bounding box center [160, 320] width 131 height 19
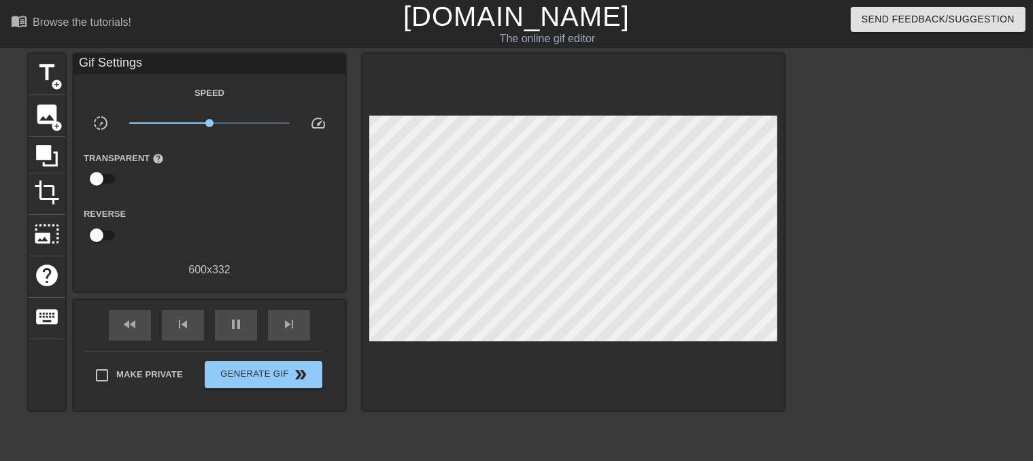
scroll to position [114, 0]
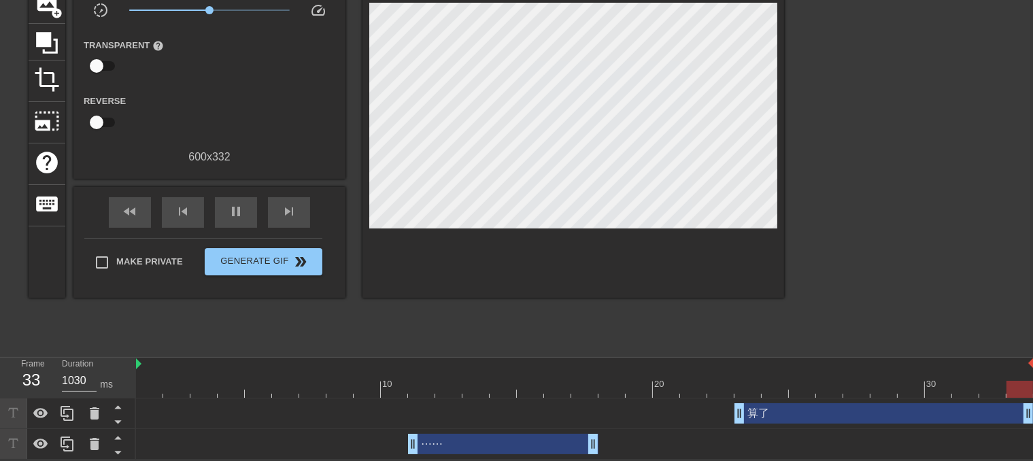
click at [770, 418] on div "算了 drag_handle drag_handle" at bounding box center [883, 413] width 299 height 20
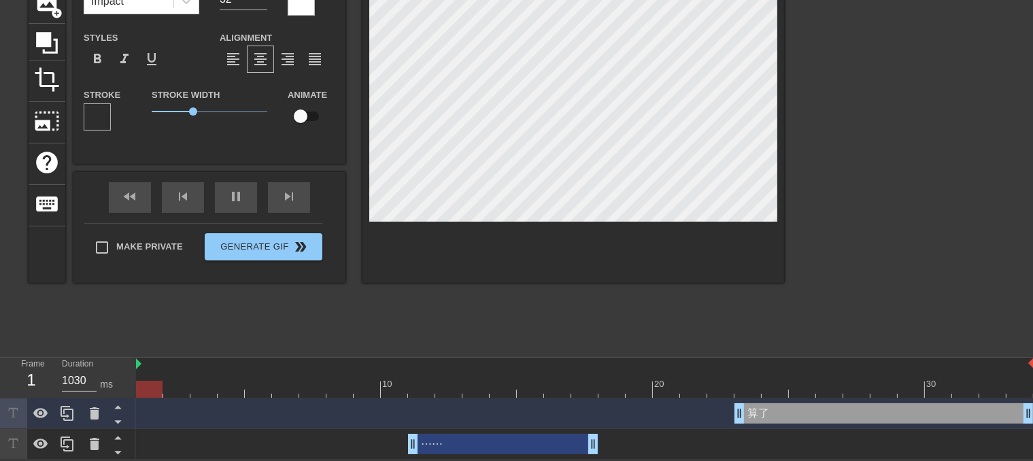
click at [94, 120] on div at bounding box center [97, 116] width 27 height 27
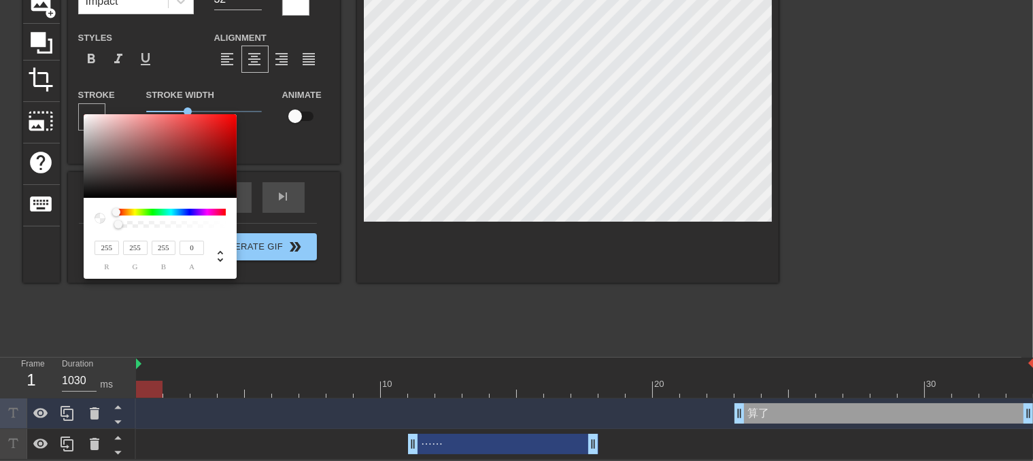
scroll to position [102, 0]
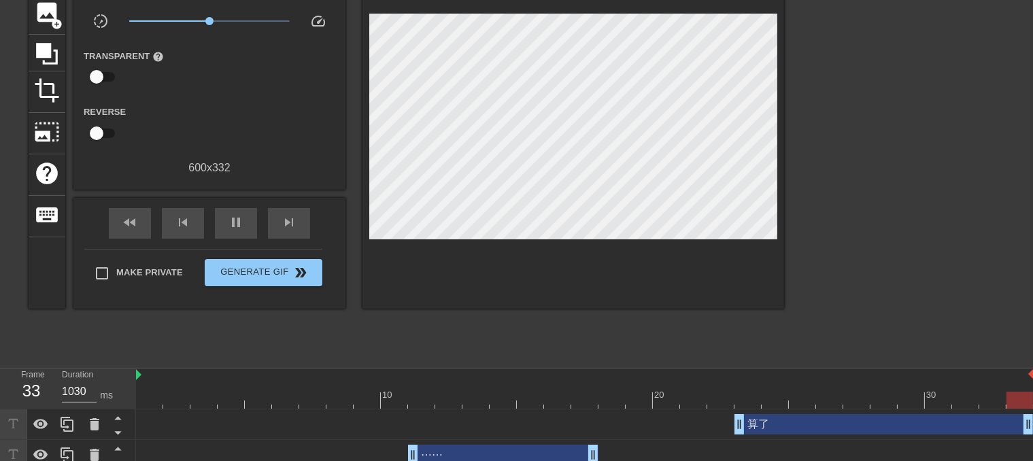
click at [773, 430] on div "算了 drag_handle drag_handle" at bounding box center [883, 424] width 299 height 20
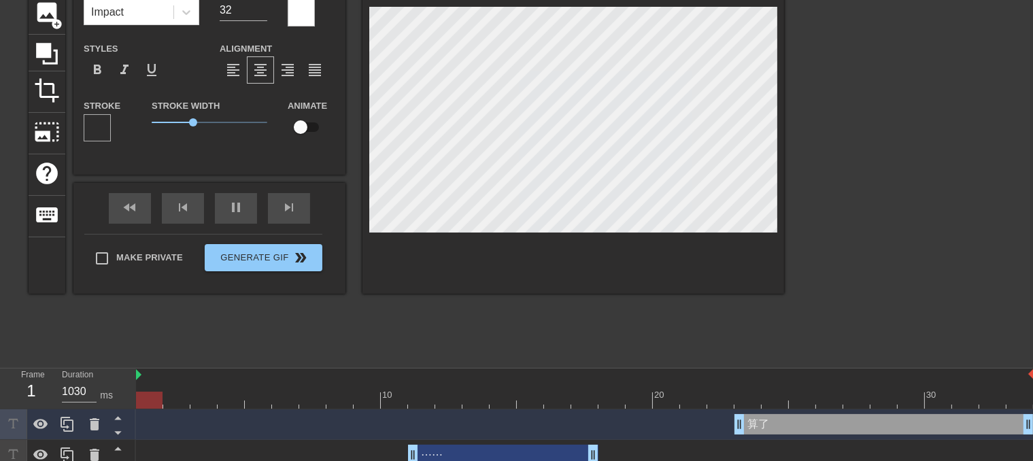
click at [313, 19] on div at bounding box center [301, 12] width 27 height 27
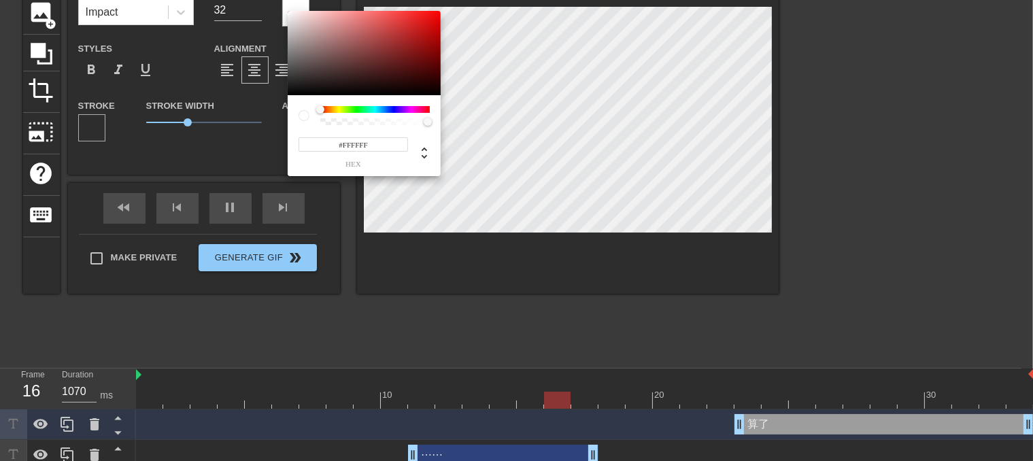
drag, startPoint x: 511, startPoint y: 347, endPoint x: 511, endPoint y: 357, distance: 10.2
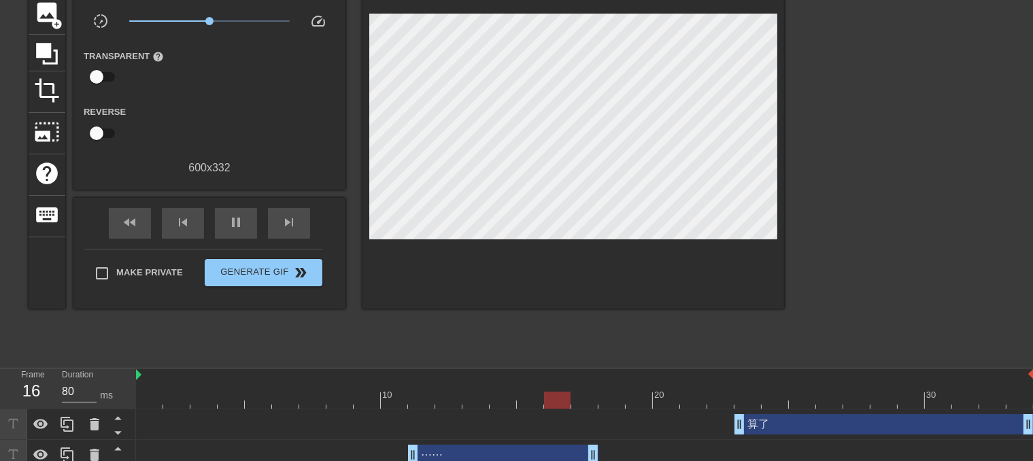
click at [492, 455] on div "⋯⋯ drag_handle drag_handle" at bounding box center [503, 455] width 190 height 20
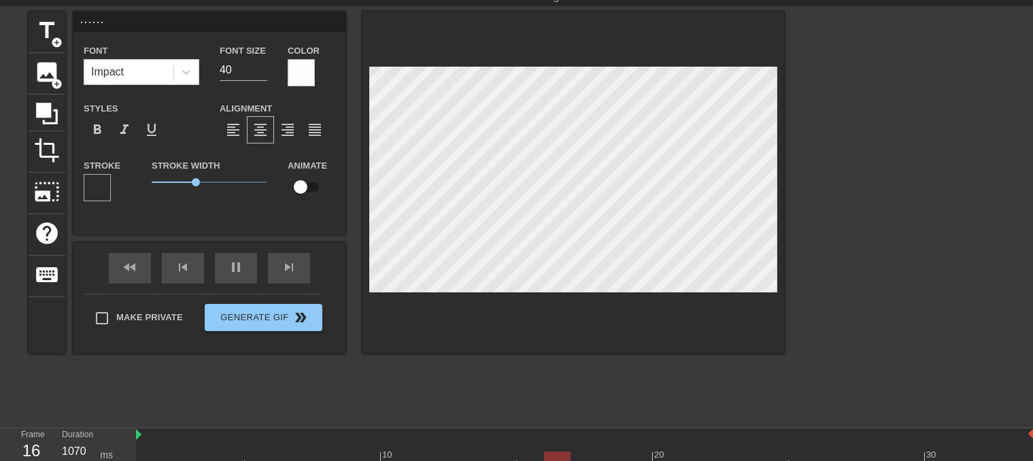
scroll to position [0, 0]
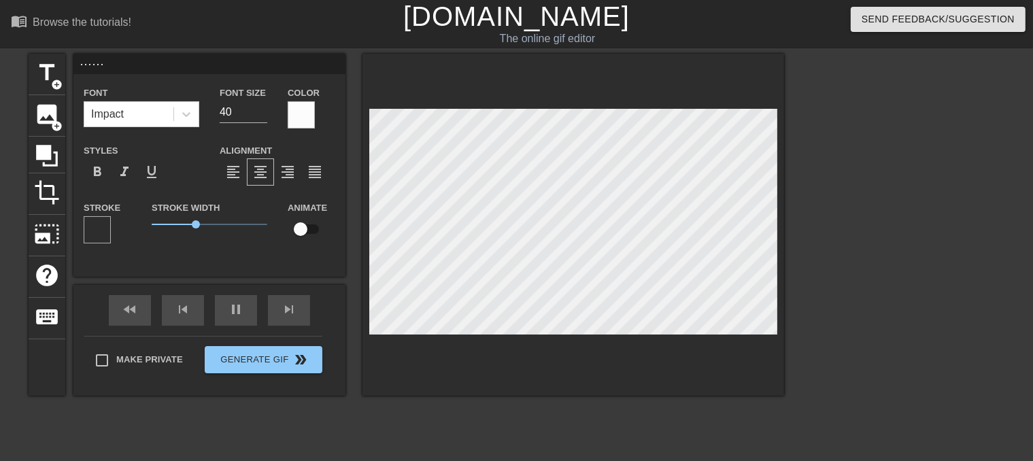
click at [113, 228] on div "Stroke" at bounding box center [108, 221] width 48 height 44
click at [96, 224] on div at bounding box center [97, 229] width 27 height 27
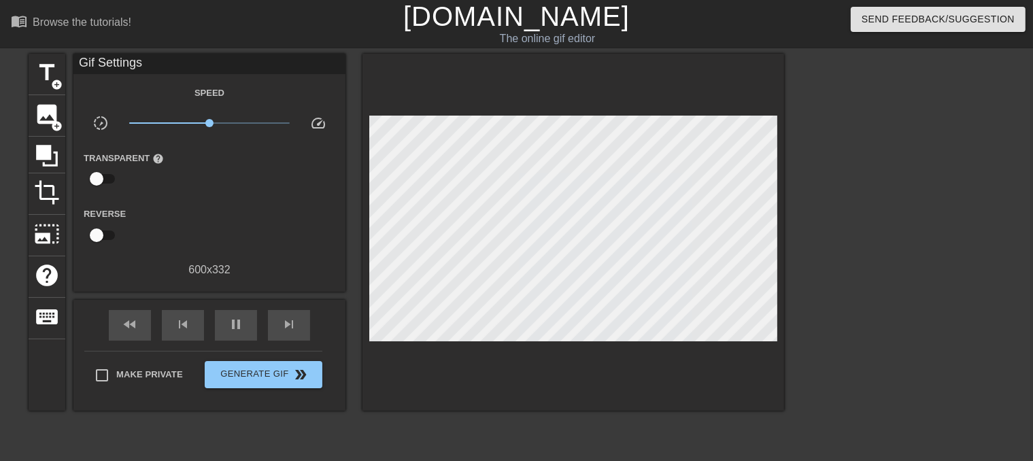
scroll to position [114, 0]
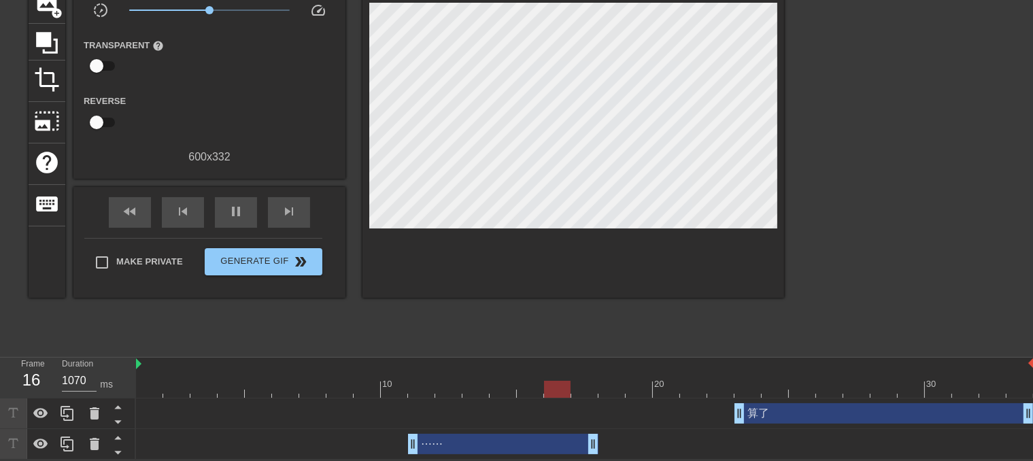
click at [435, 451] on div "⋯⋯ drag_handle drag_handle" at bounding box center [503, 444] width 190 height 20
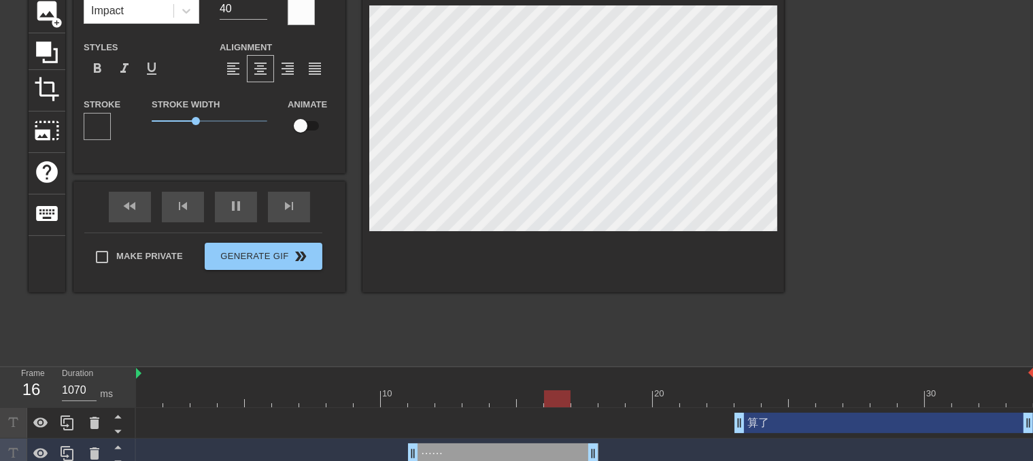
scroll to position [0, 0]
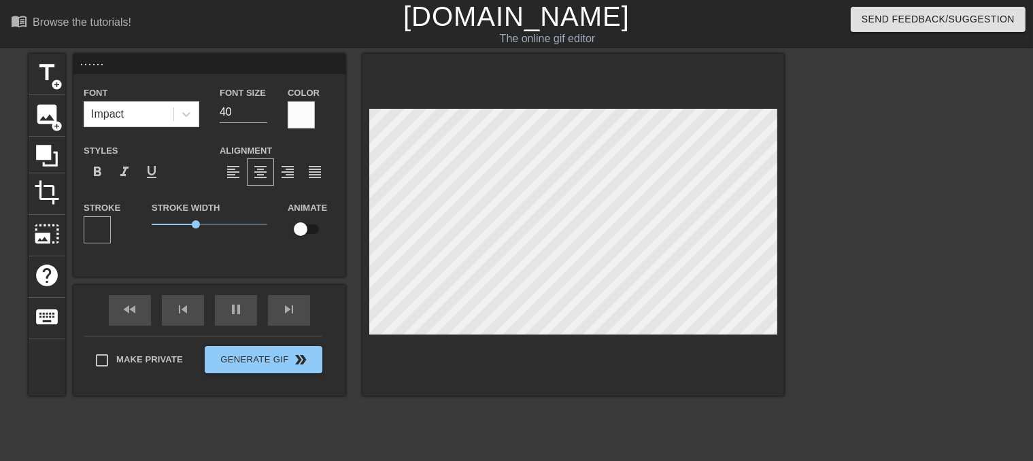
click at [300, 103] on div at bounding box center [301, 114] width 27 height 27
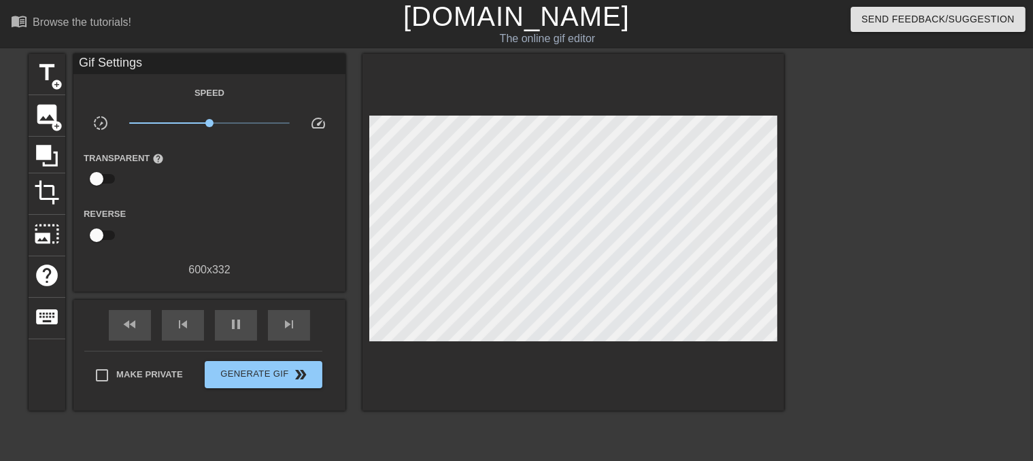
scroll to position [114, 0]
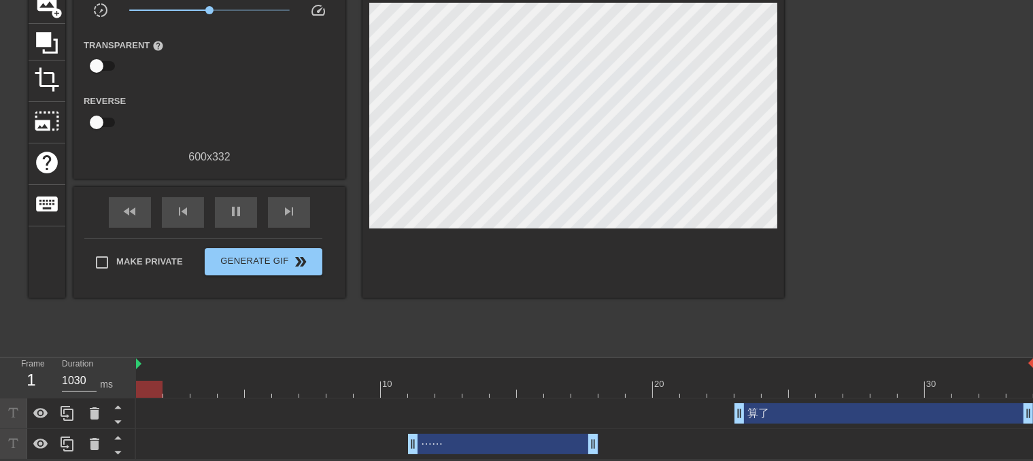
click at [775, 408] on div "算了 drag_handle drag_handle" at bounding box center [883, 413] width 299 height 20
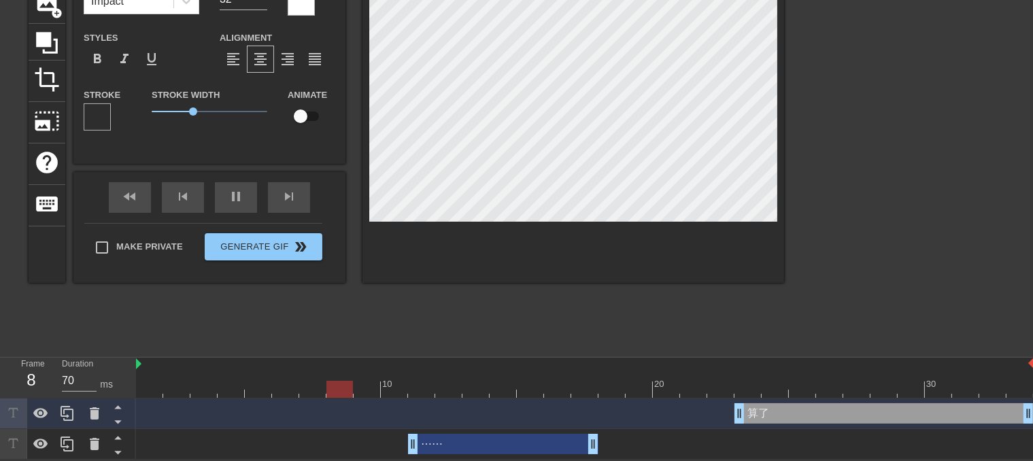
click at [492, 445] on div "⋯⋯ drag_handle drag_handle" at bounding box center [503, 444] width 190 height 20
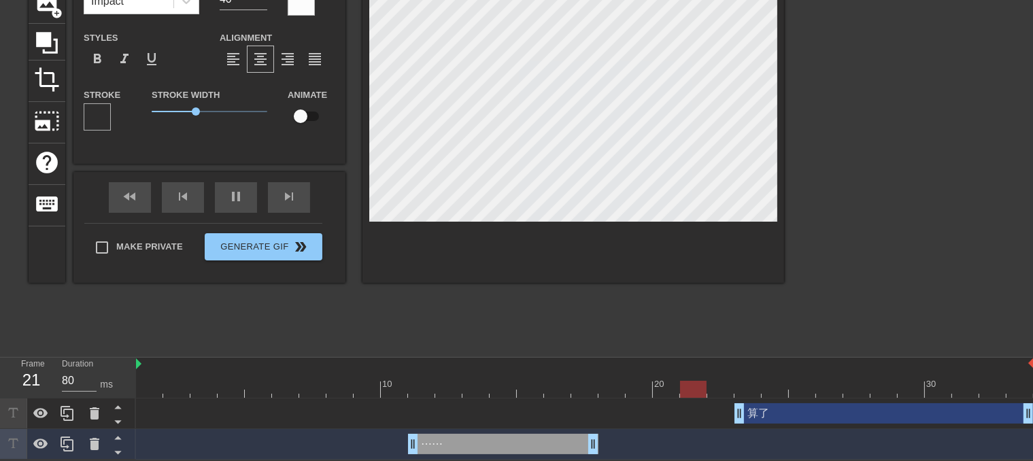
click at [774, 413] on div "算了 drag_handle drag_handle" at bounding box center [883, 413] width 299 height 20
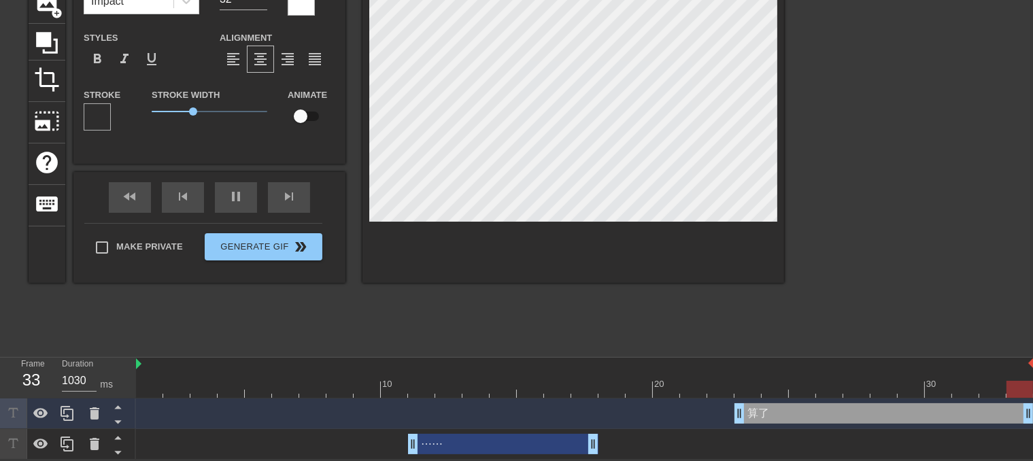
click at [500, 445] on div "⋯⋯ drag_handle drag_handle" at bounding box center [503, 444] width 190 height 20
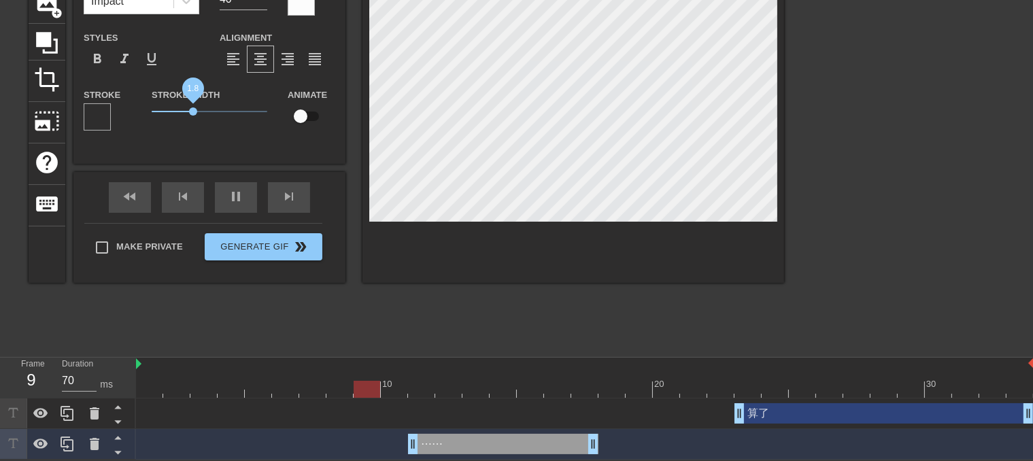
click at [193, 111] on span "1.8" at bounding box center [193, 111] width 8 height 8
click at [800, 415] on div "算了 drag_handle drag_handle" at bounding box center [883, 413] width 299 height 20
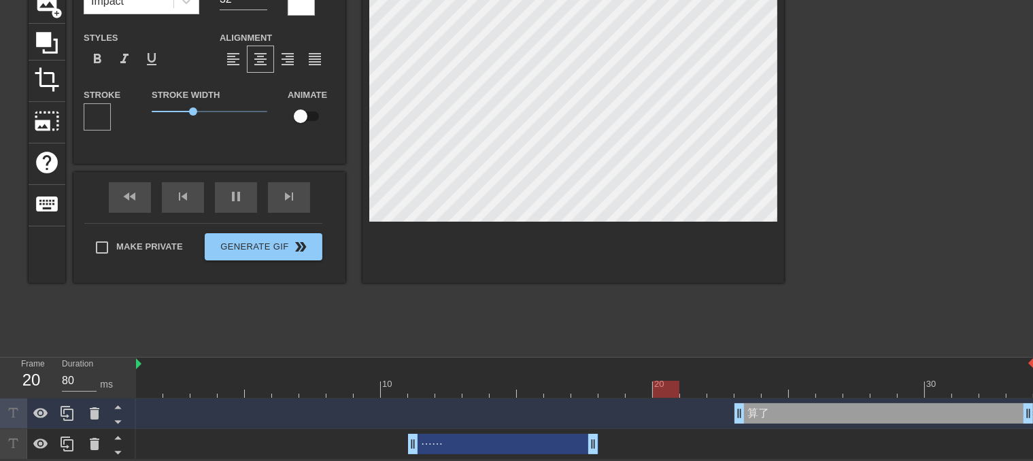
click at [512, 447] on div "⋯⋯ drag_handle drag_handle" at bounding box center [503, 444] width 190 height 20
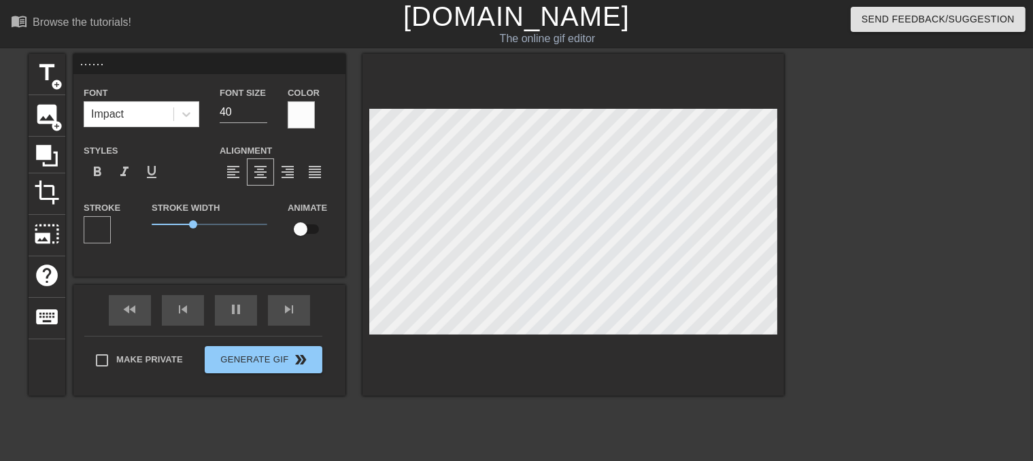
scroll to position [0, 0]
click at [99, 173] on span "format_bold" at bounding box center [97, 172] width 16 height 16
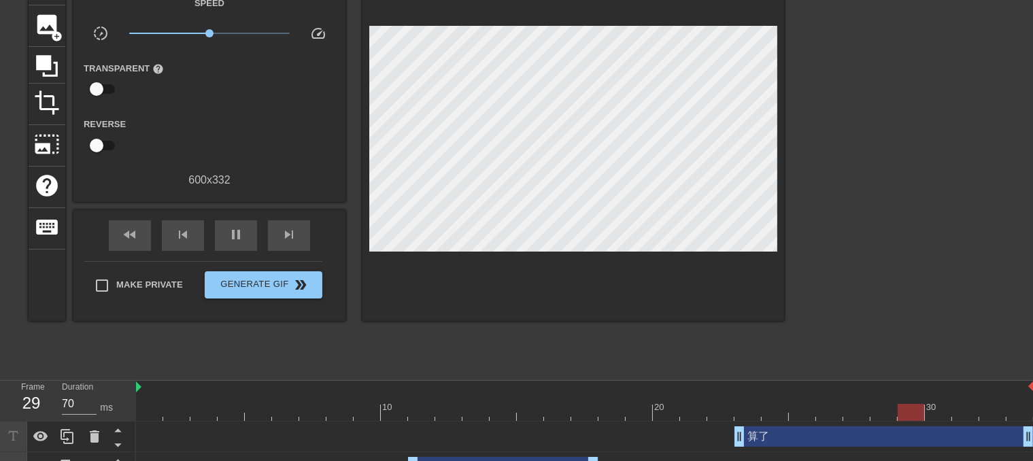
scroll to position [114, 0]
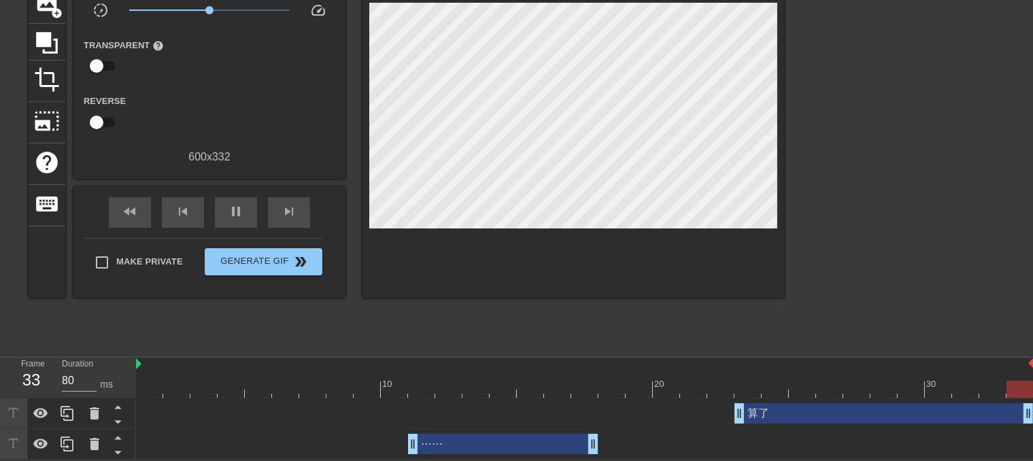
click at [778, 415] on div "算了 drag_handle drag_handle" at bounding box center [883, 413] width 299 height 20
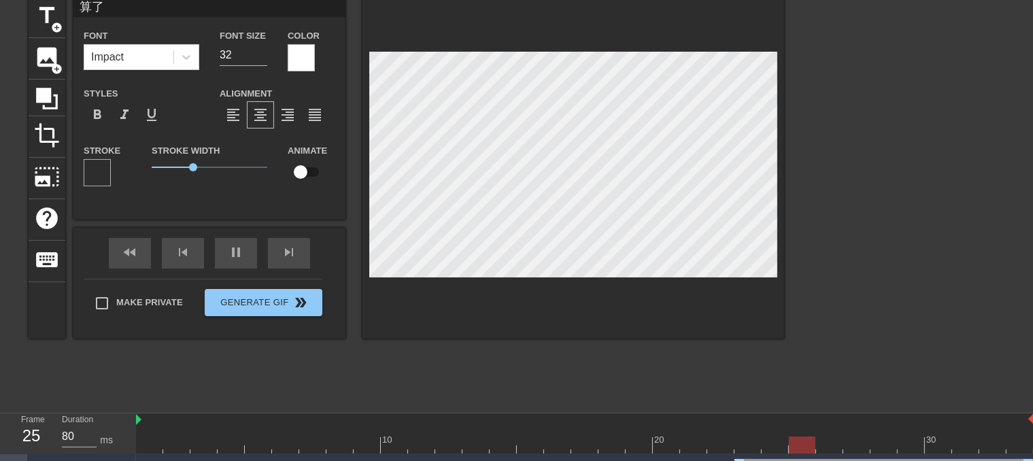
scroll to position [0, 0]
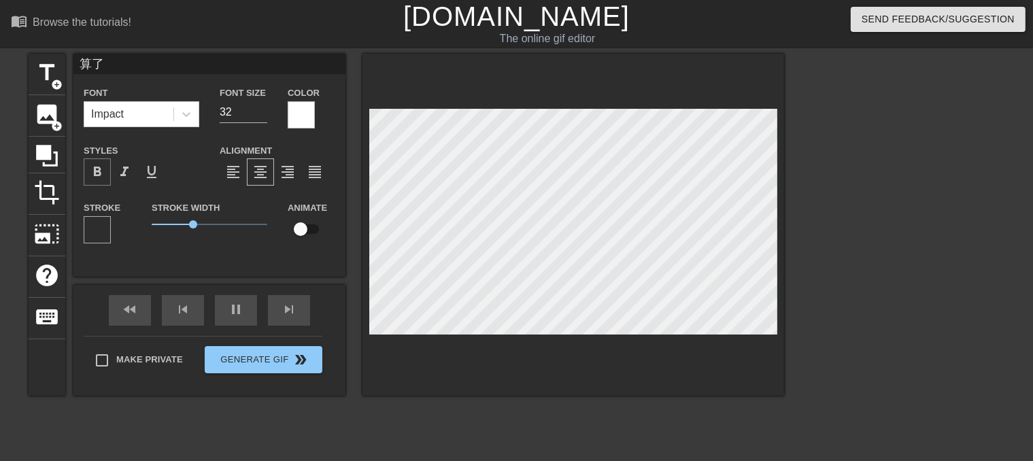
click at [97, 169] on span "format_bold" at bounding box center [97, 172] width 16 height 16
click at [150, 171] on span "format_underline" at bounding box center [151, 172] width 16 height 16
click at [103, 175] on span "format_bold" at bounding box center [97, 172] width 16 height 16
click at [152, 175] on span "format_underline" at bounding box center [151, 172] width 16 height 16
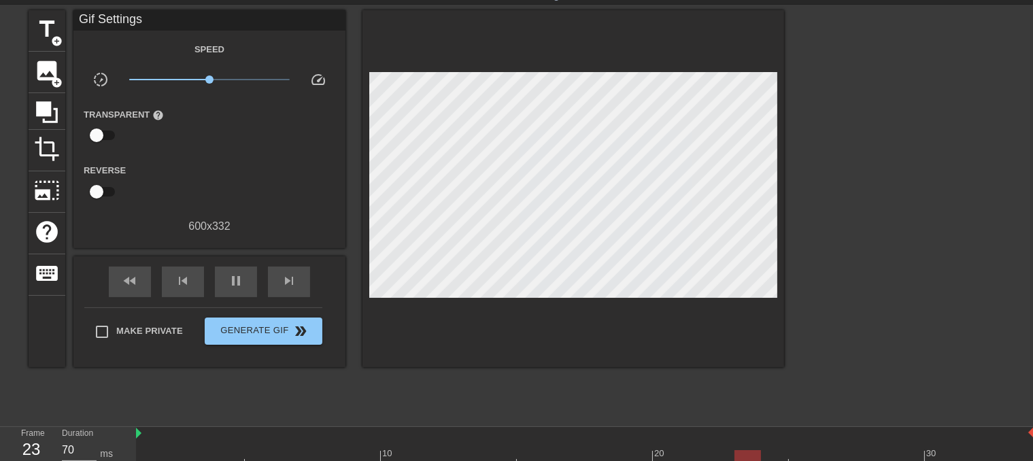
scroll to position [114, 0]
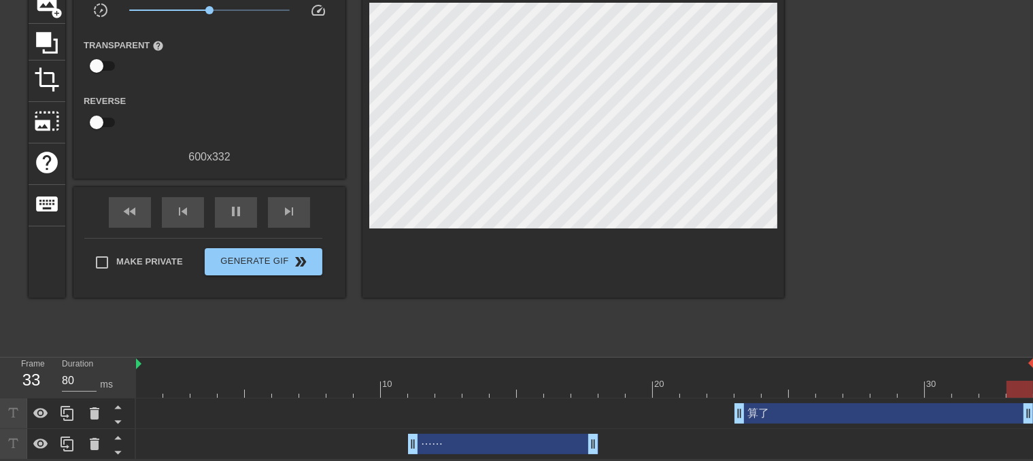
click at [477, 449] on div "⋯⋯ drag_handle drag_handle" at bounding box center [503, 444] width 190 height 20
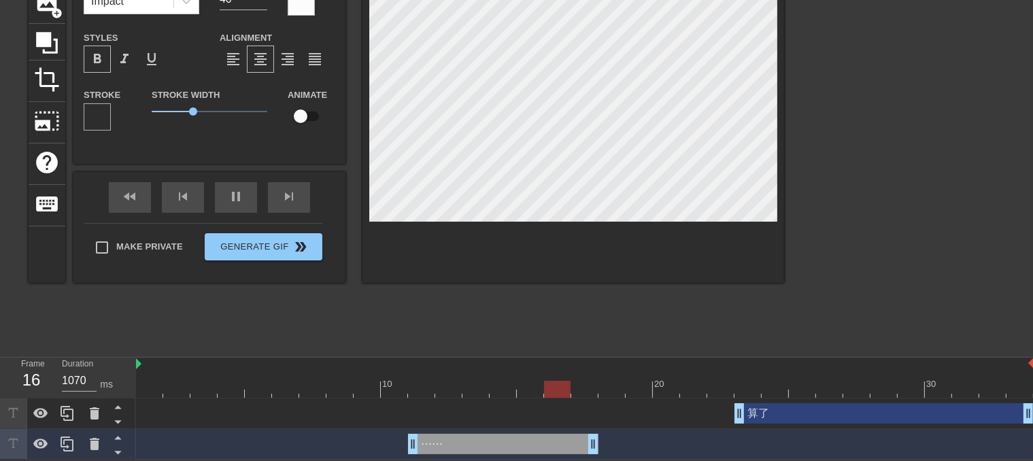
click at [104, 70] on div "format_bold" at bounding box center [97, 59] width 27 height 27
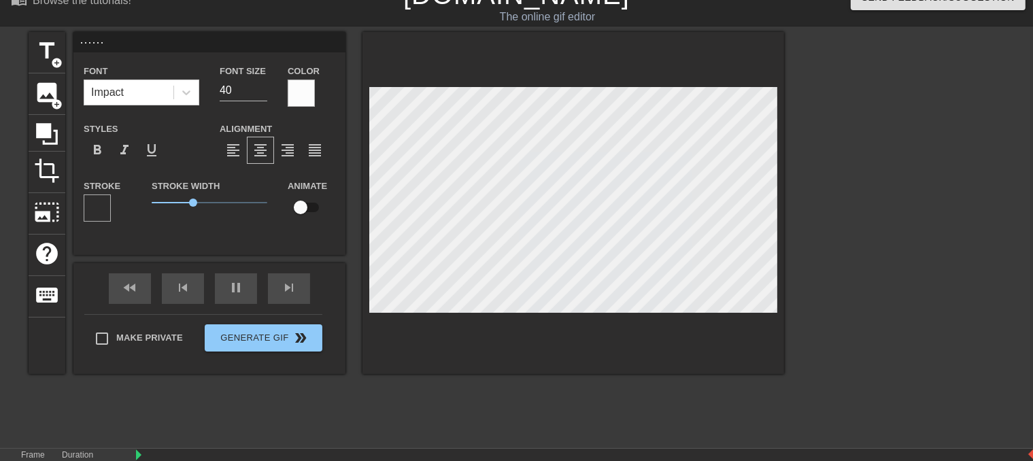
scroll to position [0, 0]
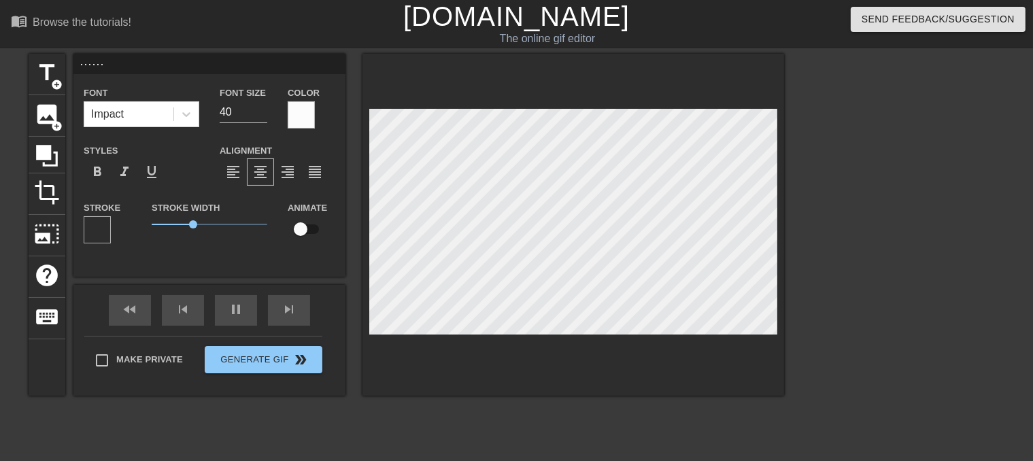
click at [303, 118] on div at bounding box center [301, 114] width 27 height 27
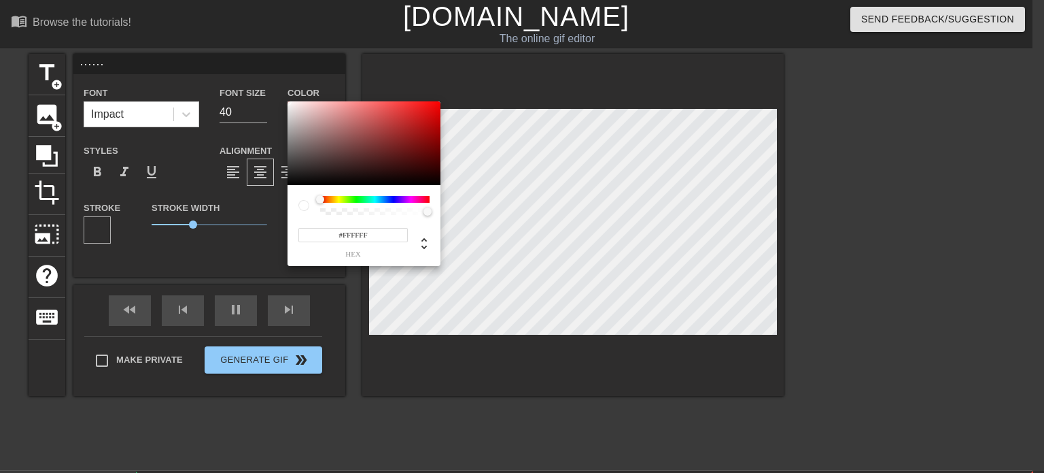
drag, startPoint x: 302, startPoint y: 107, endPoint x: 282, endPoint y: 88, distance: 27.4
click at [282, 88] on div "#FFFFFF hex" at bounding box center [522, 236] width 1044 height 473
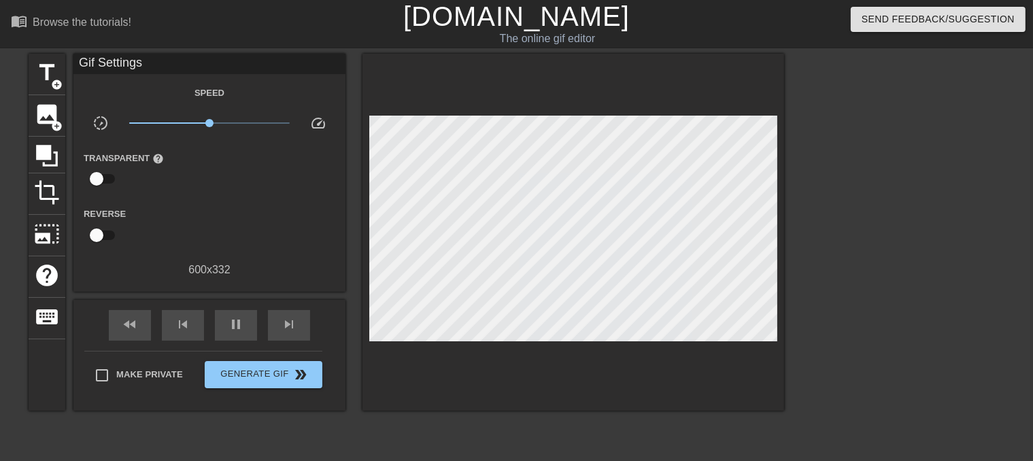
scroll to position [114, 0]
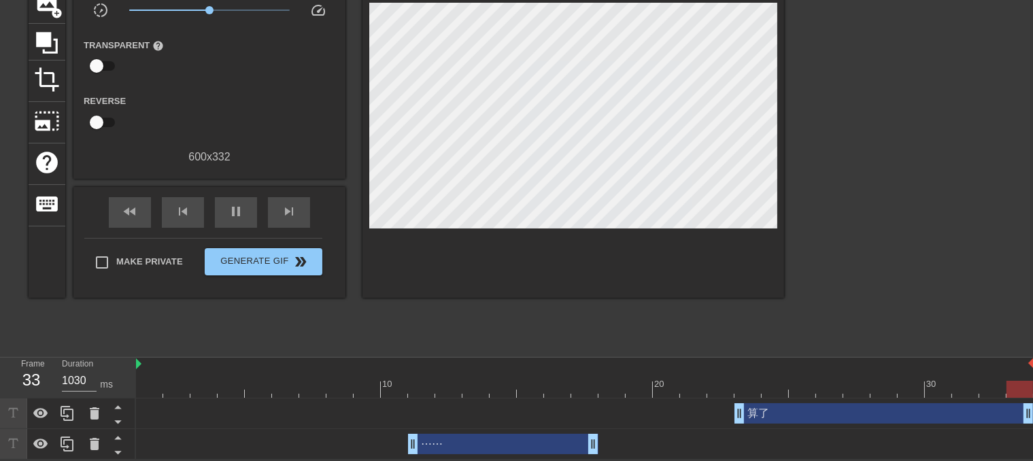
click at [533, 442] on div "⋯⋯ drag_handle drag_handle" at bounding box center [503, 444] width 190 height 20
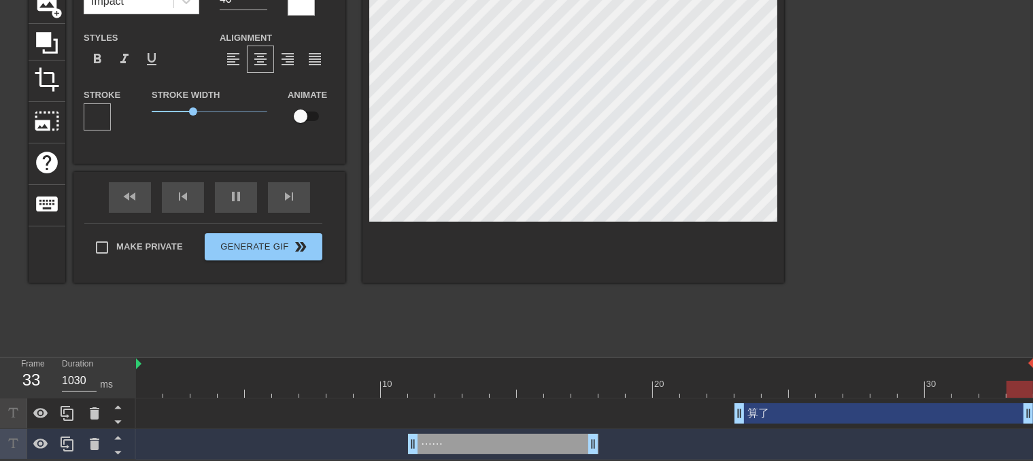
drag, startPoint x: 767, startPoint y: 415, endPoint x: 660, endPoint y: 379, distance: 112.7
click at [767, 416] on div "算了 drag_handle drag_handle" at bounding box center [883, 413] width 299 height 20
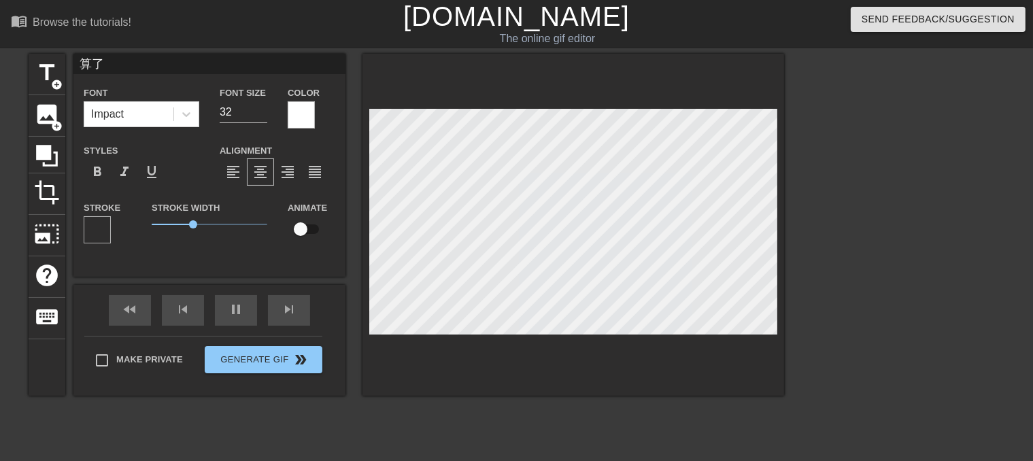
scroll to position [0, 0]
click at [303, 116] on div at bounding box center [301, 114] width 27 height 27
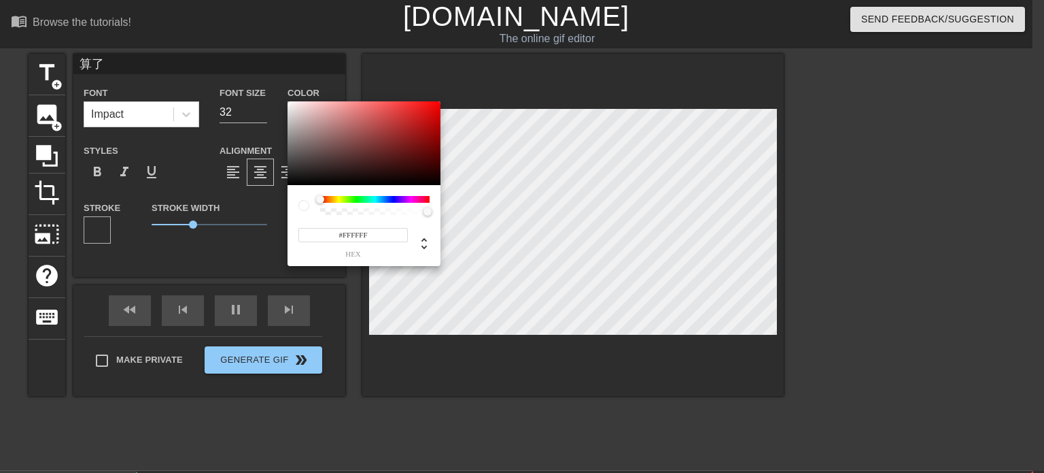
drag, startPoint x: 320, startPoint y: 118, endPoint x: 280, endPoint y: 96, distance: 45.6
click at [280, 96] on div "#FFFFFF hex" at bounding box center [522, 236] width 1044 height 473
drag, startPoint x: 305, startPoint y: 122, endPoint x: 274, endPoint y: 91, distance: 43.8
click at [274, 90] on div "#FFFFFF hex" at bounding box center [522, 236] width 1044 height 473
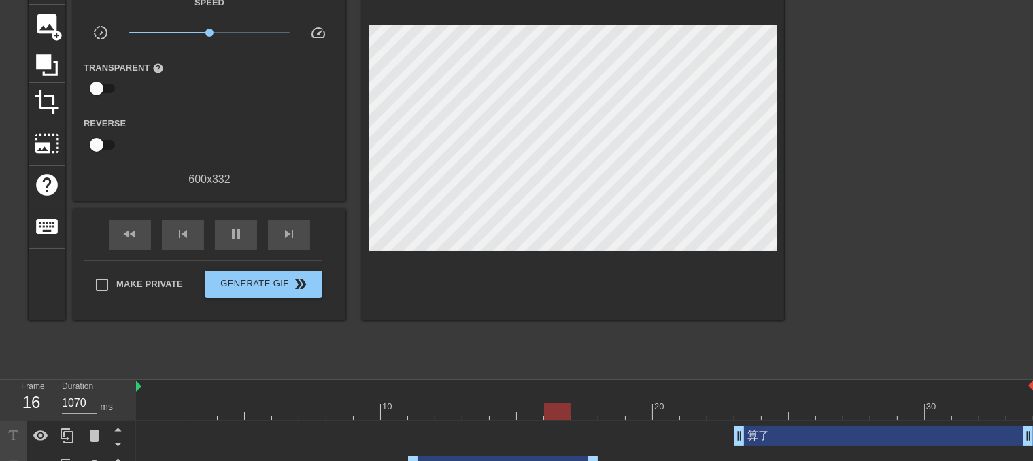
scroll to position [114, 0]
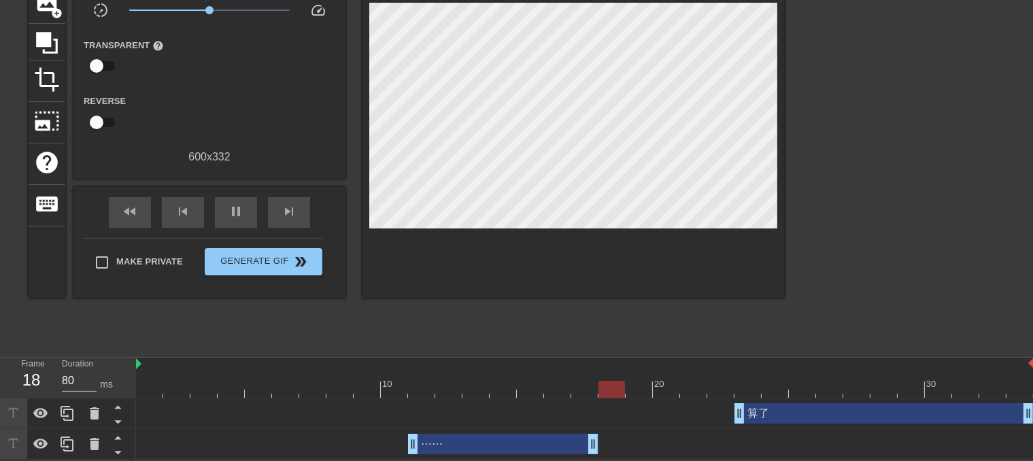
click at [489, 448] on div "⋯⋯ drag_handle drag_handle" at bounding box center [503, 444] width 190 height 20
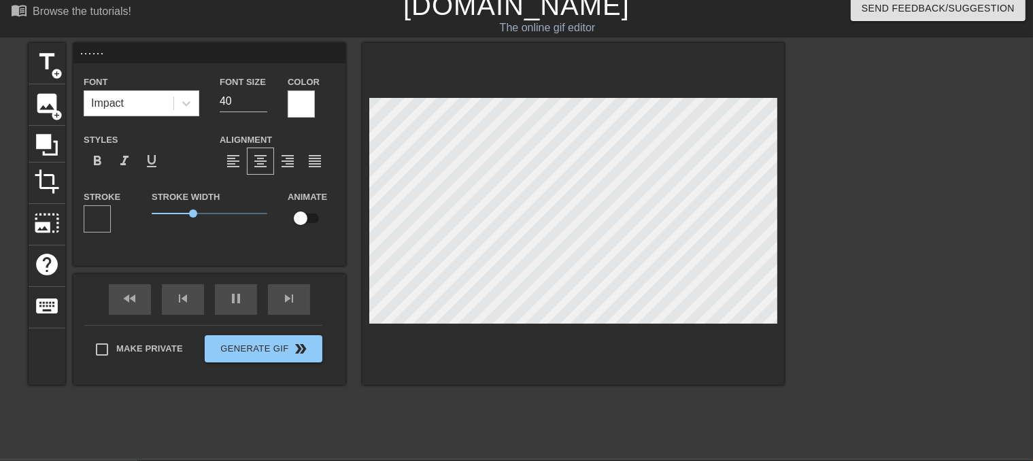
scroll to position [0, 0]
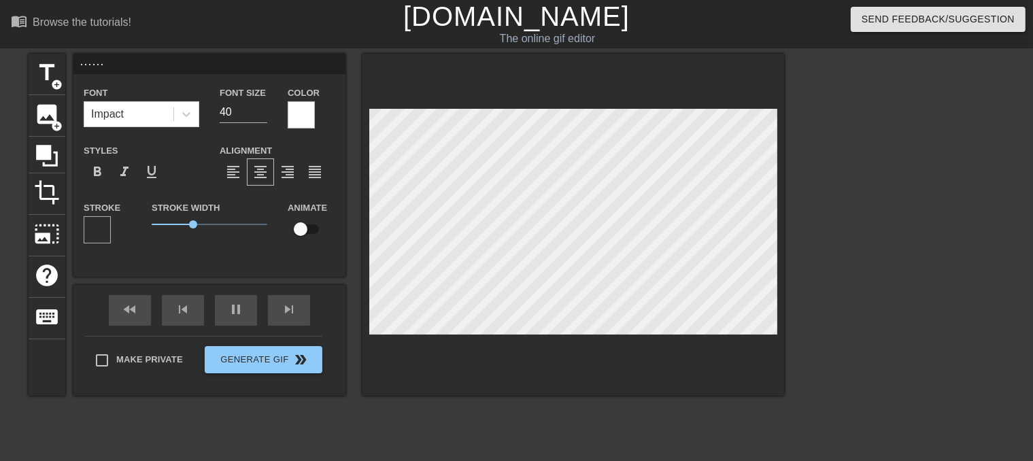
click at [290, 105] on div at bounding box center [301, 114] width 27 height 27
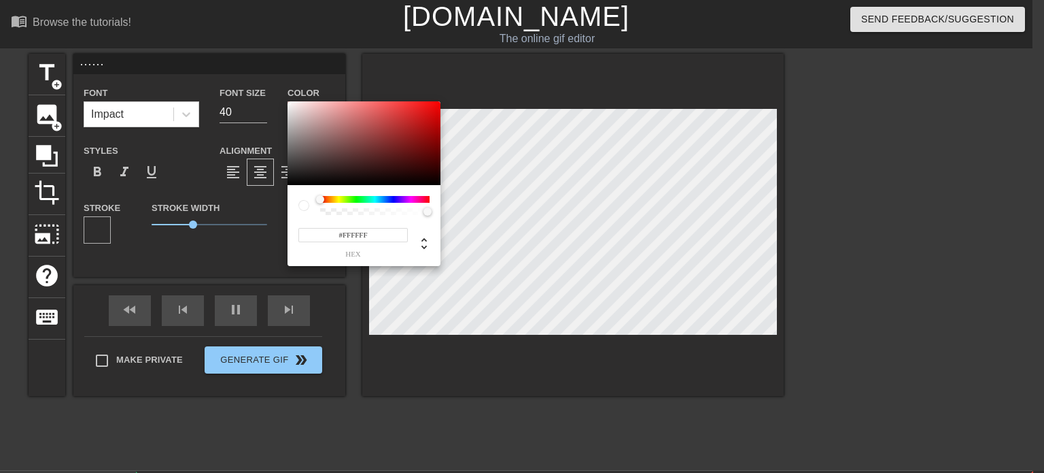
drag, startPoint x: 299, startPoint y: 109, endPoint x: 286, endPoint y: 100, distance: 15.5
click at [286, 100] on div "#FFFFFF hex" at bounding box center [522, 236] width 1044 height 473
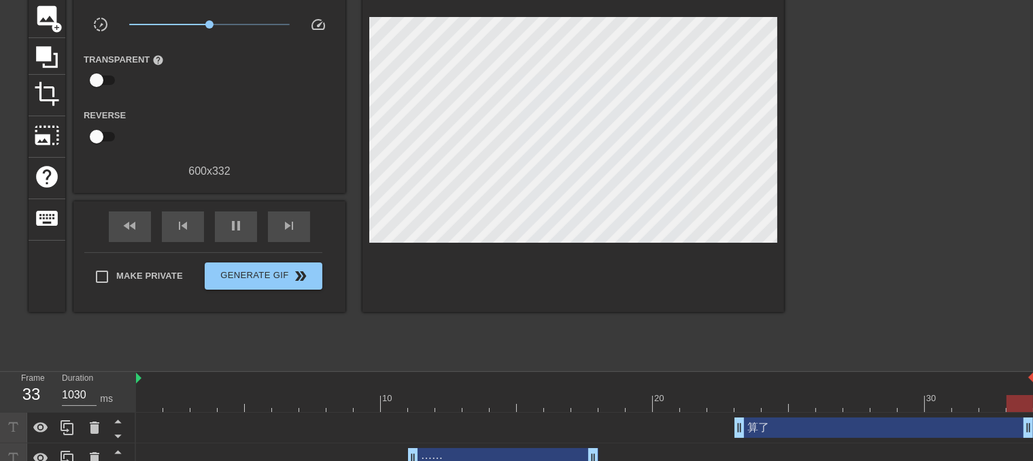
scroll to position [114, 0]
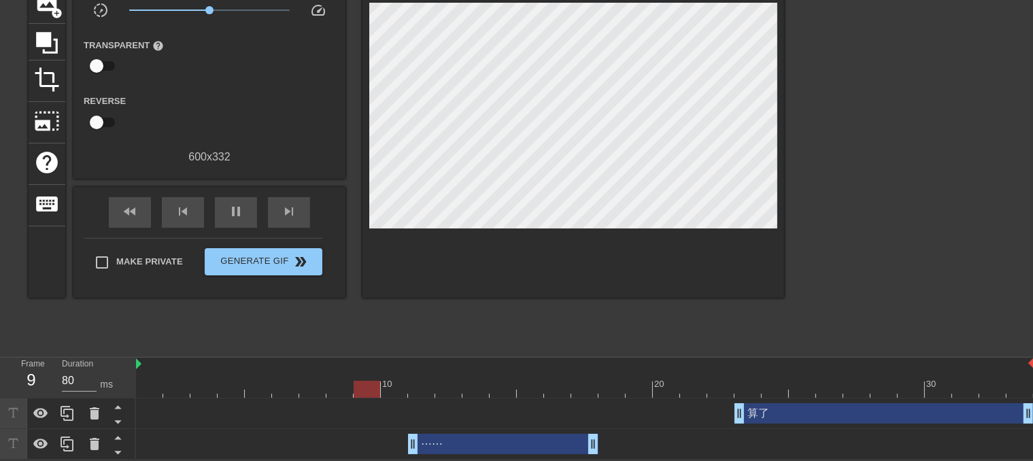
click at [819, 412] on div "算了 drag_handle drag_handle" at bounding box center [883, 413] width 299 height 20
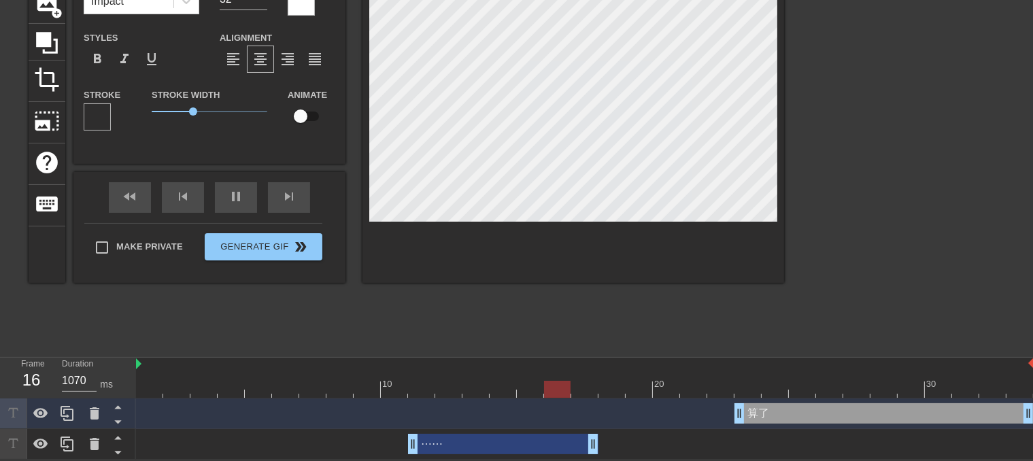
click at [513, 443] on div "⋯⋯ drag_handle drag_handle" at bounding box center [503, 444] width 190 height 20
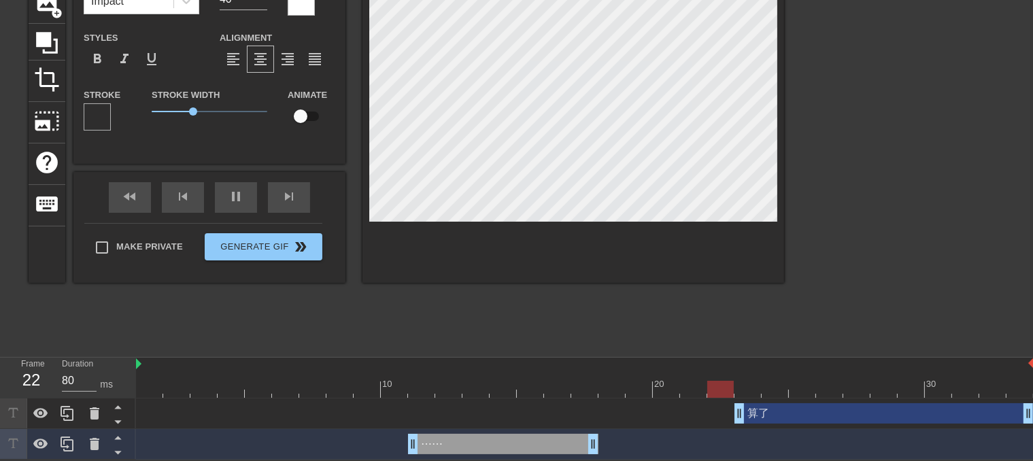
click at [483, 449] on div "⋯⋯ drag_handle drag_handle" at bounding box center [503, 444] width 190 height 20
click at [789, 410] on div "算了 drag_handle drag_handle" at bounding box center [883, 413] width 299 height 20
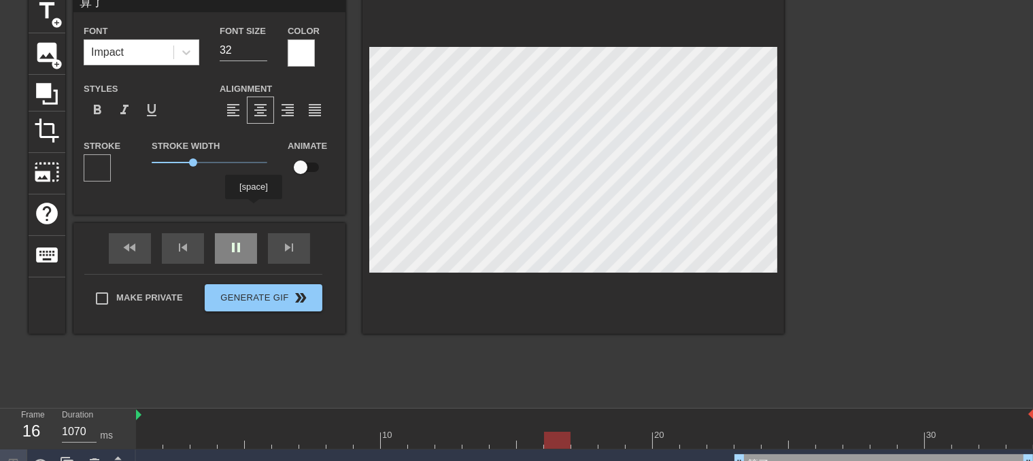
scroll to position [0, 0]
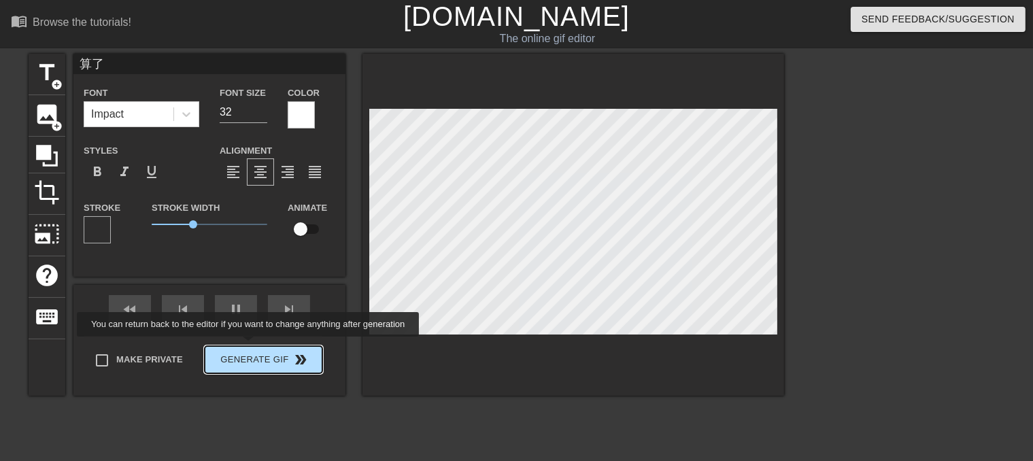
click at [249, 354] on div "Make Private Generate Gif double_arrow" at bounding box center [203, 363] width 238 height 54
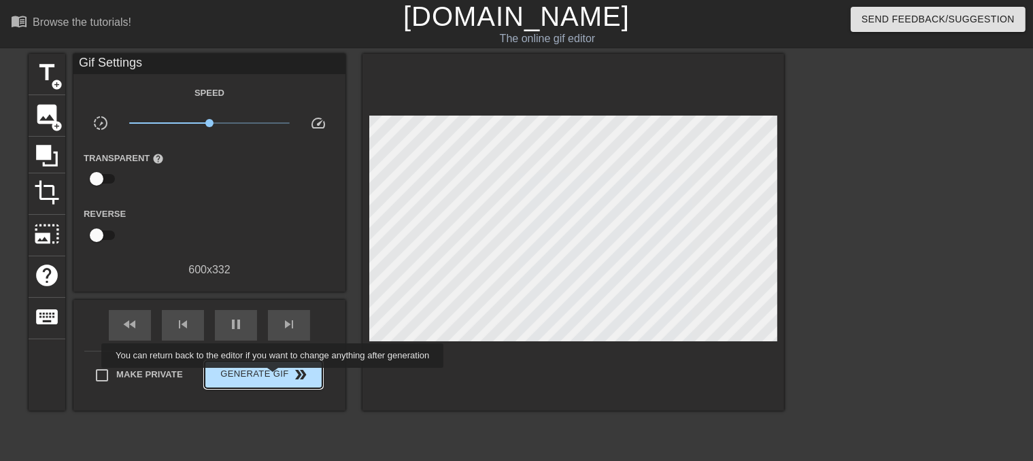
click at [274, 377] on span "Generate Gif double_arrow" at bounding box center [263, 375] width 107 height 16
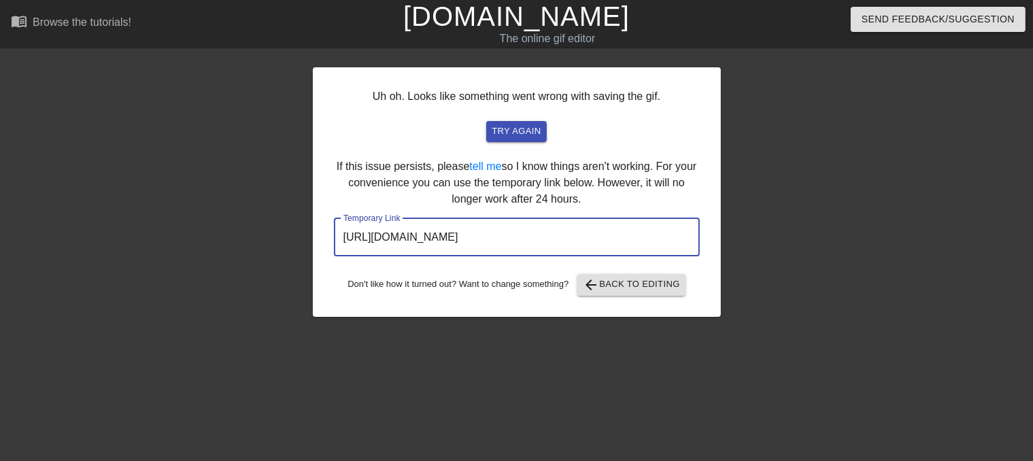
drag, startPoint x: 639, startPoint y: 234, endPoint x: 212, endPoint y: 210, distance: 427.0
click at [212, 210] on div "Uh oh. Looks like something went wrong with saving the gif. try again If this i…" at bounding box center [516, 258] width 1033 height 408
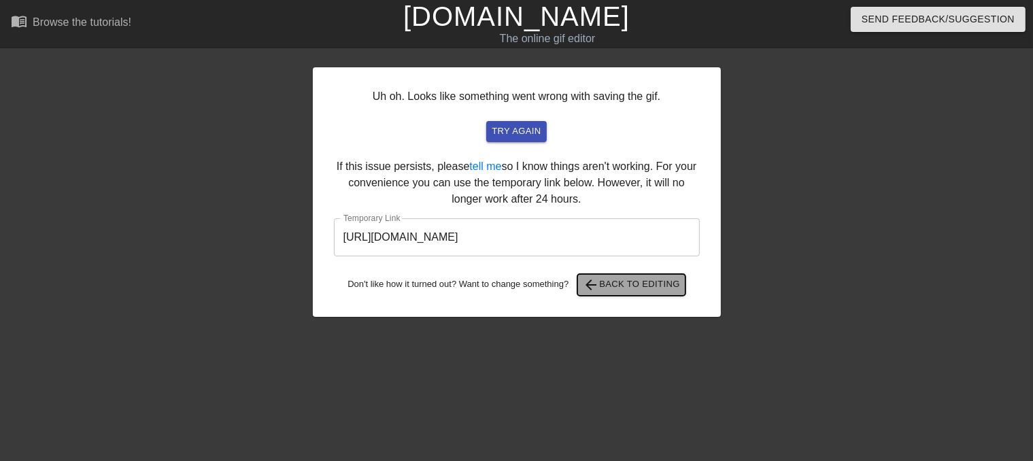
click at [675, 285] on span "arrow_back Back to Editing" at bounding box center [631, 285] width 97 height 16
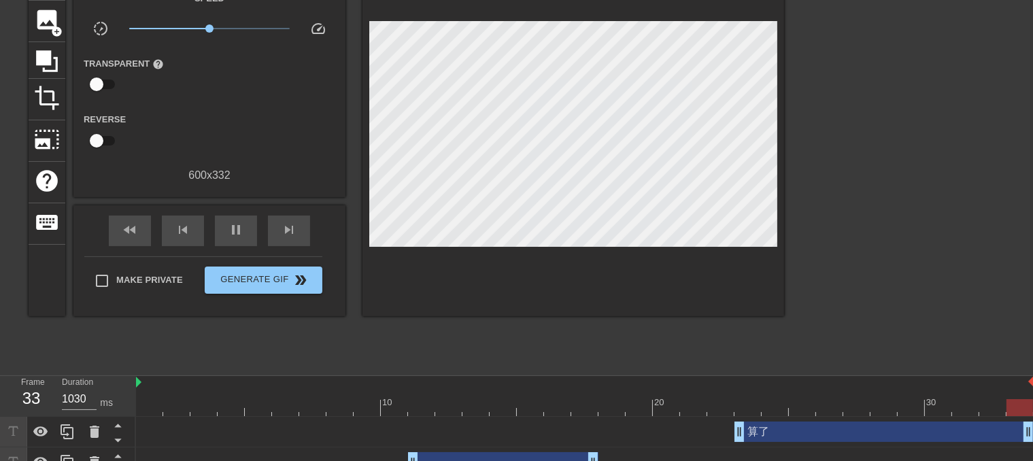
scroll to position [114, 0]
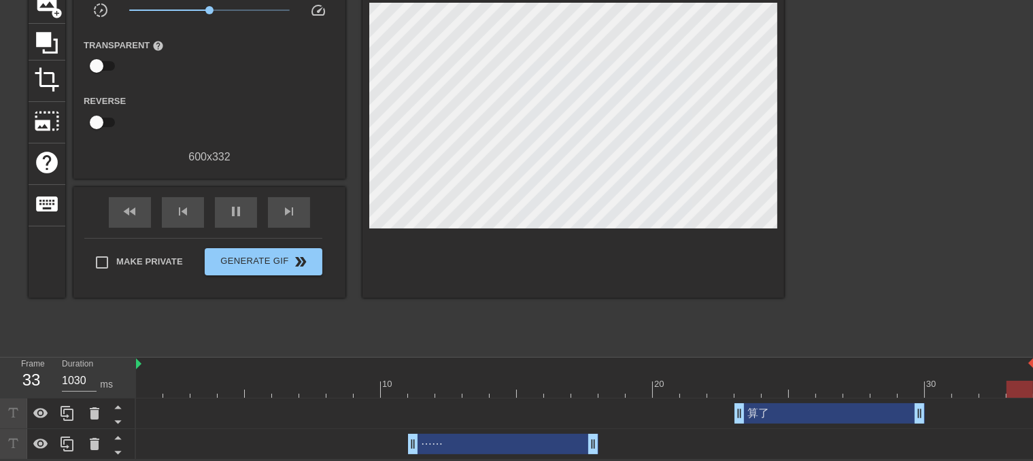
drag, startPoint x: 1027, startPoint y: 415, endPoint x: 928, endPoint y: 410, distance: 99.4
click at [928, 410] on div "算了 drag_handle drag_handle" at bounding box center [585, 413] width 898 height 20
drag, startPoint x: 411, startPoint y: 447, endPoint x: 374, endPoint y: 440, distance: 37.3
click at [374, 440] on div "⋯⋯ drag_handle drag_handle" at bounding box center [585, 444] width 898 height 20
drag, startPoint x: 922, startPoint y: 413, endPoint x: 903, endPoint y: 410, distance: 19.2
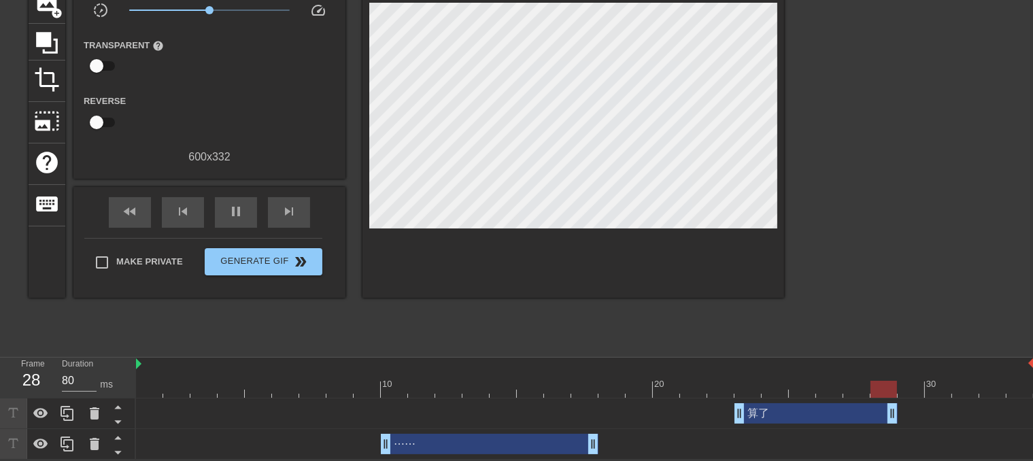
click at [903, 410] on div "算了 drag_handle drag_handle" at bounding box center [585, 413] width 898 height 20
drag, startPoint x: 594, startPoint y: 449, endPoint x: 586, endPoint y: 445, distance: 8.5
drag, startPoint x: 594, startPoint y: 442, endPoint x: 551, endPoint y: 440, distance: 42.9
click at [551, 440] on div "⋯⋯ drag_handle drag_handle" at bounding box center [585, 444] width 898 height 20
click at [249, 214] on div "pause" at bounding box center [236, 212] width 42 height 31
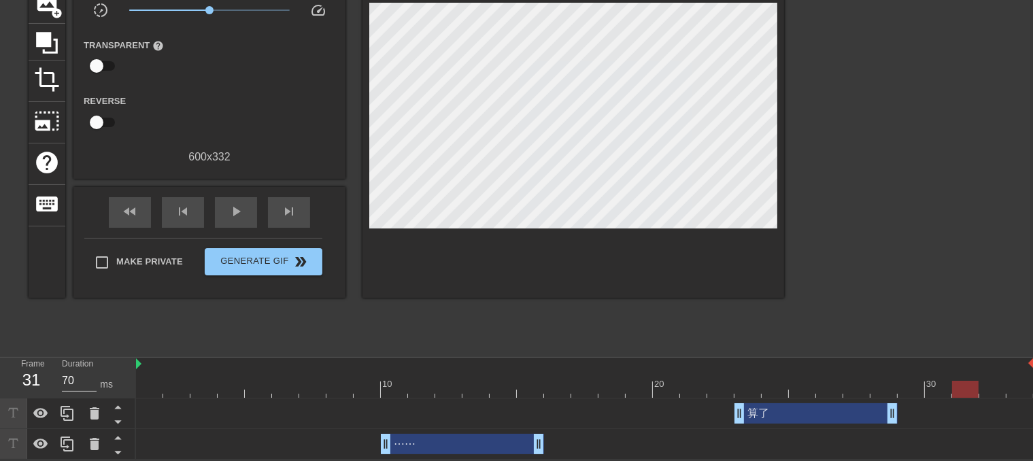
click at [409, 439] on div "⋯⋯ drag_handle drag_handle" at bounding box center [462, 444] width 163 height 20
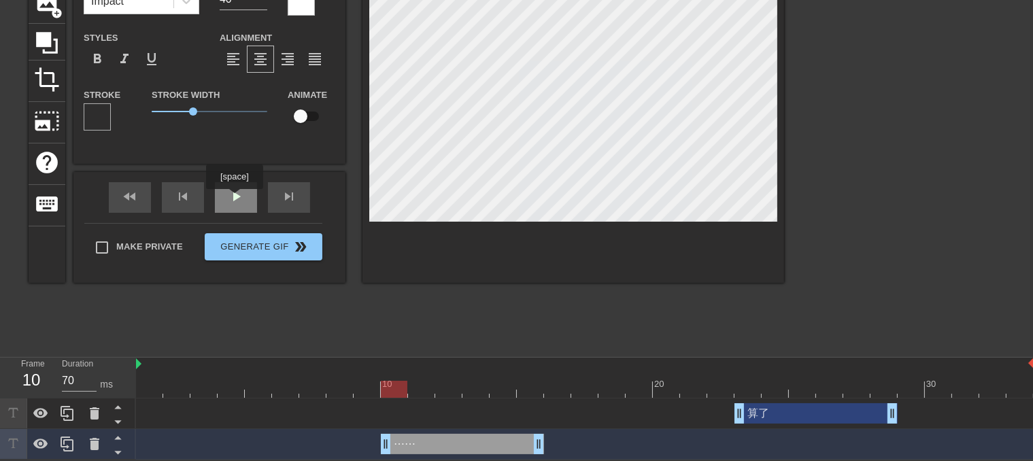
click at [234, 197] on div "play_arrow" at bounding box center [236, 197] width 42 height 31
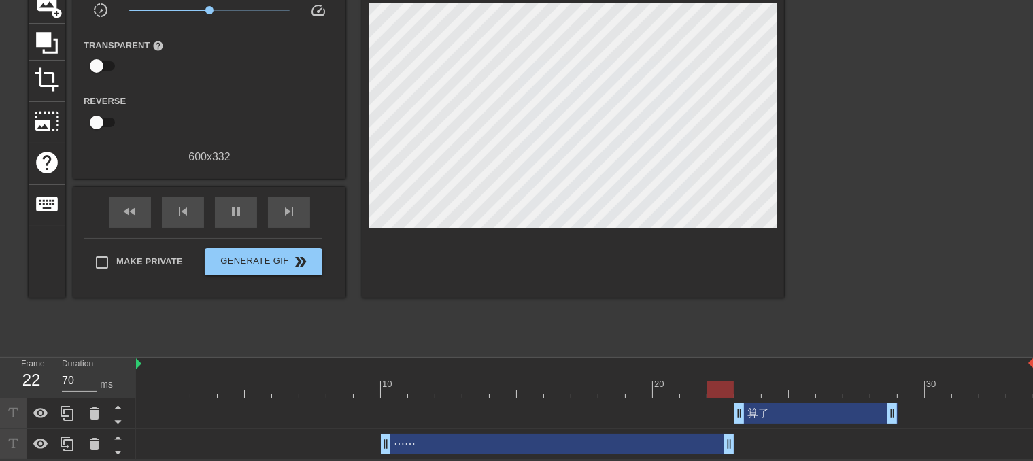
drag, startPoint x: 541, startPoint y: 446, endPoint x: 726, endPoint y: 453, distance: 185.1
drag, startPoint x: 726, startPoint y: 447, endPoint x: 655, endPoint y: 443, distance: 71.5
click at [655, 443] on div "⋯⋯ drag_handle drag_handle" at bounding box center [585, 444] width 898 height 20
drag, startPoint x: 647, startPoint y: 444, endPoint x: 627, endPoint y: 439, distance: 21.1
click at [627, 439] on div "⋯⋯ drag_handle drag_handle" at bounding box center [585, 444] width 898 height 20
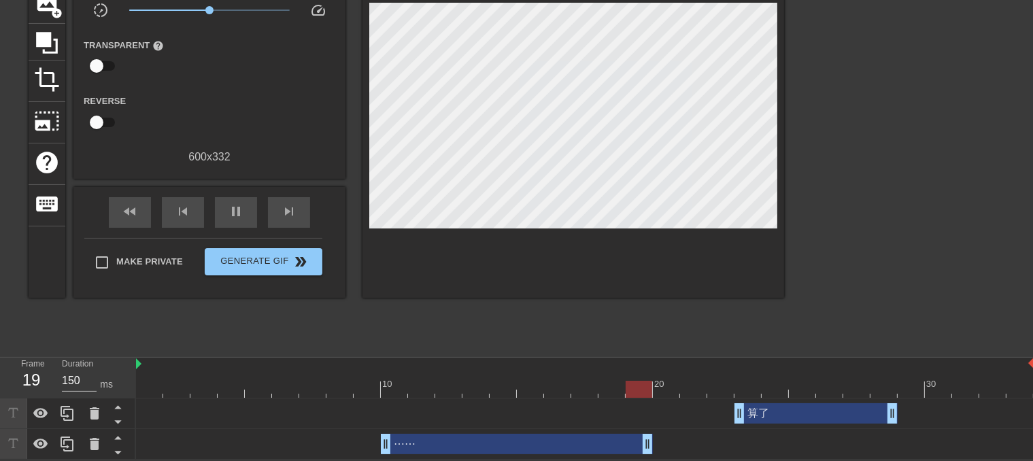
drag, startPoint x: 622, startPoint y: 448, endPoint x: 639, endPoint y: 447, distance: 17.0
drag, startPoint x: 384, startPoint y: 439, endPoint x: 400, endPoint y: 437, distance: 16.5
click at [400, 437] on div "⋯⋯ drag_handle drag_handle" at bounding box center [585, 444] width 898 height 20
drag, startPoint x: 415, startPoint y: 444, endPoint x: 434, endPoint y: 445, distance: 18.4
click at [434, 445] on div "⋯⋯ drag_handle drag_handle" at bounding box center [585, 444] width 898 height 20
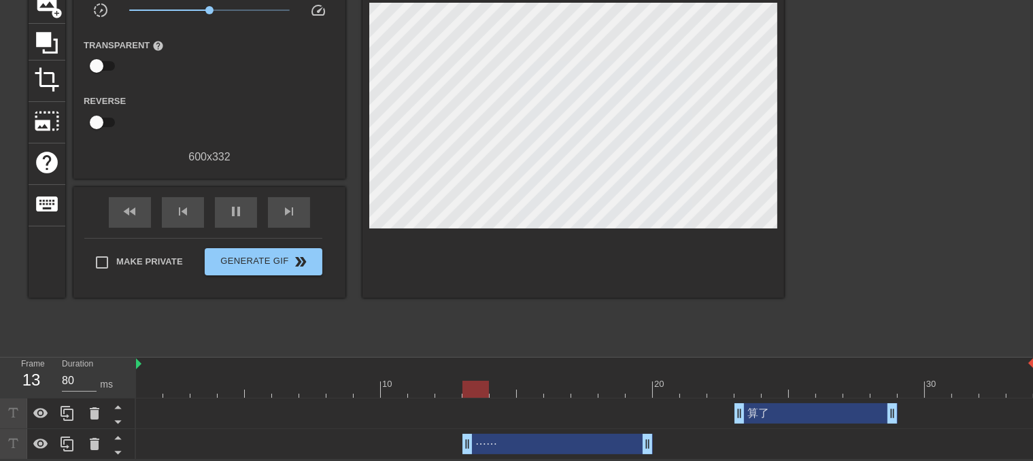
drag, startPoint x: 444, startPoint y: 443, endPoint x: 463, endPoint y: 444, distance: 19.1
drag, startPoint x: 650, startPoint y: 445, endPoint x: 723, endPoint y: 448, distance: 72.8
drag, startPoint x: 469, startPoint y: 443, endPoint x: 490, endPoint y: 441, distance: 20.5
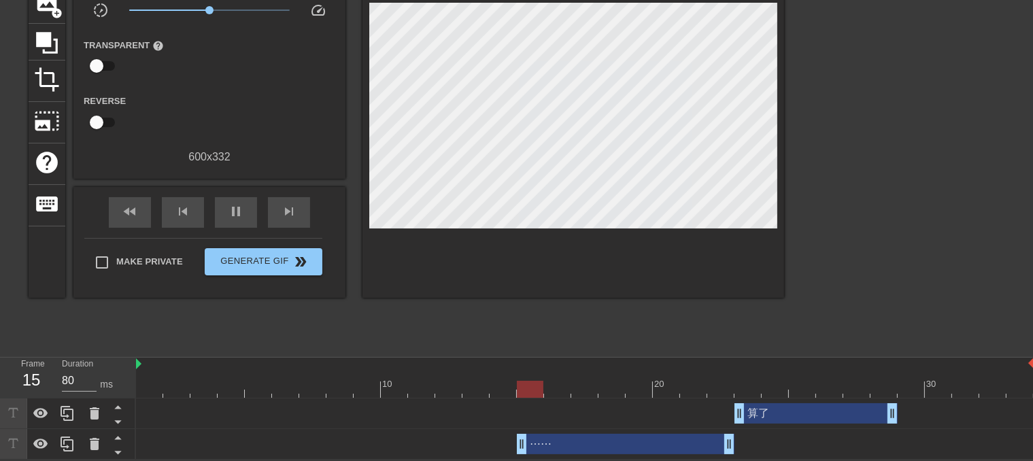
drag, startPoint x: 495, startPoint y: 440, endPoint x: 513, endPoint y: 443, distance: 18.6
click at [513, 443] on div "⋯⋯ drag_handle drag_handle" at bounding box center [585, 444] width 898 height 20
drag, startPoint x: 524, startPoint y: 445, endPoint x: 545, endPoint y: 445, distance: 21.1
click at [581, 439] on div "⋯⋯ drag_handle drag_handle" at bounding box center [639, 444] width 190 height 20
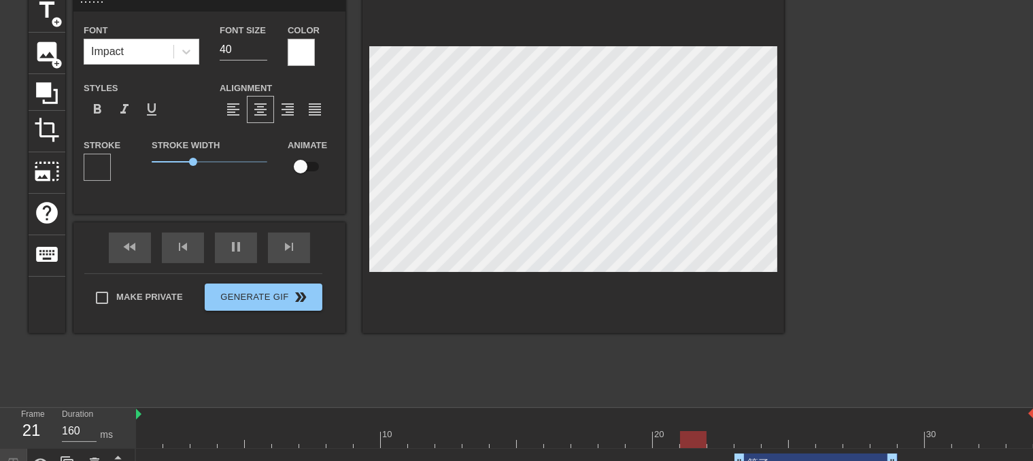
scroll to position [0, 0]
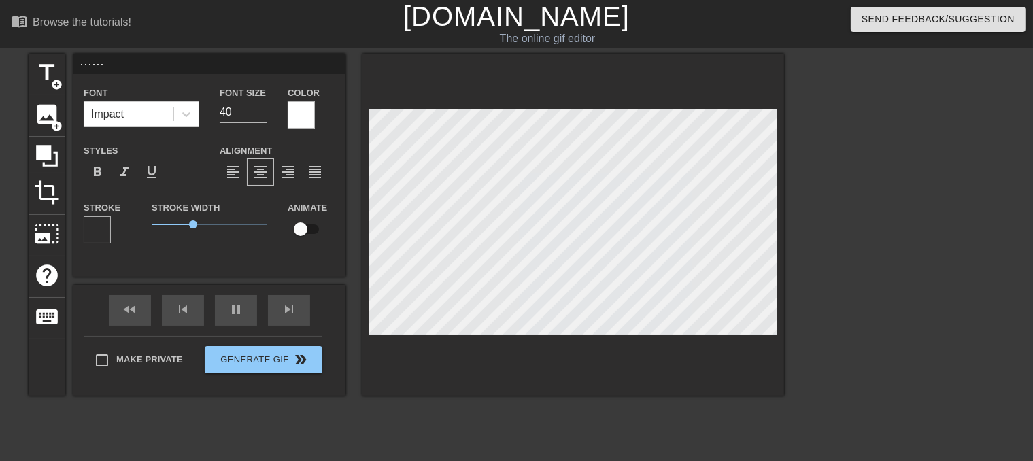
click at [86, 228] on div at bounding box center [97, 229] width 27 height 27
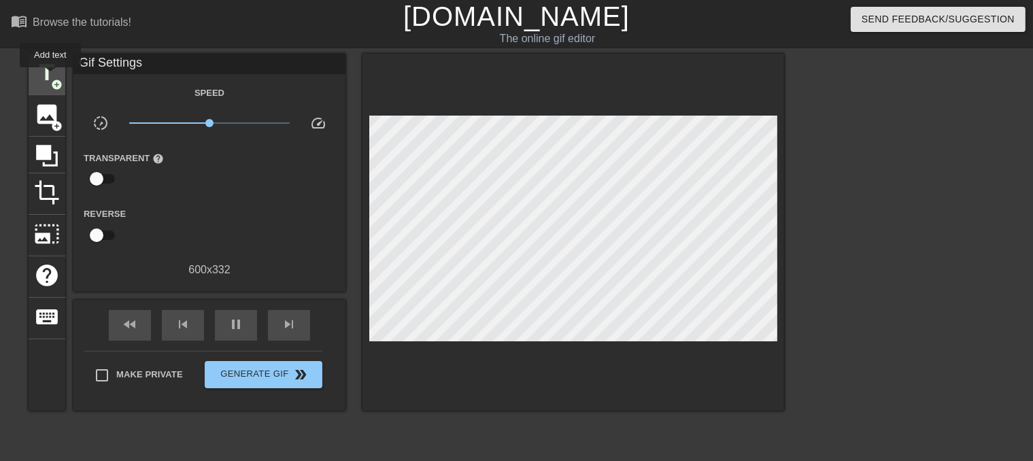
click at [49, 75] on span "title" at bounding box center [47, 73] width 26 height 26
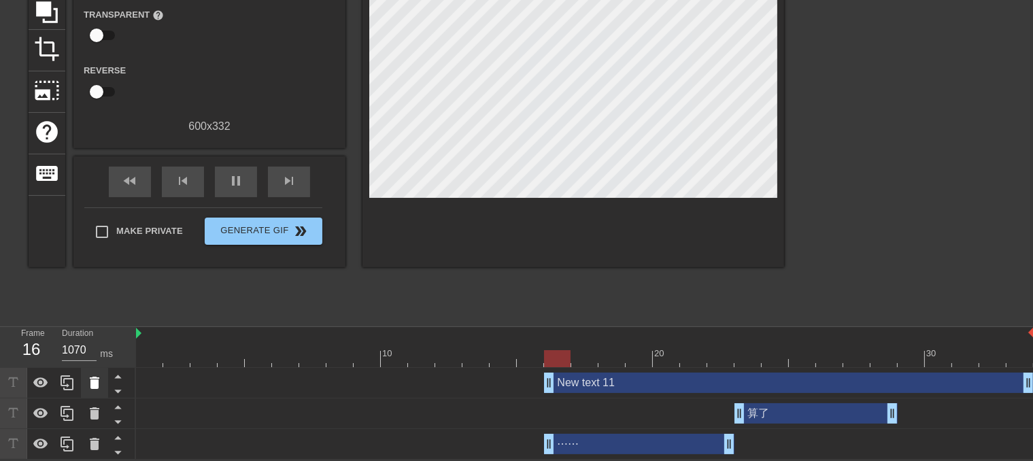
click at [93, 383] on icon at bounding box center [95, 383] width 10 height 12
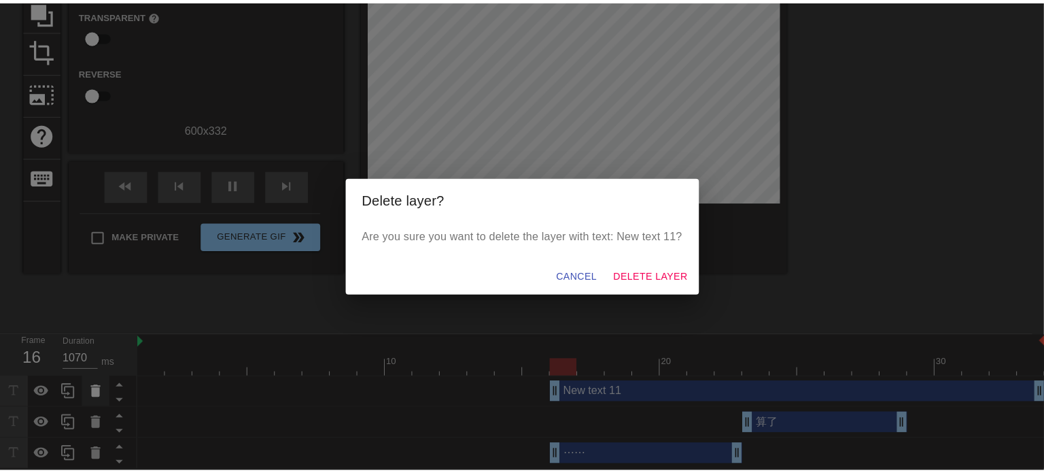
scroll to position [133, 0]
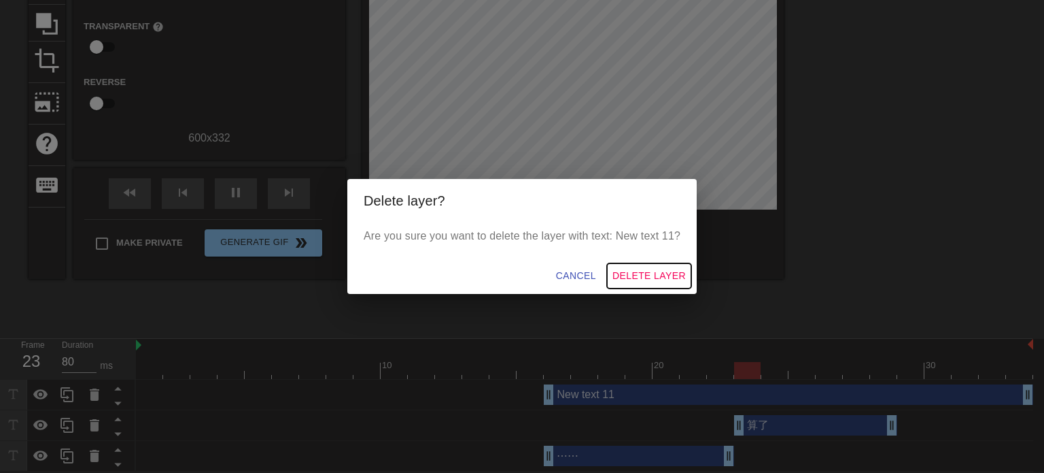
click at [657, 278] on span "Delete Layer" at bounding box center [649, 275] width 73 height 17
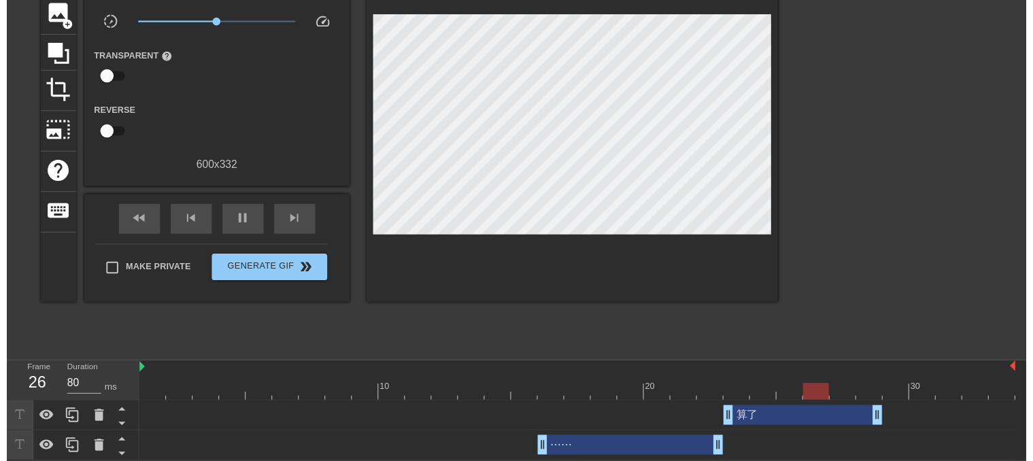
scroll to position [114, 0]
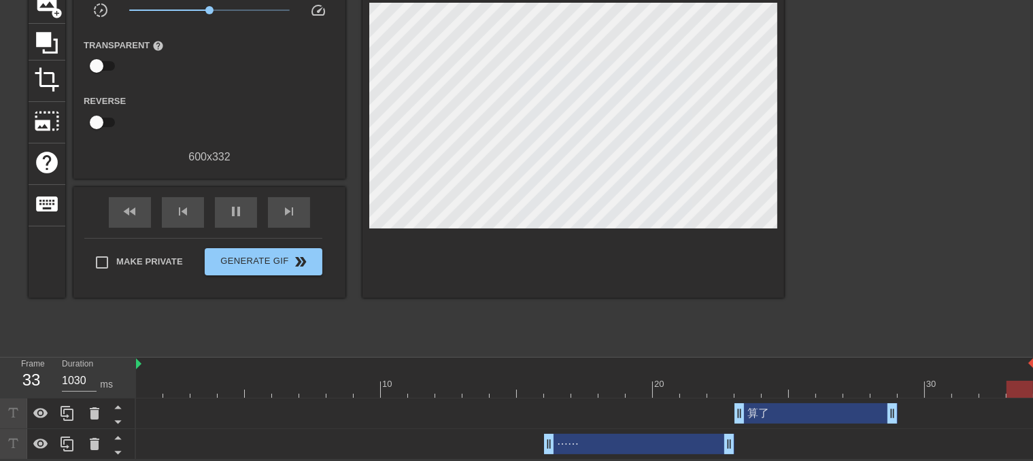
click at [621, 449] on div "⋯⋯ drag_handle drag_handle" at bounding box center [639, 444] width 190 height 20
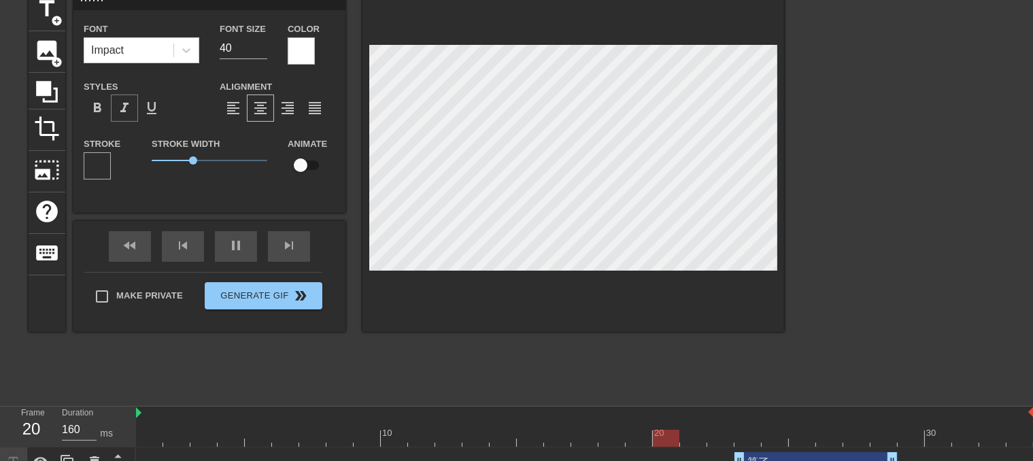
scroll to position [0, 0]
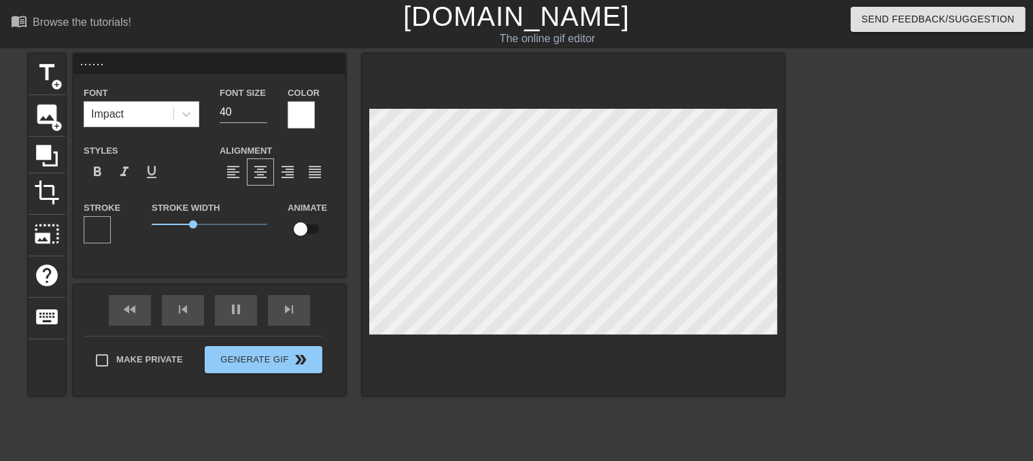
click at [309, 107] on div at bounding box center [301, 114] width 27 height 27
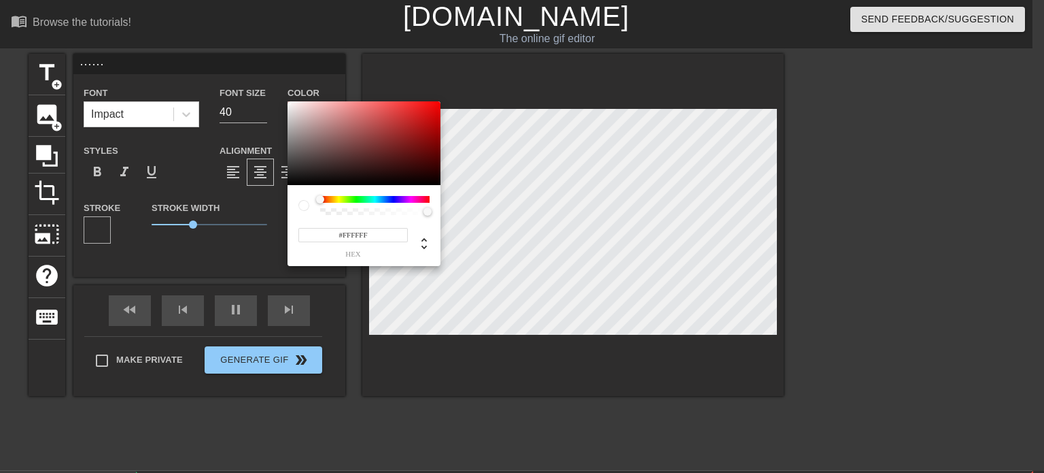
drag, startPoint x: 381, startPoint y: 235, endPoint x: 303, endPoint y: 235, distance: 77.5
click at [303, 235] on input "#FFFFFF" at bounding box center [353, 235] width 109 height 14
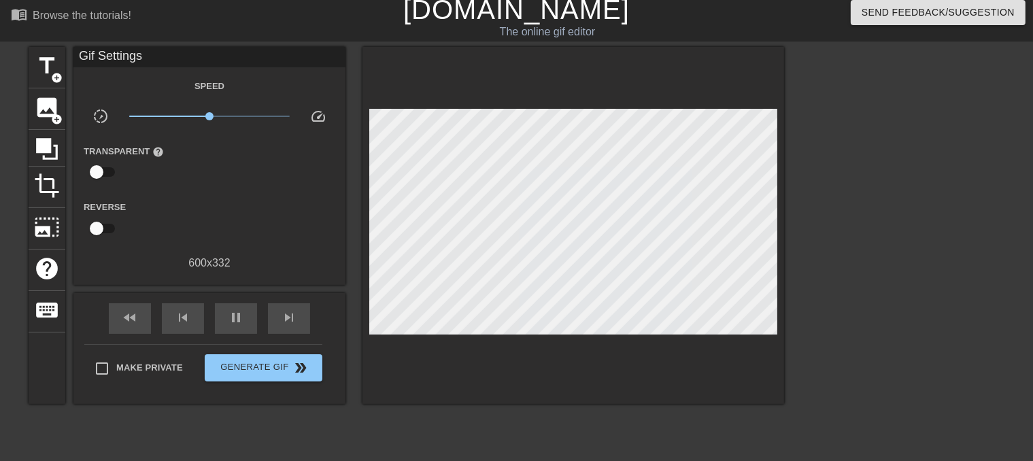
scroll to position [114, 0]
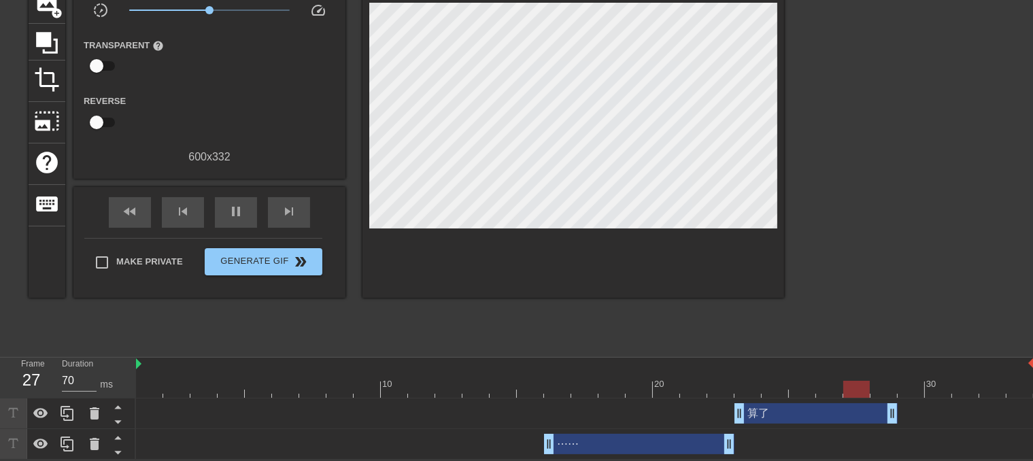
click at [658, 449] on div "⋯⋯ drag_handle drag_handle" at bounding box center [639, 444] width 190 height 20
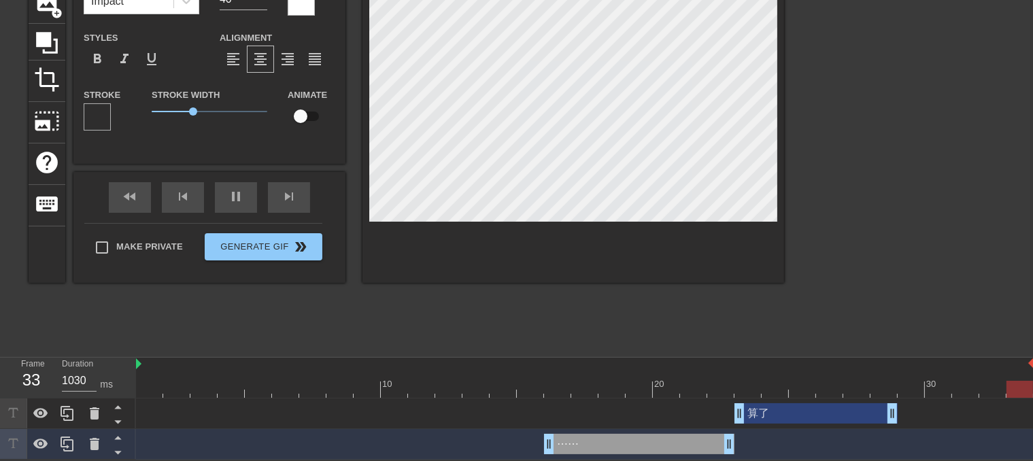
click at [768, 425] on div "算了 drag_handle drag_handle" at bounding box center [585, 413] width 898 height 31
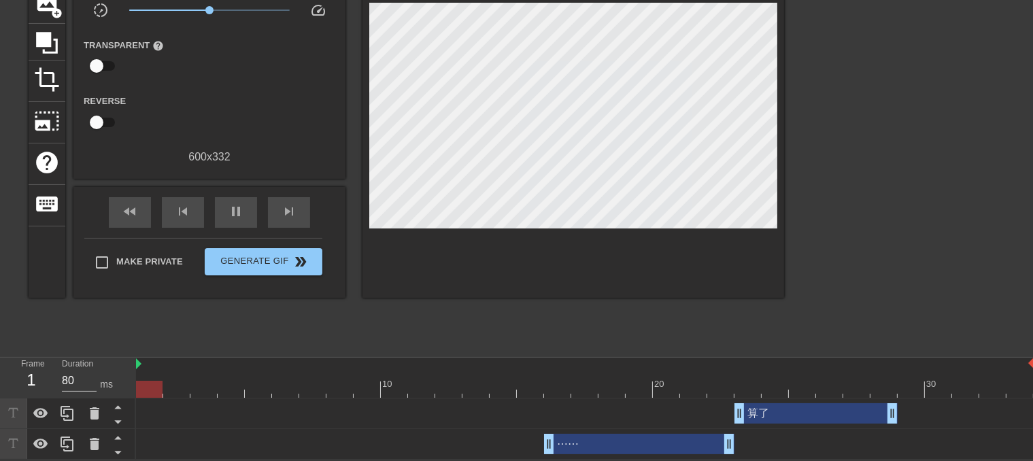
click at [771, 411] on div "算了 drag_handle drag_handle" at bounding box center [815, 413] width 163 height 20
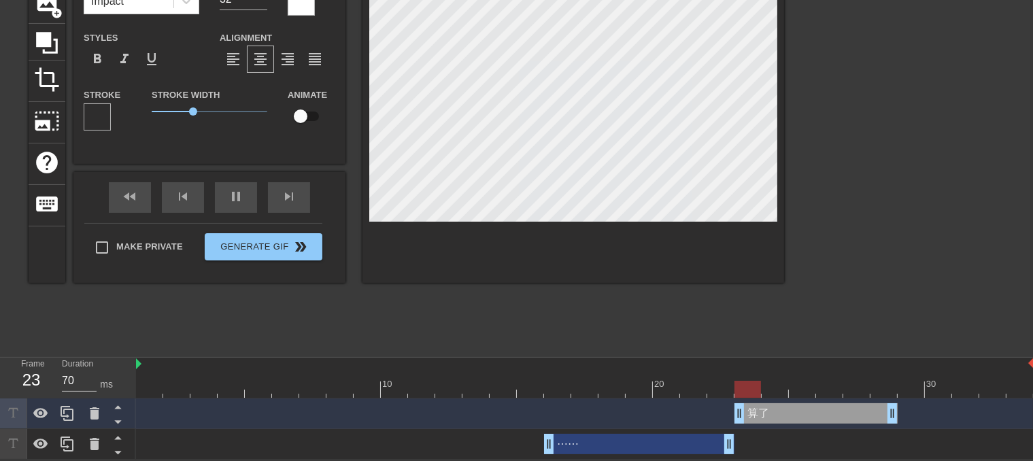
scroll to position [46, 0]
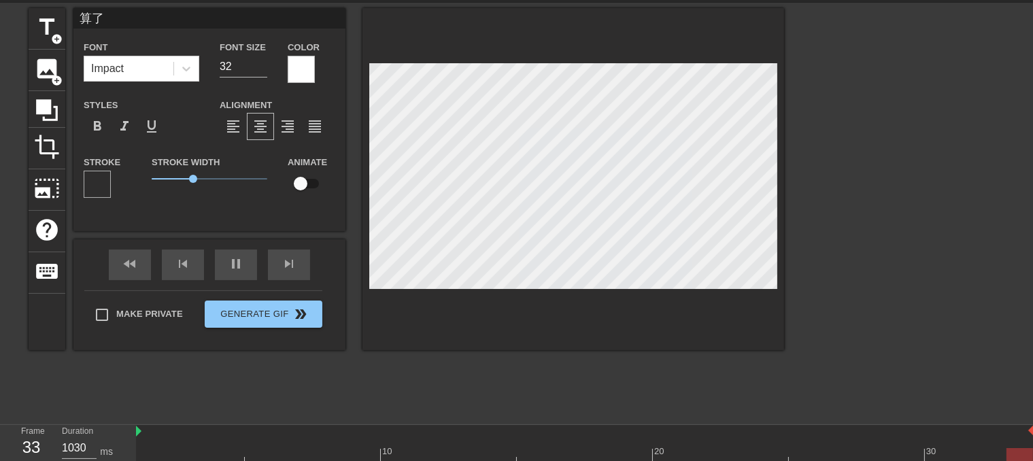
click at [294, 67] on div at bounding box center [301, 69] width 27 height 27
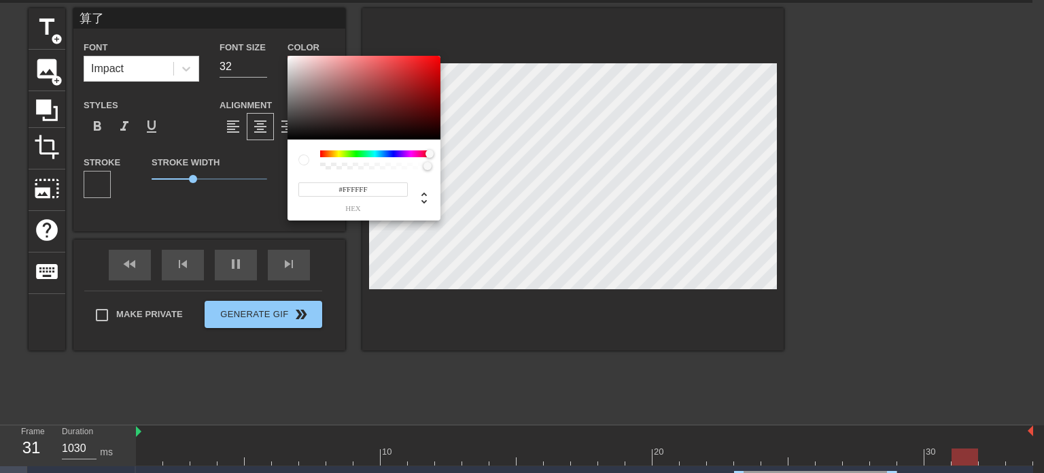
drag, startPoint x: 324, startPoint y: 152, endPoint x: 462, endPoint y: 152, distance: 138.0
click at [462, 152] on div "#FFFFFF hex" at bounding box center [522, 236] width 1044 height 473
drag, startPoint x: 427, startPoint y: 165, endPoint x: 439, endPoint y: 165, distance: 11.6
click at [439, 165] on div "255 r 255 g 255 b 1 a" at bounding box center [364, 179] width 153 height 81
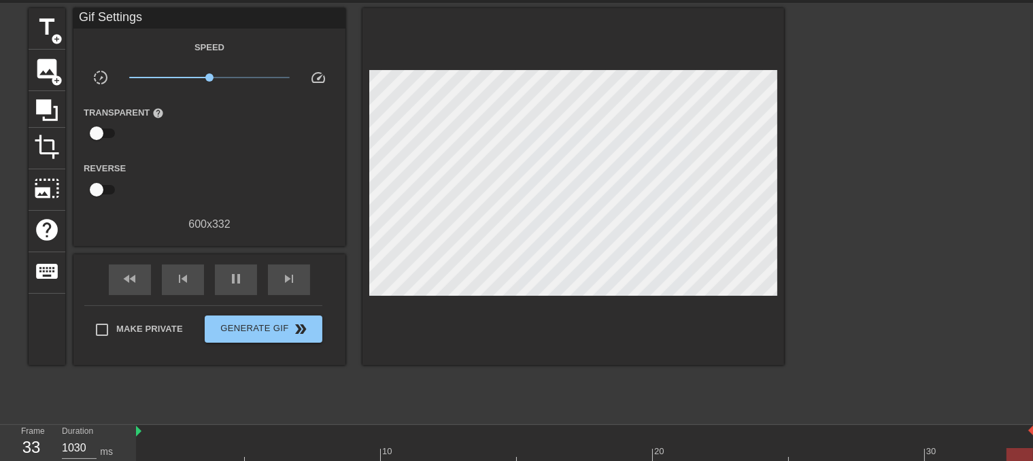
drag, startPoint x: 1044, startPoint y: 113, endPoint x: 1043, endPoint y: 245, distance: 131.9
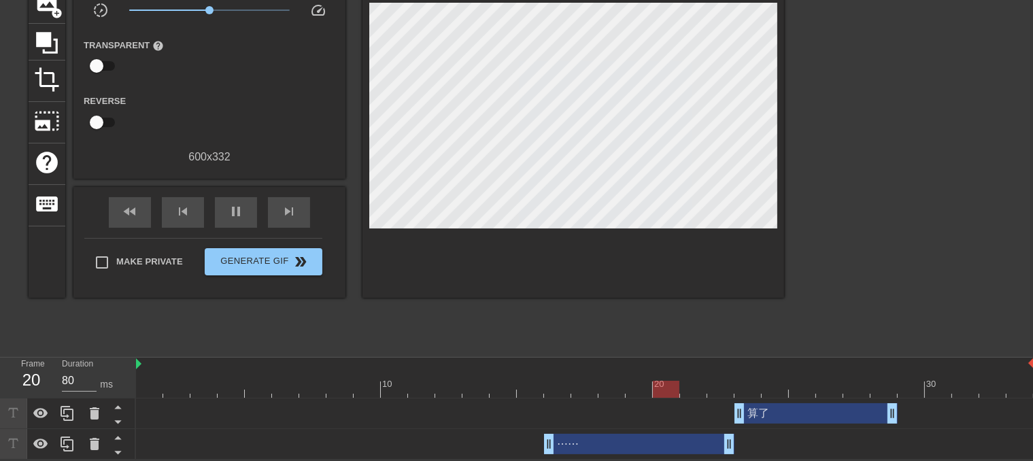
click at [778, 415] on div "算了 drag_handle drag_handle" at bounding box center [815, 413] width 163 height 20
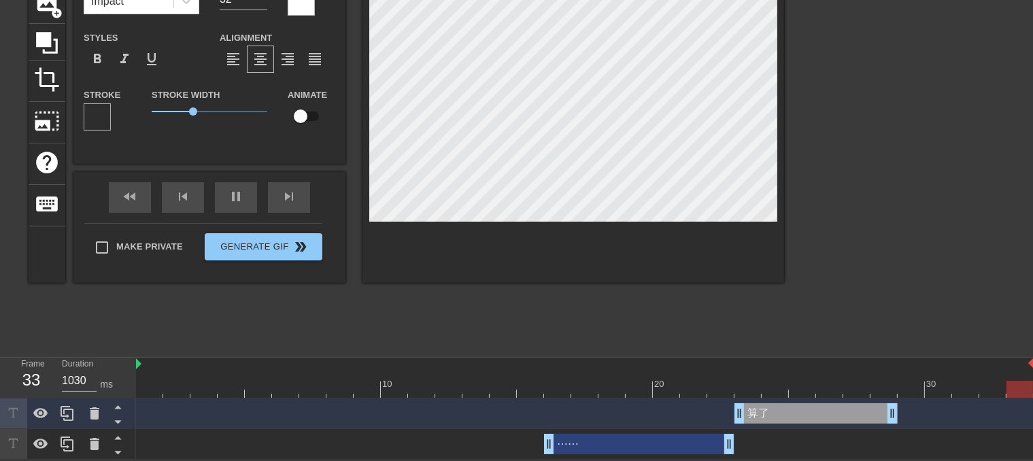
click at [95, 120] on div at bounding box center [97, 116] width 27 height 27
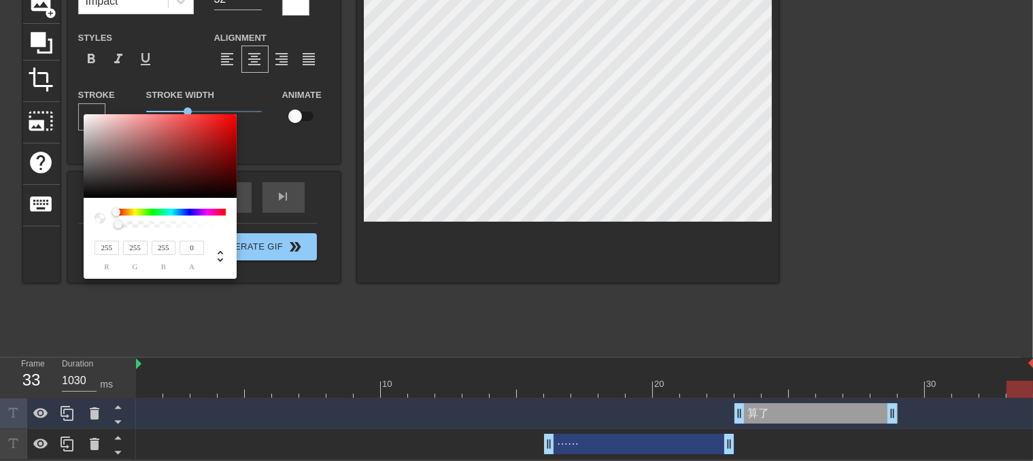
scroll to position [102, 0]
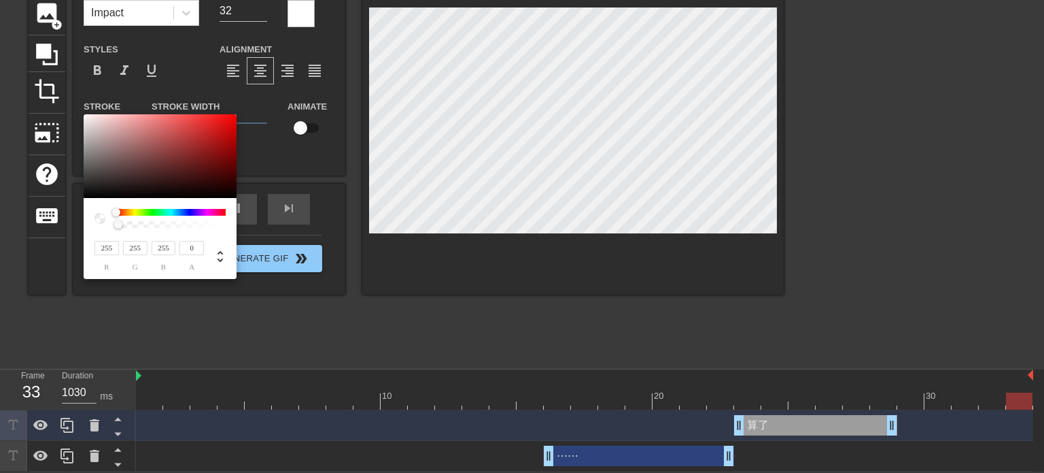
click at [116, 224] on div at bounding box center [118, 224] width 8 height 8
drag, startPoint x: 117, startPoint y: 214, endPoint x: 257, endPoint y: 214, distance: 140.1
click at [257, 214] on div "255 r 255 g 255 b 0 a" at bounding box center [522, 236] width 1044 height 473
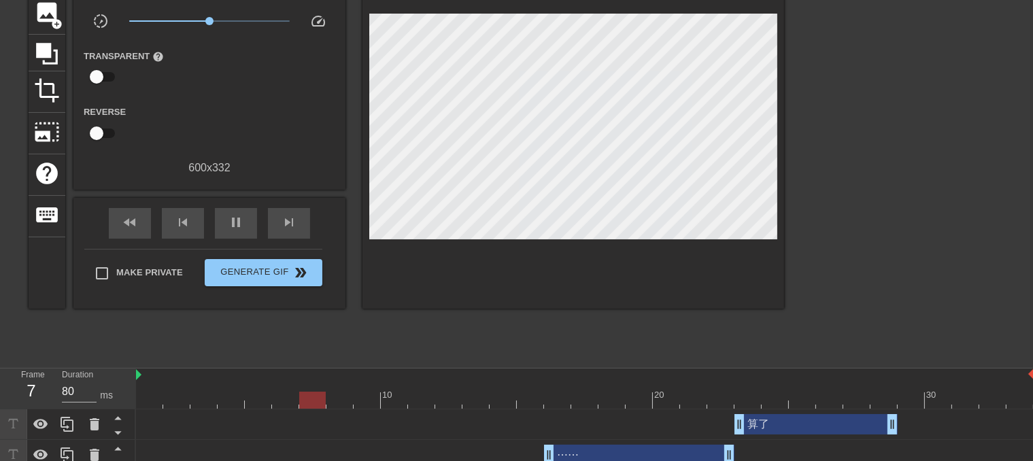
click at [579, 453] on div "⋯⋯ drag_handle drag_handle" at bounding box center [639, 455] width 190 height 20
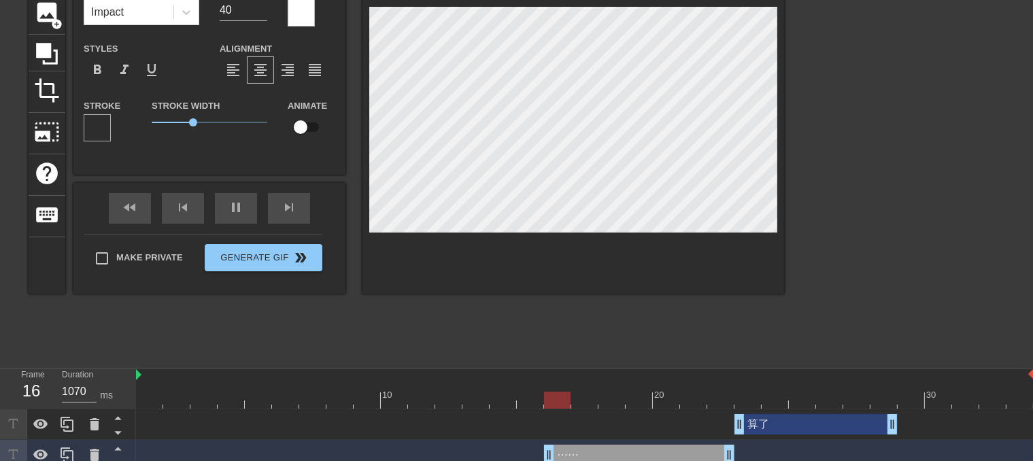
click at [301, 18] on div at bounding box center [301, 12] width 27 height 27
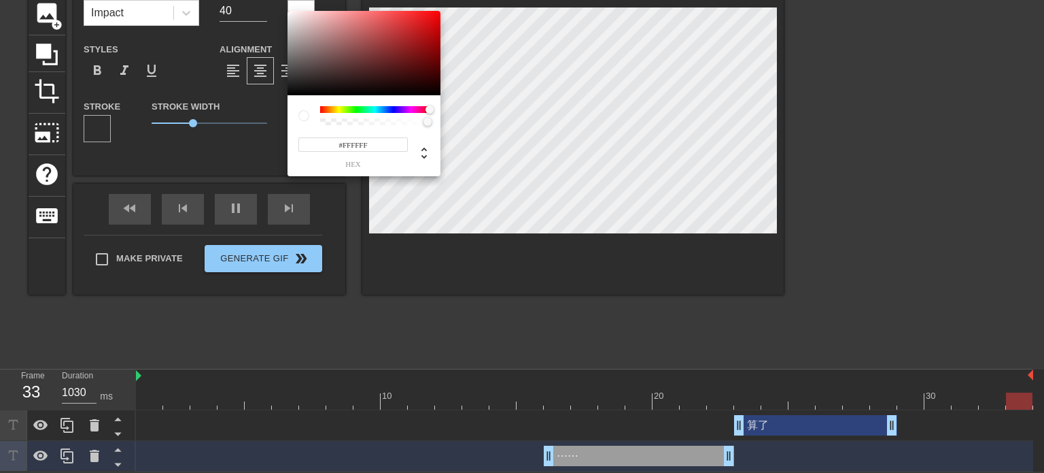
drag, startPoint x: 322, startPoint y: 108, endPoint x: 481, endPoint y: 116, distance: 160.0
click at [481, 116] on div "#FFFFFF hex" at bounding box center [522, 236] width 1044 height 473
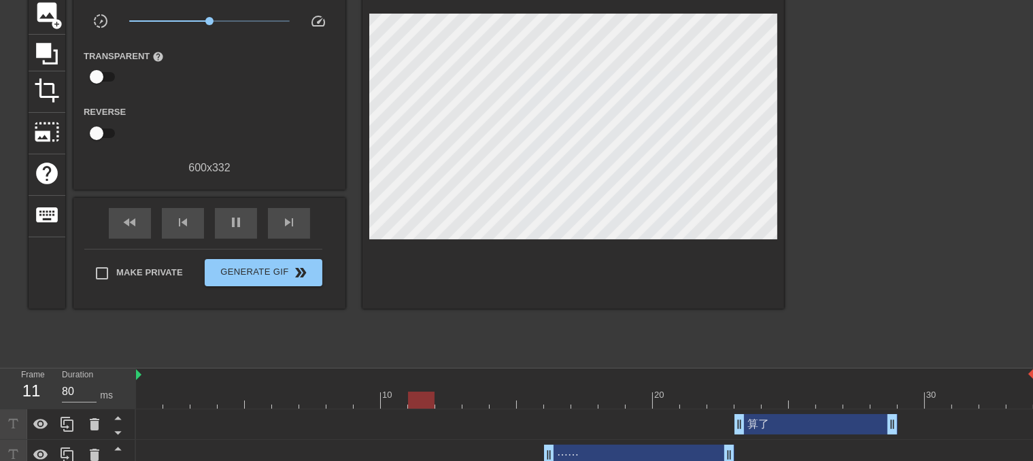
click at [614, 452] on div "⋯⋯ drag_handle drag_handle" at bounding box center [639, 455] width 190 height 20
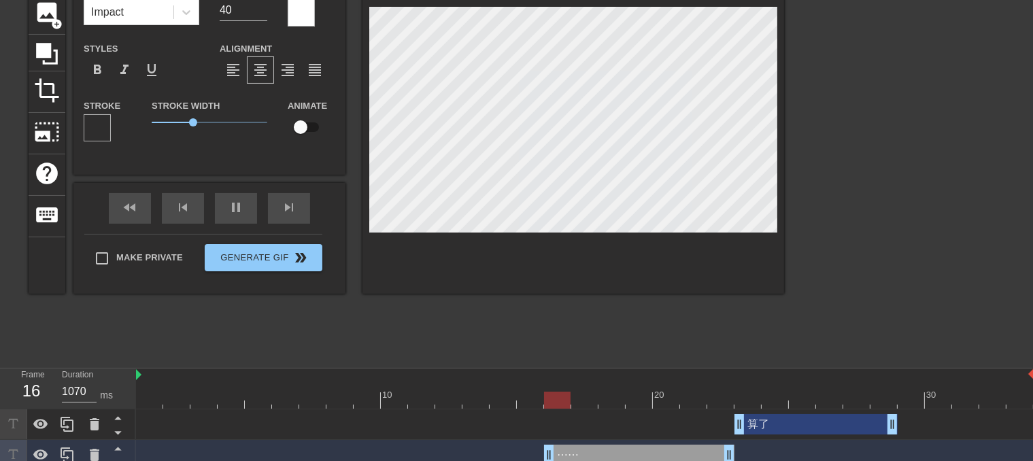
click at [101, 126] on div at bounding box center [97, 127] width 27 height 27
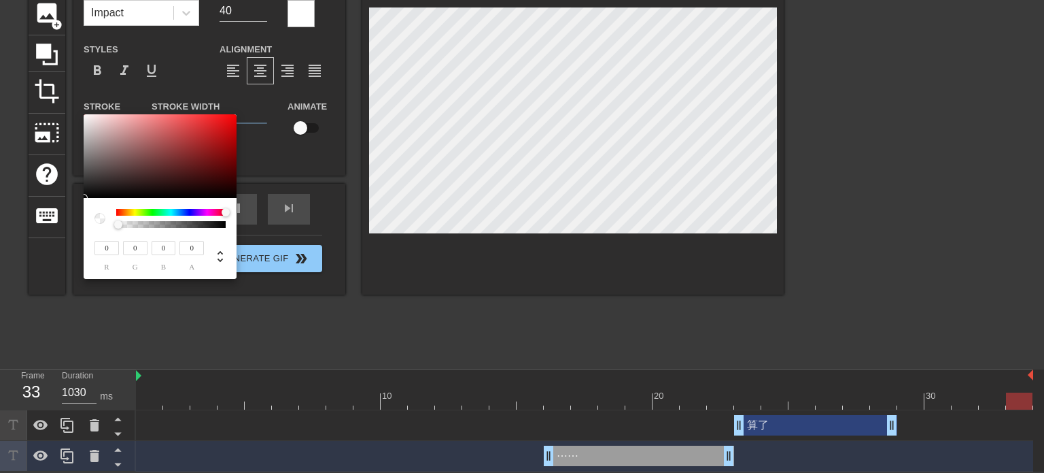
drag, startPoint x: 119, startPoint y: 214, endPoint x: 257, endPoint y: 222, distance: 138.3
click at [254, 220] on div "0 r 0 g 0 b 0 a" at bounding box center [522, 236] width 1044 height 473
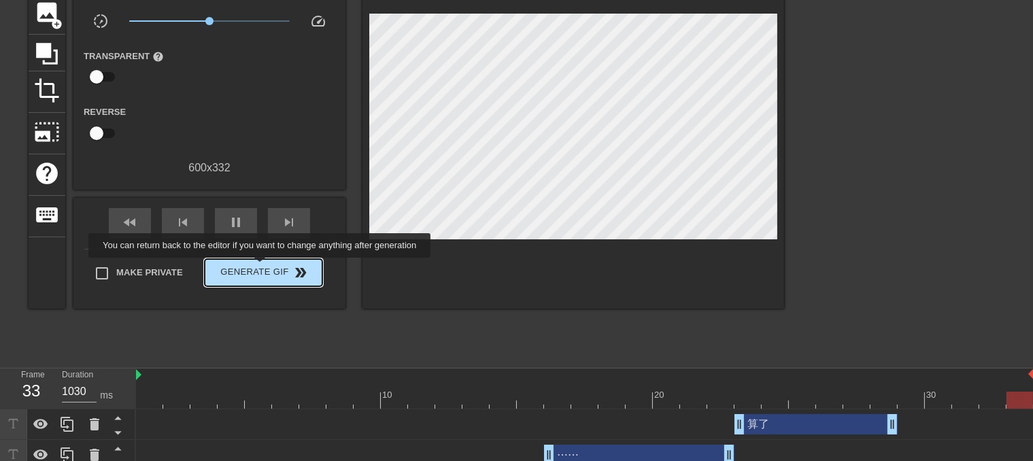
click at [259, 270] on span "Generate Gif double_arrow" at bounding box center [263, 273] width 107 height 16
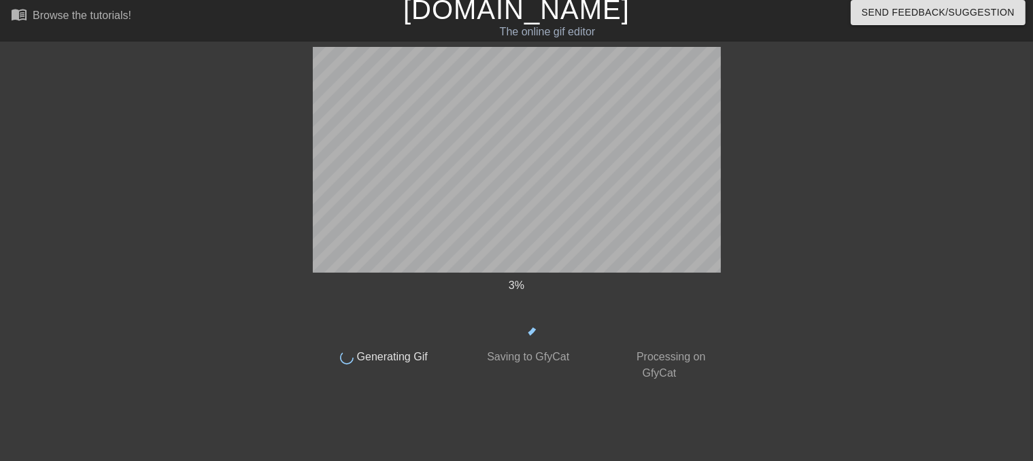
scroll to position [6, 0]
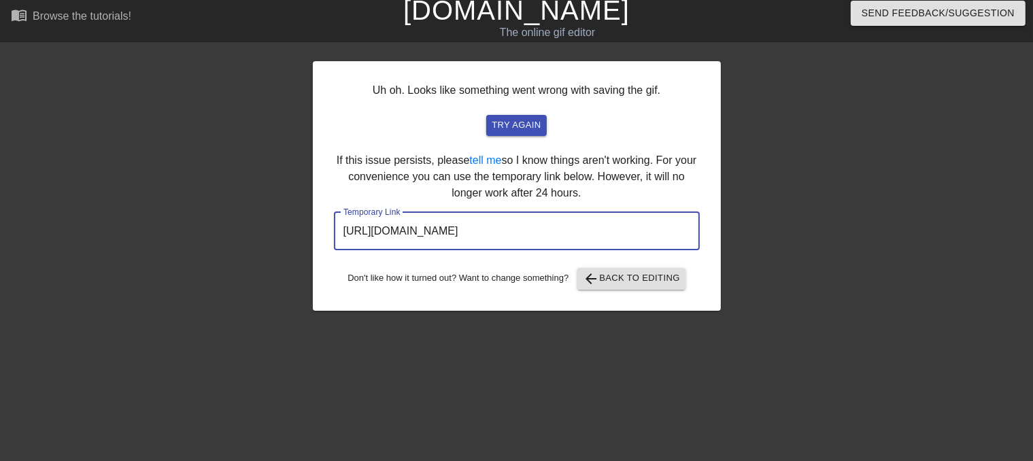
drag, startPoint x: 639, startPoint y: 233, endPoint x: 241, endPoint y: 226, distance: 398.6
click at [242, 224] on div "Uh oh. Looks like something went wrong with saving the gif. try again If this i…" at bounding box center [516, 252] width 1033 height 408
click at [645, 277] on span "arrow_back Back to Editing" at bounding box center [631, 279] width 97 height 16
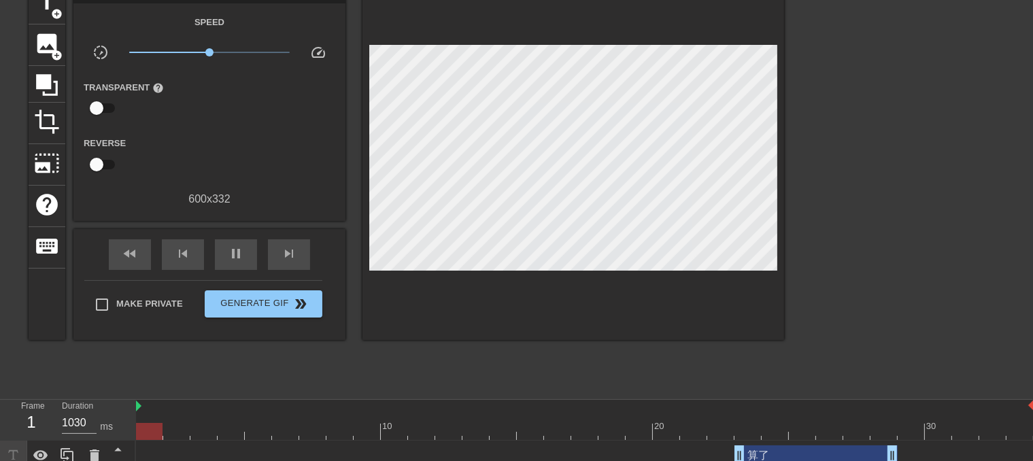
scroll to position [114, 0]
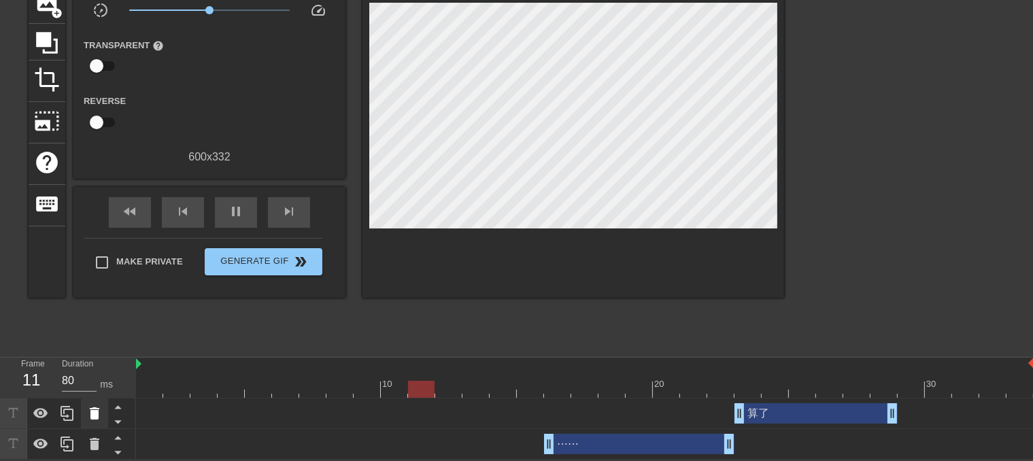
click at [96, 410] on icon at bounding box center [95, 413] width 10 height 12
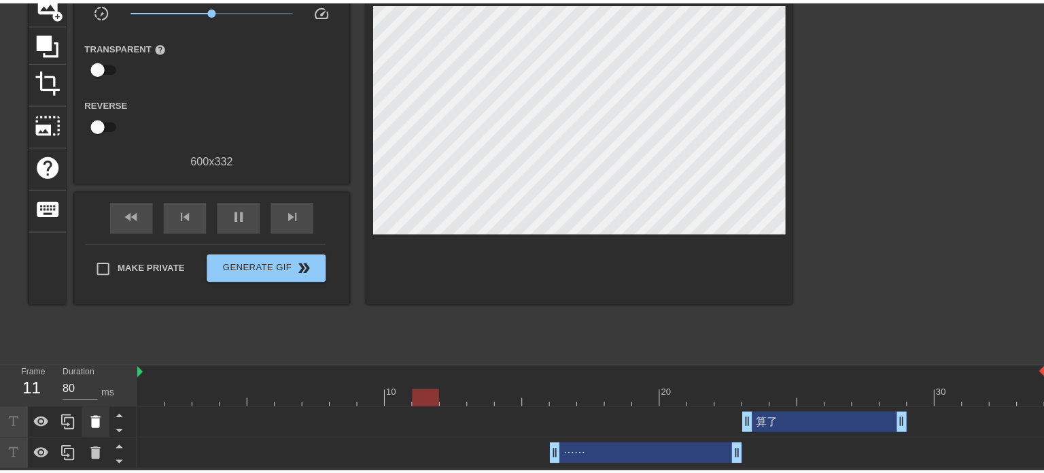
scroll to position [102, 0]
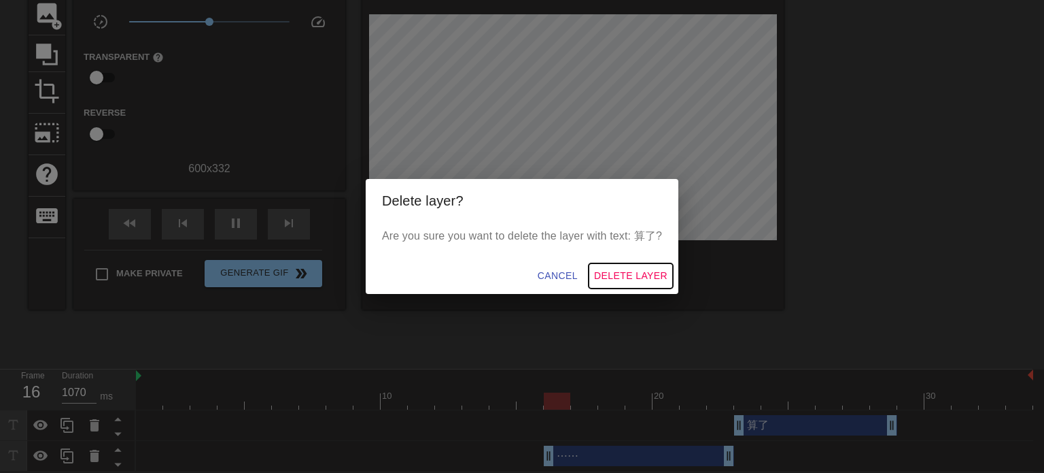
click at [639, 275] on span "Delete Layer" at bounding box center [630, 275] width 73 height 17
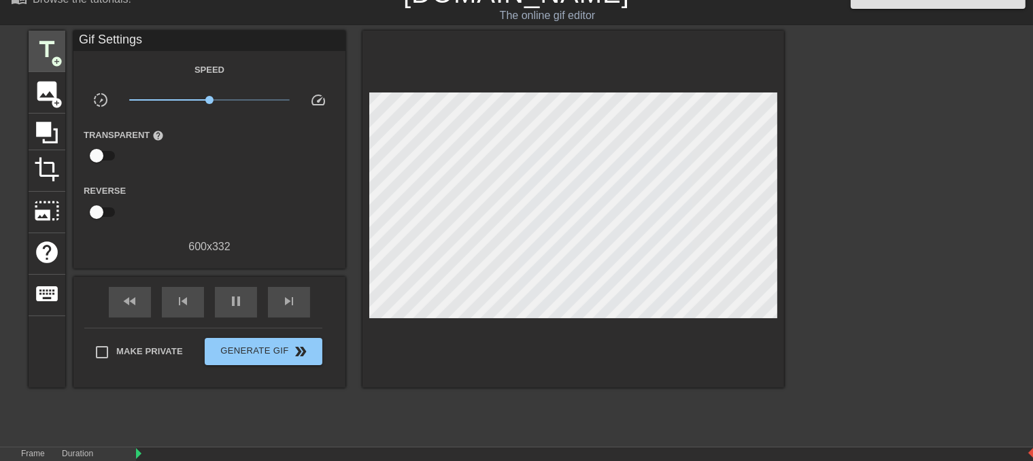
scroll to position [15, 0]
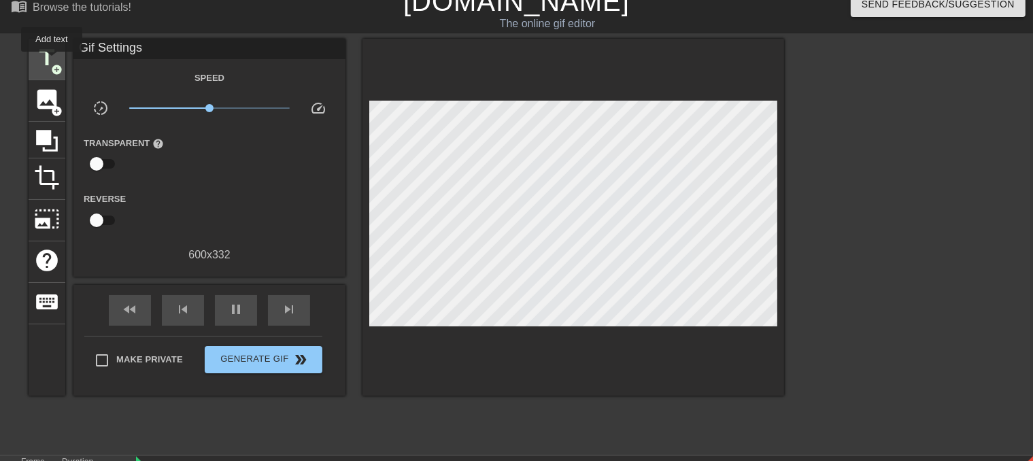
click at [52, 61] on span "title" at bounding box center [47, 58] width 26 height 26
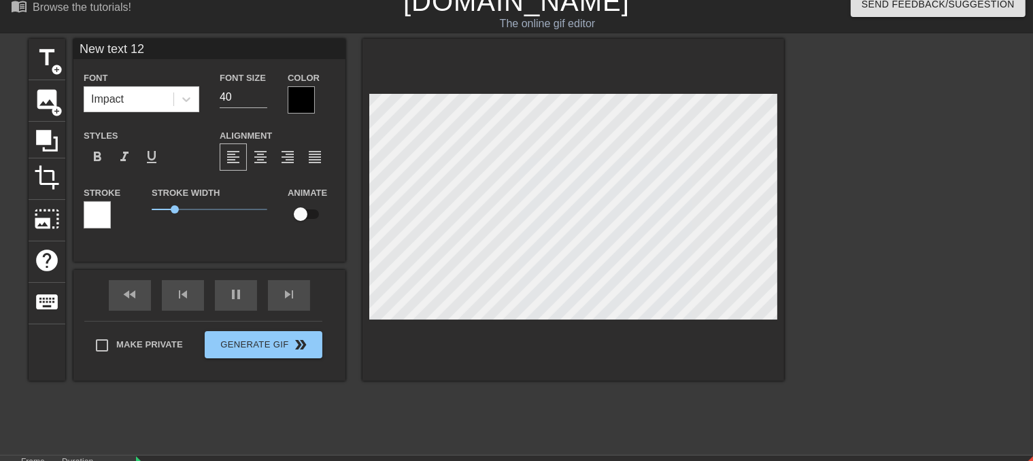
click at [100, 217] on div at bounding box center [97, 214] width 27 height 27
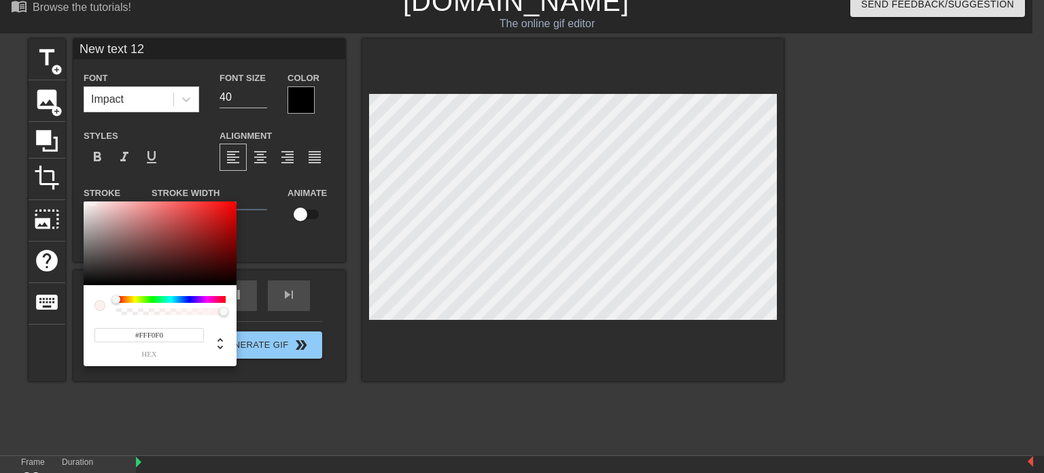
drag, startPoint x: 115, startPoint y: 208, endPoint x: 92, endPoint y: 201, distance: 23.7
click at [92, 201] on div at bounding box center [160, 243] width 153 height 84
drag, startPoint x: 117, startPoint y: 300, endPoint x: 87, endPoint y: 293, distance: 30.7
click at [87, 293] on div "#FFF0F0 hex" at bounding box center [160, 325] width 153 height 81
drag, startPoint x: 92, startPoint y: 214, endPoint x: 87, endPoint y: 195, distance: 19.8
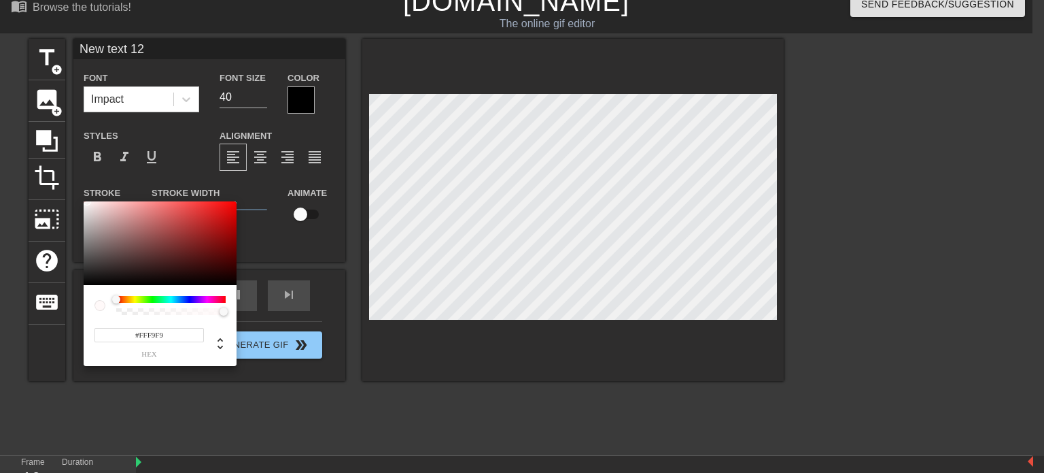
click at [87, 195] on div "#FFF9F9 hex" at bounding box center [522, 236] width 1044 height 473
click at [139, 356] on span "hex" at bounding box center [149, 353] width 109 height 7
click at [220, 342] on icon at bounding box center [220, 343] width 16 height 16
drag, startPoint x: 143, startPoint y: 333, endPoint x: 122, endPoint y: 334, distance: 21.1
click at [123, 333] on input "249" at bounding box center [135, 335] width 24 height 14
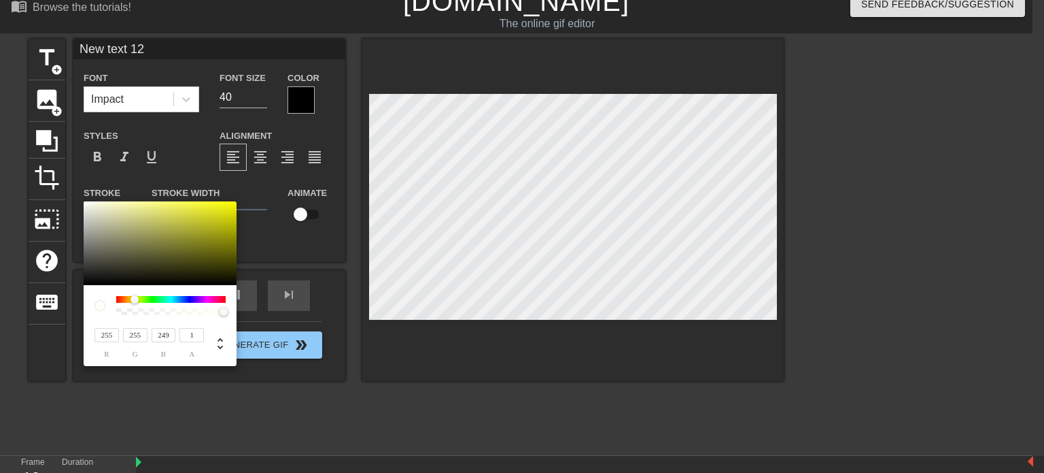
click at [175, 334] on div "1 a" at bounding box center [189, 342] width 29 height 32
drag, startPoint x: 171, startPoint y: 334, endPoint x: 144, endPoint y: 334, distance: 27.2
click at [146, 334] on div "255 r 255 g 249 b 1 a" at bounding box center [147, 342] width 114 height 32
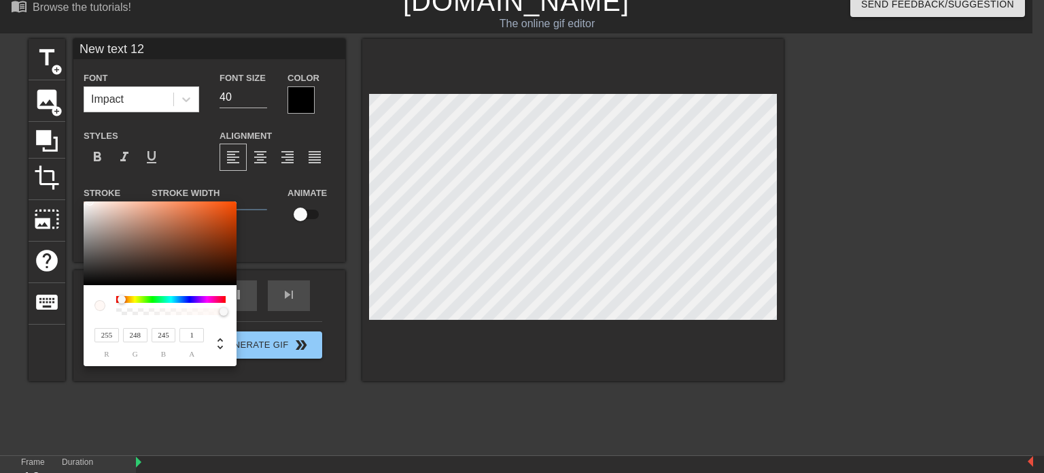
drag, startPoint x: 98, startPoint y: 210, endPoint x: 90, endPoint y: 201, distance: 12.5
click at [90, 201] on div at bounding box center [160, 243] width 153 height 84
drag, startPoint x: 196, startPoint y: 335, endPoint x: 186, endPoint y: 332, distance: 10.6
click at [186, 332] on input "1" at bounding box center [192, 335] width 24 height 14
click at [219, 326] on div at bounding box center [215, 342] width 22 height 32
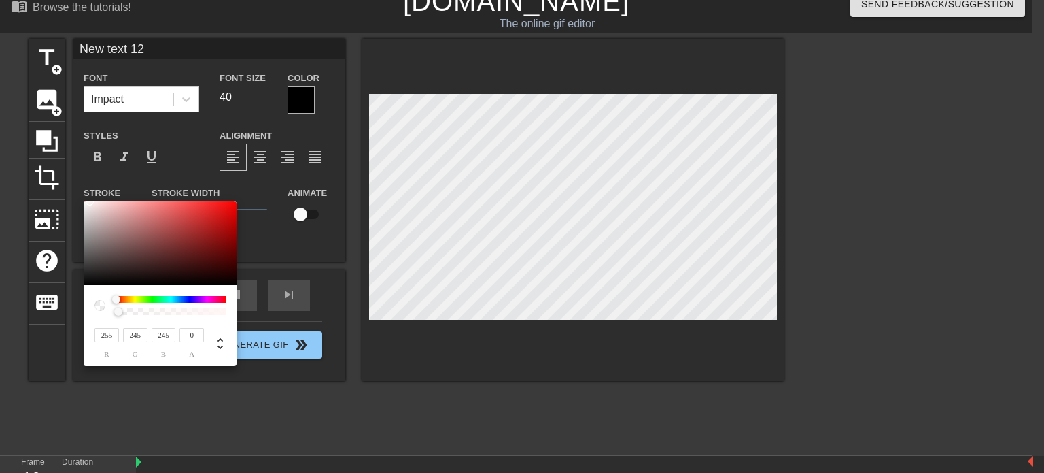
drag, startPoint x: 121, startPoint y: 300, endPoint x: 112, endPoint y: 294, distance: 11.0
click at [112, 294] on div "255 r 245 g 245 b 0 a" at bounding box center [160, 325] width 153 height 81
drag, startPoint x: 92, startPoint y: 207, endPoint x: 86, endPoint y: 200, distance: 9.6
click at [86, 200] on div "255 r 252 g 252 b 0 a" at bounding box center [522, 236] width 1044 height 473
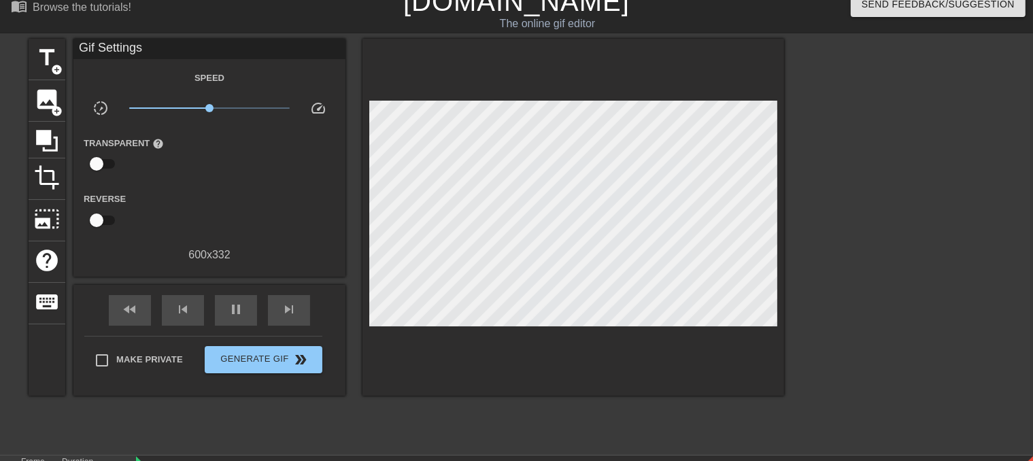
drag, startPoint x: 1044, startPoint y: 111, endPoint x: 1034, endPoint y: 275, distance: 164.9
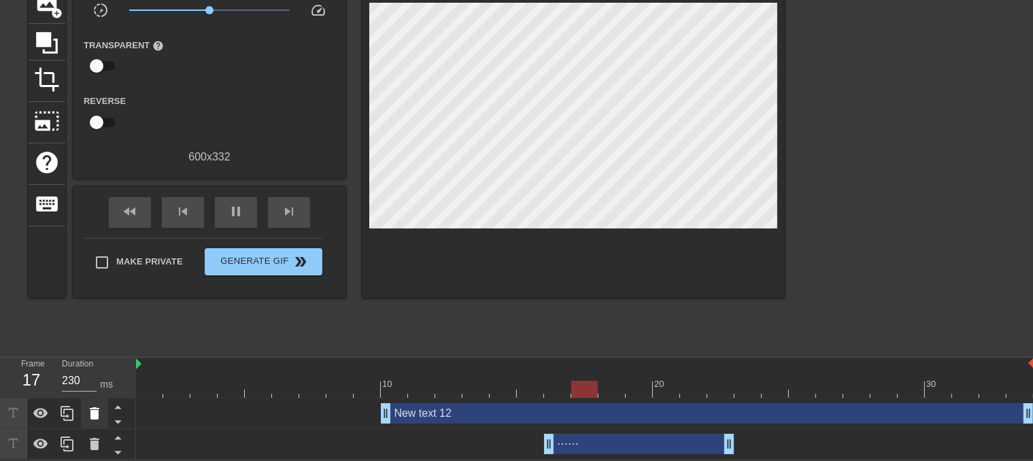
click at [93, 413] on icon at bounding box center [95, 413] width 10 height 12
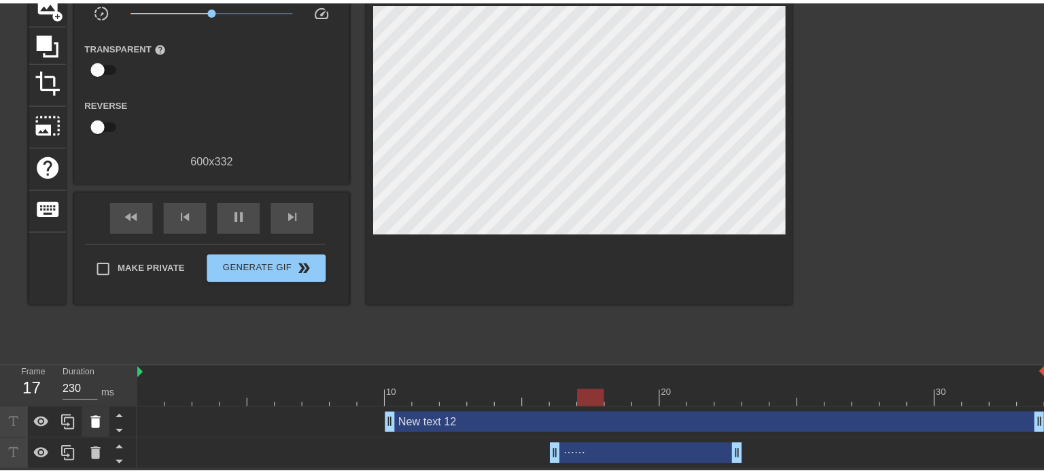
scroll to position [102, 0]
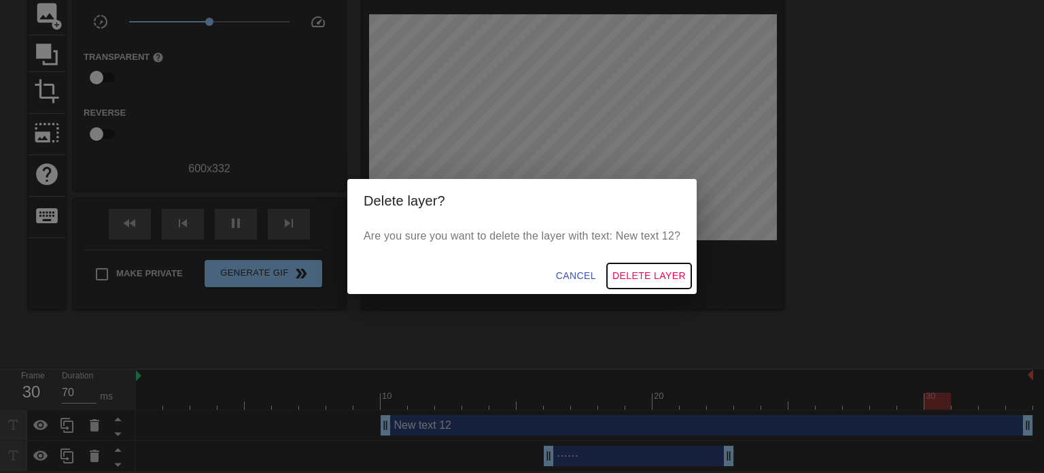
click at [656, 269] on span "Delete Layer" at bounding box center [649, 275] width 73 height 17
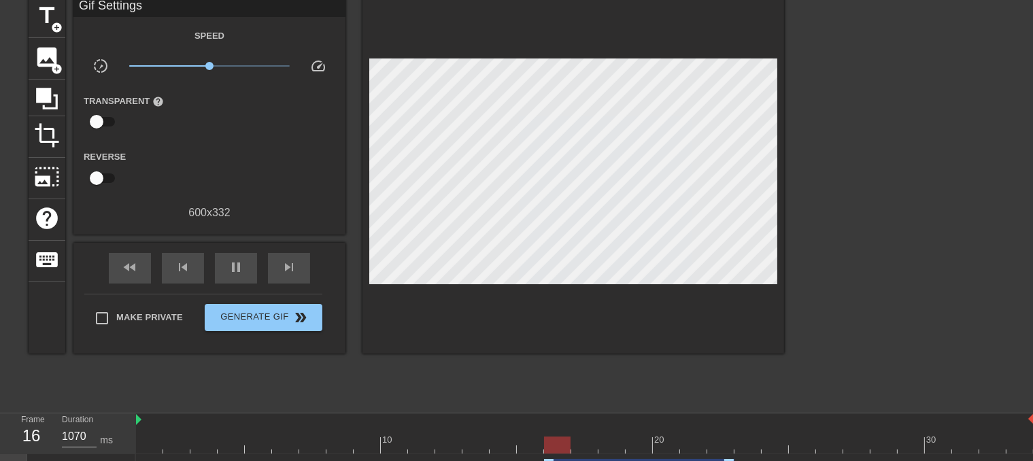
scroll to position [83, 0]
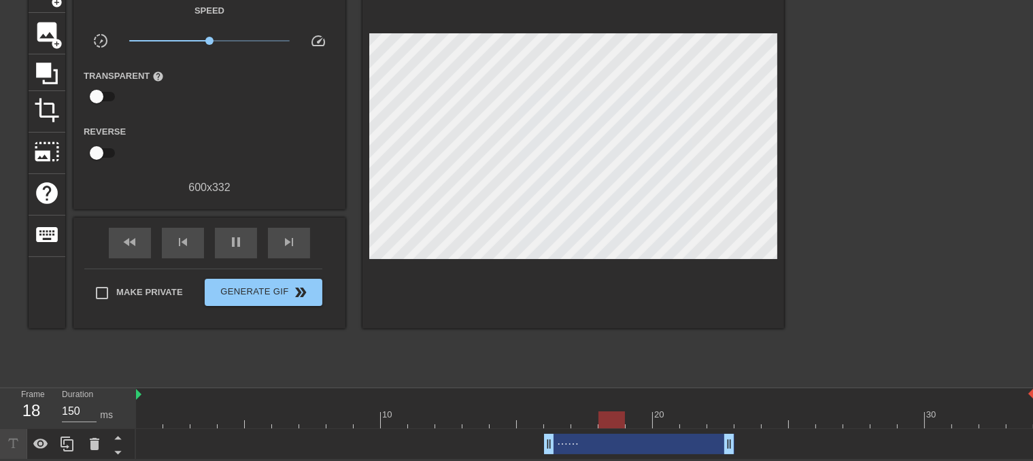
click at [579, 450] on div "⋯⋯ drag_handle drag_handle" at bounding box center [639, 444] width 190 height 20
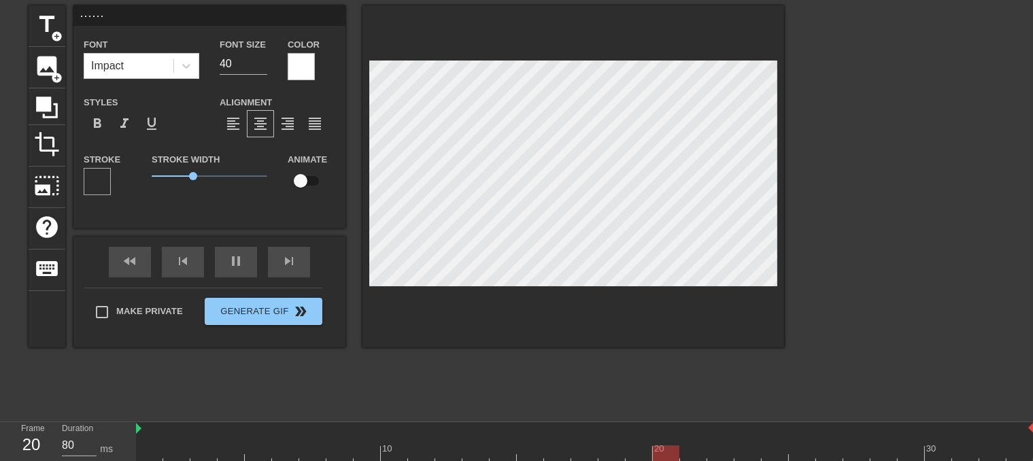
scroll to position [15, 0]
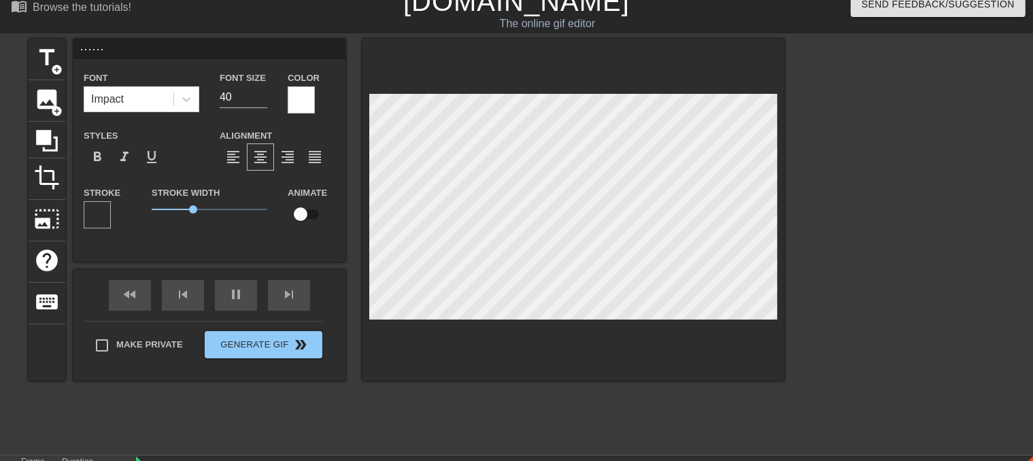
click at [98, 211] on div at bounding box center [97, 214] width 27 height 27
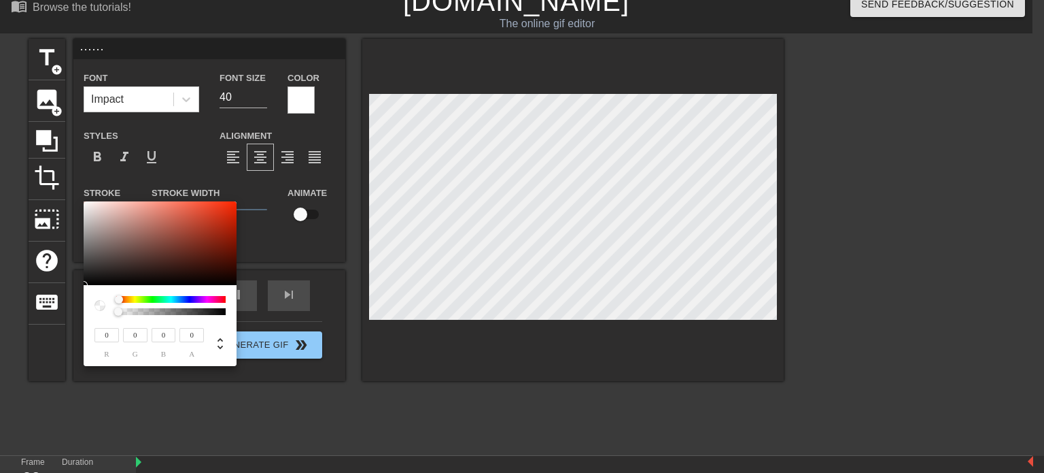
drag, startPoint x: 120, startPoint y: 298, endPoint x: 100, endPoint y: 301, distance: 20.0
click at [102, 301] on div at bounding box center [160, 305] width 131 height 19
click at [99, 303] on div at bounding box center [100, 305] width 11 height 11
drag, startPoint x: 120, startPoint y: 311, endPoint x: 99, endPoint y: 311, distance: 21.1
click at [99, 311] on div at bounding box center [160, 305] width 131 height 19
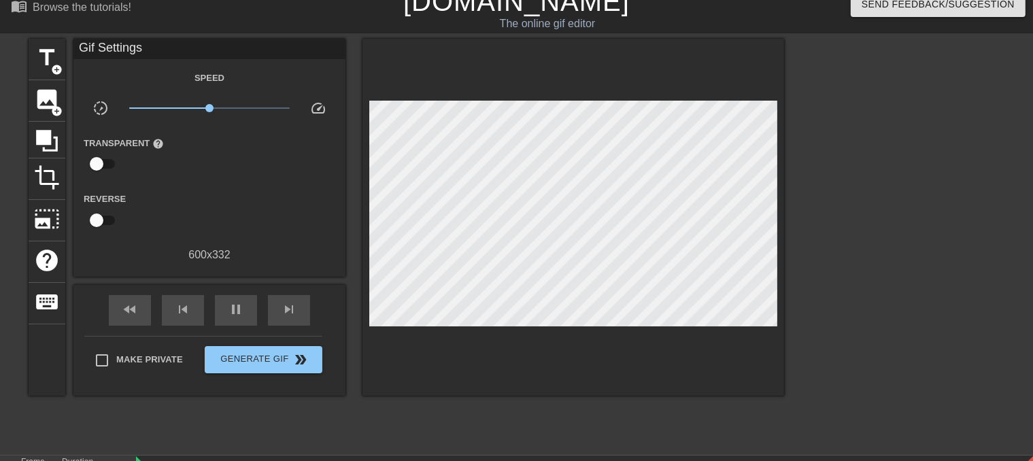
drag, startPoint x: 94, startPoint y: 197, endPoint x: 95, endPoint y: 214, distance: 17.7
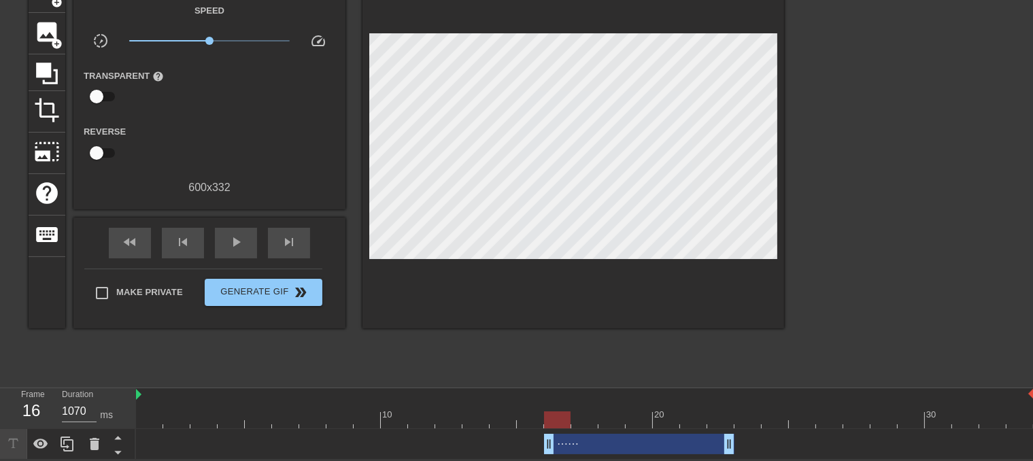
click at [555, 421] on div at bounding box center [585, 419] width 898 height 17
click at [568, 447] on div "⋯⋯ drag_handle drag_handle" at bounding box center [639, 444] width 190 height 20
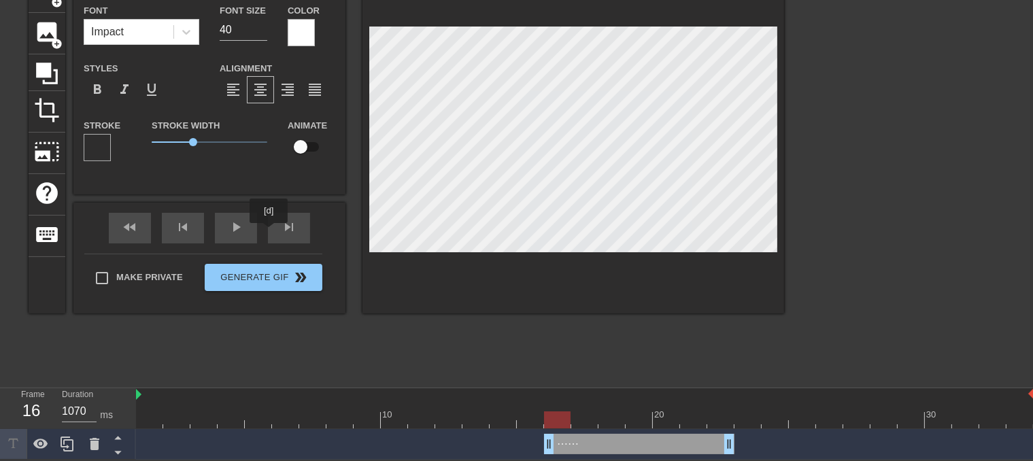
scroll to position [15, 0]
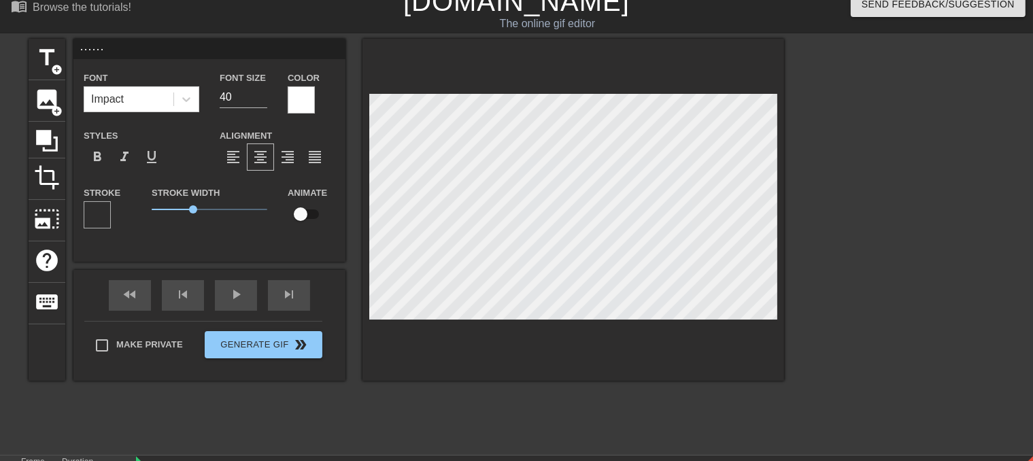
click at [298, 93] on div at bounding box center [301, 99] width 27 height 27
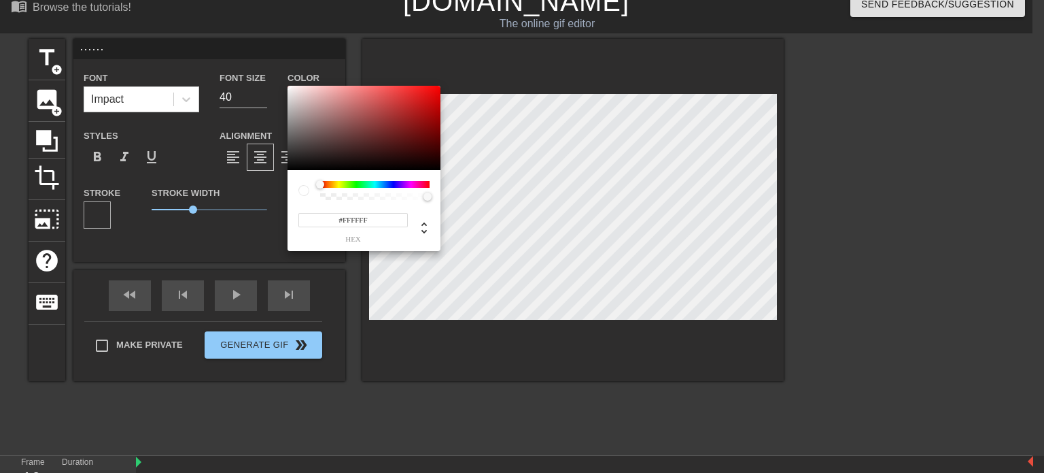
click at [345, 218] on input "#FFFFFF" at bounding box center [353, 220] width 109 height 14
click at [354, 241] on span "hex" at bounding box center [353, 238] width 109 height 7
click at [371, 239] on span "hex" at bounding box center [353, 238] width 109 height 7
click at [385, 237] on span "hex" at bounding box center [353, 238] width 109 height 7
click at [307, 190] on div at bounding box center [304, 190] width 11 height 11
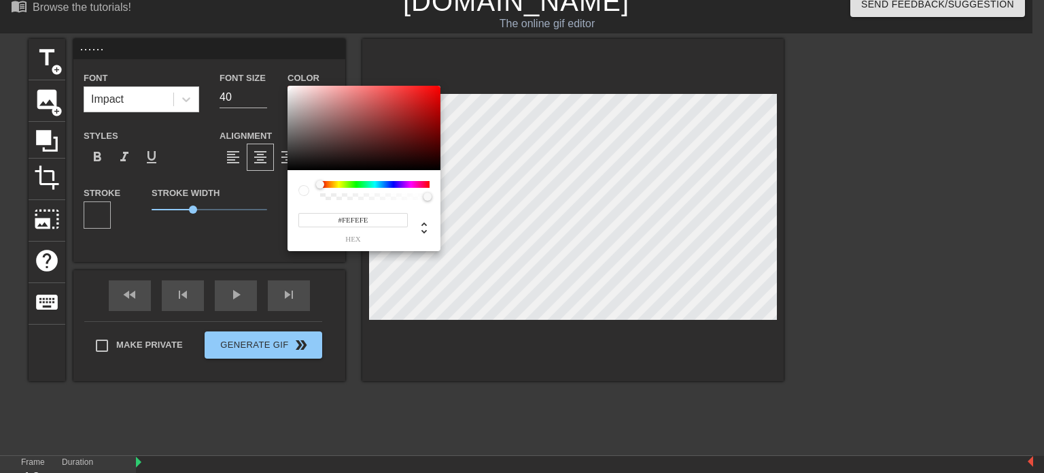
drag, startPoint x: 305, startPoint y: 111, endPoint x: 288, endPoint y: 86, distance: 29.8
click at [288, 86] on div at bounding box center [364, 128] width 153 height 84
click at [421, 231] on icon at bounding box center [424, 228] width 16 height 16
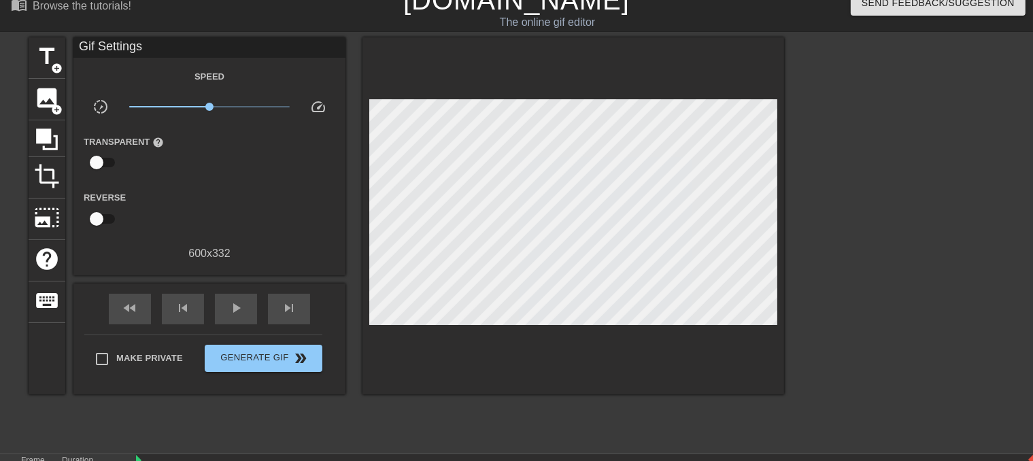
scroll to position [83, 0]
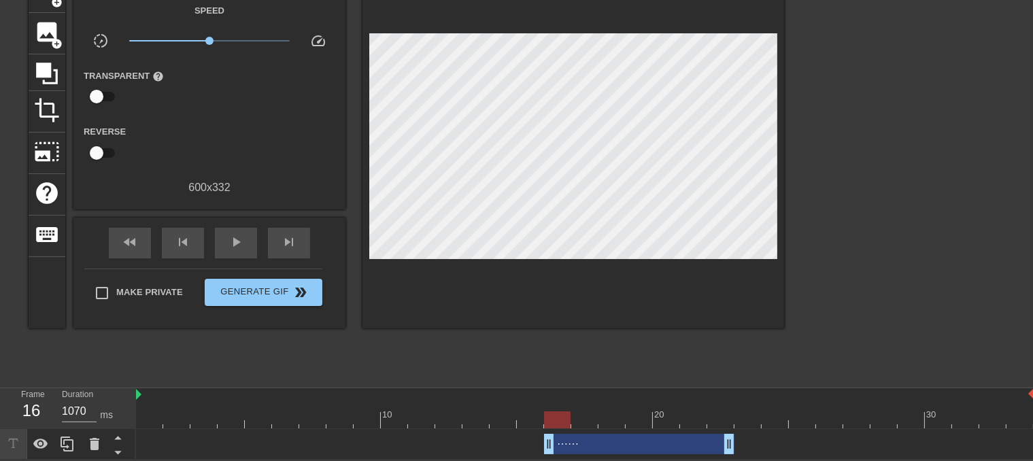
click at [630, 443] on div "⋯⋯ drag_handle drag_handle" at bounding box center [639, 444] width 190 height 20
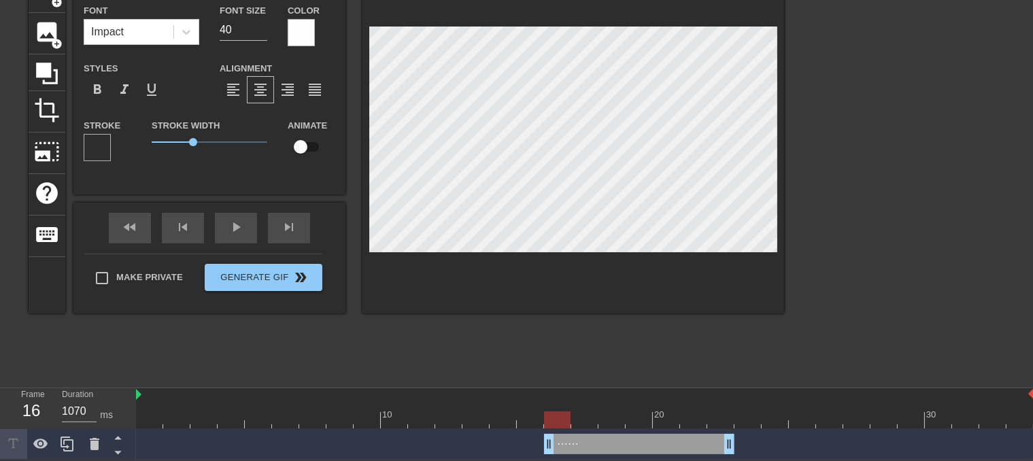
click at [305, 24] on div at bounding box center [301, 32] width 27 height 27
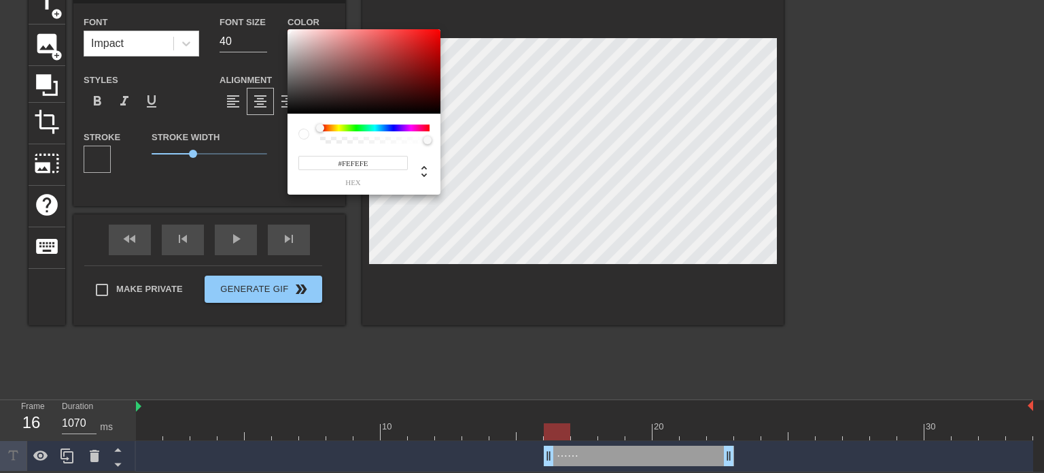
click at [346, 179] on span "hex" at bounding box center [353, 182] width 109 height 7
click at [364, 186] on span "hex" at bounding box center [353, 182] width 109 height 7
click at [372, 182] on span "hex" at bounding box center [353, 182] width 109 height 7
click at [396, 158] on input "#FEFEFE" at bounding box center [353, 163] width 109 height 14
click at [390, 181] on span "hex" at bounding box center [353, 182] width 109 height 7
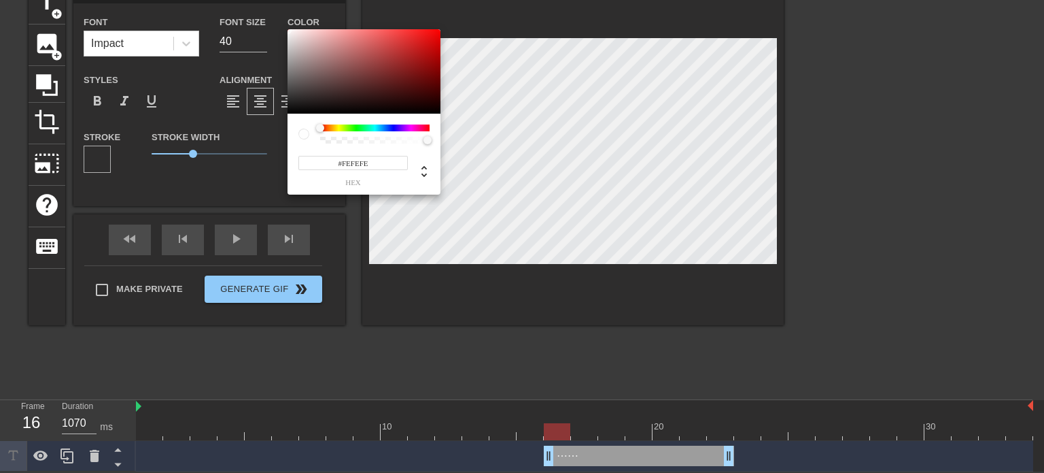
click at [364, 183] on span "hex" at bounding box center [353, 182] width 109 height 7
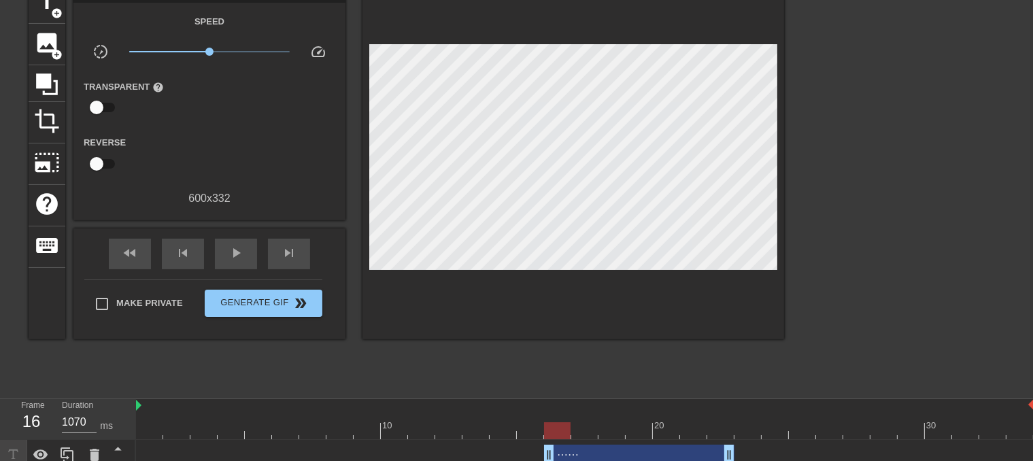
click at [615, 454] on div "⋯⋯ drag_handle drag_handle" at bounding box center [639, 455] width 190 height 20
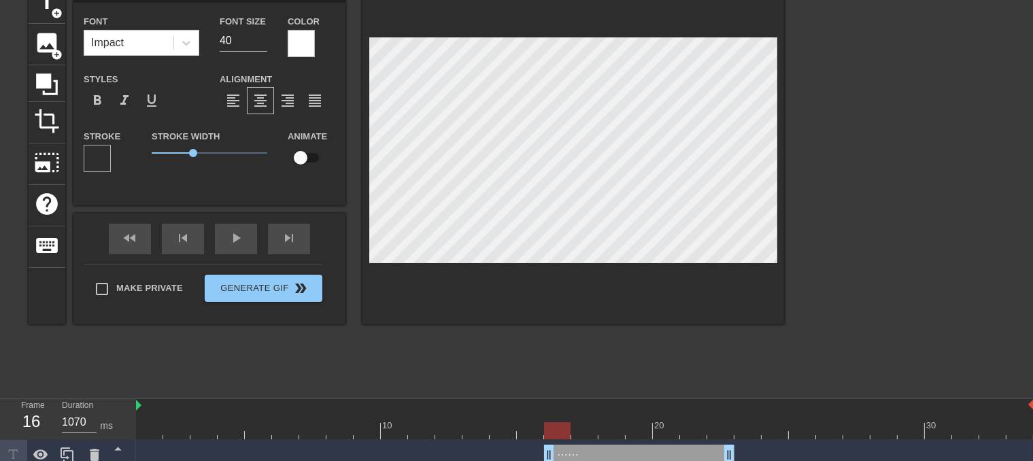
click at [95, 158] on div at bounding box center [97, 158] width 27 height 27
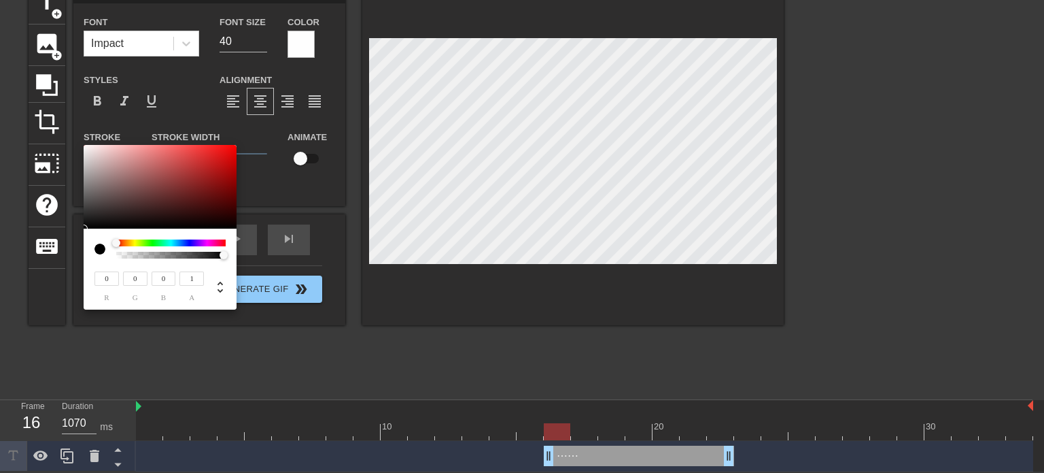
drag, startPoint x: 120, startPoint y: 254, endPoint x: 330, endPoint y: 267, distance: 211.2
click at [330, 267] on div "0 r 0 g 0 b 1 a" at bounding box center [522, 236] width 1044 height 473
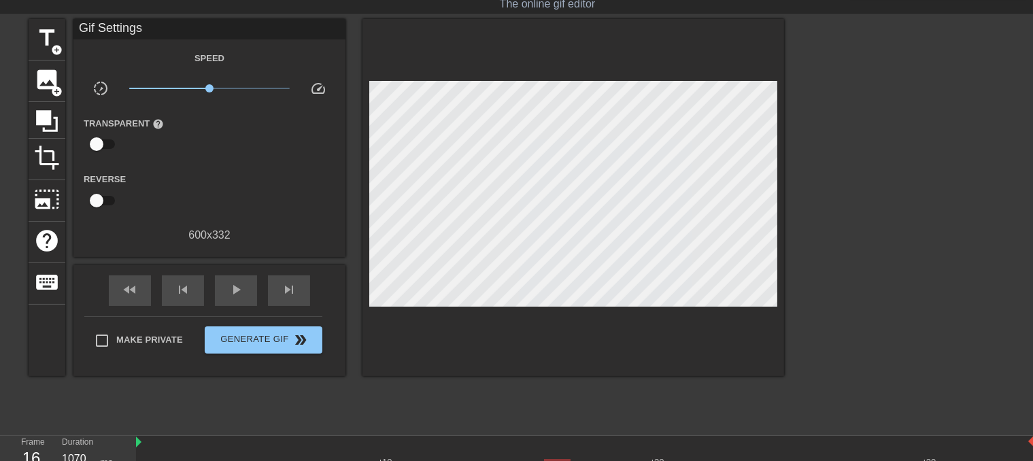
scroll to position [0, 0]
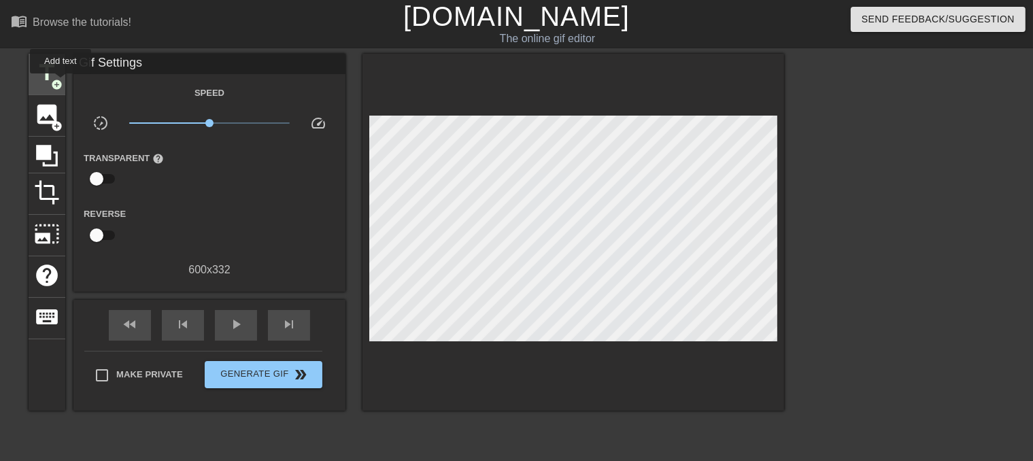
click at [57, 81] on span "add_circle" at bounding box center [57, 85] width 12 height 12
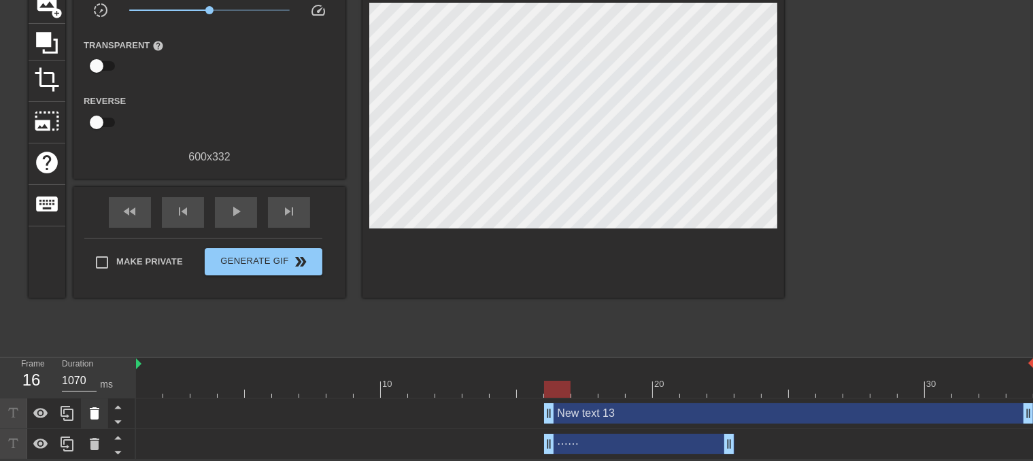
click at [91, 418] on icon at bounding box center [95, 413] width 10 height 12
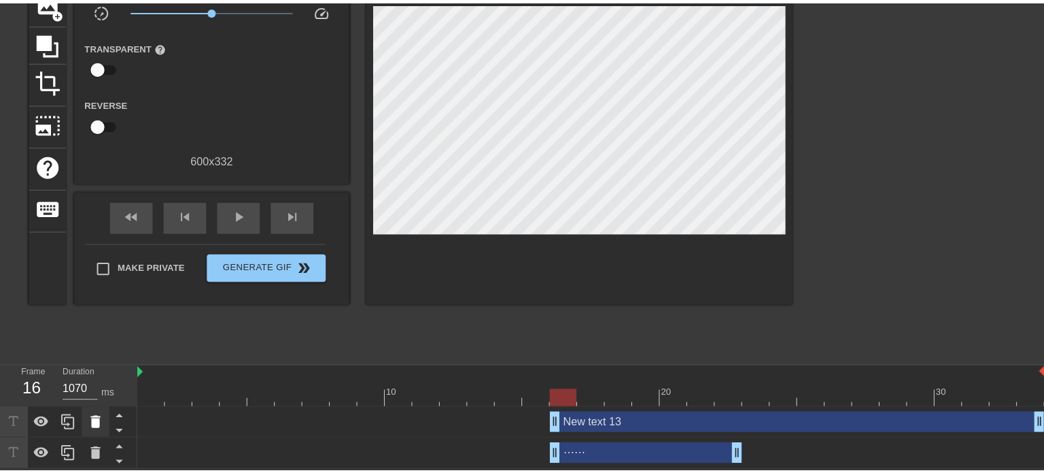
scroll to position [102, 0]
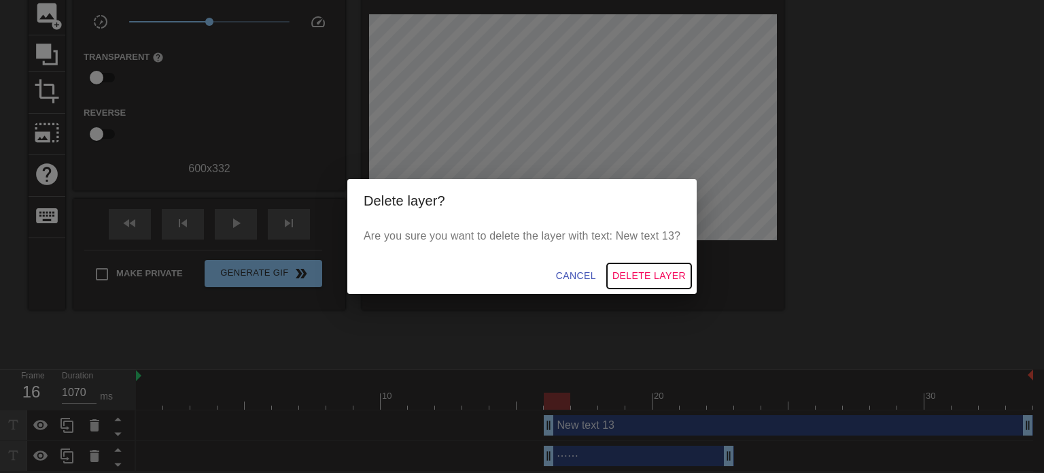
click at [649, 277] on span "Delete Layer" at bounding box center [649, 275] width 73 height 17
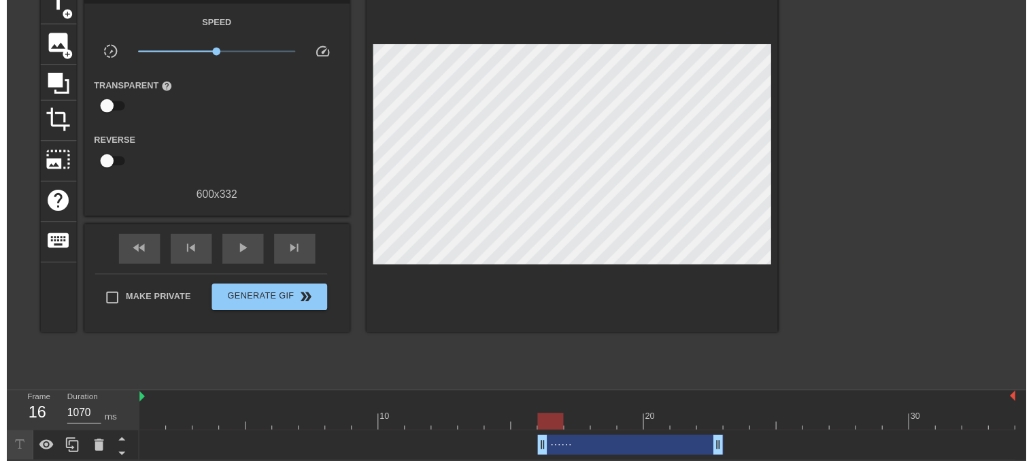
scroll to position [83, 0]
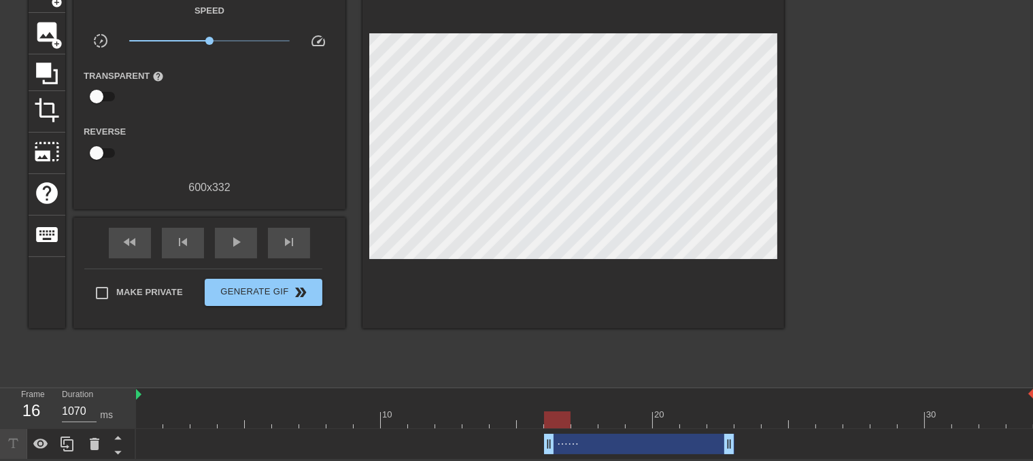
click at [601, 447] on div "⋯⋯ drag_handle drag_handle" at bounding box center [639, 444] width 190 height 20
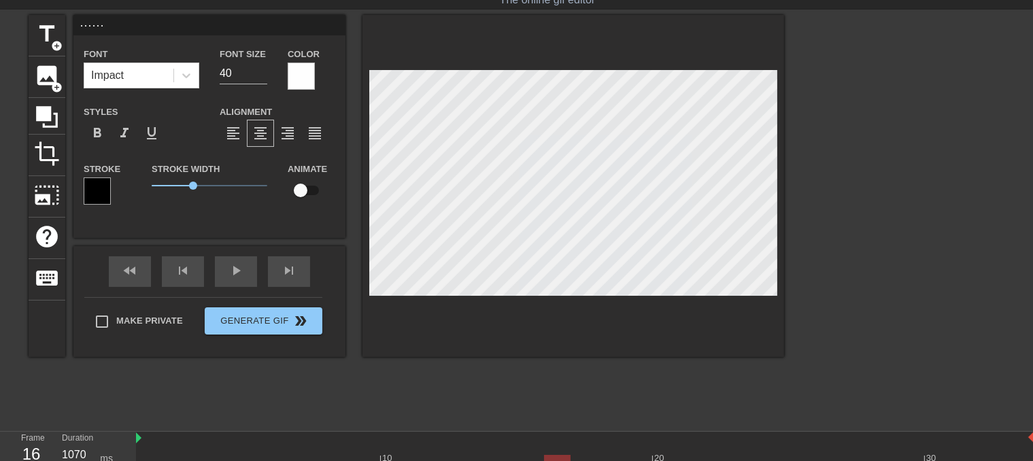
scroll to position [15, 0]
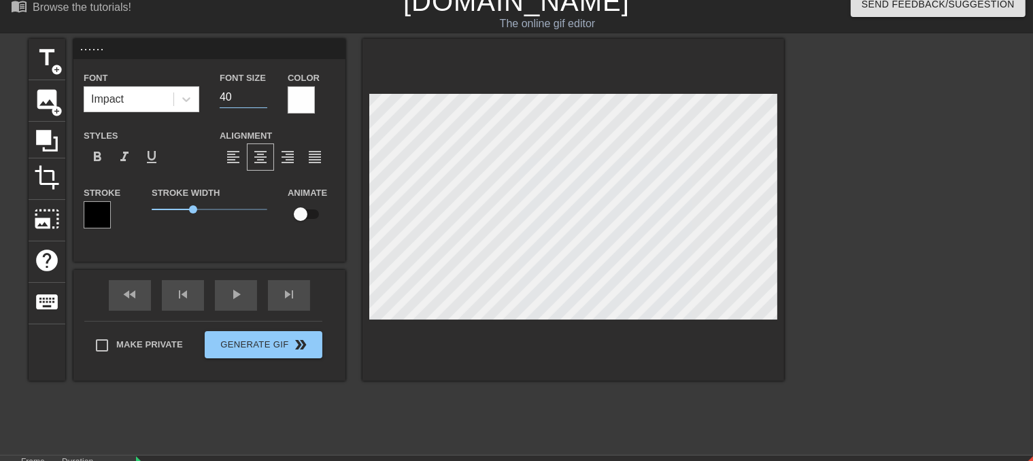
drag, startPoint x: 237, startPoint y: 99, endPoint x: 215, endPoint y: 98, distance: 21.8
click at [215, 98] on div "Font Size 40" at bounding box center [243, 91] width 68 height 44
click at [256, 157] on span "format_align_center" at bounding box center [260, 157] width 16 height 16
click at [291, 156] on span "format_align_right" at bounding box center [287, 157] width 16 height 16
click at [314, 157] on span "format_align_justify" at bounding box center [315, 157] width 16 height 16
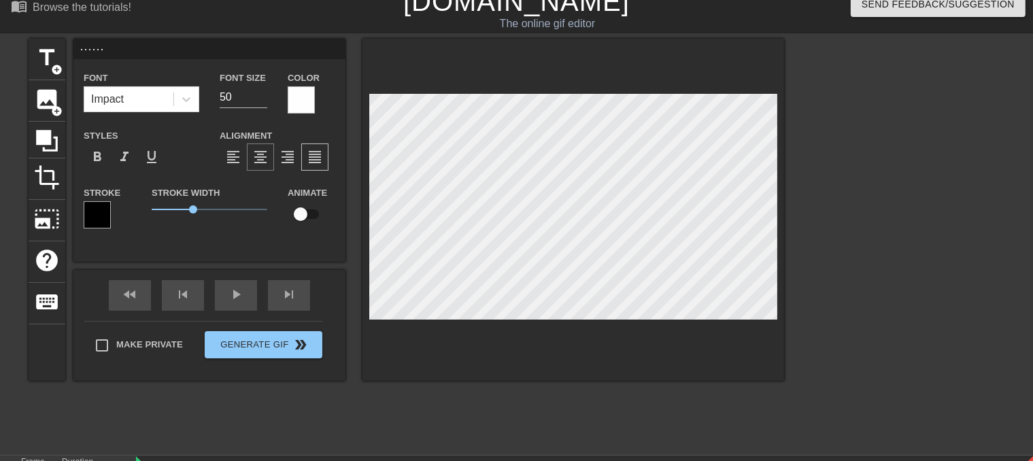
click at [267, 156] on span "format_align_center" at bounding box center [260, 157] width 16 height 16
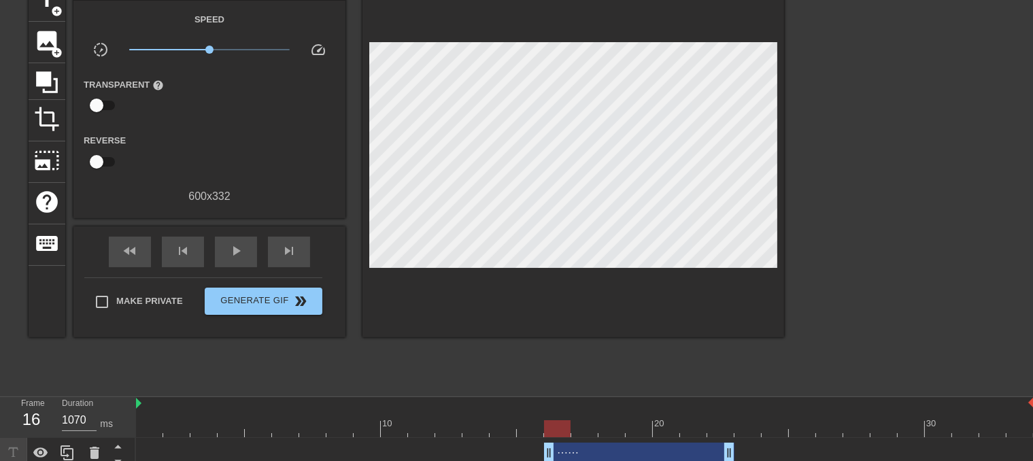
scroll to position [74, 0]
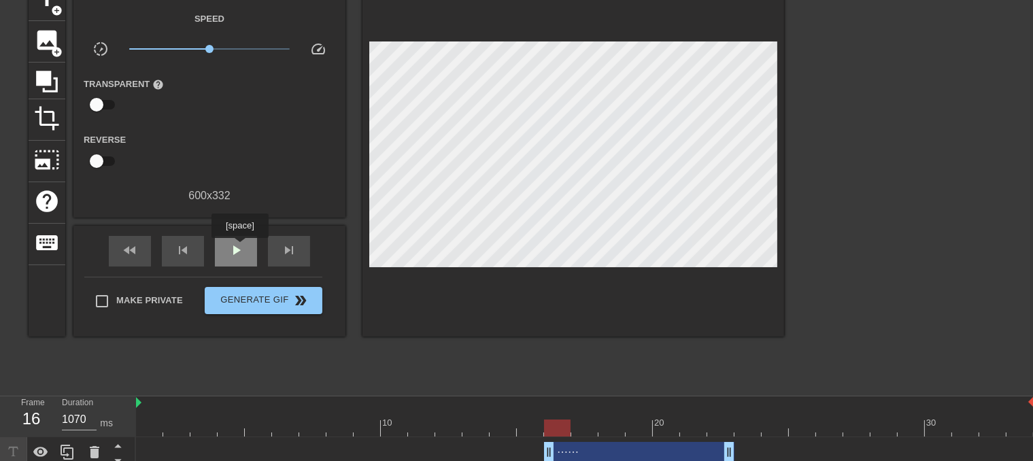
click at [239, 247] on span "play_arrow" at bounding box center [236, 250] width 16 height 16
drag, startPoint x: 729, startPoint y: 449, endPoint x: 745, endPoint y: 446, distance: 16.0
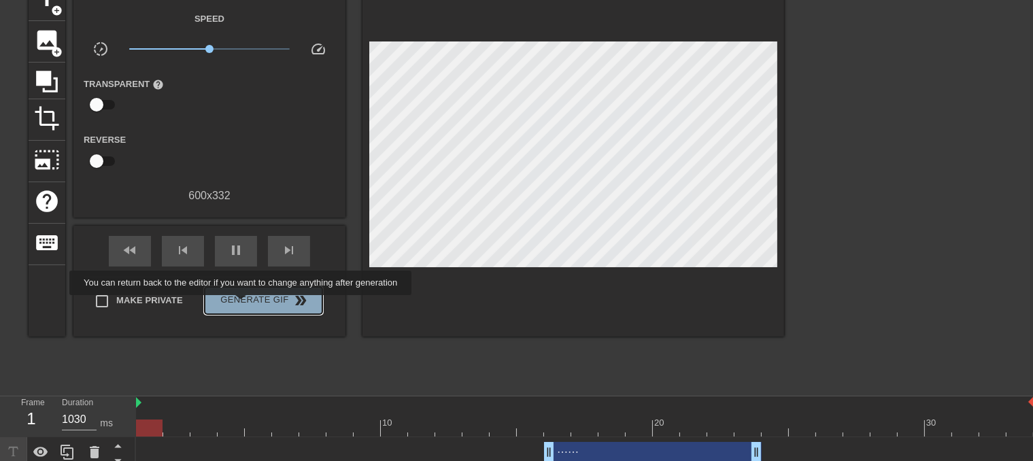
click at [242, 305] on span "Generate Gif double_arrow" at bounding box center [263, 300] width 107 height 16
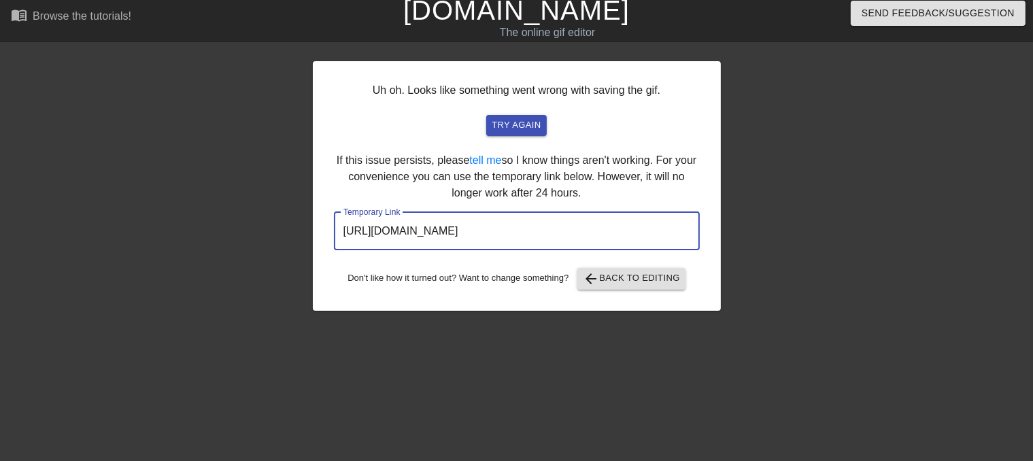
drag, startPoint x: 623, startPoint y: 228, endPoint x: 286, endPoint y: 226, distance: 337.3
click at [286, 225] on div "Uh oh. Looks like something went wrong with saving the gif. try again If this i…" at bounding box center [516, 252] width 1033 height 408
click at [651, 275] on span "arrow_back Back to Editing" at bounding box center [631, 279] width 97 height 16
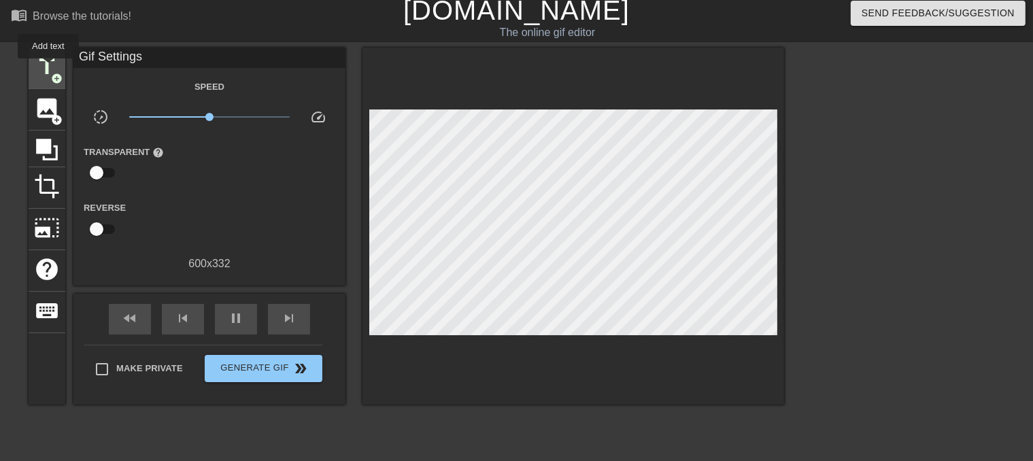
click at [48, 67] on span "title" at bounding box center [47, 67] width 26 height 26
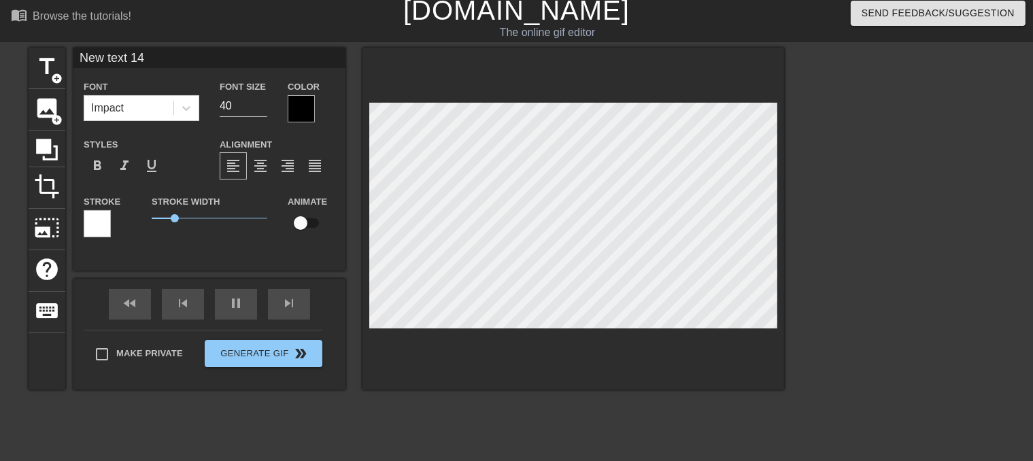
scroll to position [114, 0]
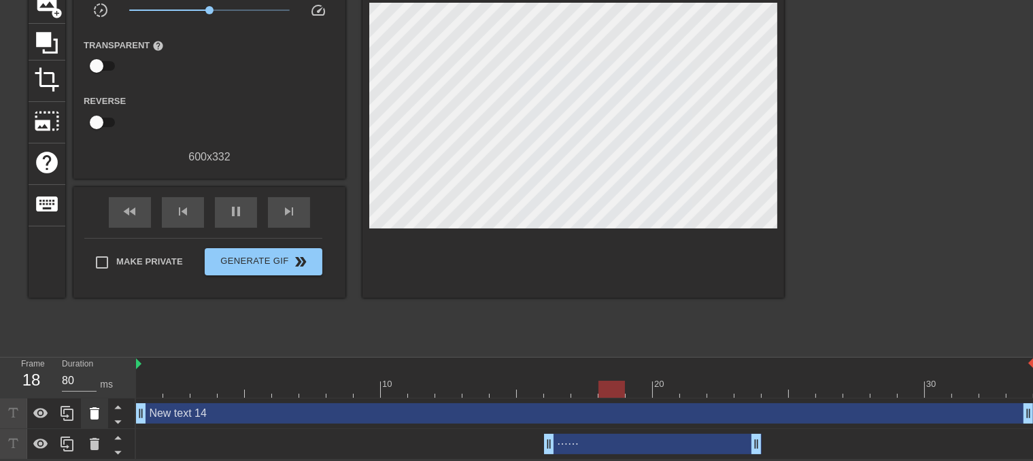
click at [96, 413] on icon at bounding box center [95, 413] width 10 height 12
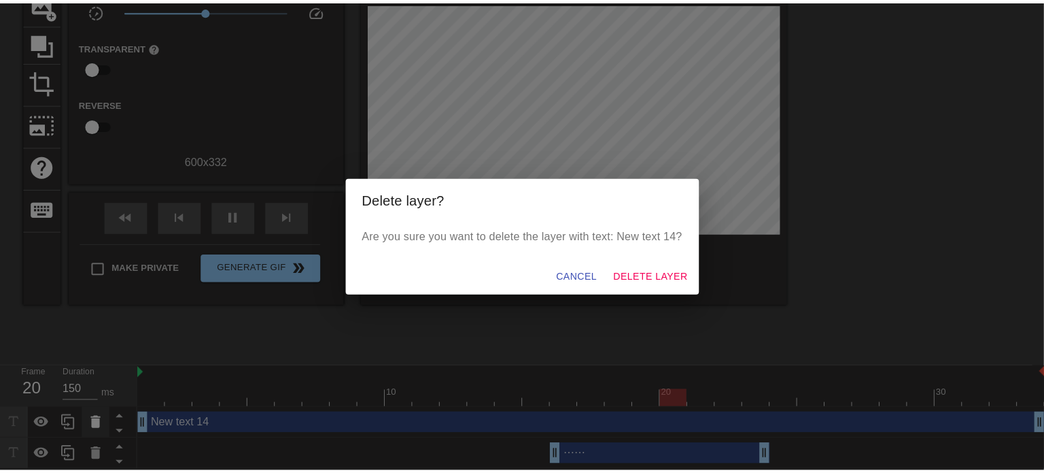
scroll to position [102, 0]
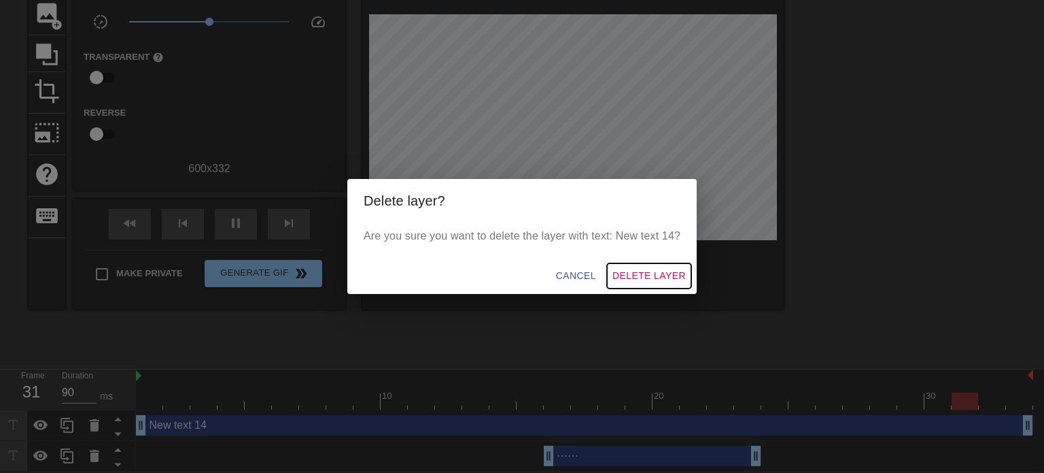
click at [641, 276] on span "Delete Layer" at bounding box center [649, 275] width 73 height 17
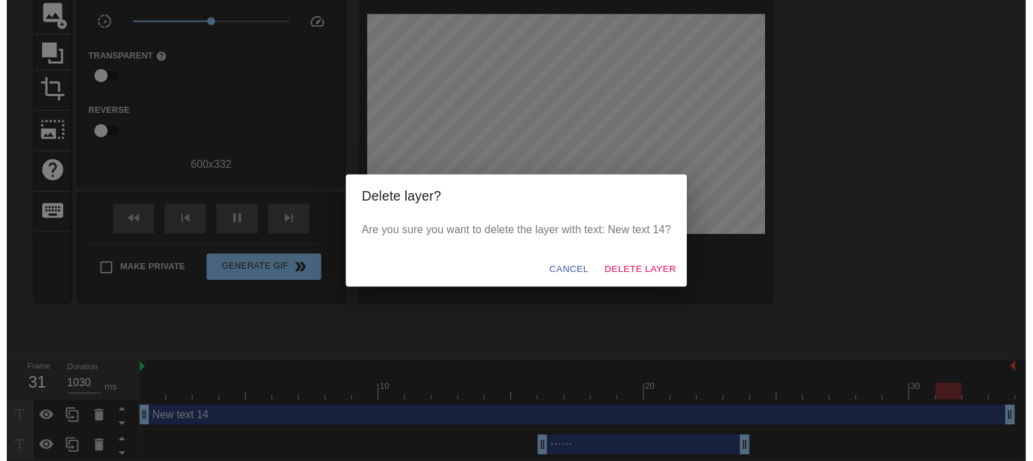
scroll to position [83, 0]
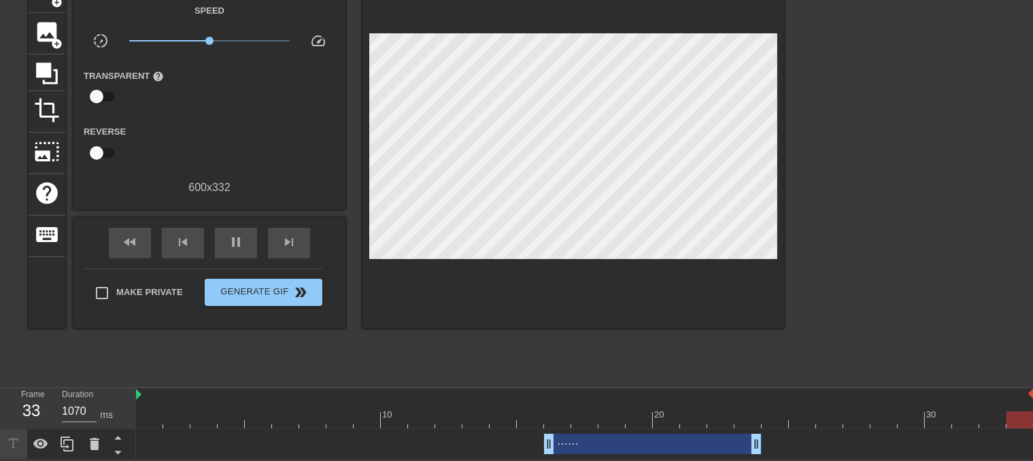
click at [597, 449] on div "⋯⋯ drag_handle drag_handle" at bounding box center [653, 444] width 218 height 20
click at [629, 443] on div "⋯⋯ drag_handle drag_handle" at bounding box center [653, 444] width 218 height 20
click at [870, 186] on div at bounding box center [902, 175] width 204 height 408
click at [593, 441] on div "⋯⋯ drag_handle drag_handle" at bounding box center [653, 444] width 218 height 20
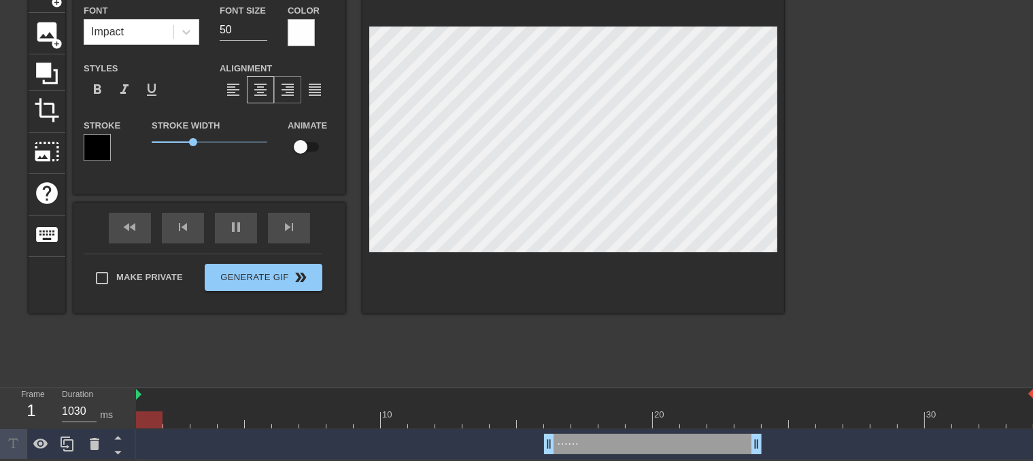
click at [286, 90] on span "format_align_right" at bounding box center [287, 90] width 16 height 16
click at [263, 89] on span "format_align_center" at bounding box center [260, 90] width 16 height 16
click at [604, 440] on div "⋯⋯ drag_handle drag_handle" at bounding box center [653, 444] width 218 height 20
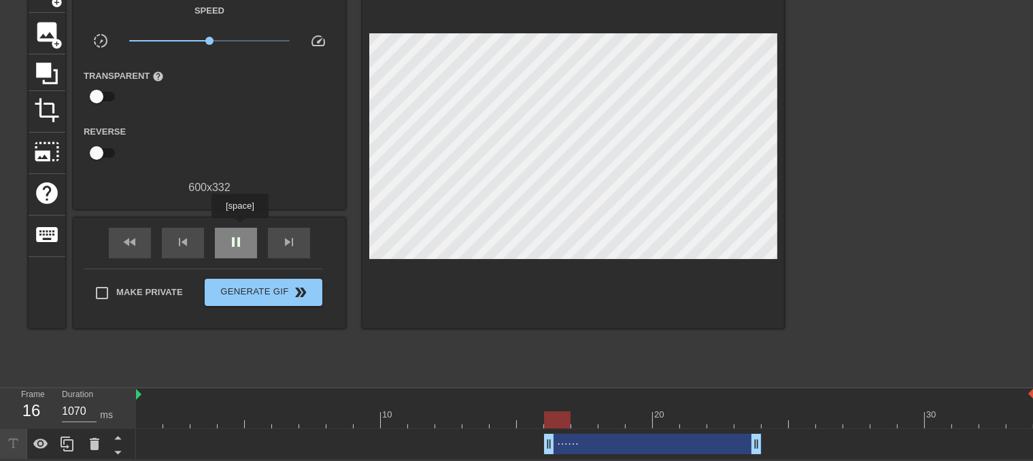
click at [239, 228] on div "pause" at bounding box center [236, 243] width 42 height 31
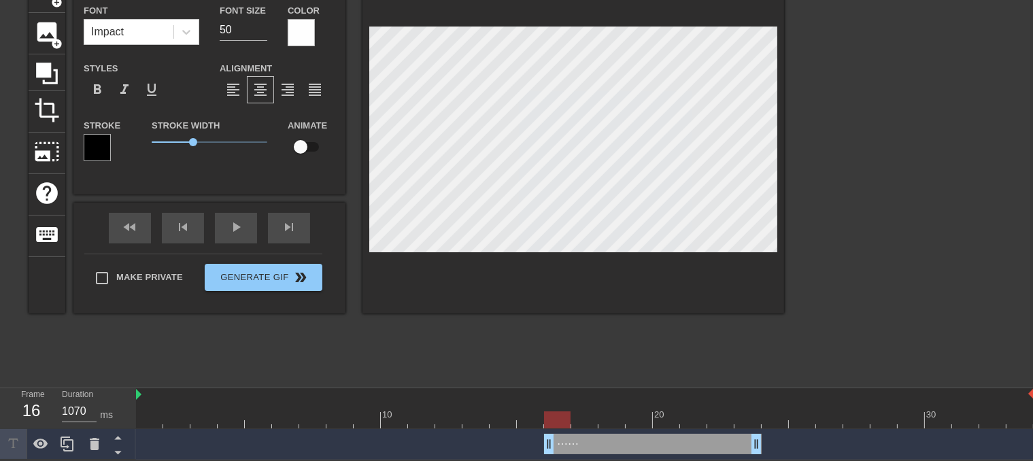
click at [361, 286] on div "title add_circle image add_circle crop photo_size_select_large help keyboard ⋯⋯…" at bounding box center [406, 142] width 755 height 342
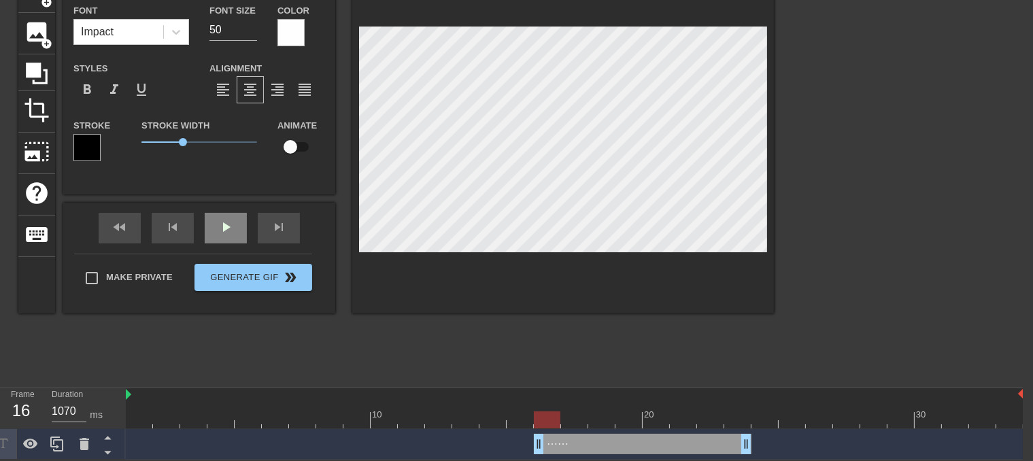
click at [214, 228] on div "play_arrow" at bounding box center [226, 228] width 42 height 31
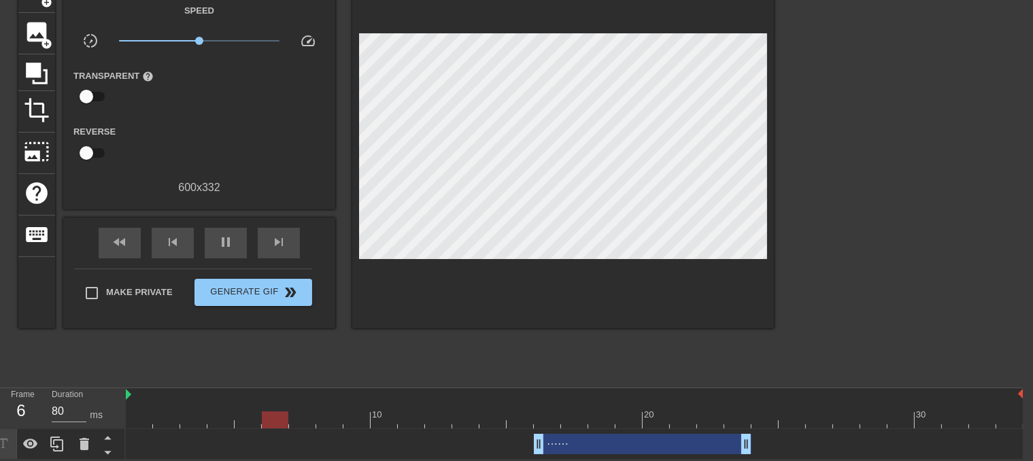
click at [199, 186] on div "600 x 332" at bounding box center [199, 188] width 272 height 16
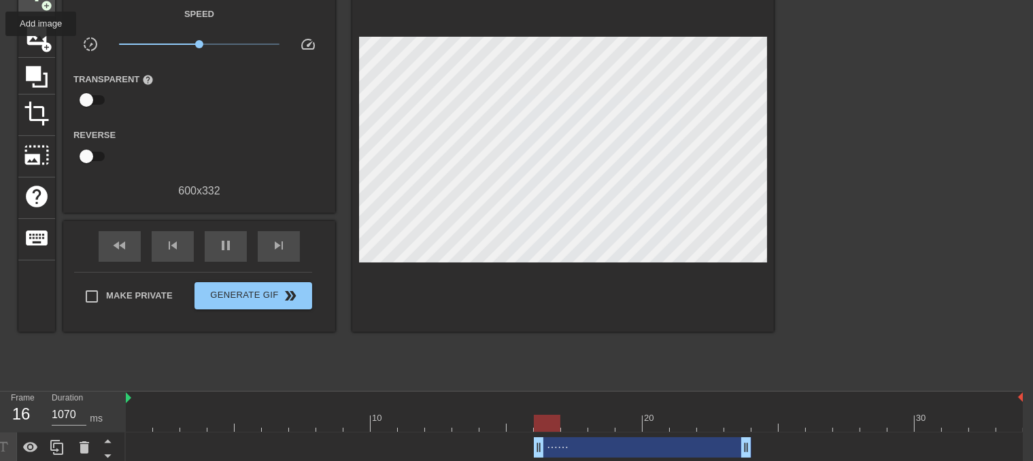
scroll to position [0, 11]
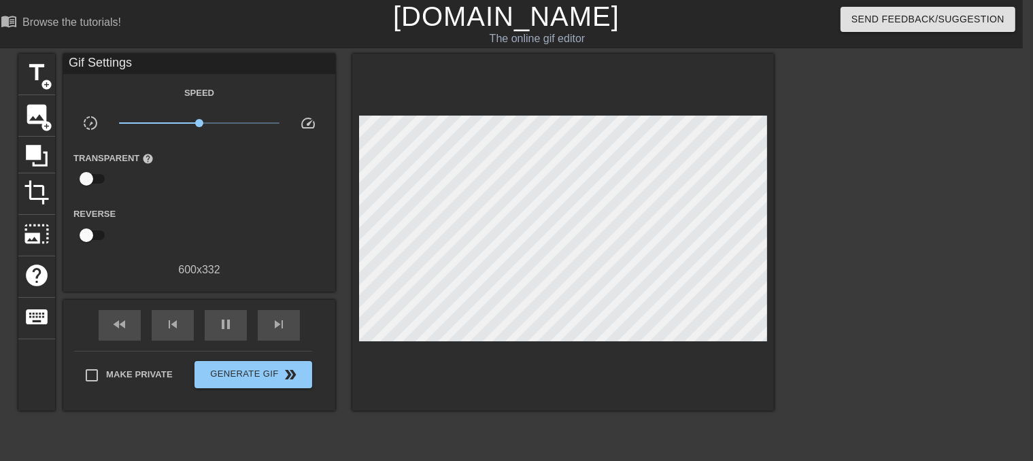
click at [184, 267] on div "600 x 332" at bounding box center [199, 270] width 272 height 16
click at [199, 271] on div "600 x 332" at bounding box center [199, 270] width 272 height 16
click at [41, 69] on span "title" at bounding box center [37, 73] width 26 height 26
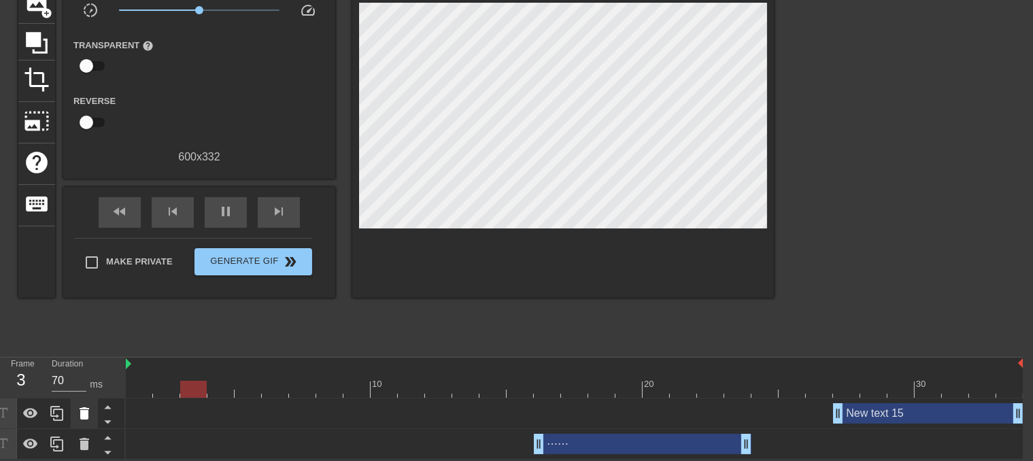
click at [82, 405] on div at bounding box center [84, 413] width 27 height 30
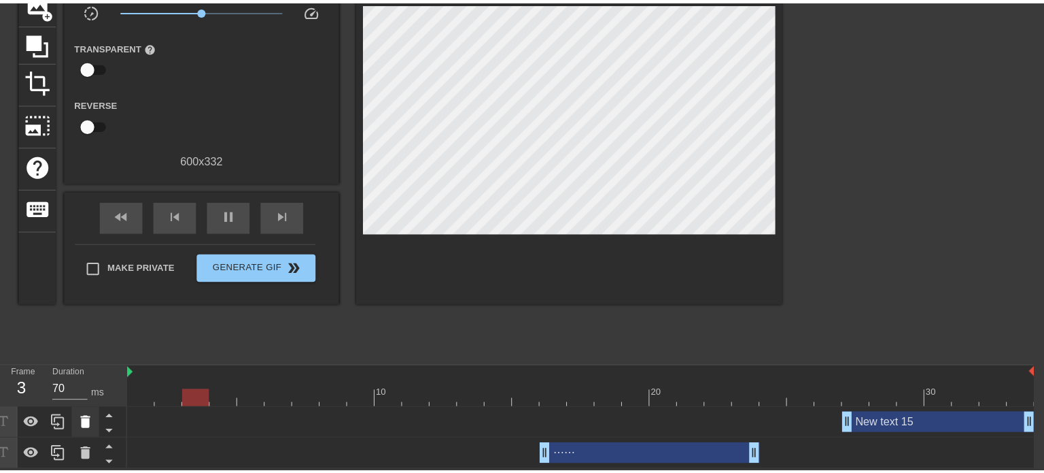
scroll to position [102, 0]
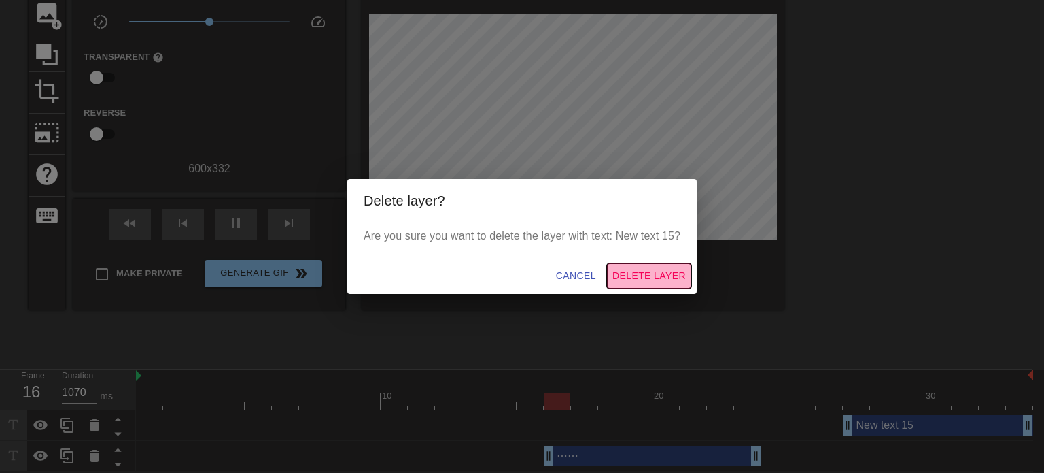
click at [635, 271] on span "Delete Layer" at bounding box center [649, 275] width 73 height 17
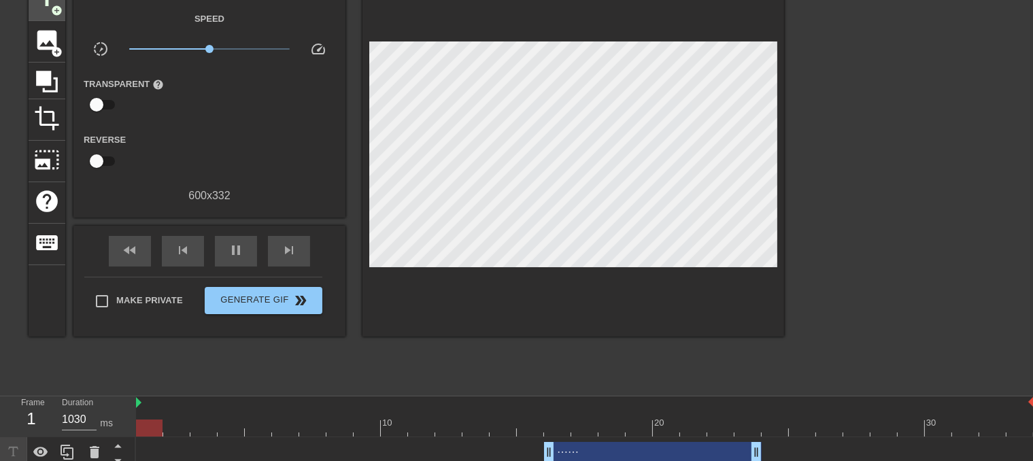
scroll to position [0, 0]
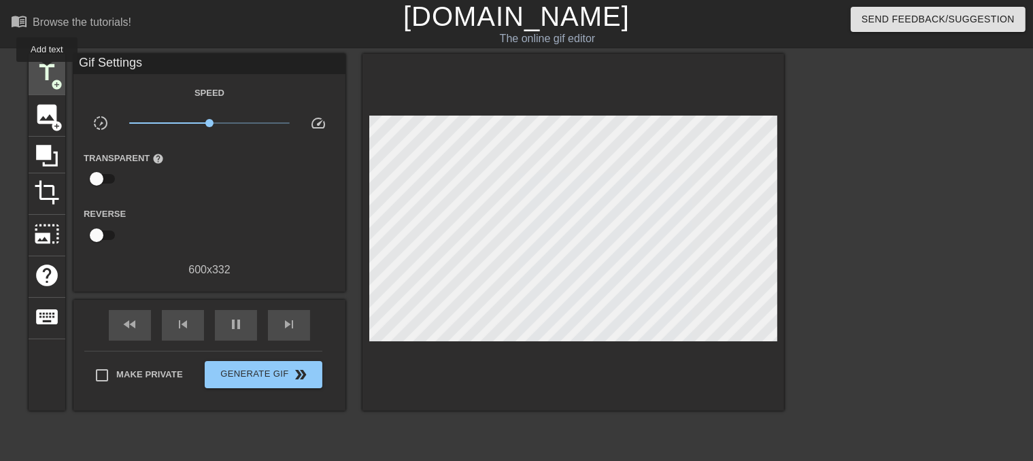
click at [47, 73] on span "title" at bounding box center [47, 73] width 26 height 26
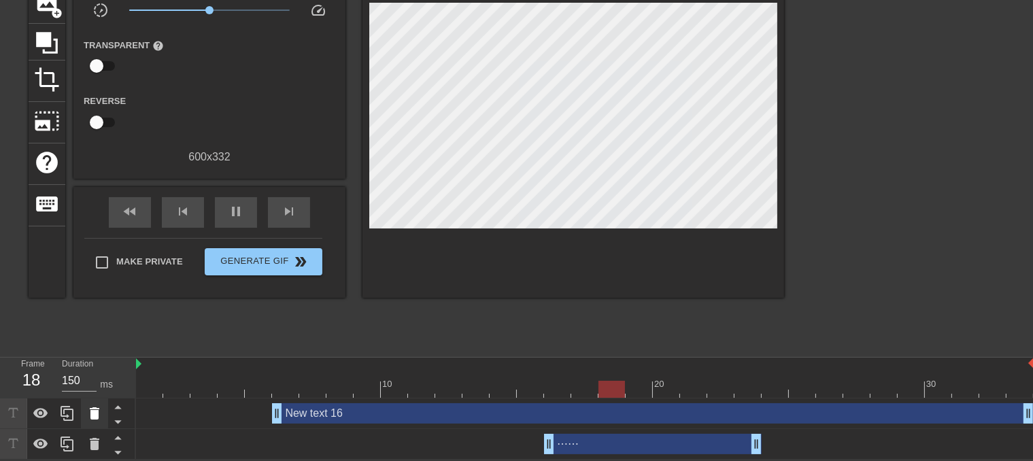
click at [101, 407] on icon at bounding box center [94, 413] width 16 height 16
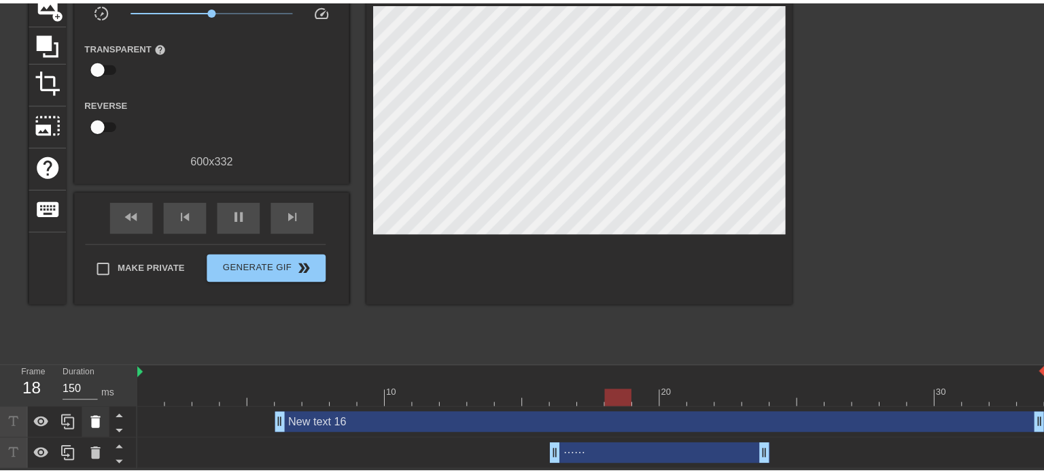
scroll to position [102, 0]
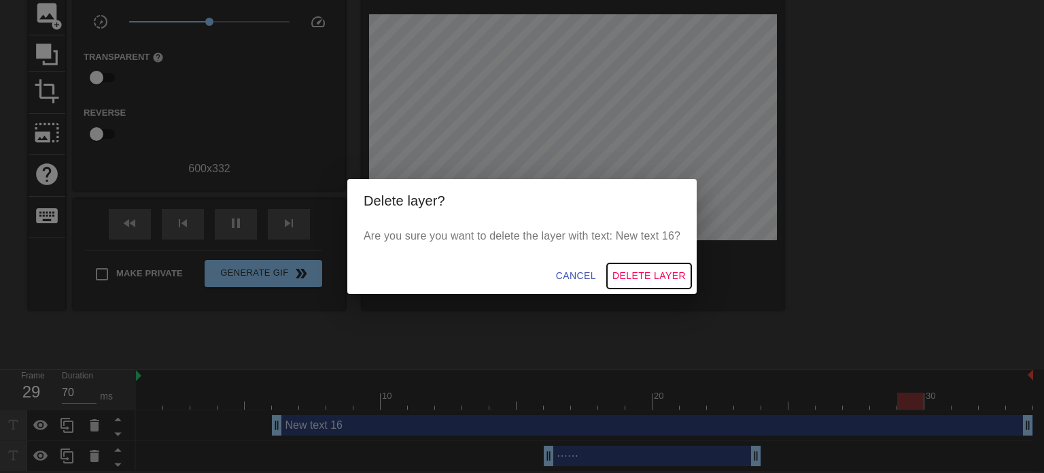
click at [653, 271] on span "Delete Layer" at bounding box center [649, 275] width 73 height 17
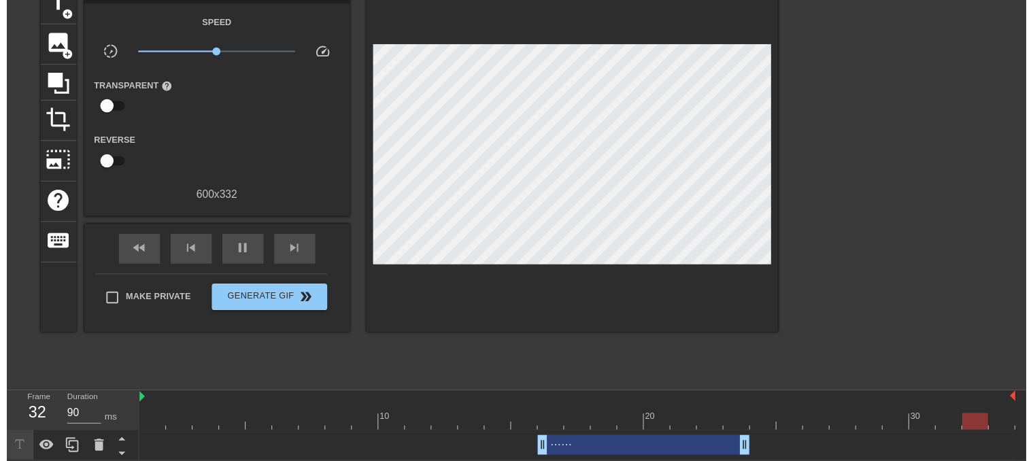
scroll to position [83, 0]
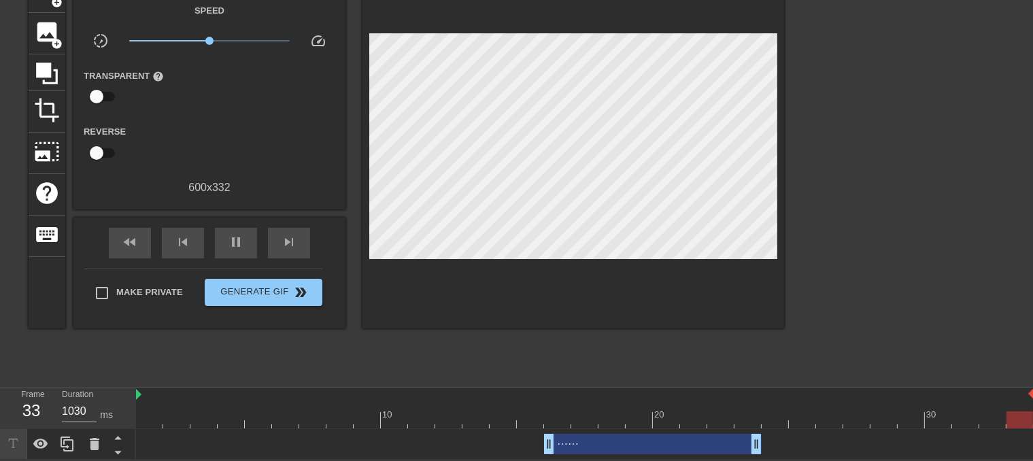
click at [607, 447] on div "⋯⋯ drag_handle drag_handle" at bounding box center [653, 444] width 218 height 20
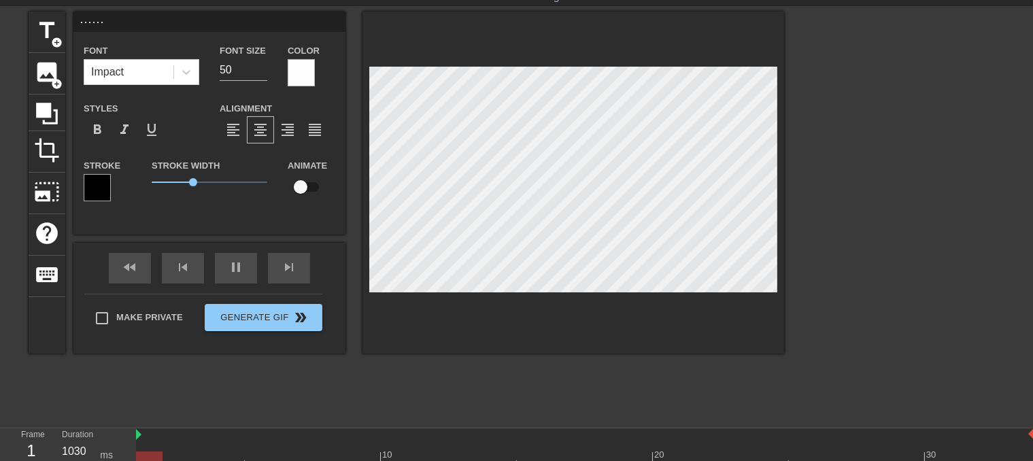
scroll to position [0, 0]
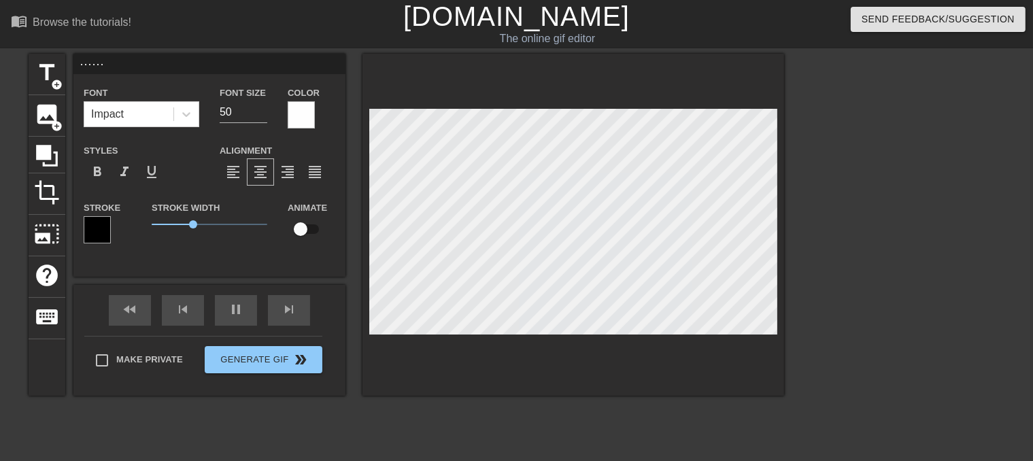
click at [90, 231] on div at bounding box center [97, 229] width 27 height 27
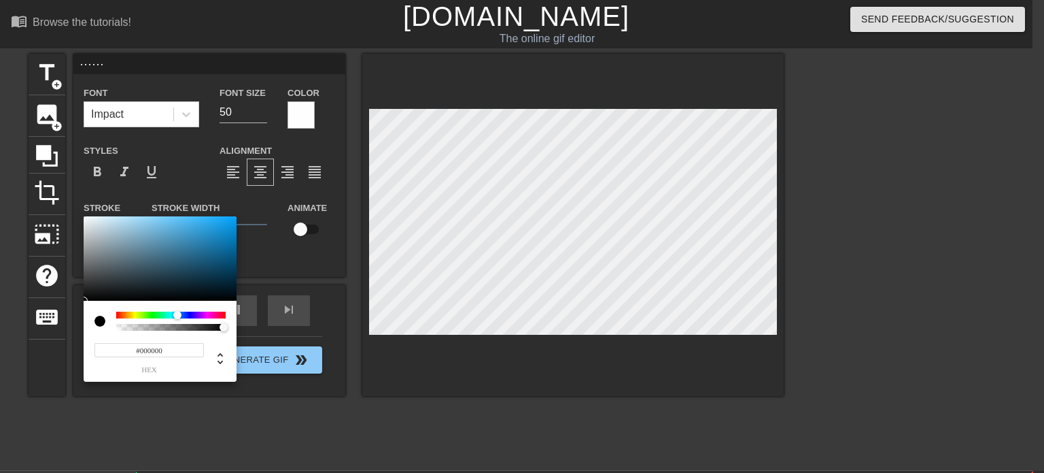
drag, startPoint x: 116, startPoint y: 315, endPoint x: 177, endPoint y: 315, distance: 61.2
click at [177, 315] on div at bounding box center [177, 315] width 8 height 8
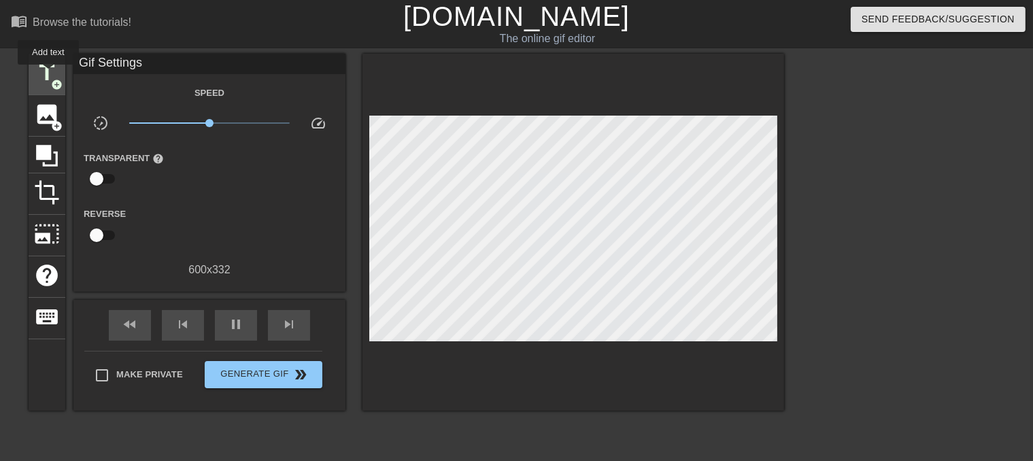
click at [48, 74] on span "title" at bounding box center [47, 73] width 26 height 26
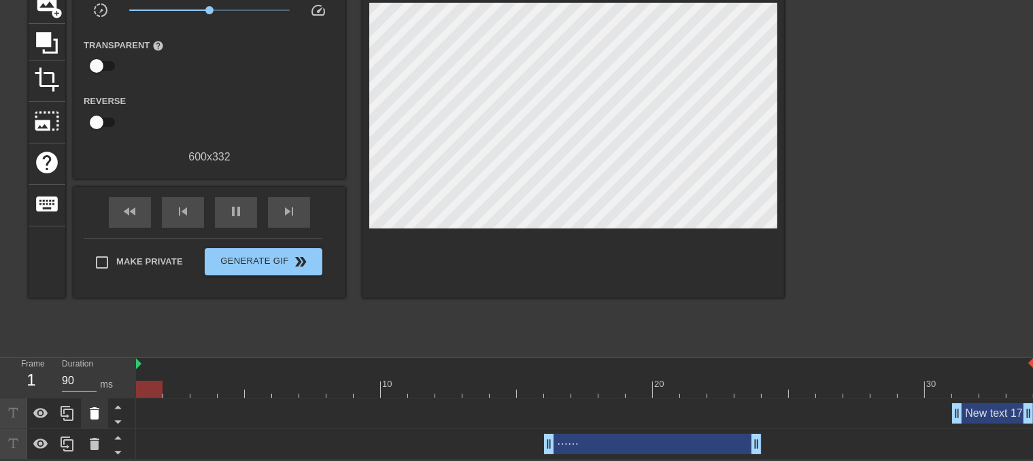
click at [92, 413] on icon at bounding box center [95, 413] width 10 height 12
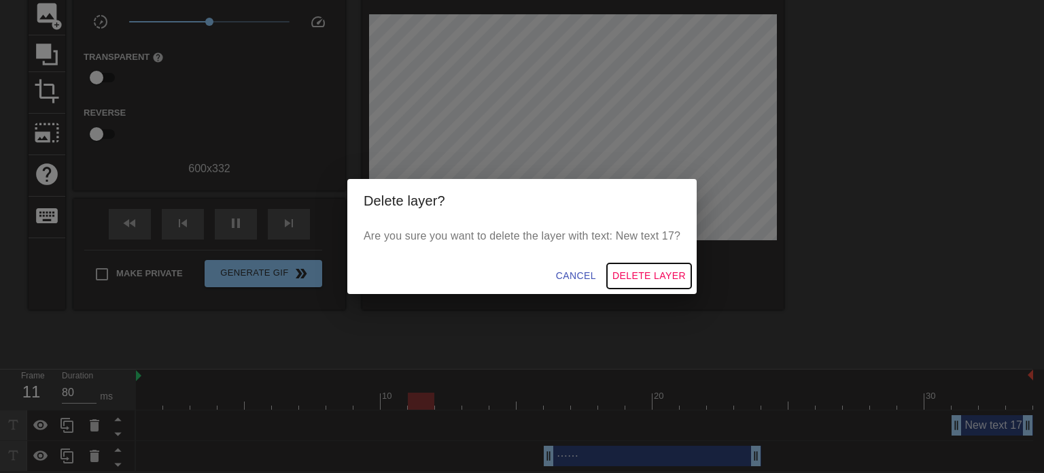
click at [657, 277] on span "Delete Layer" at bounding box center [649, 275] width 73 height 17
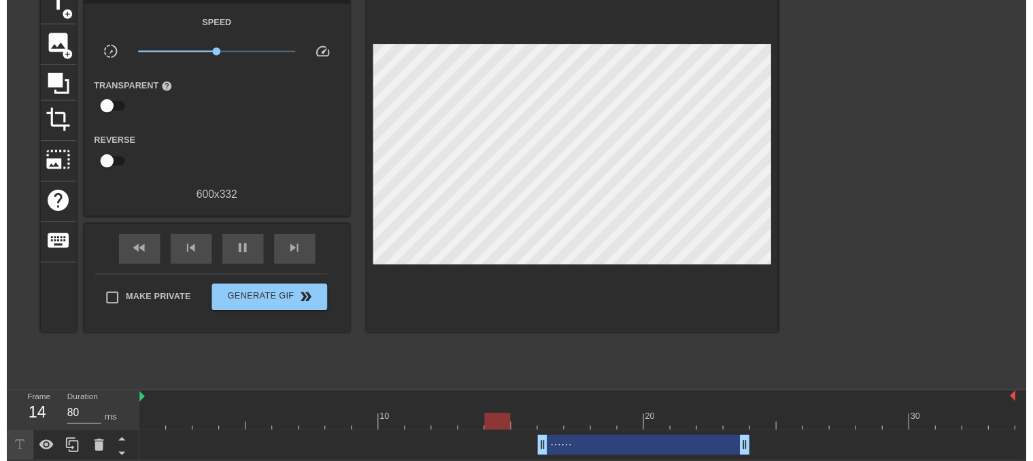
scroll to position [83, 0]
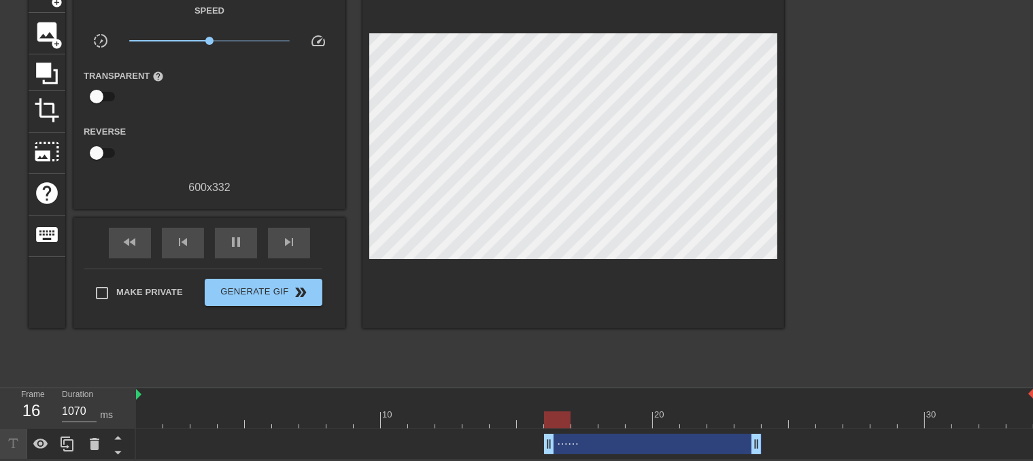
click at [599, 449] on div "⋯⋯ drag_handle drag_handle" at bounding box center [653, 444] width 218 height 20
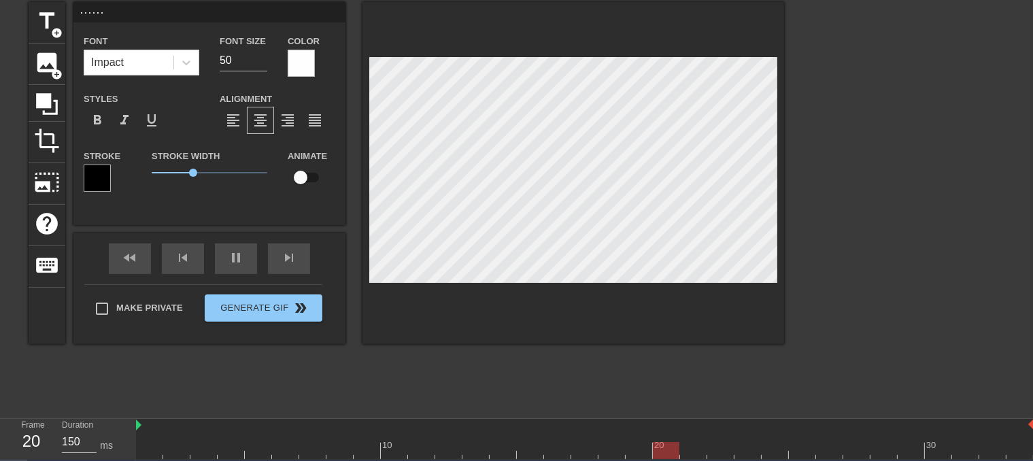
scroll to position [0, 0]
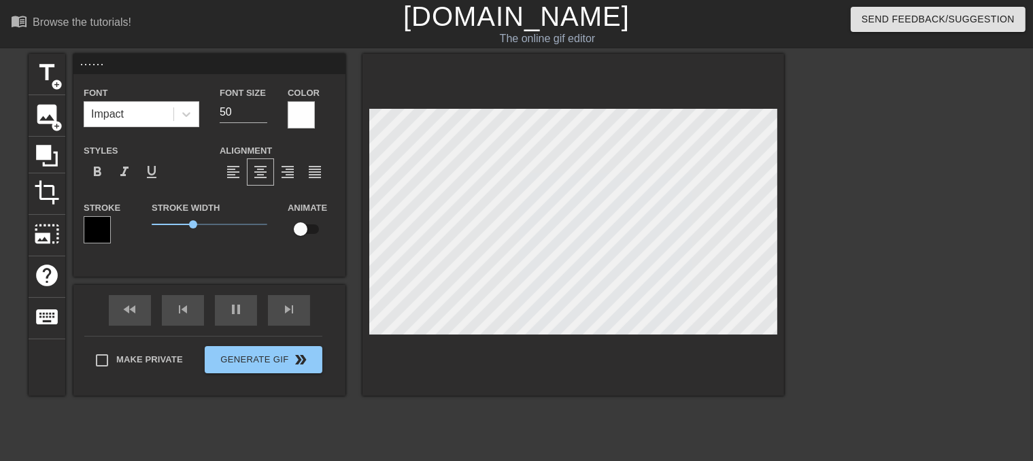
click at [296, 111] on div at bounding box center [301, 114] width 27 height 27
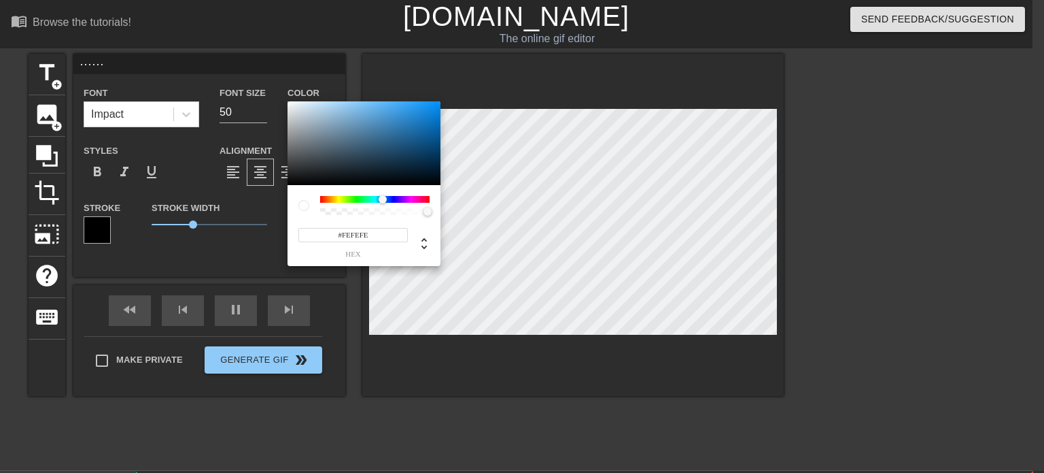
drag, startPoint x: 364, startPoint y: 199, endPoint x: 383, endPoint y: 198, distance: 19.1
click at [383, 198] on div at bounding box center [374, 199] width 109 height 7
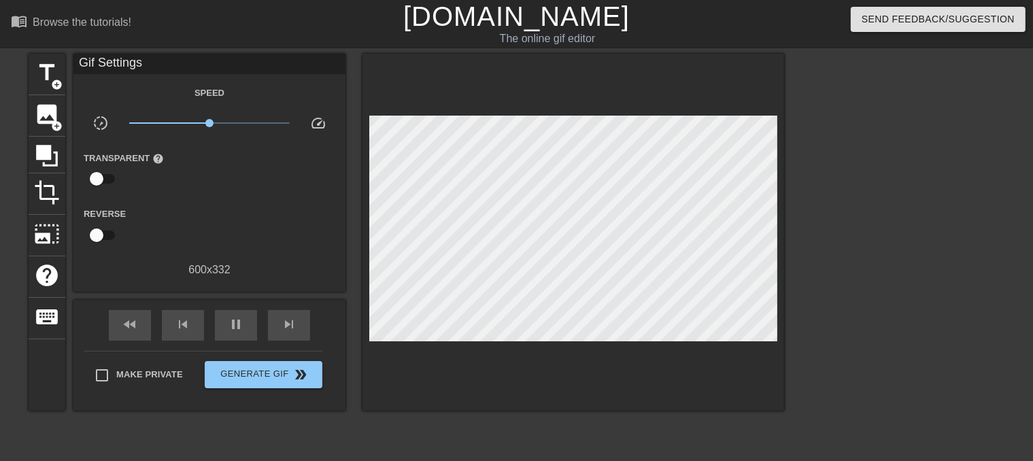
drag, startPoint x: 1044, startPoint y: 81, endPoint x: 1044, endPoint y: 136, distance: 55.1
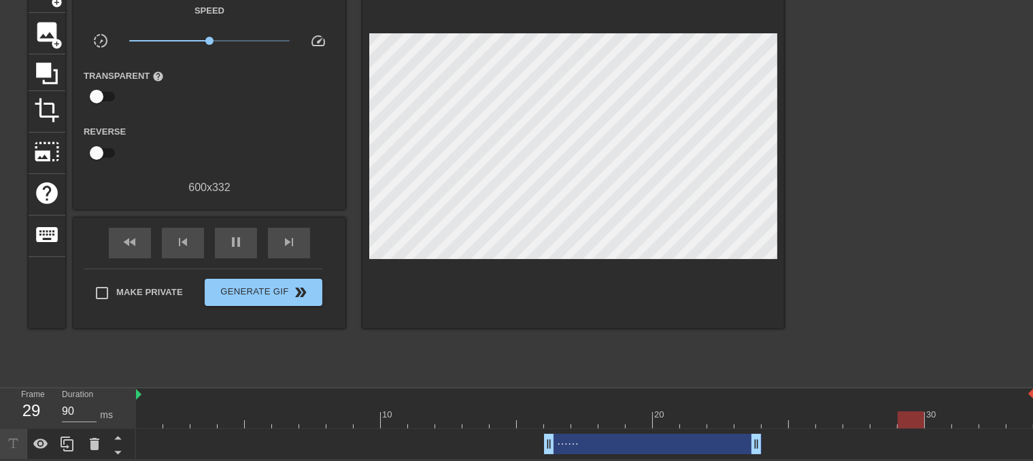
click at [623, 447] on div "⋯⋯ drag_handle drag_handle" at bounding box center [653, 444] width 218 height 20
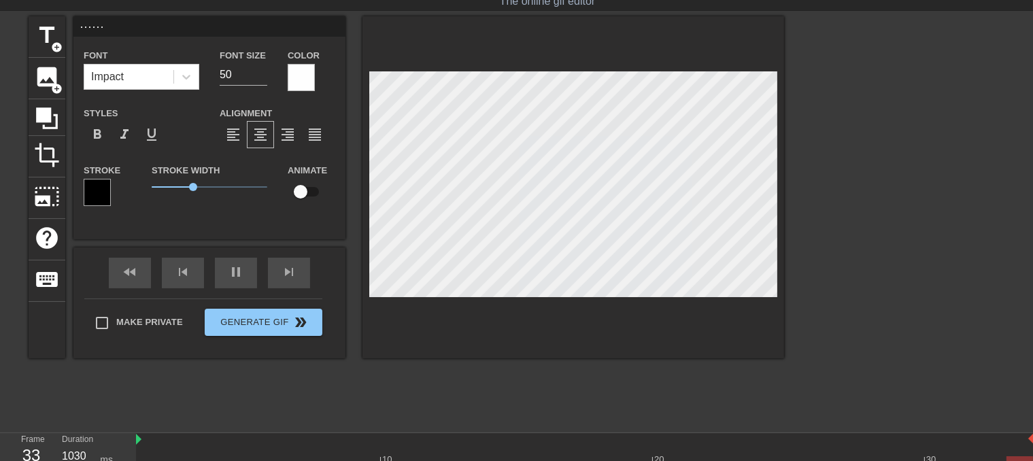
scroll to position [0, 0]
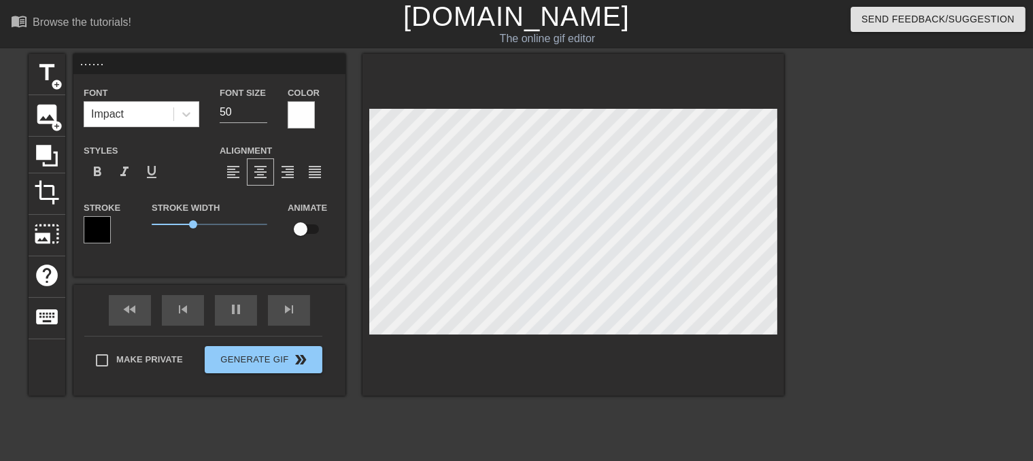
click at [301, 111] on div at bounding box center [301, 114] width 27 height 27
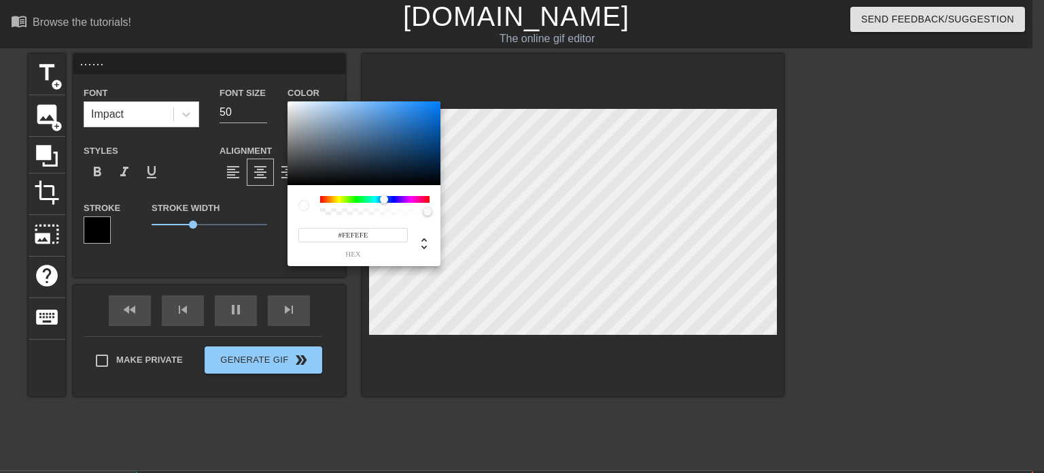
drag, startPoint x: 373, startPoint y: 198, endPoint x: 384, endPoint y: 197, distance: 11.6
click at [384, 197] on div at bounding box center [374, 199] width 109 height 7
click at [430, 212] on div at bounding box center [428, 211] width 8 height 8
click at [424, 241] on icon at bounding box center [424, 243] width 16 height 16
click at [424, 250] on icon at bounding box center [424, 243] width 16 height 16
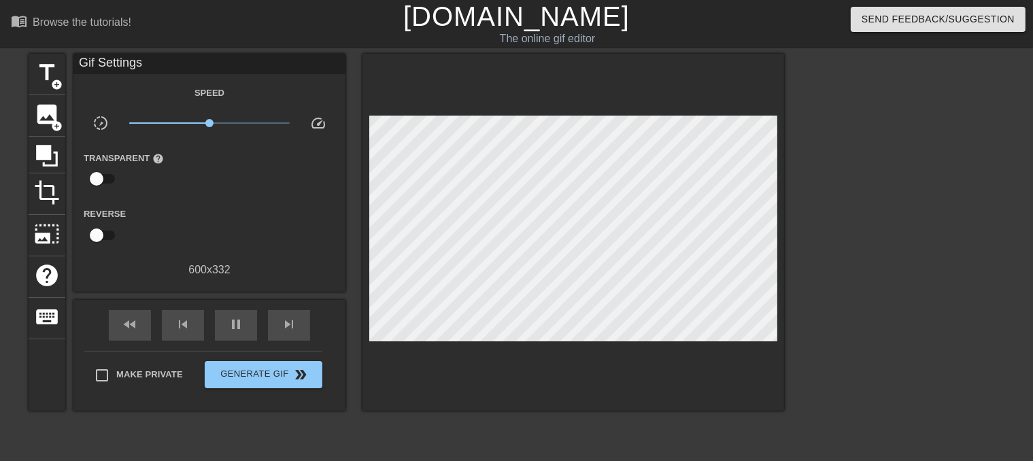
scroll to position [83, 0]
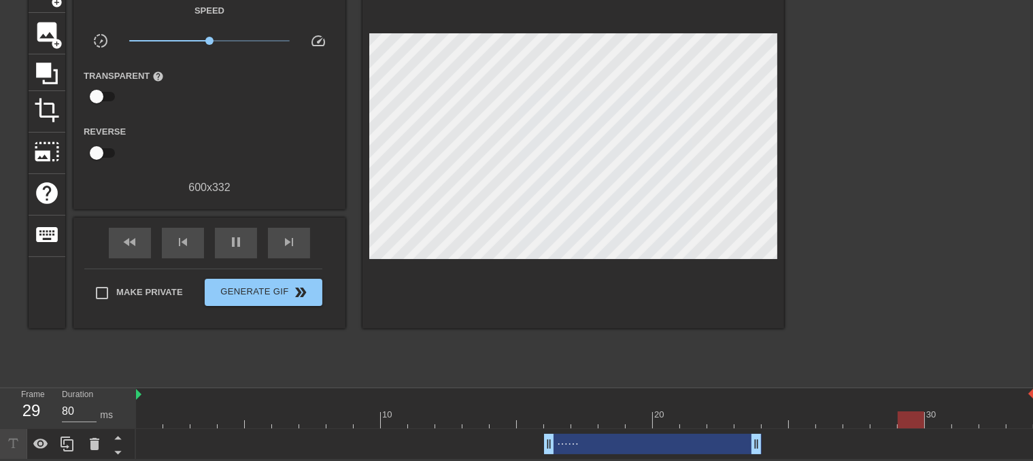
click at [601, 441] on div "⋯⋯ drag_handle drag_handle" at bounding box center [653, 444] width 218 height 20
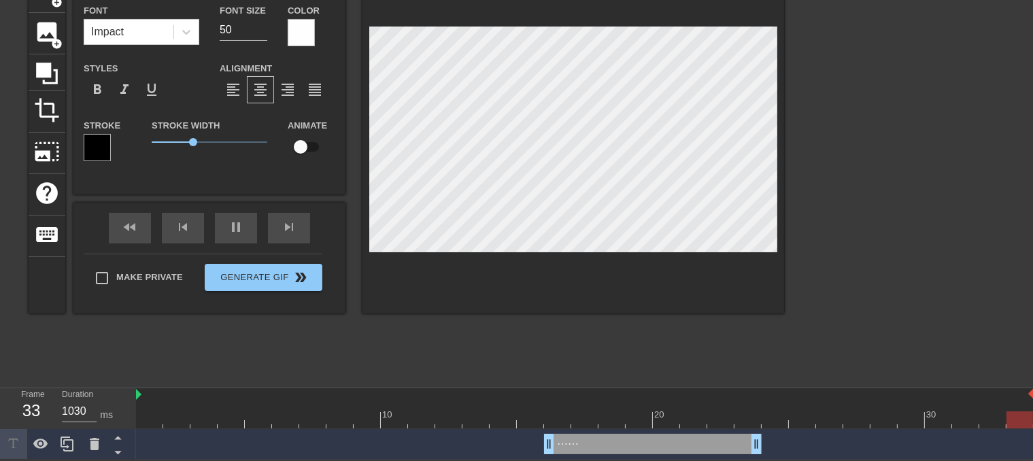
click at [289, 16] on div "Color" at bounding box center [312, 24] width 48 height 44
click at [295, 22] on div at bounding box center [301, 32] width 27 height 27
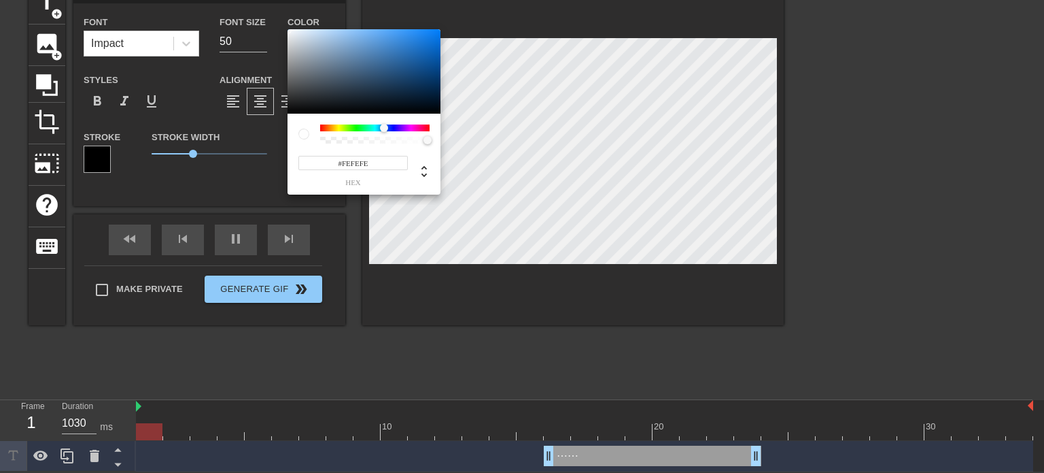
click at [384, 126] on div at bounding box center [374, 127] width 109 height 7
drag, startPoint x: 291, startPoint y: 39, endPoint x: 291, endPoint y: 26, distance: 13.6
click at [291, 26] on div "#F9FCFF hex" at bounding box center [522, 236] width 1044 height 473
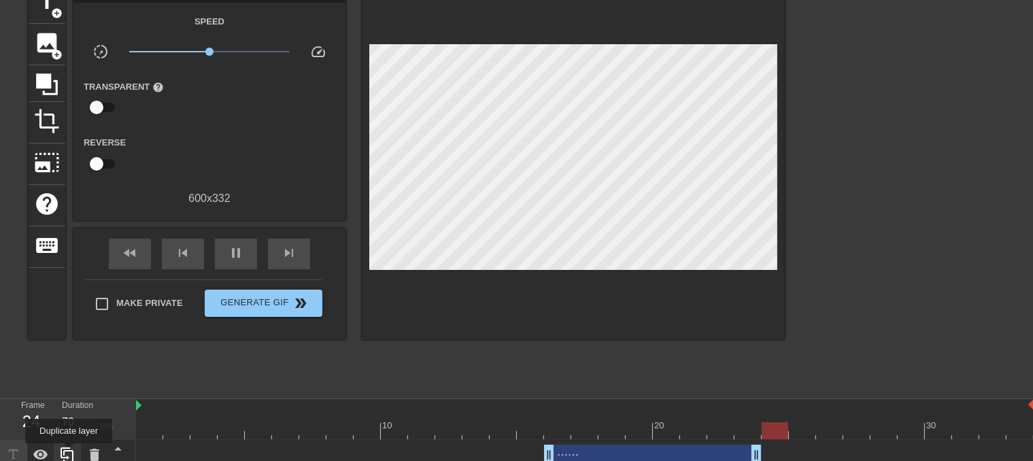
click at [69, 453] on icon at bounding box center [67, 455] width 16 height 16
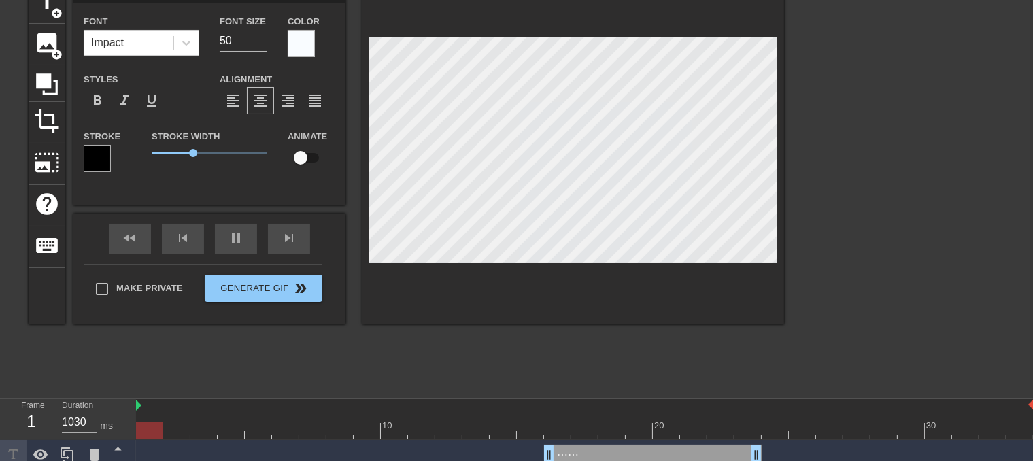
click at [17, 451] on icon at bounding box center [13, 454] width 10 height 10
click at [642, 456] on div "⋯⋯ drag_handle drag_handle" at bounding box center [653, 455] width 218 height 20
click at [304, 51] on div at bounding box center [301, 43] width 27 height 27
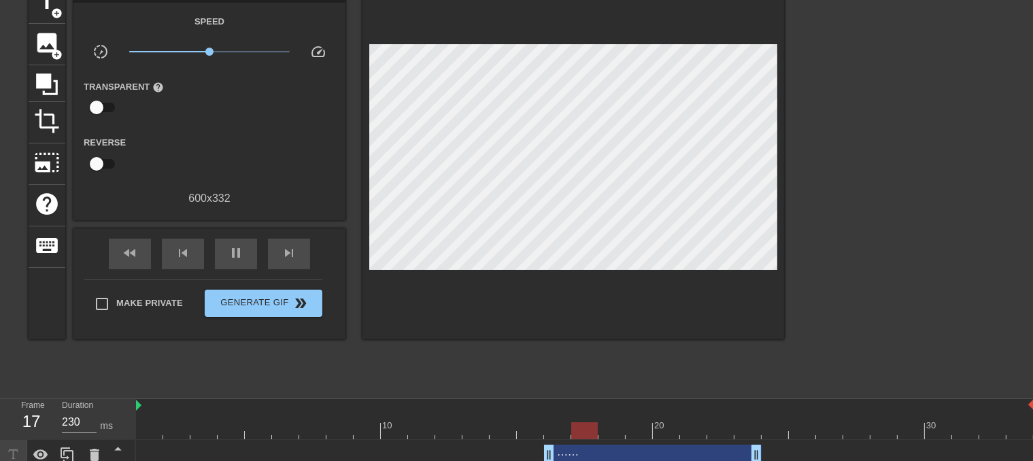
click at [574, 454] on div "⋯⋯ drag_handle drag_handle" at bounding box center [653, 455] width 218 height 20
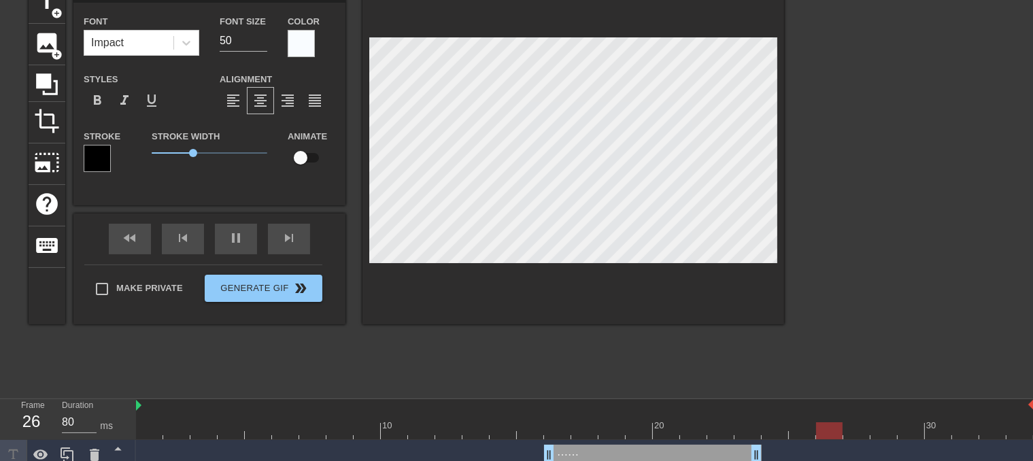
click at [103, 149] on div at bounding box center [97, 158] width 27 height 27
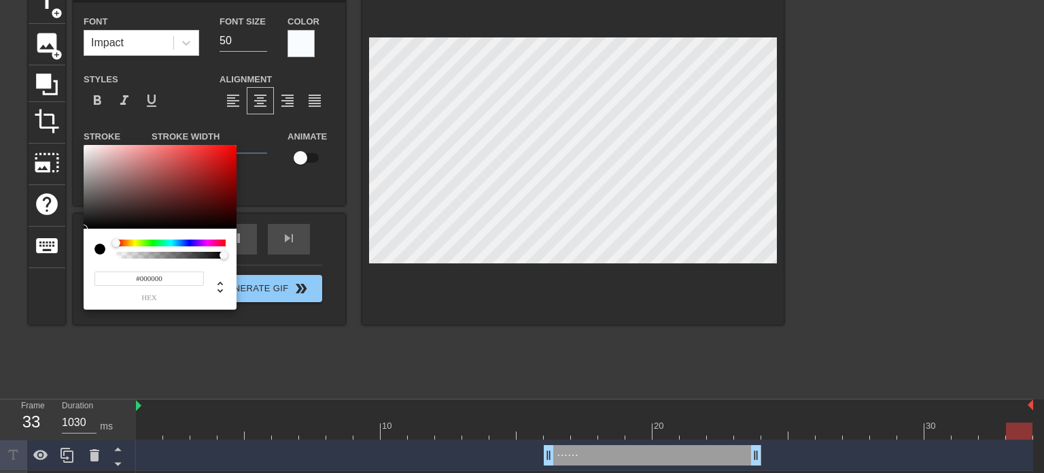
click at [190, 243] on div at bounding box center [170, 242] width 109 height 7
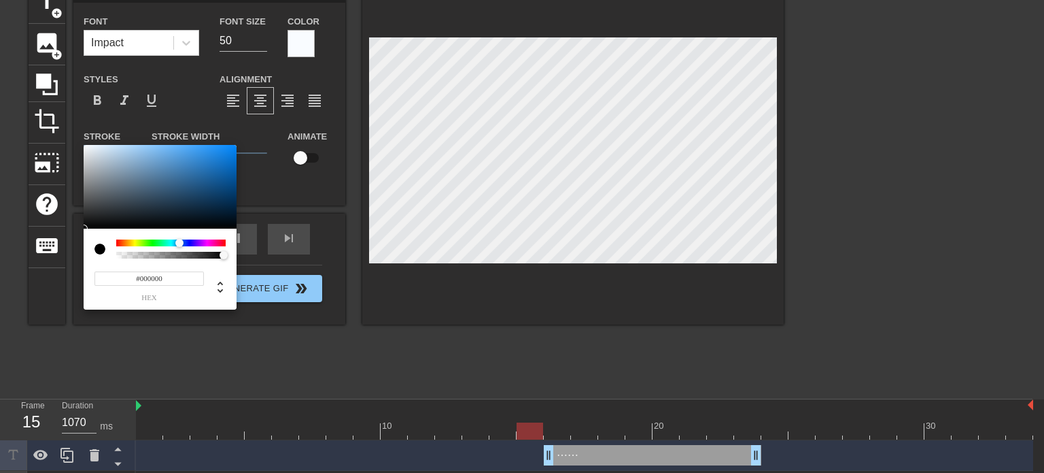
drag, startPoint x: 187, startPoint y: 243, endPoint x: 180, endPoint y: 237, distance: 9.2
click at [180, 237] on div "#000000 hex" at bounding box center [160, 268] width 153 height 81
click at [220, 291] on icon at bounding box center [220, 287] width 5 height 12
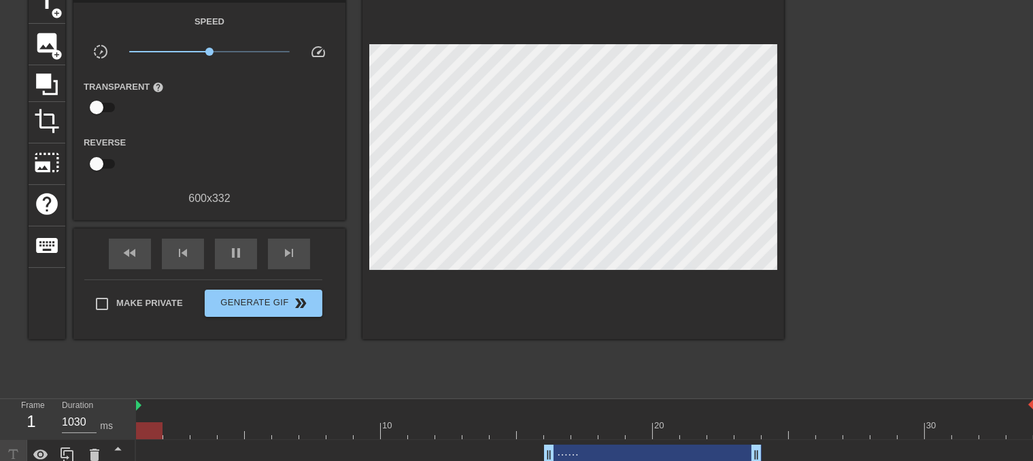
click at [14, 452] on icon at bounding box center [13, 454] width 10 height 10
click at [669, 445] on div "⋯⋯ drag_handle drag_handle" at bounding box center [653, 455] width 218 height 20
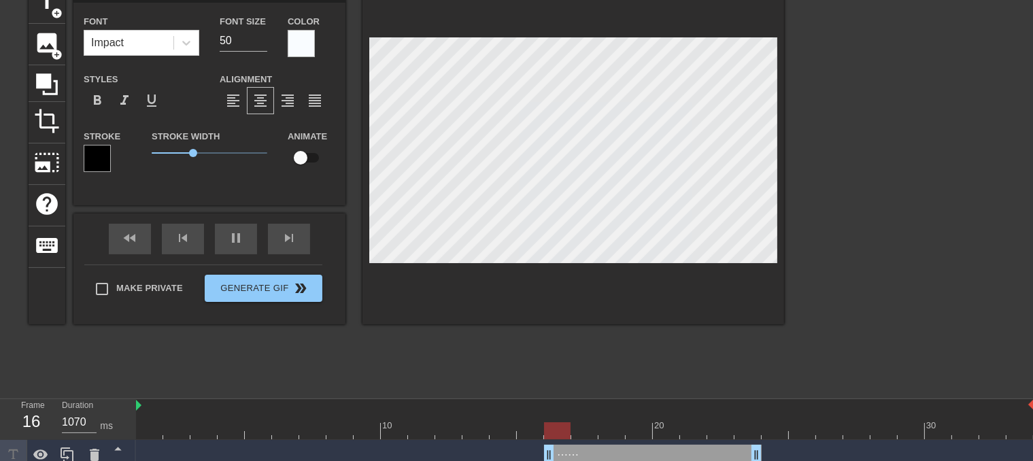
click at [101, 154] on div at bounding box center [97, 158] width 27 height 27
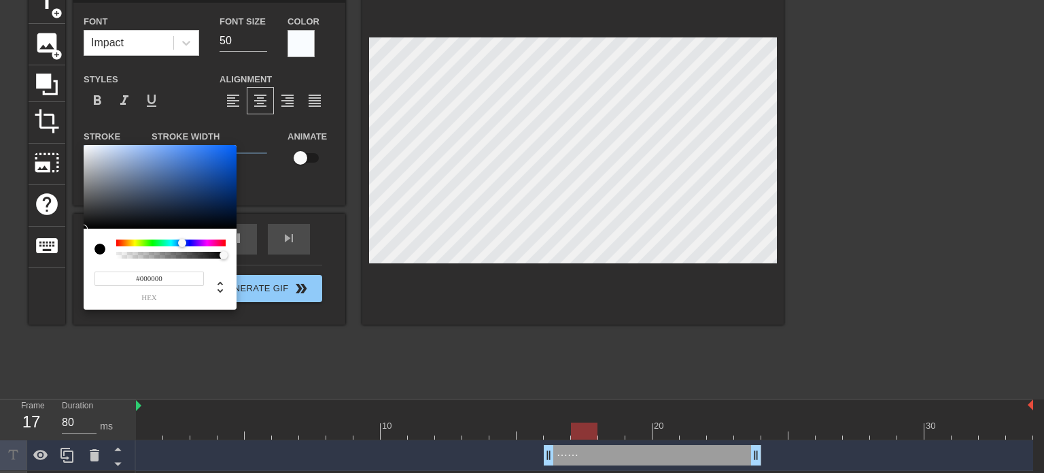
drag, startPoint x: 196, startPoint y: 243, endPoint x: 182, endPoint y: 231, distance: 18.3
click at [182, 231] on div "#000000 hex" at bounding box center [160, 268] width 153 height 81
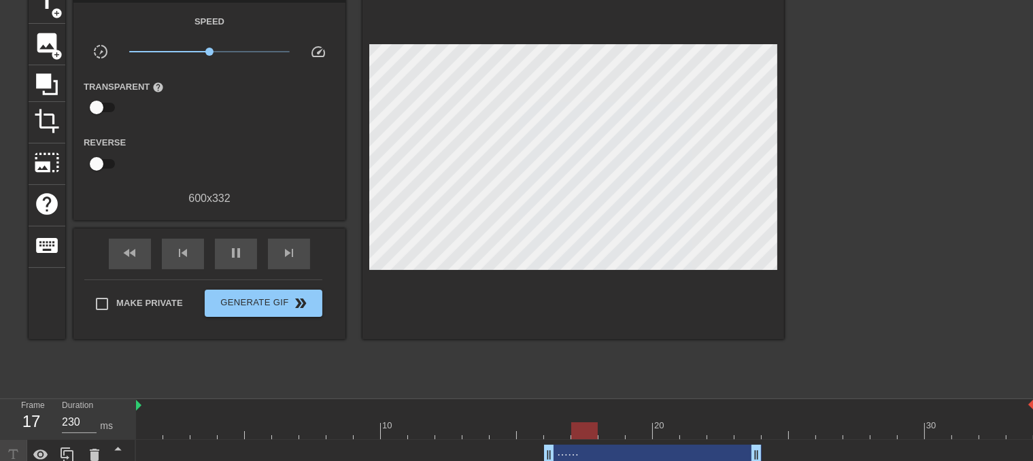
click at [574, 459] on div "⋯⋯ drag_handle drag_handle" at bounding box center [653, 455] width 218 height 20
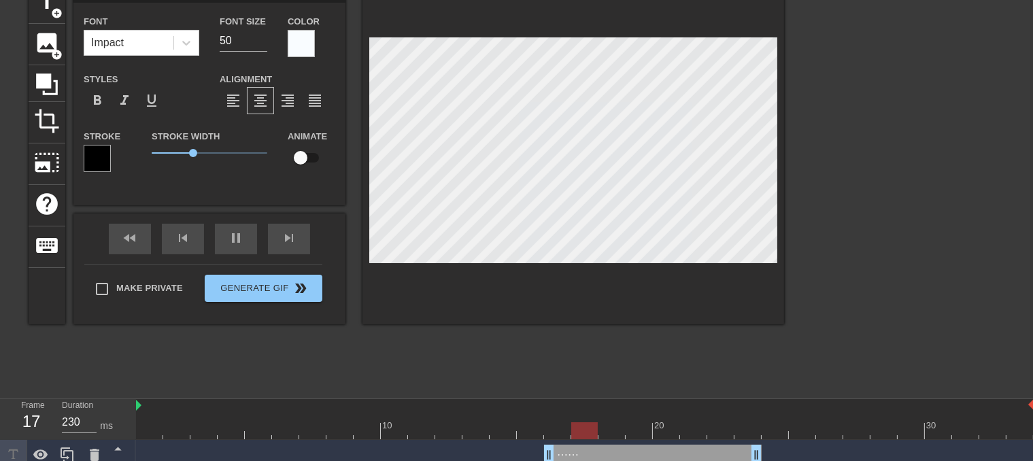
click at [299, 51] on div at bounding box center [301, 43] width 27 height 27
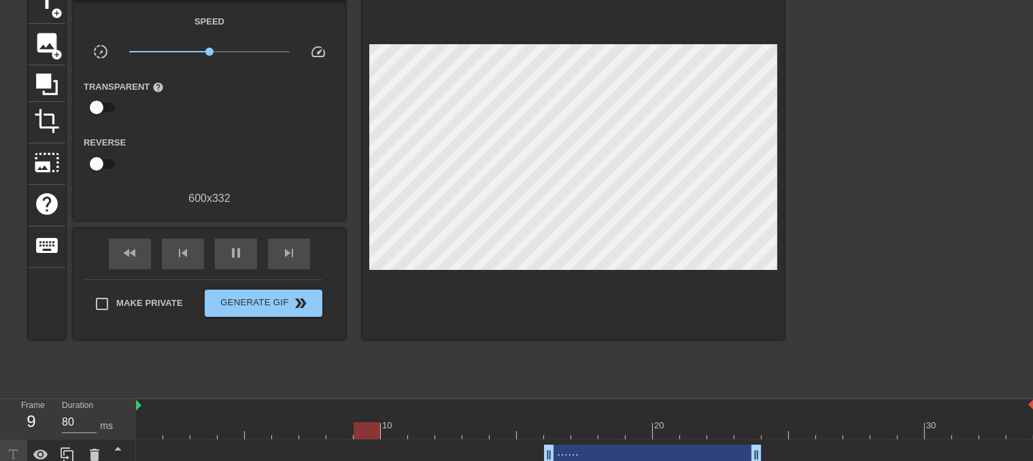
click at [645, 454] on div "⋯⋯ drag_handle drag_handle" at bounding box center [653, 455] width 218 height 20
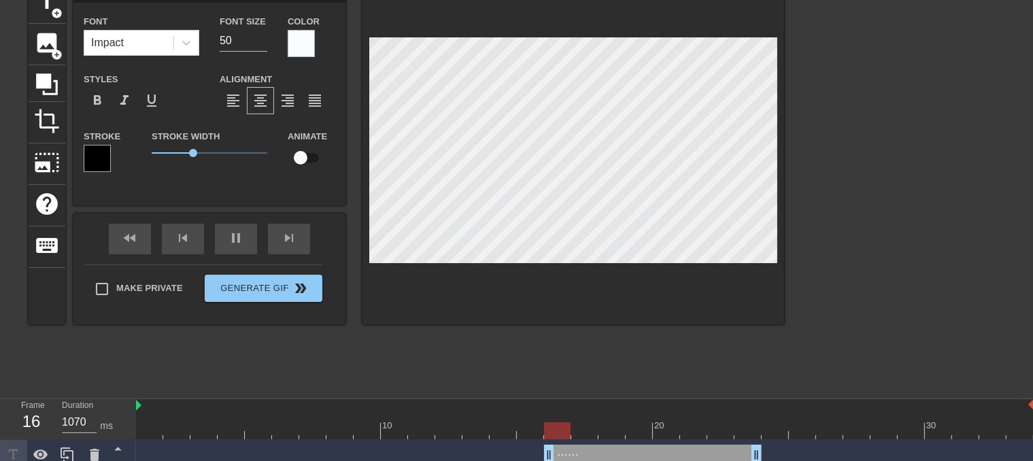
click at [100, 154] on div at bounding box center [97, 158] width 27 height 27
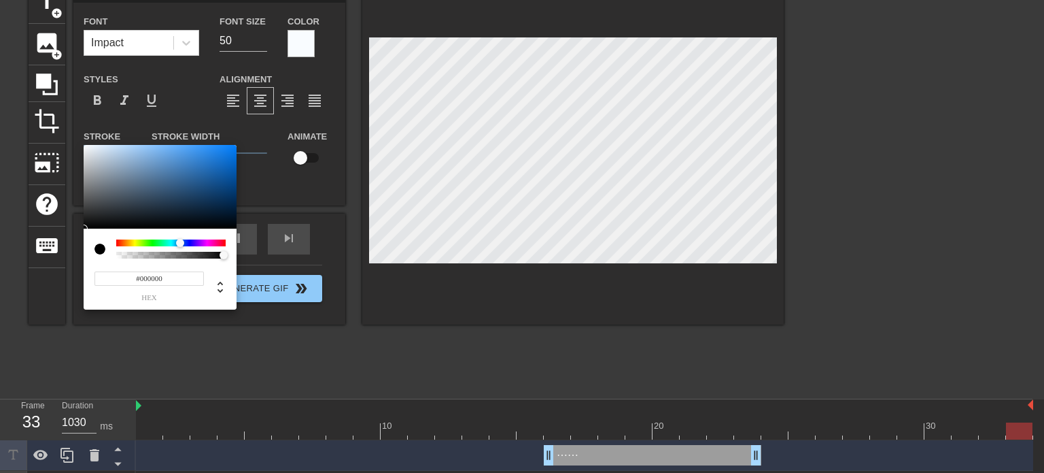
click at [180, 238] on div "#000000 hex" at bounding box center [160, 268] width 153 height 81
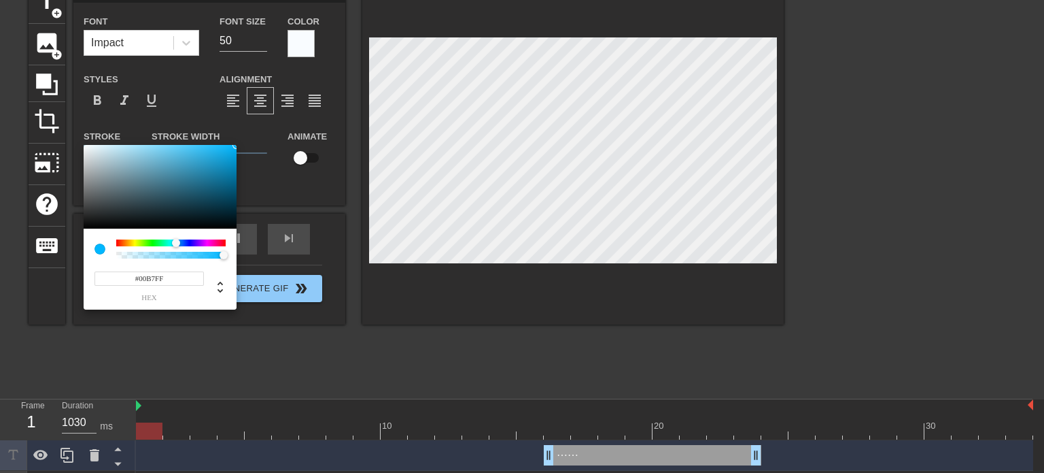
drag, startPoint x: 86, startPoint y: 148, endPoint x: 243, endPoint y: 140, distance: 156.6
click at [242, 139] on div "#00B7FF hex" at bounding box center [522, 236] width 1044 height 473
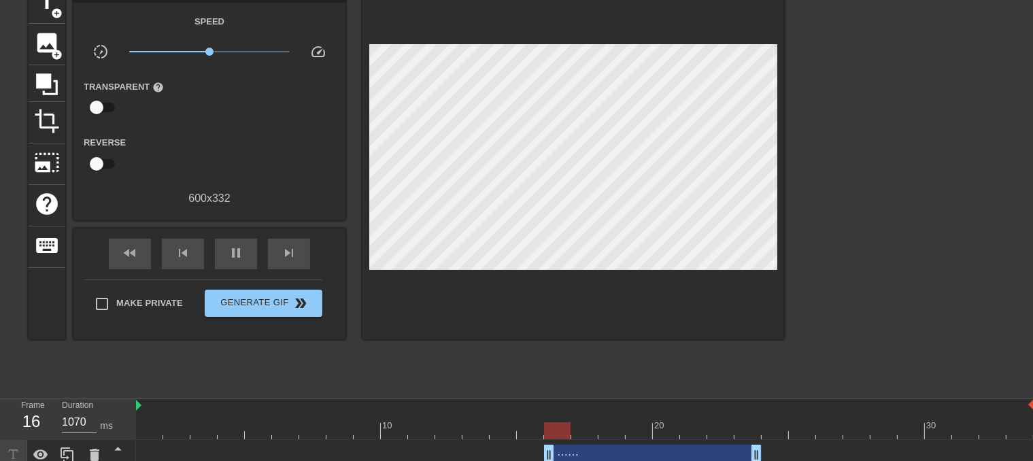
click at [626, 454] on div "⋯⋯ drag_handle drag_handle" at bounding box center [653, 455] width 218 height 20
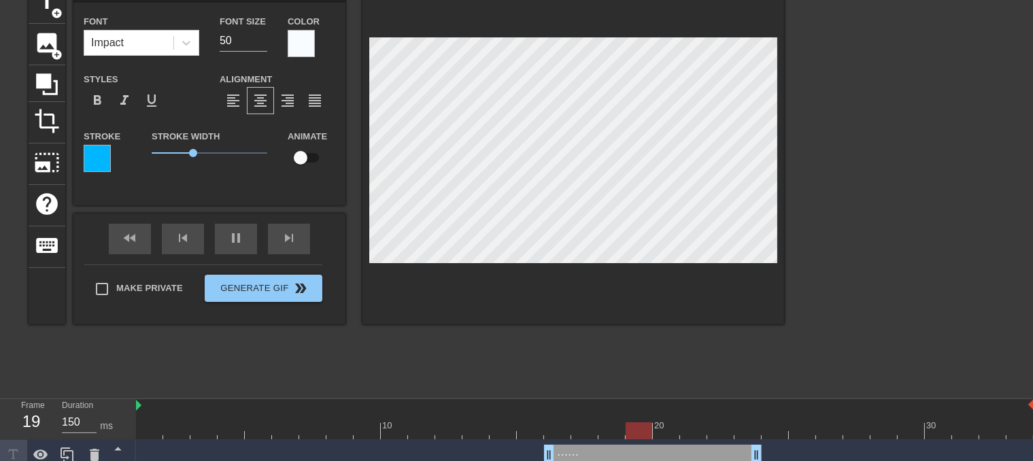
click at [98, 155] on div at bounding box center [97, 158] width 27 height 27
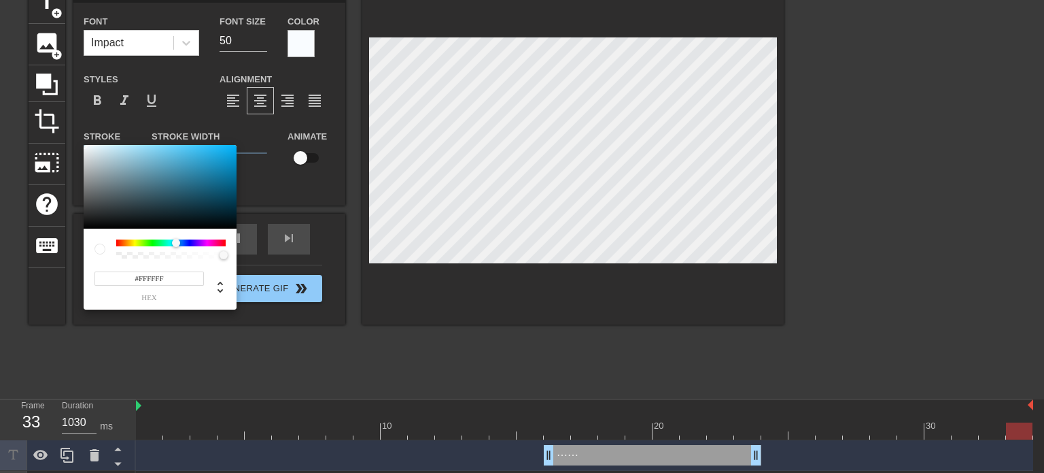
drag, startPoint x: 150, startPoint y: 163, endPoint x: 67, endPoint y: 130, distance: 88.8
click at [67, 130] on div "#FFFFFF hex" at bounding box center [522, 236] width 1044 height 473
click at [192, 242] on div at bounding box center [170, 242] width 109 height 7
click at [113, 216] on div at bounding box center [160, 187] width 153 height 84
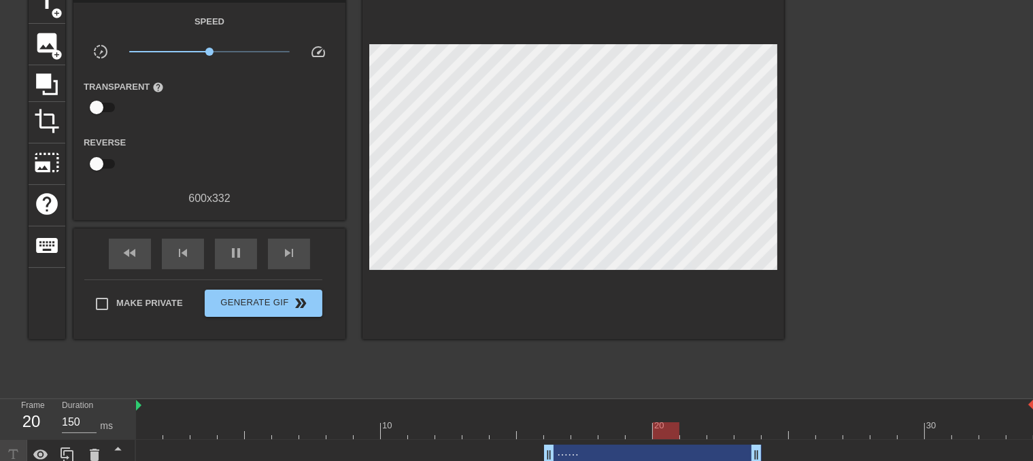
click at [581, 454] on div "⋯⋯ drag_handle drag_handle" at bounding box center [653, 455] width 218 height 20
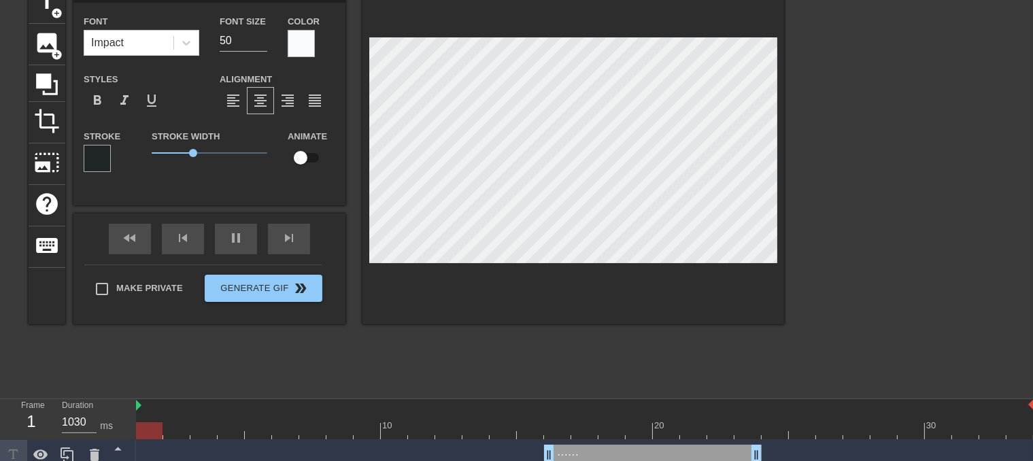
click at [549, 313] on div at bounding box center [573, 153] width 422 height 342
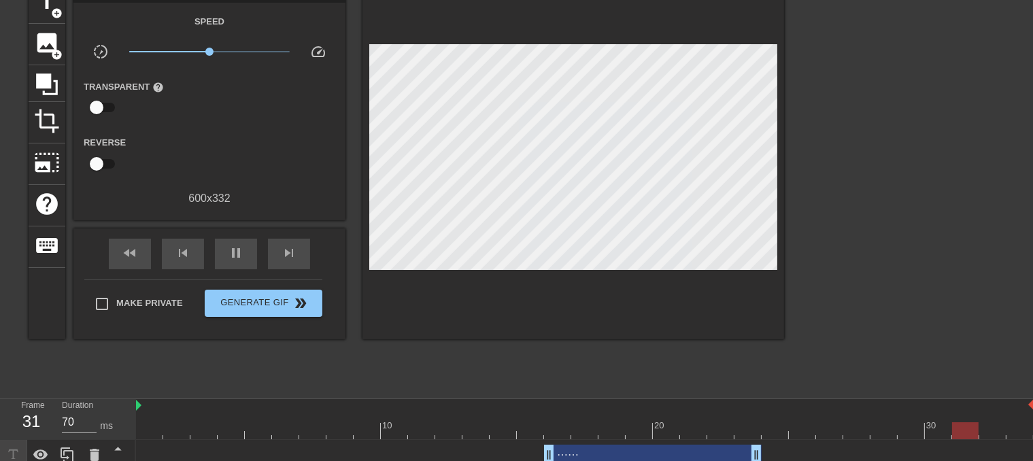
click at [596, 453] on div "⋯⋯ drag_handle drag_handle" at bounding box center [653, 455] width 218 height 20
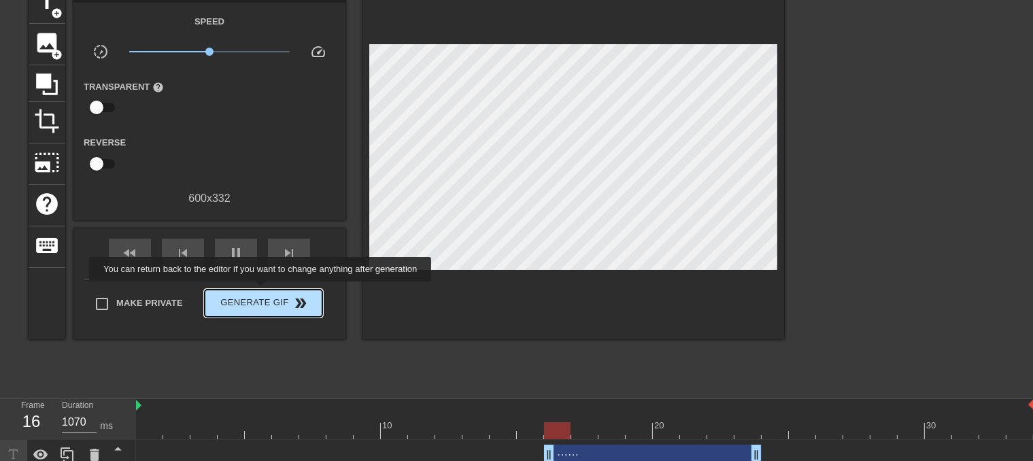
click at [262, 291] on button "Generate Gif double_arrow" at bounding box center [264, 303] width 118 height 27
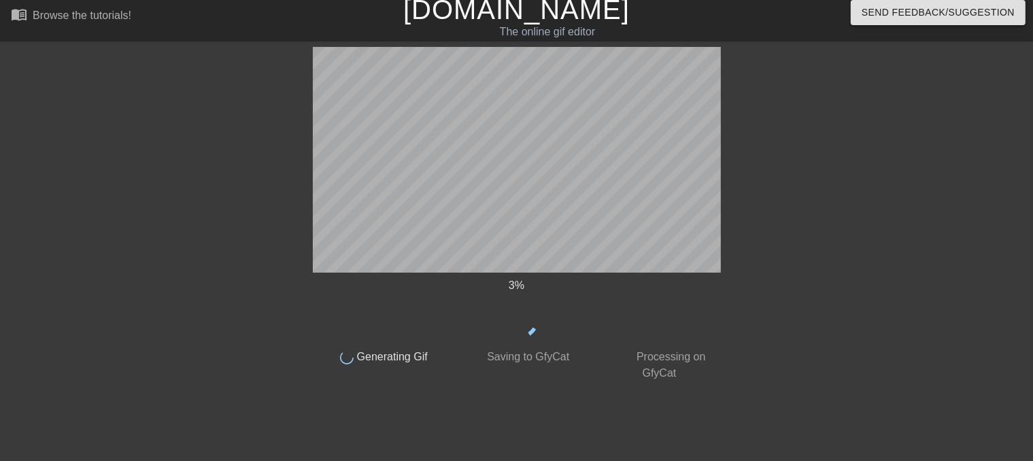
scroll to position [6, 0]
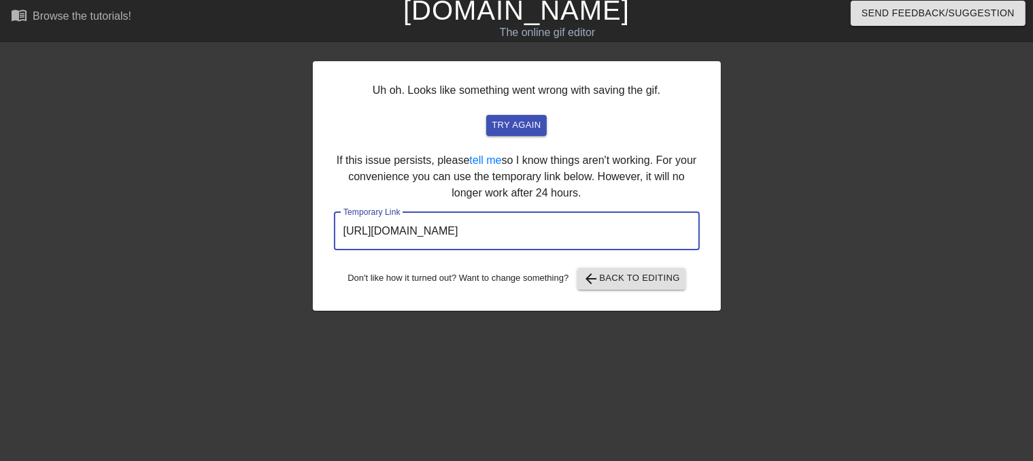
drag, startPoint x: 636, startPoint y: 228, endPoint x: 290, endPoint y: 192, distance: 347.9
click at [282, 205] on div "Uh oh. Looks like something went wrong with saving the gif. try again If this i…" at bounding box center [516, 252] width 1033 height 408
click at [669, 282] on span "arrow_back Back to Editing" at bounding box center [631, 279] width 97 height 16
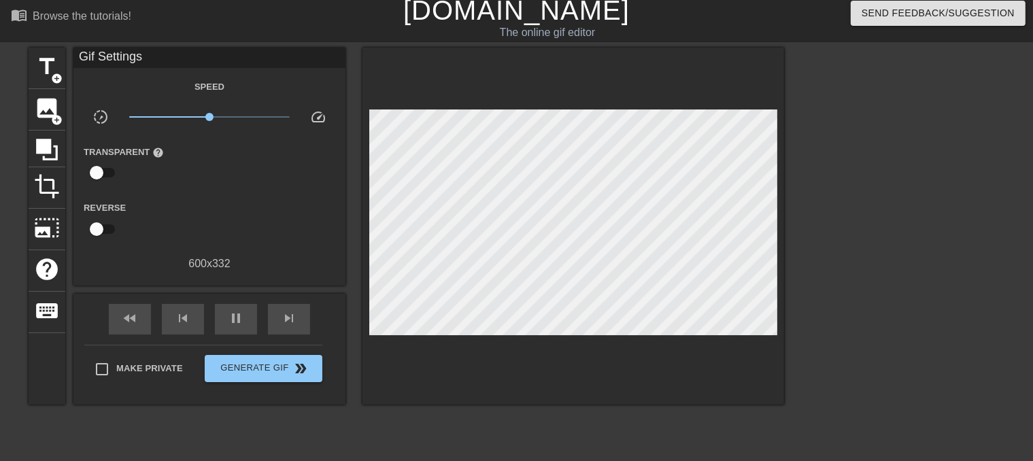
click at [498, 16] on link "[DOMAIN_NAME]" at bounding box center [516, 10] width 226 height 30
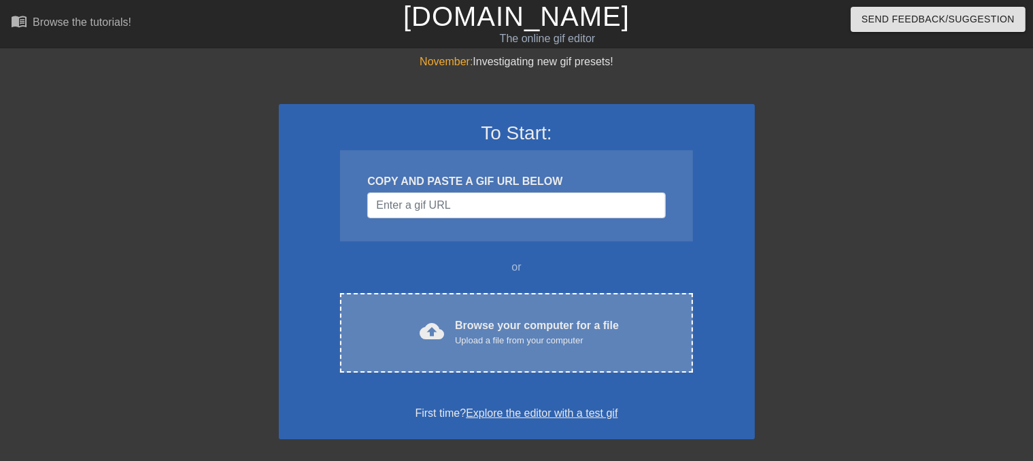
click at [495, 307] on div "cloud_upload Browse your computer for a file Upload a file from your computer C…" at bounding box center [516, 333] width 352 height 80
